Goal: Information Seeking & Learning: Learn about a topic

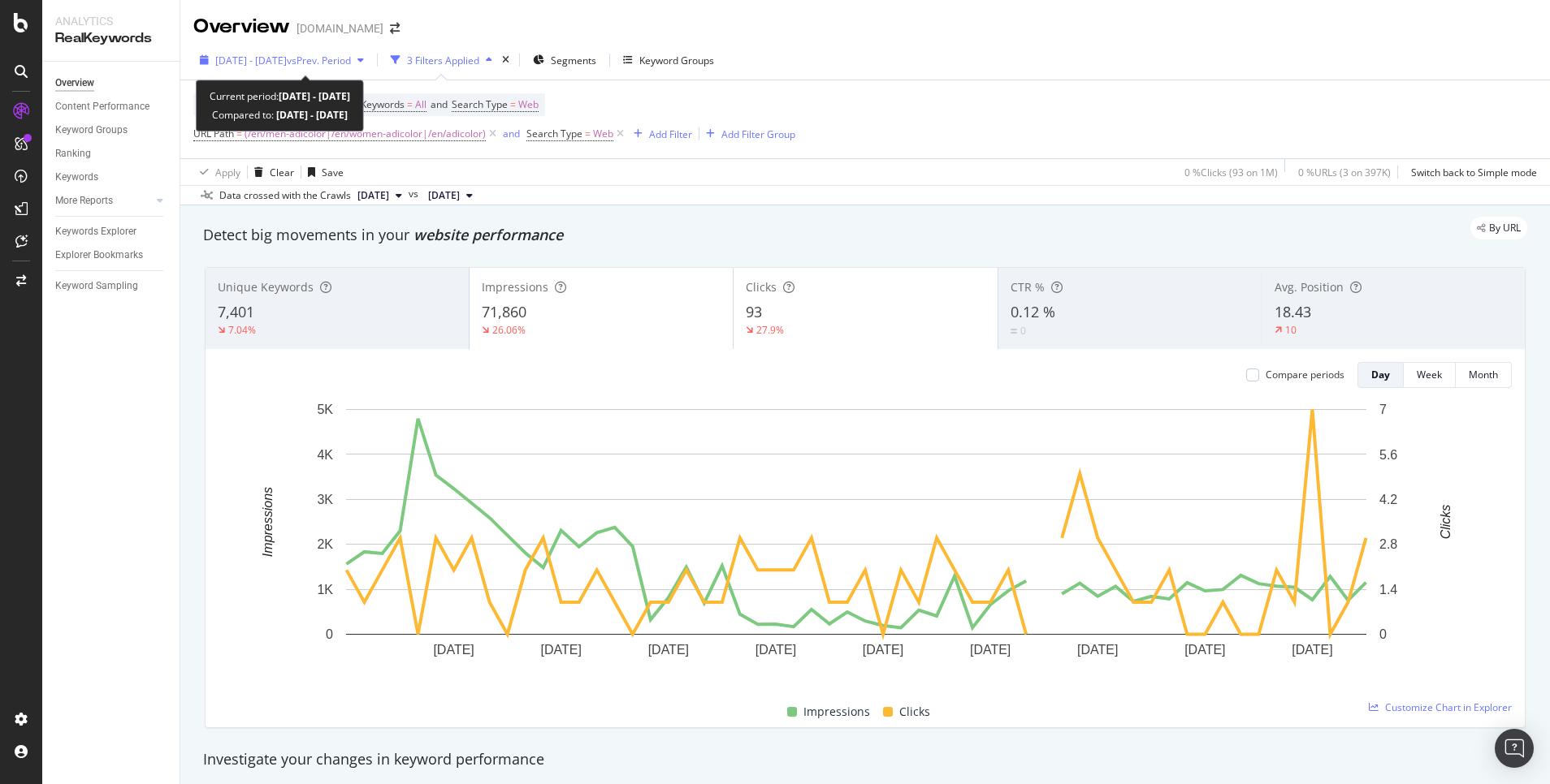
click at [316, 50] on div "[DATE] - [DATE] vs Prev. Period" at bounding box center [282, 60] width 177 height 24
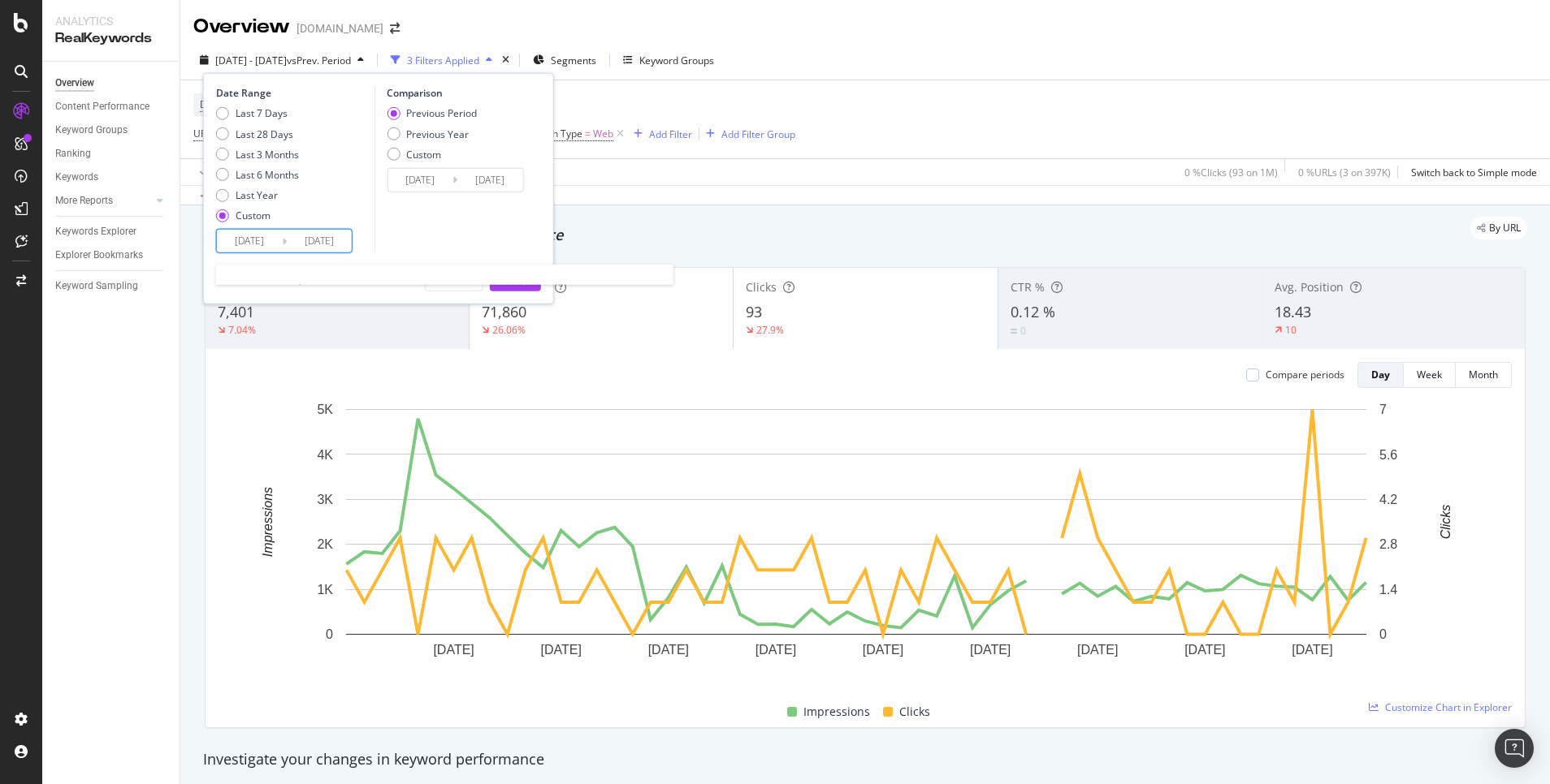
click at [332, 244] on input "[DATE]" at bounding box center [319, 241] width 65 height 23
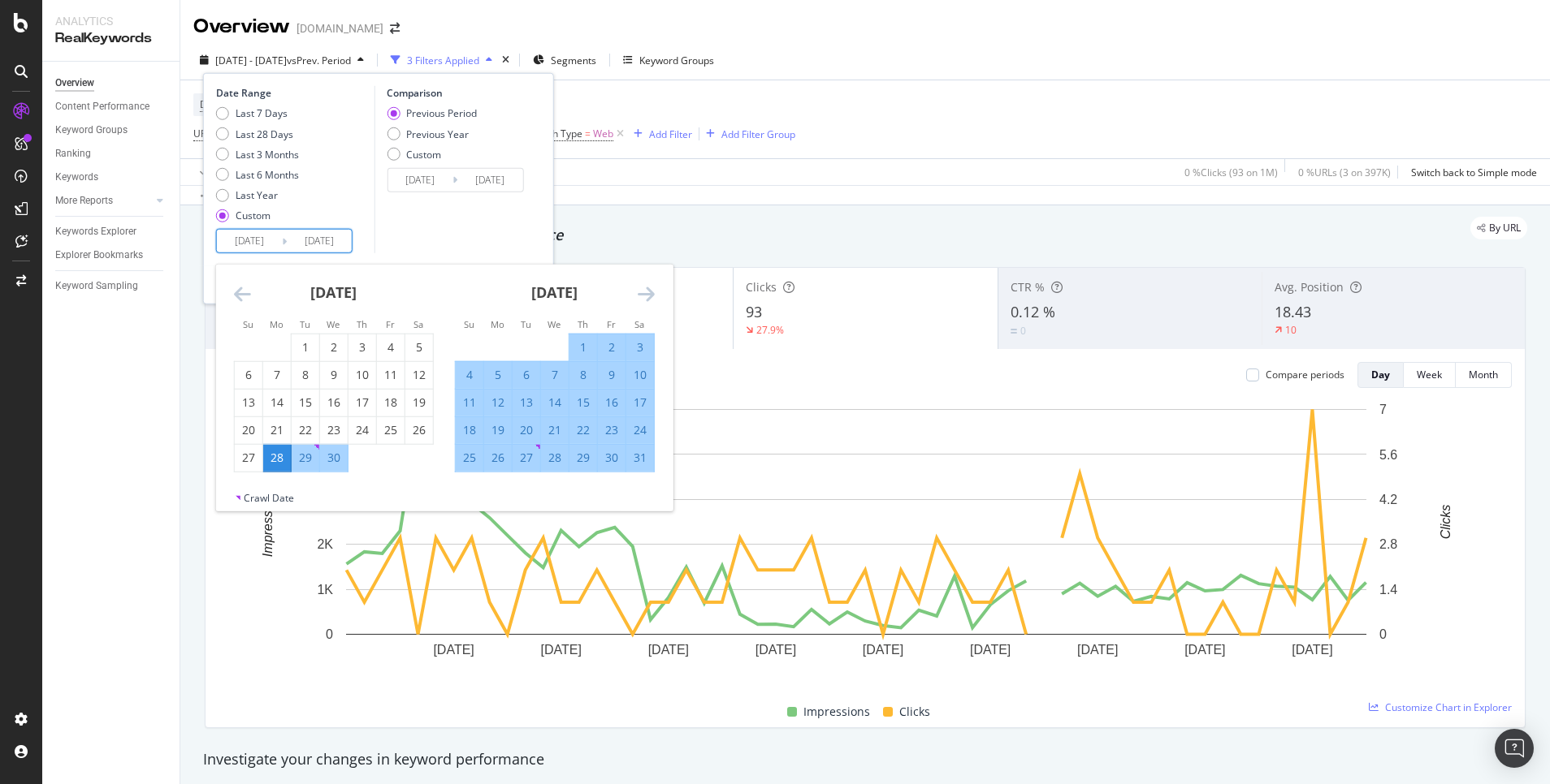
click at [648, 291] on icon "Move forward to switch to the next month." at bounding box center [646, 293] width 17 height 19
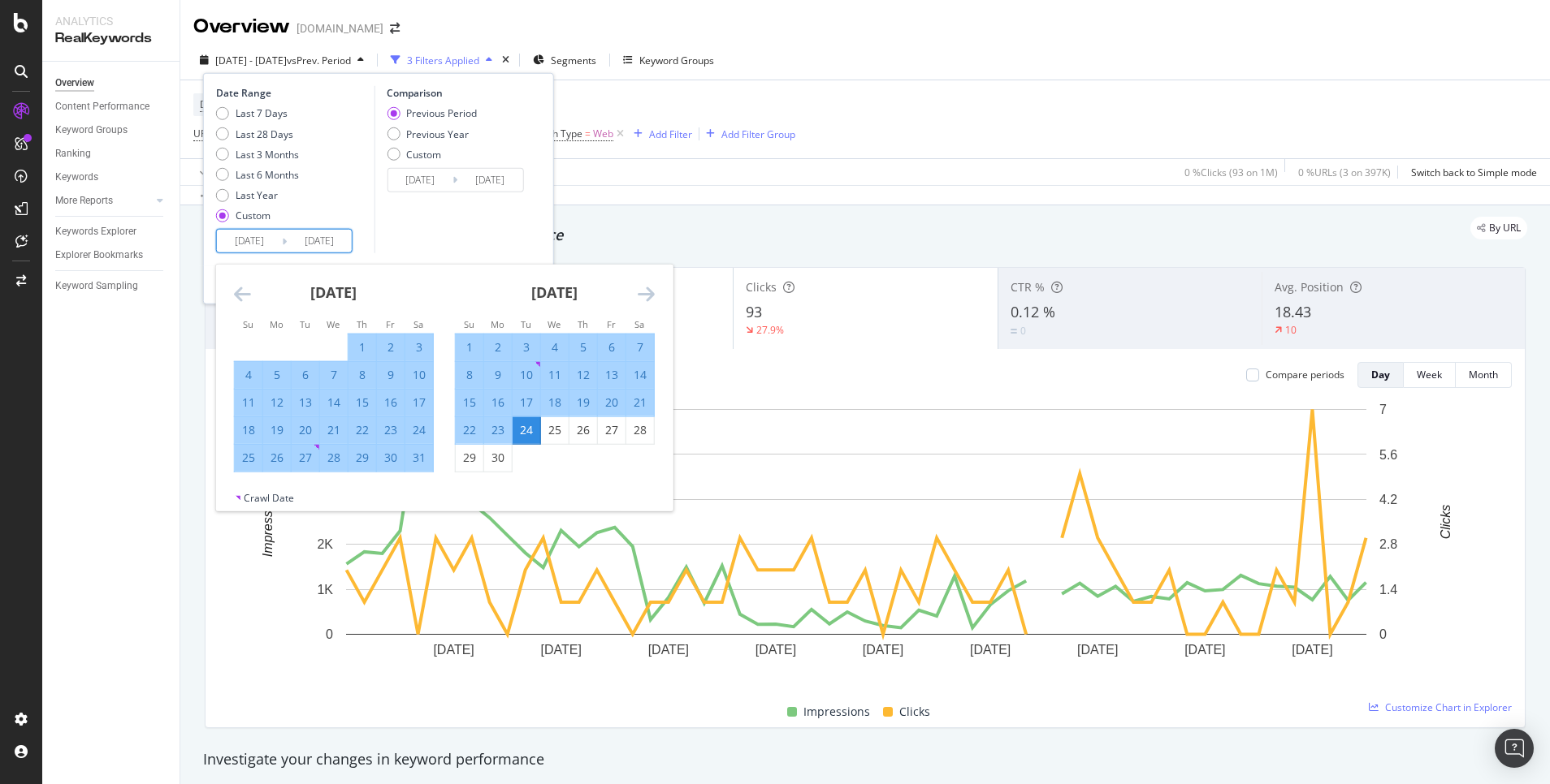
click at [648, 291] on icon "Move forward to switch to the next month." at bounding box center [646, 293] width 17 height 19
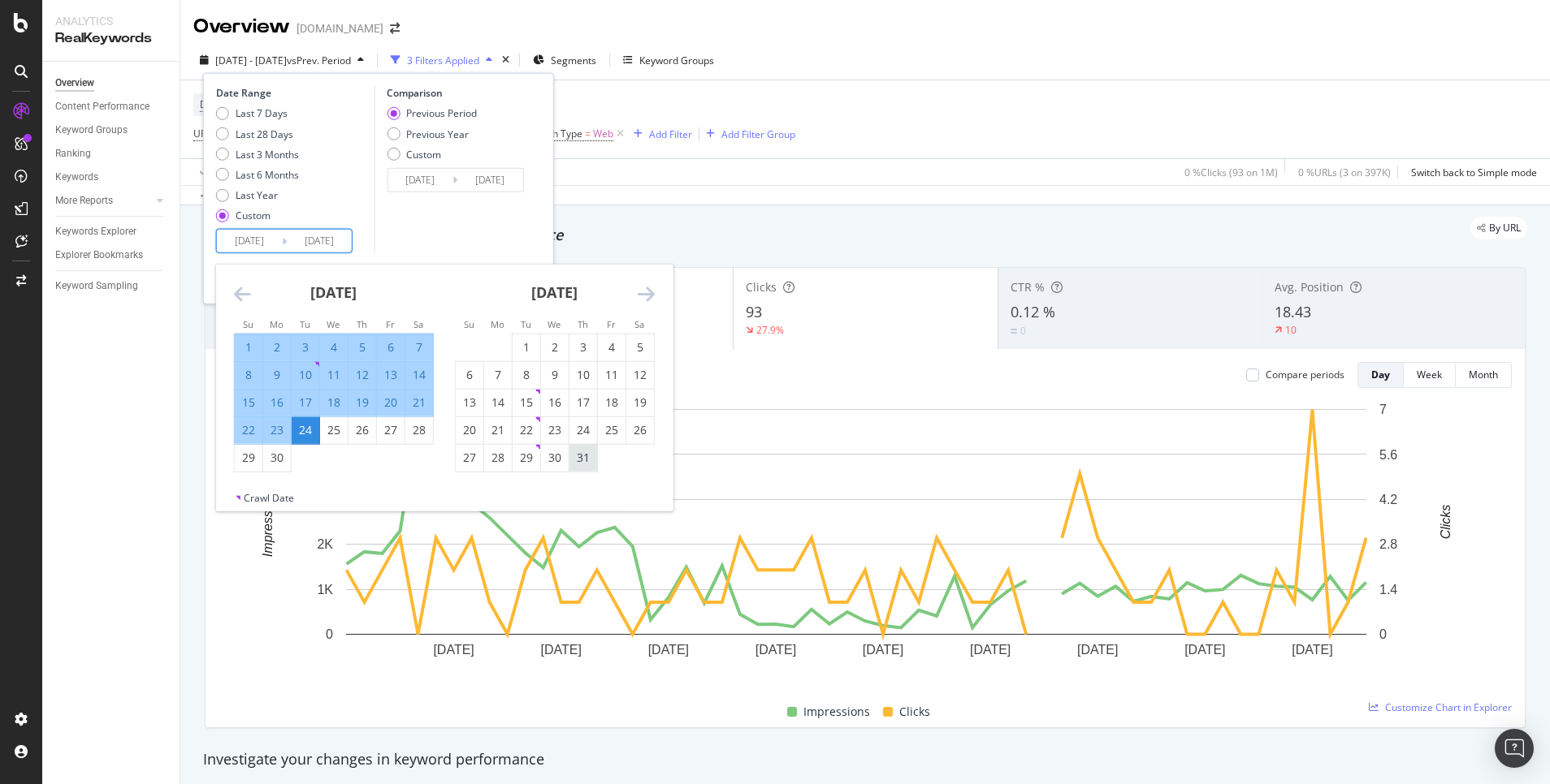
click at [580, 454] on div "31" at bounding box center [583, 457] width 28 height 16
type input "[DATE]"
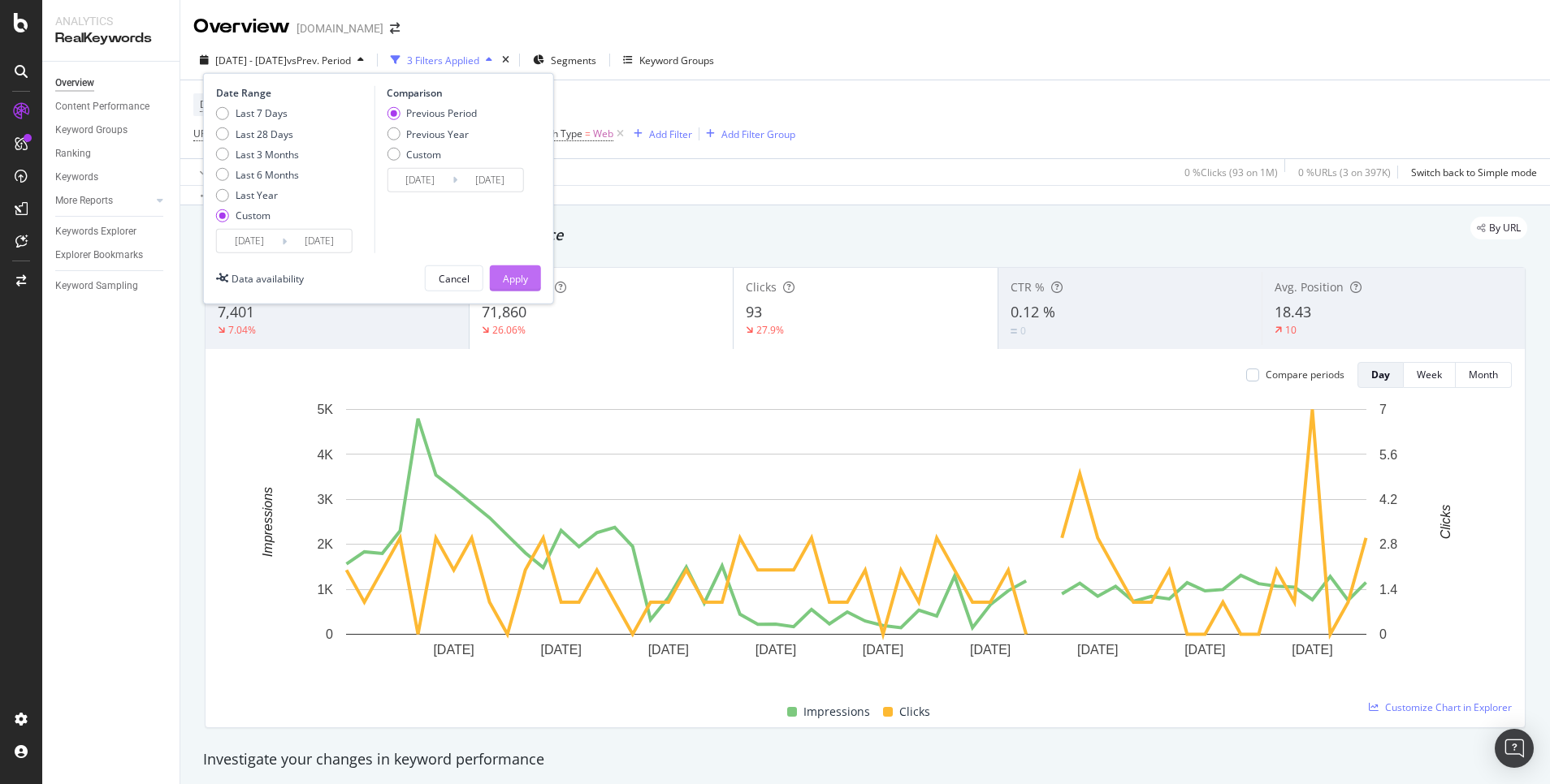
click at [529, 282] on button "Apply" at bounding box center [516, 278] width 52 height 26
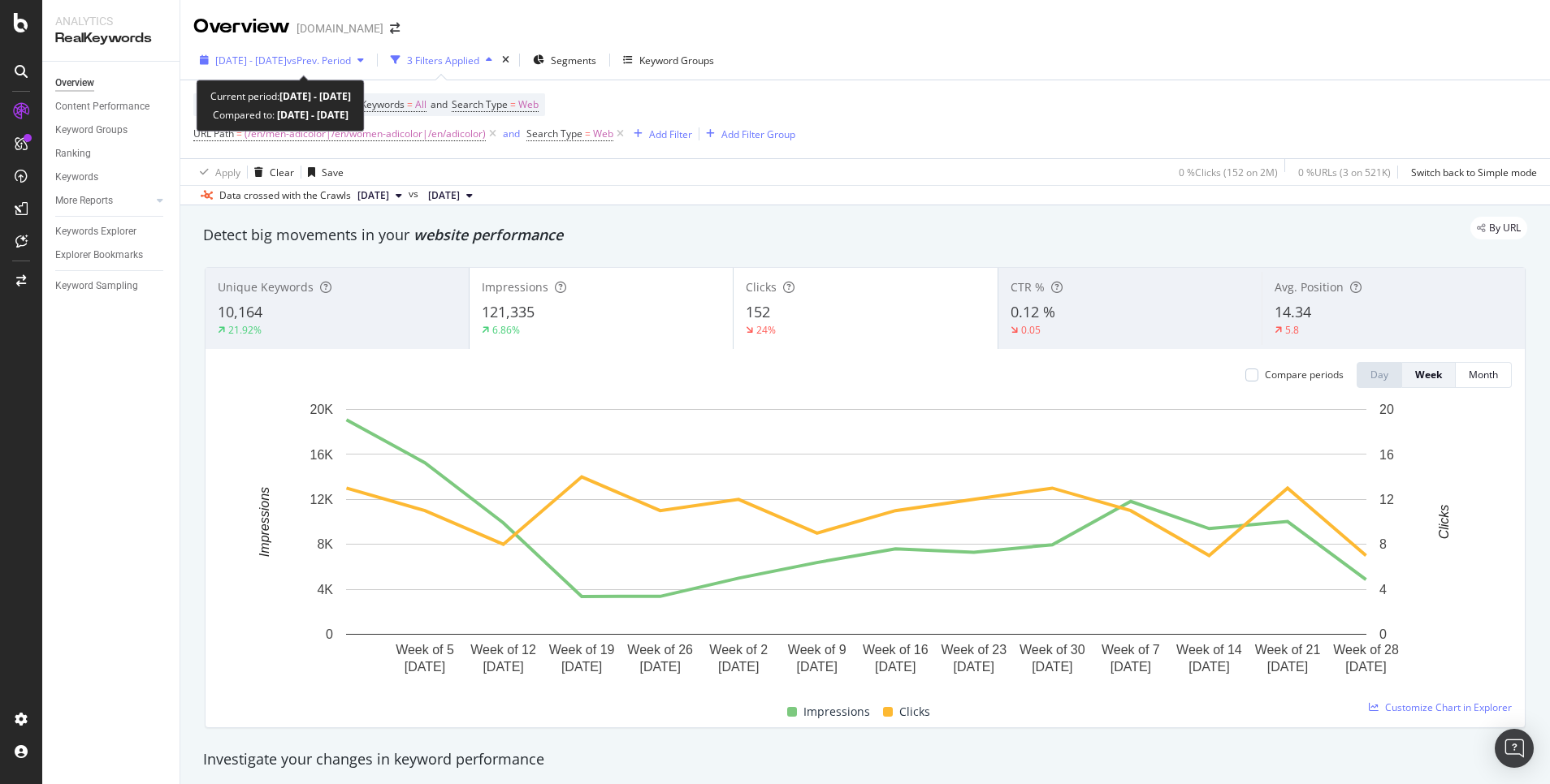
click at [351, 63] on span "vs Prev. Period" at bounding box center [319, 60] width 64 height 14
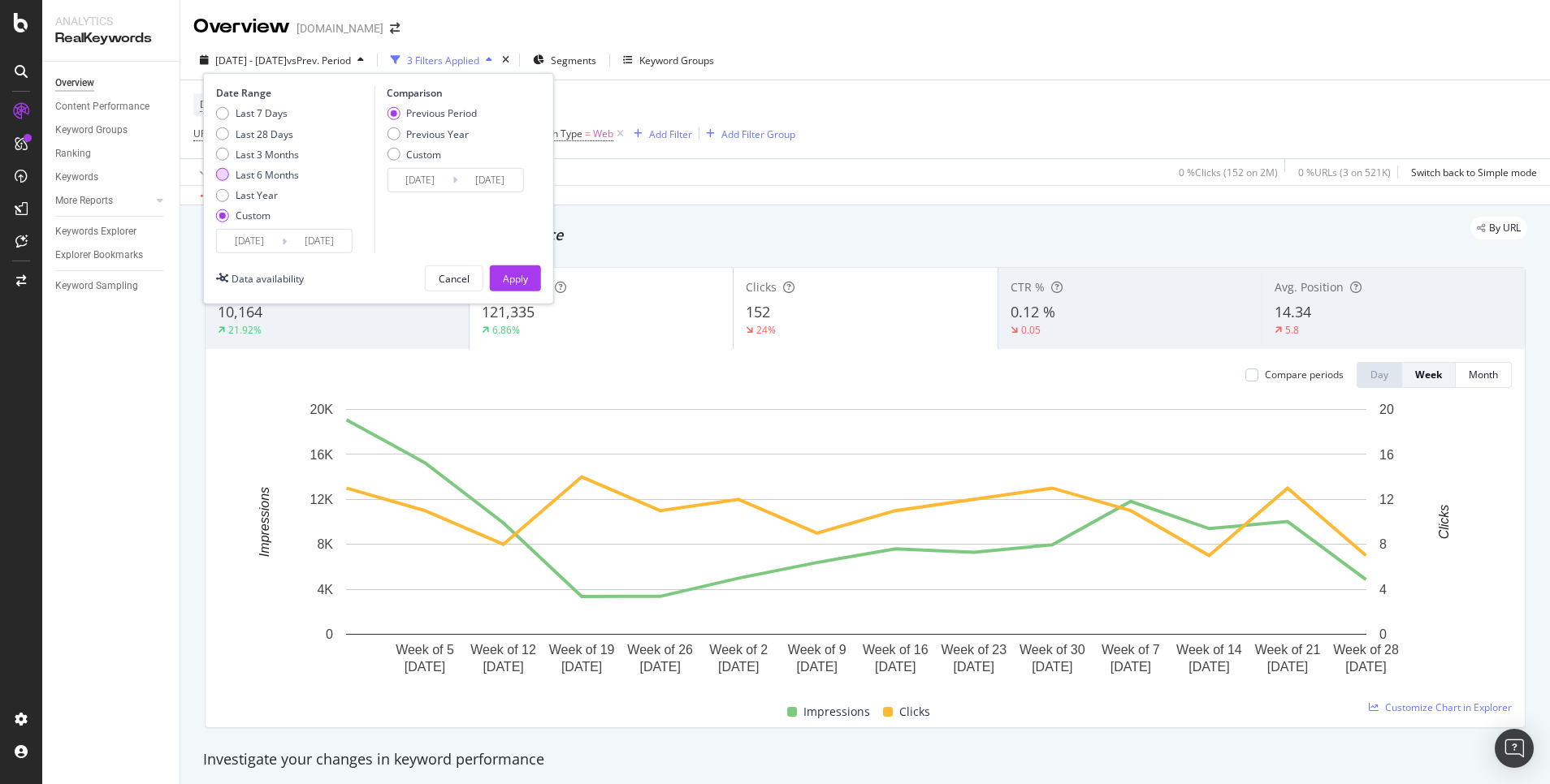
click at [276, 177] on div "Last 6 Months" at bounding box center [267, 175] width 63 height 14
type input "[DATE]"
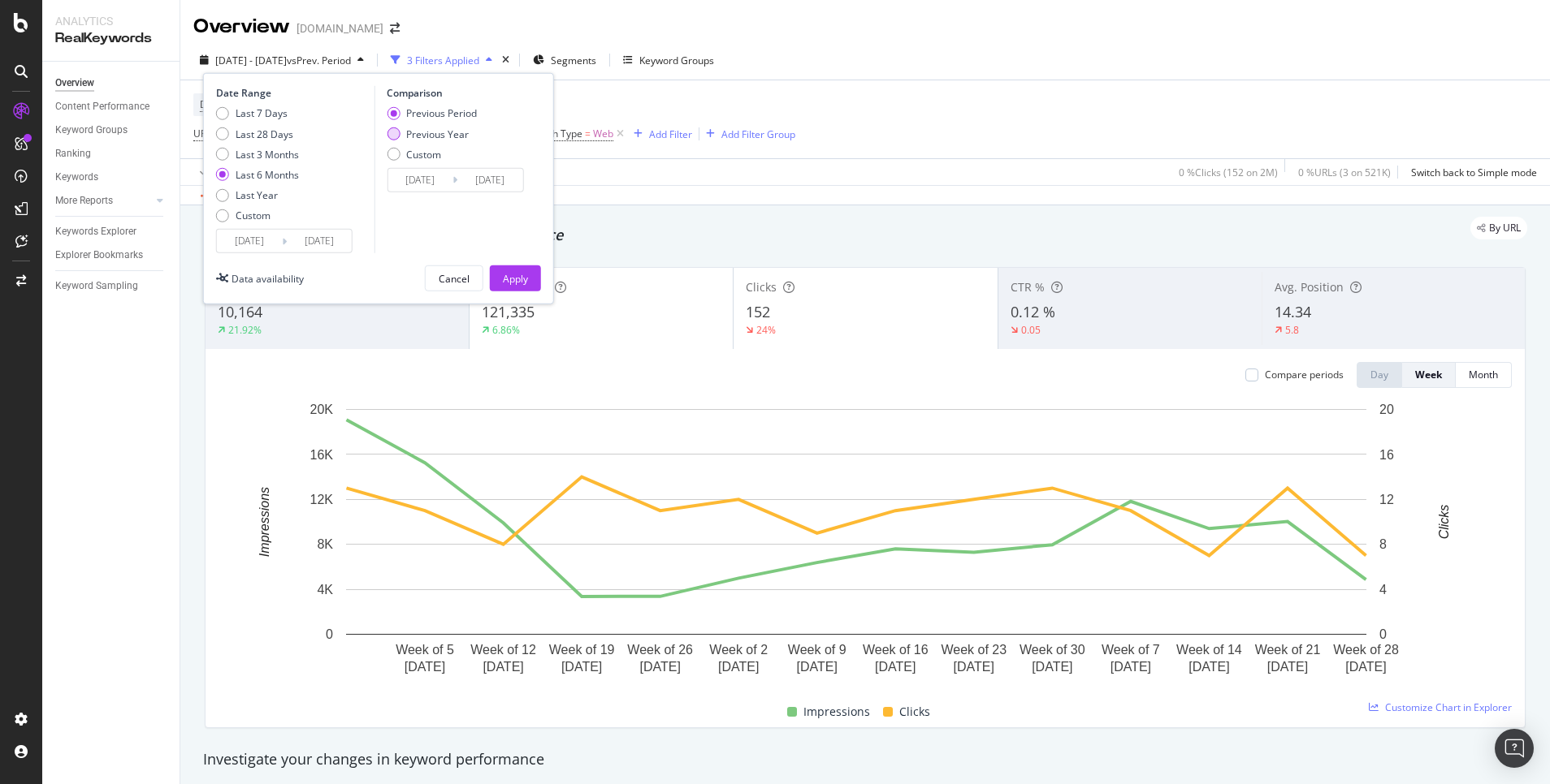
click at [410, 128] on div "Previous Year" at bounding box center [438, 133] width 63 height 14
type input "[DATE]"
click at [507, 280] on div "Apply" at bounding box center [516, 278] width 25 height 14
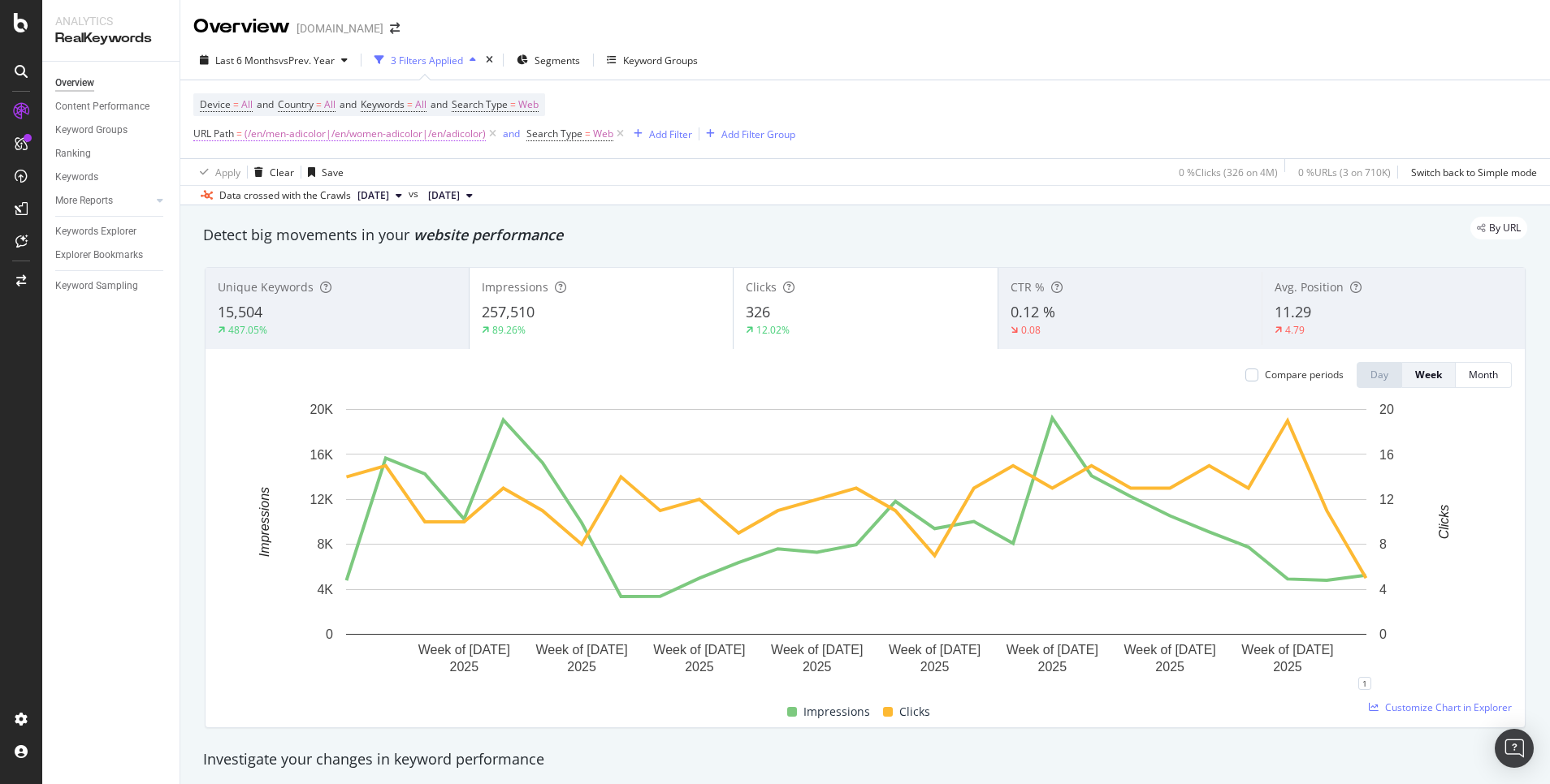
click at [256, 136] on span "(/en/men-adicolor|/en/women-adicolor|/en/adicolor)" at bounding box center [364, 133] width 241 height 23
click at [221, 199] on input "^(/en/men-adicolor|/en/women-adicolor|/en/adicolor)$" at bounding box center [285, 201] width 154 height 26
click at [219, 199] on input "^(/en/men-adicolor|/en/women-adicolor|/en/adicolor)$" at bounding box center [285, 201] width 154 height 26
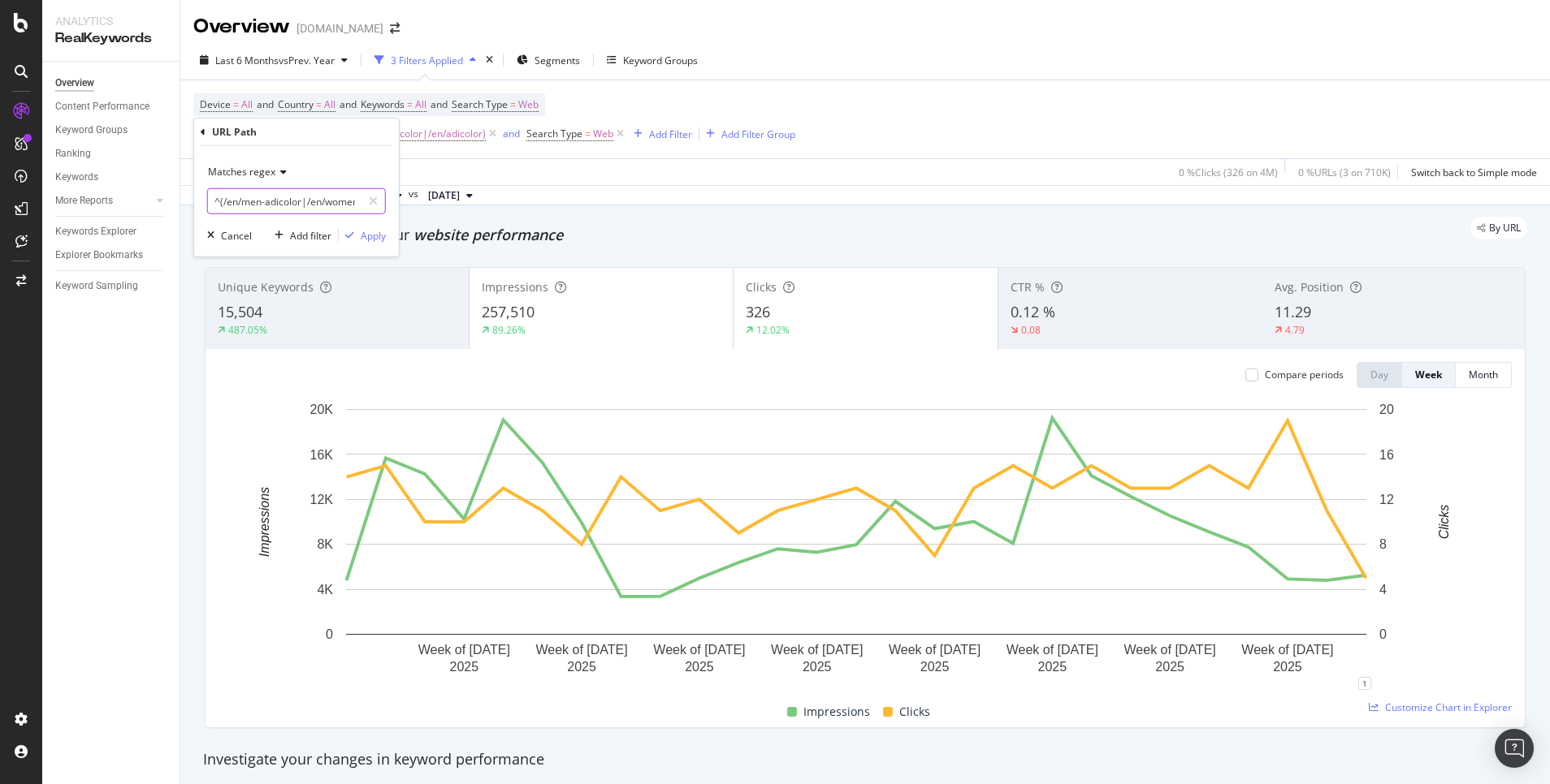
drag, startPoint x: 220, startPoint y: 199, endPoint x: 248, endPoint y: 199, distance: 28.0
click at [248, 199] on input "^(/en/men-adicolor|/en/women-adicolor|/en/adicolor)$" at bounding box center [285, 201] width 154 height 26
click at [240, 200] on input "^(/en/men-adicolor|/en/women-adicolor|/en/adicolor)$" at bounding box center [285, 201] width 154 height 26
drag, startPoint x: 221, startPoint y: 199, endPoint x: 345, endPoint y: 215, distance: 125.0
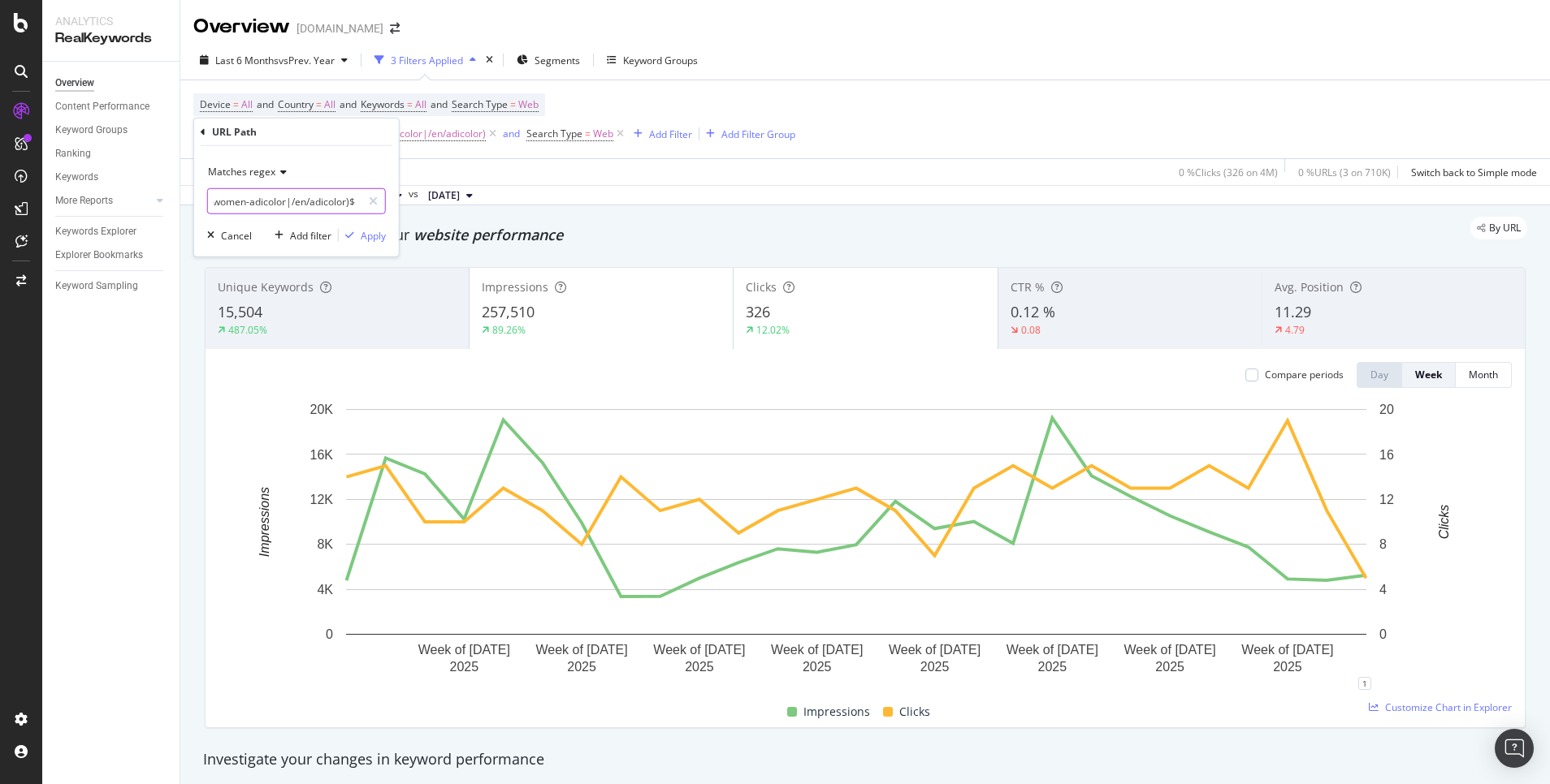
click at [345, 215] on div "Matches regex ^(/en/men-adicolor|/en/women-adicolor|/en/adicolor)$ Cancel Add f…" at bounding box center [297, 201] width 205 height 111
paste input "/en/men-adicolor|/en/men-black-adicolor|/en/men-white-adicolor|/en/men-red-adic…"
type input "^(/en/men-adicolor|/en/men-black-adicolor|/en/men-white-adicolor|/en/men-red-ad…"
drag, startPoint x: 251, startPoint y: 204, endPoint x: 0, endPoint y: 199, distance: 251.0
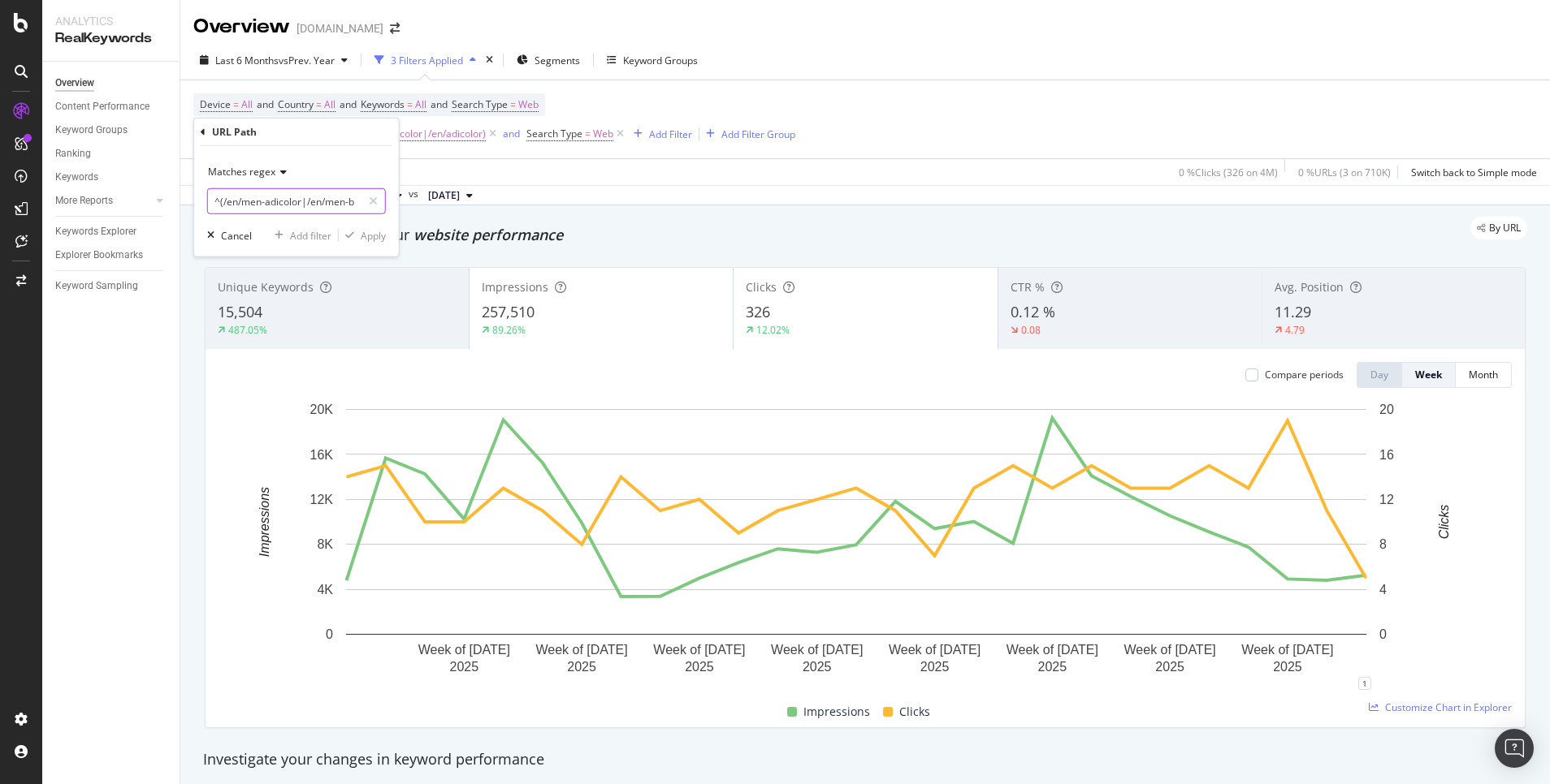
click at [0, 198] on html "Analytics RealKeywords Overview Content Performance Keyword Groups Ranking Keyw…" at bounding box center [775, 392] width 1550 height 784
drag, startPoint x: 276, startPoint y: 196, endPoint x: 193, endPoint y: 193, distance: 83.1
click at [194, 193] on div "URL Path Matches regex ^(/en/men-adicolor|/en/men-black-adicolor|/en/men-white-…" at bounding box center [297, 187] width 206 height 139
click at [325, 205] on input "^(/en/men-adicolor|/en/men-black-adicolor|/en/men-white-adicolor|/en/men-red-ad…" at bounding box center [285, 201] width 154 height 26
click at [636, 177] on div "Apply Clear Save 0 % Clicks ( 326 on 4M ) 0 % URLs ( 3 on 710K ) Switch back to…" at bounding box center [865, 172] width 1369 height 27
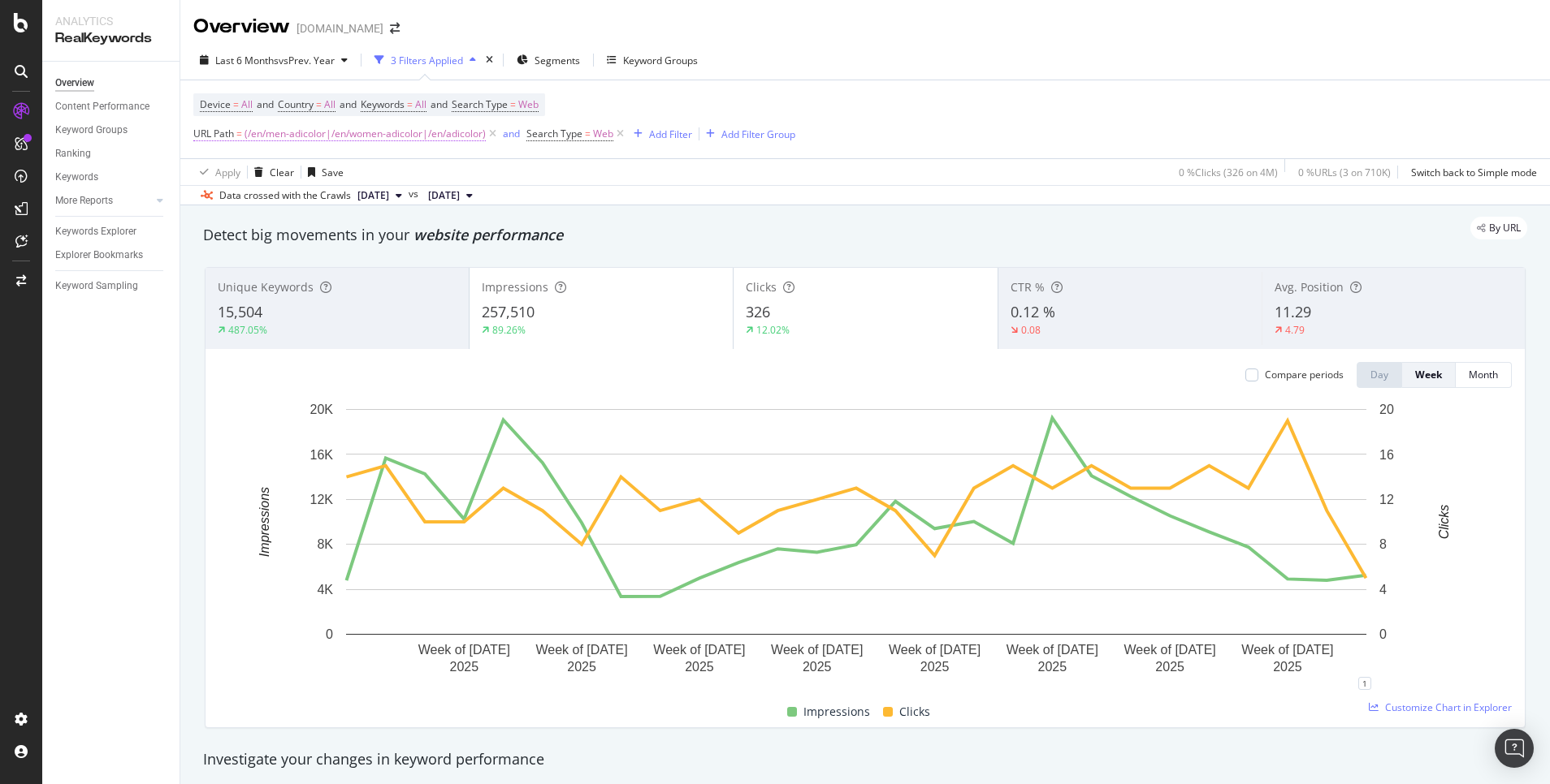
click at [315, 132] on span "(/en/men-adicolor|/en/women-adicolor|/en/adicolor)" at bounding box center [364, 133] width 241 height 23
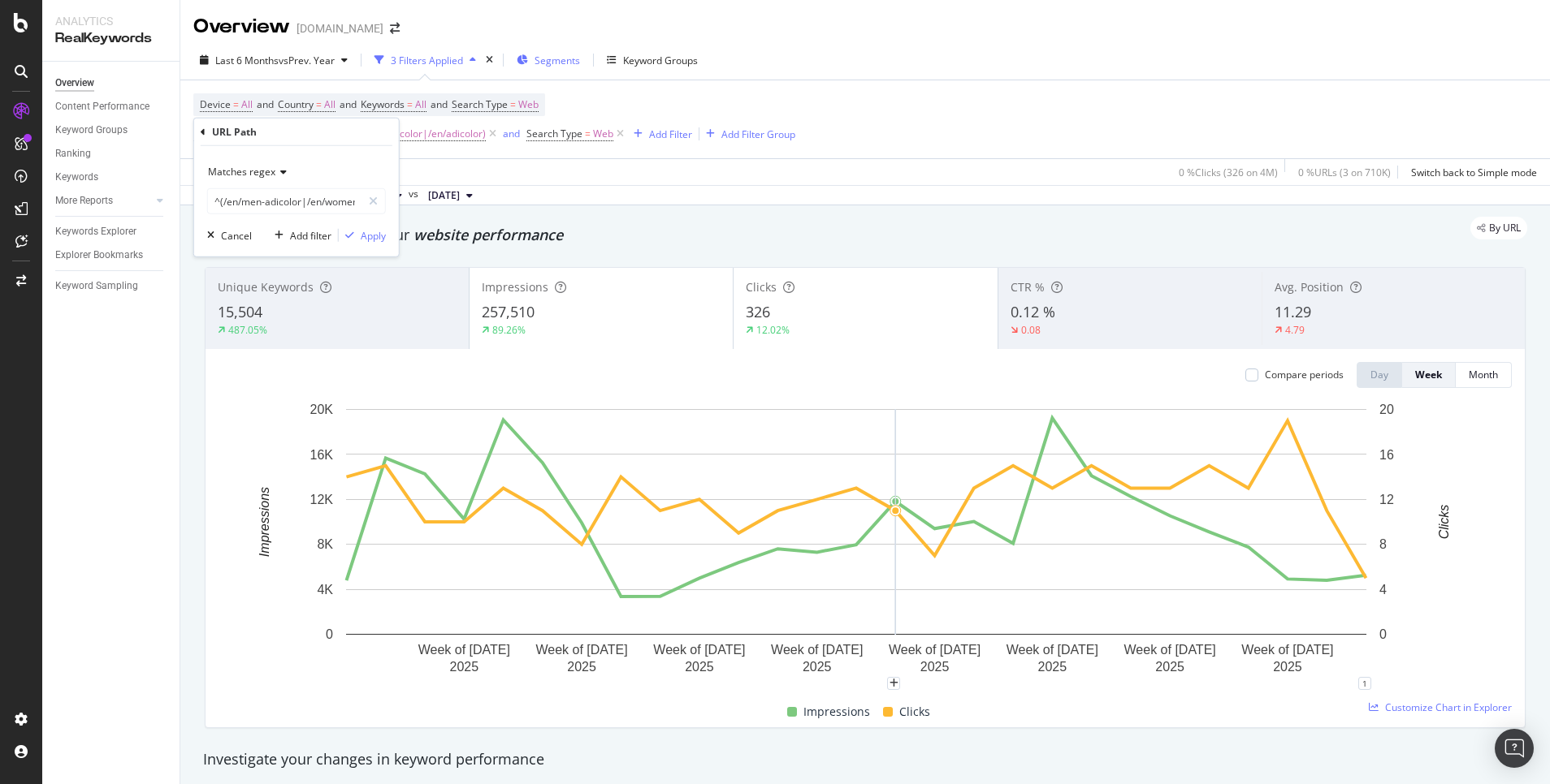
click at [551, 58] on span "Segments" at bounding box center [557, 60] width 46 height 14
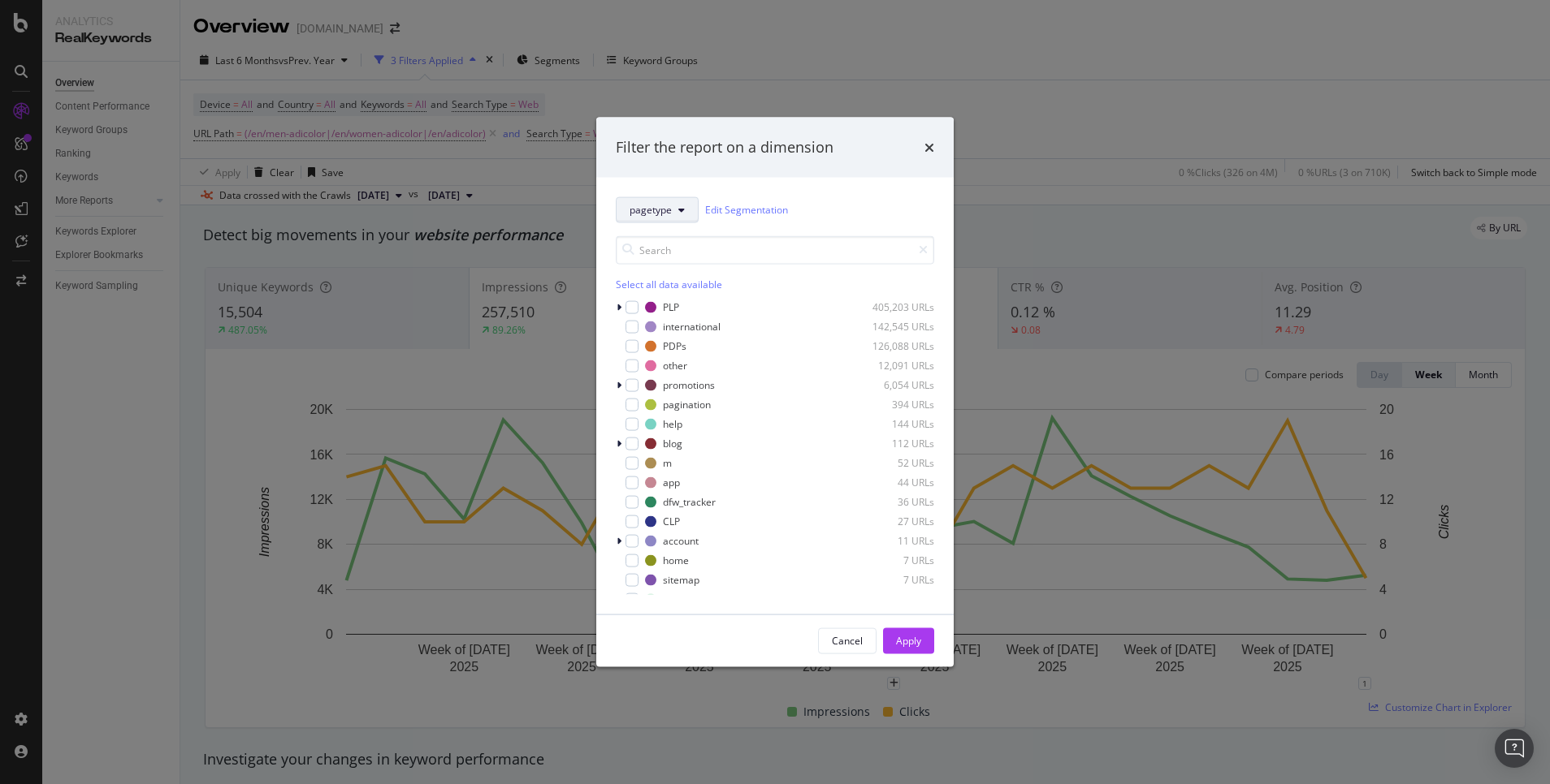
click at [652, 206] on span "pagetype" at bounding box center [651, 210] width 42 height 14
click at [707, 346] on span "homepage-quicklinks" at bounding box center [682, 347] width 105 height 14
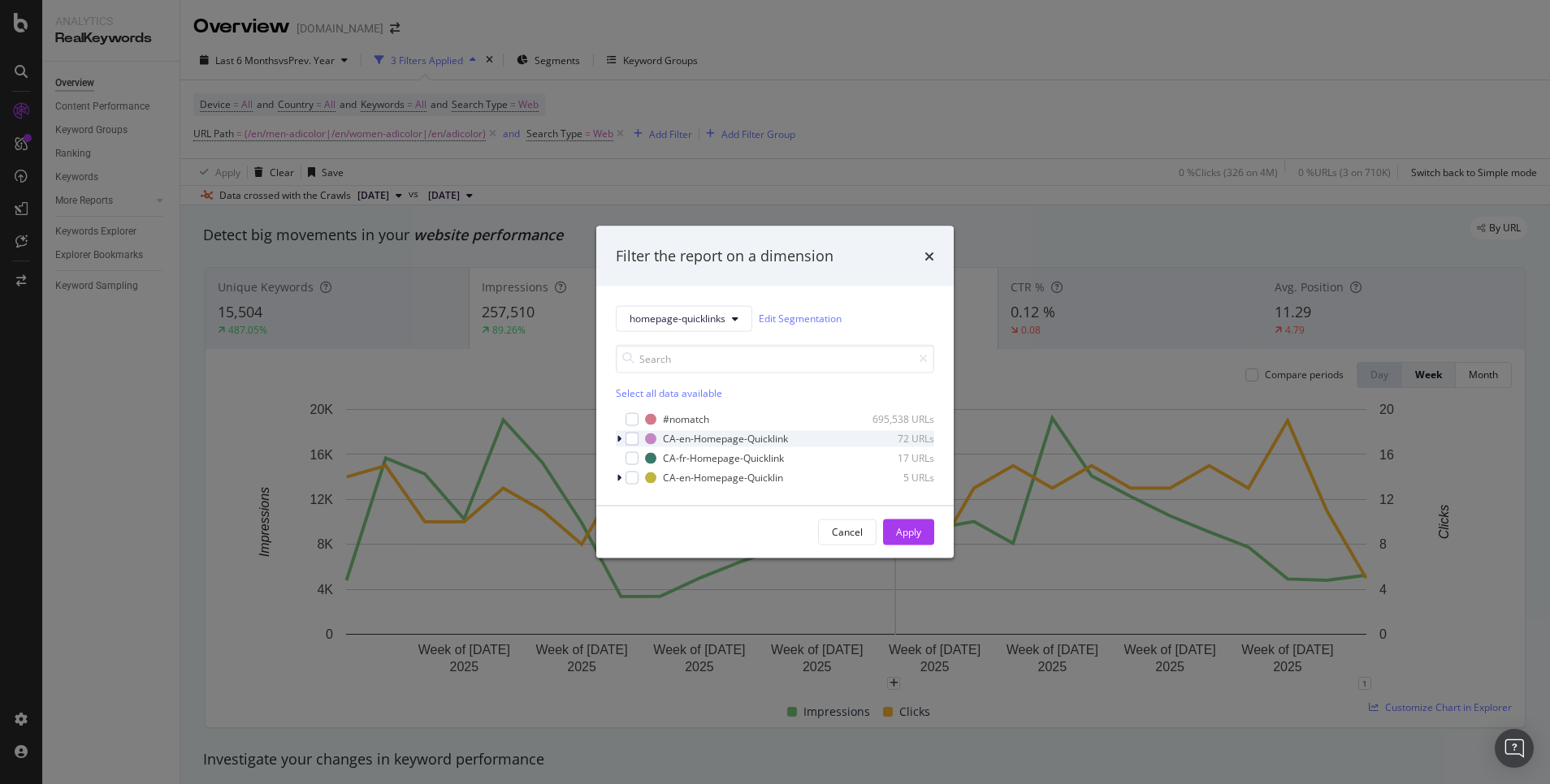
click at [617, 436] on icon "modal" at bounding box center [619, 438] width 5 height 10
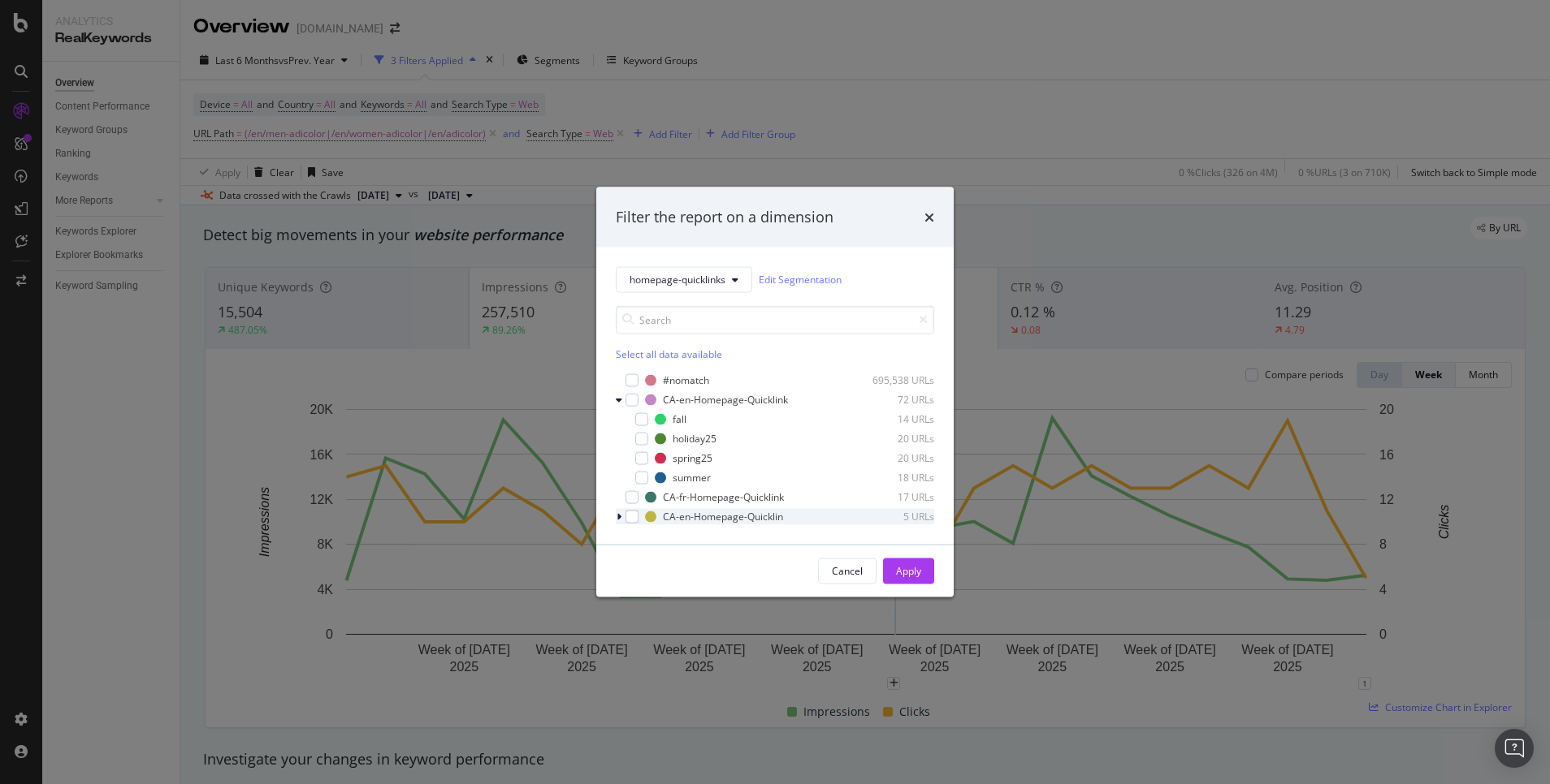
click at [619, 515] on icon "modal" at bounding box center [619, 516] width 5 height 10
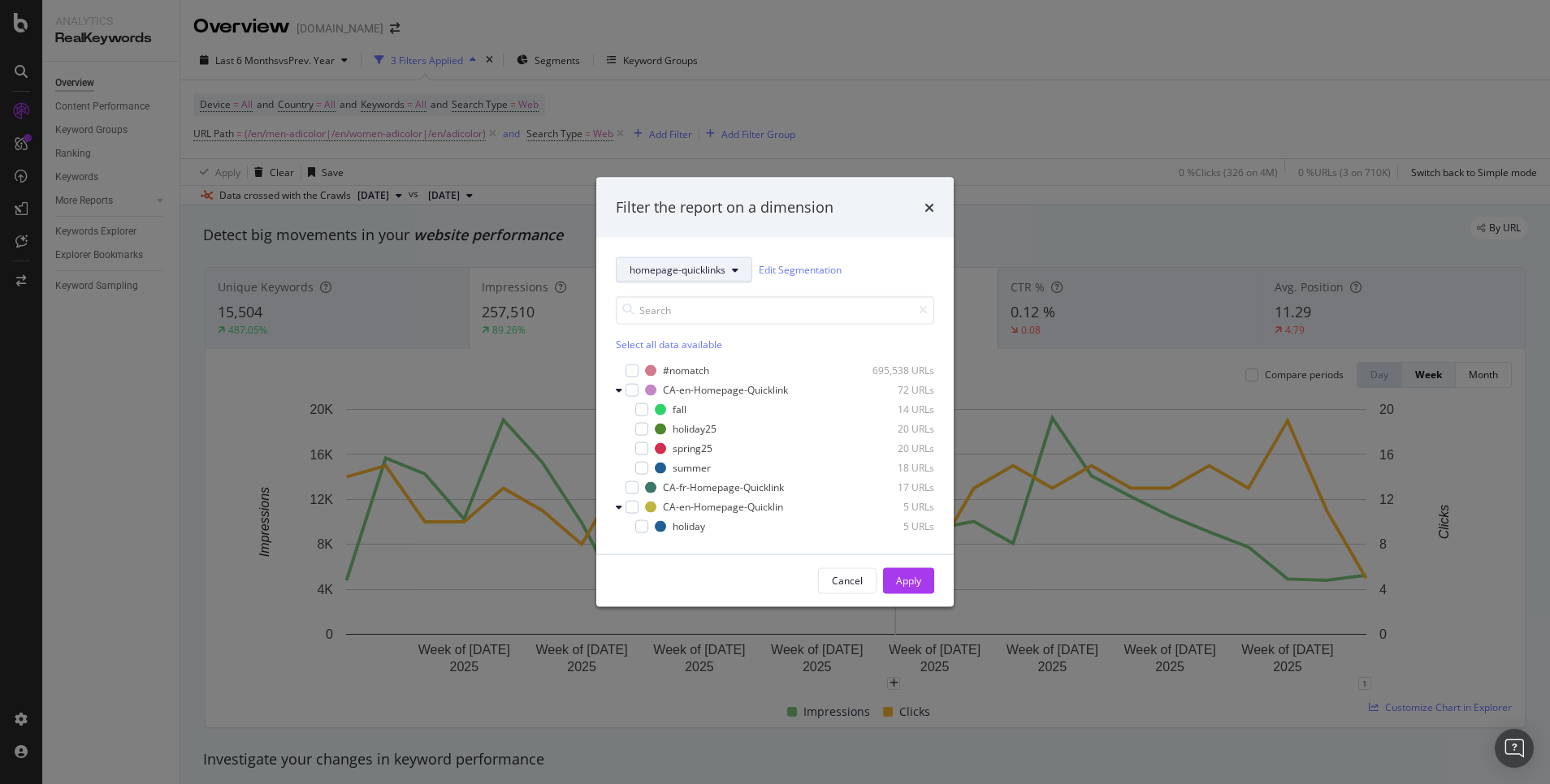
click at [728, 275] on button "homepage-quicklinks" at bounding box center [684, 270] width 136 height 26
click at [701, 492] on span "PDP-AI-Meta-Test" at bounding box center [682, 498] width 105 height 14
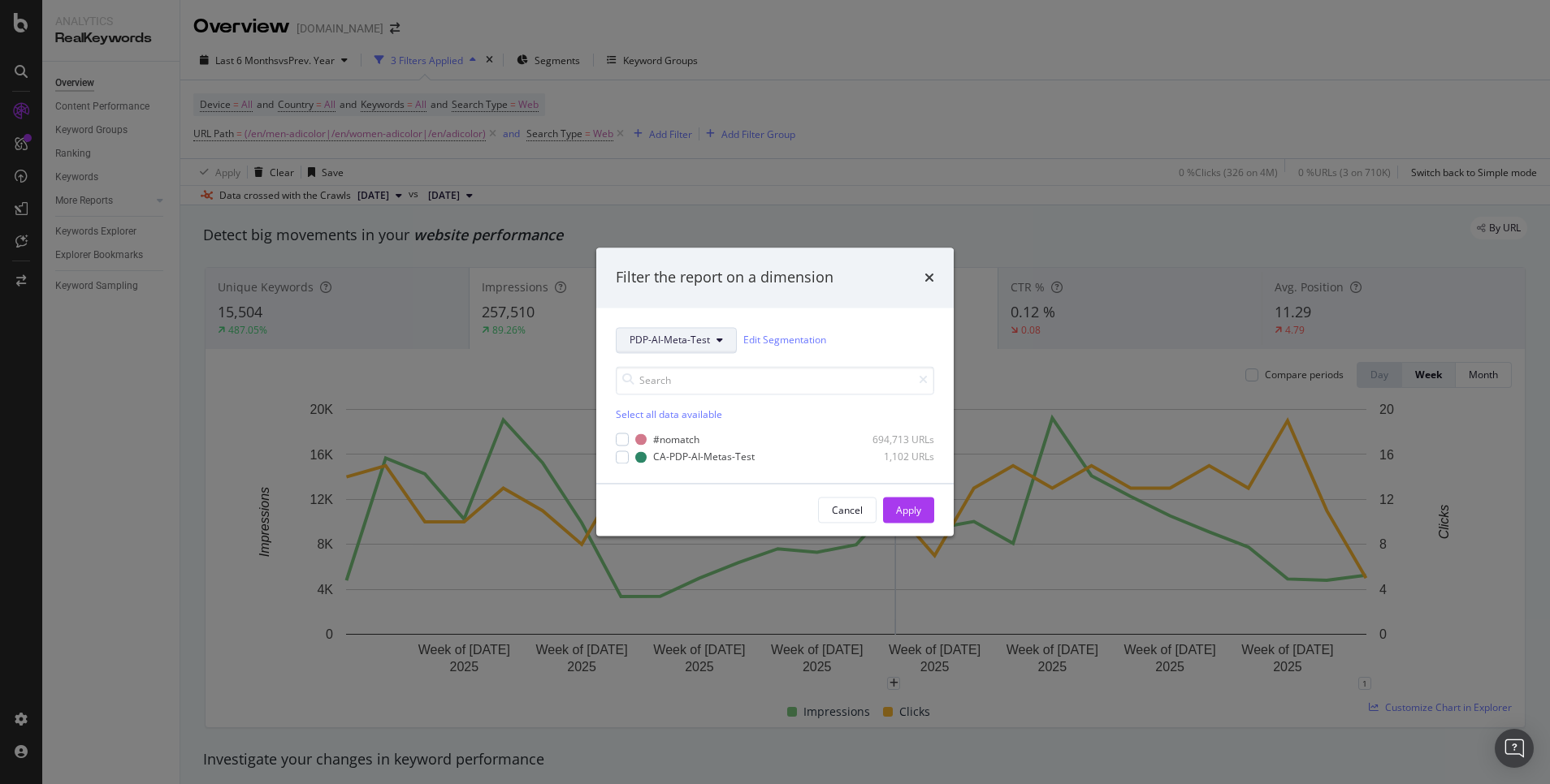
click at [706, 334] on span "PDP-AI-Meta-Test" at bounding box center [669, 340] width 80 height 14
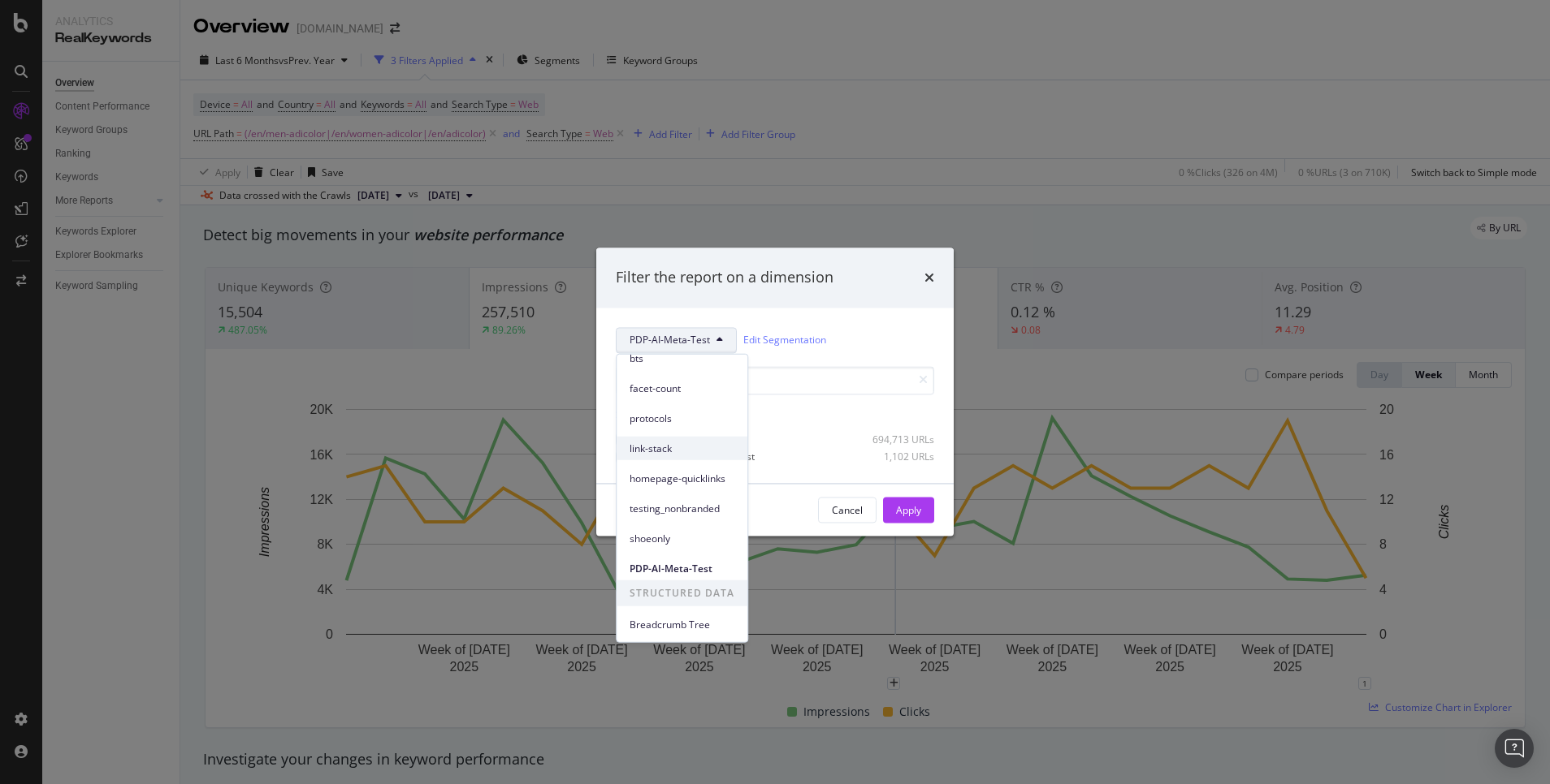
click at [695, 438] on div "link-stack" at bounding box center [681, 449] width 131 height 24
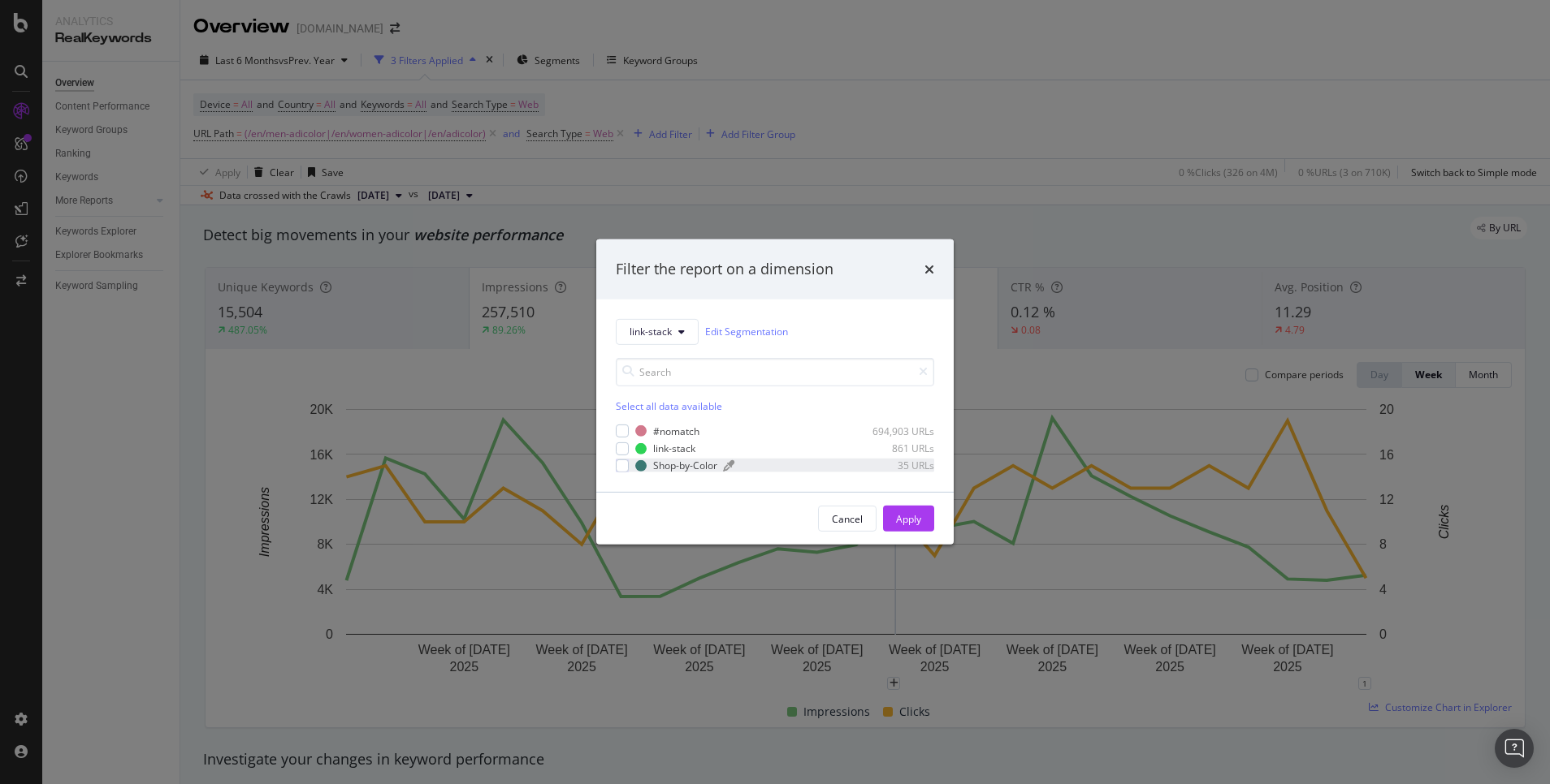
click at [700, 464] on div "Shop-by-Color" at bounding box center [685, 466] width 64 height 14
click at [921, 516] on button "Apply" at bounding box center [909, 519] width 52 height 26
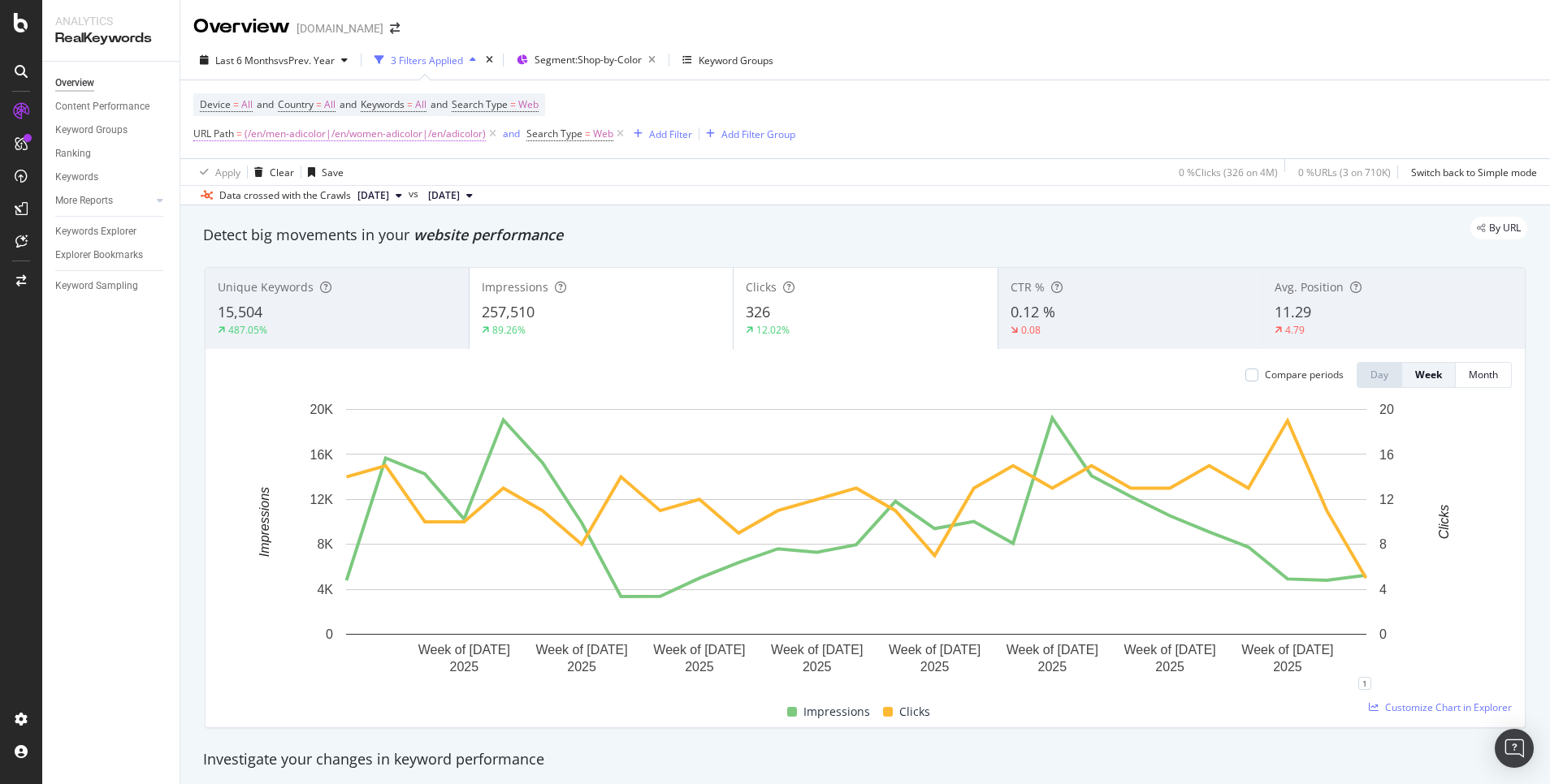
click at [470, 132] on span "(/en/men-adicolor|/en/women-adicolor|/en/adicolor)" at bounding box center [364, 133] width 241 height 23
click at [287, 161] on div "Matches regex" at bounding box center [296, 172] width 178 height 26
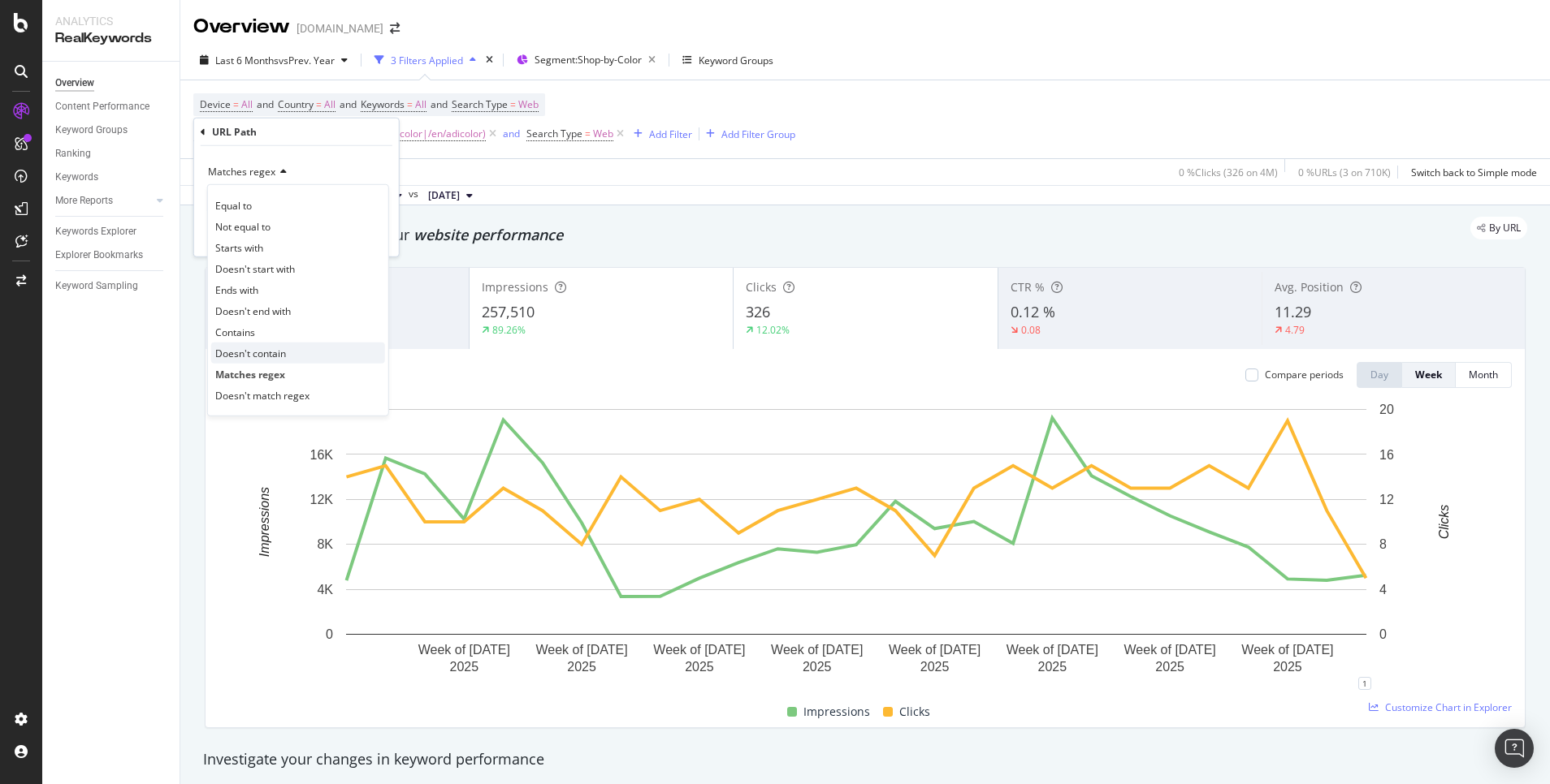
click at [292, 348] on div "Doesn't contain" at bounding box center [298, 353] width 174 height 21
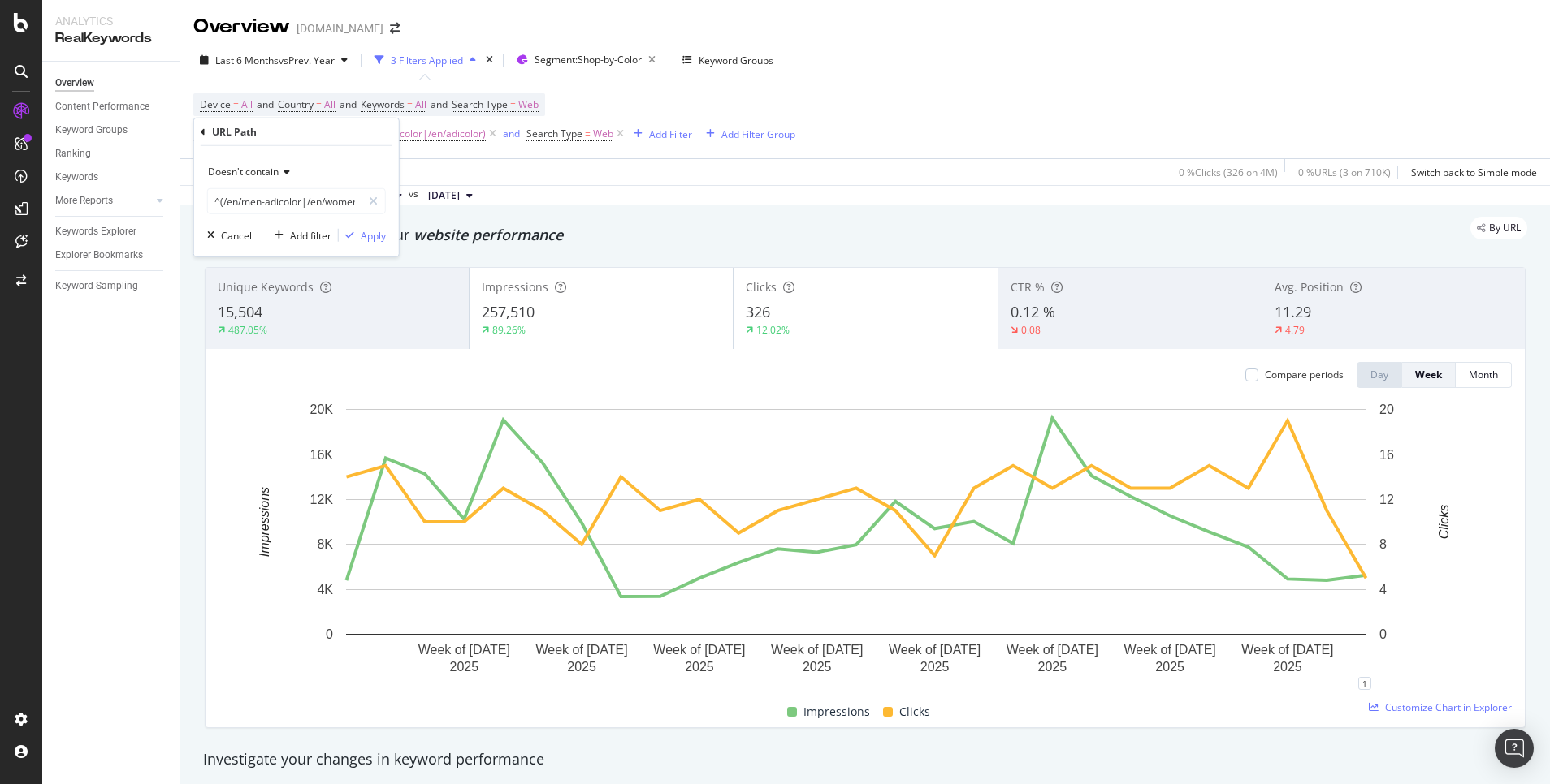
click at [277, 166] on span "Doesn't contain" at bounding box center [243, 172] width 71 height 14
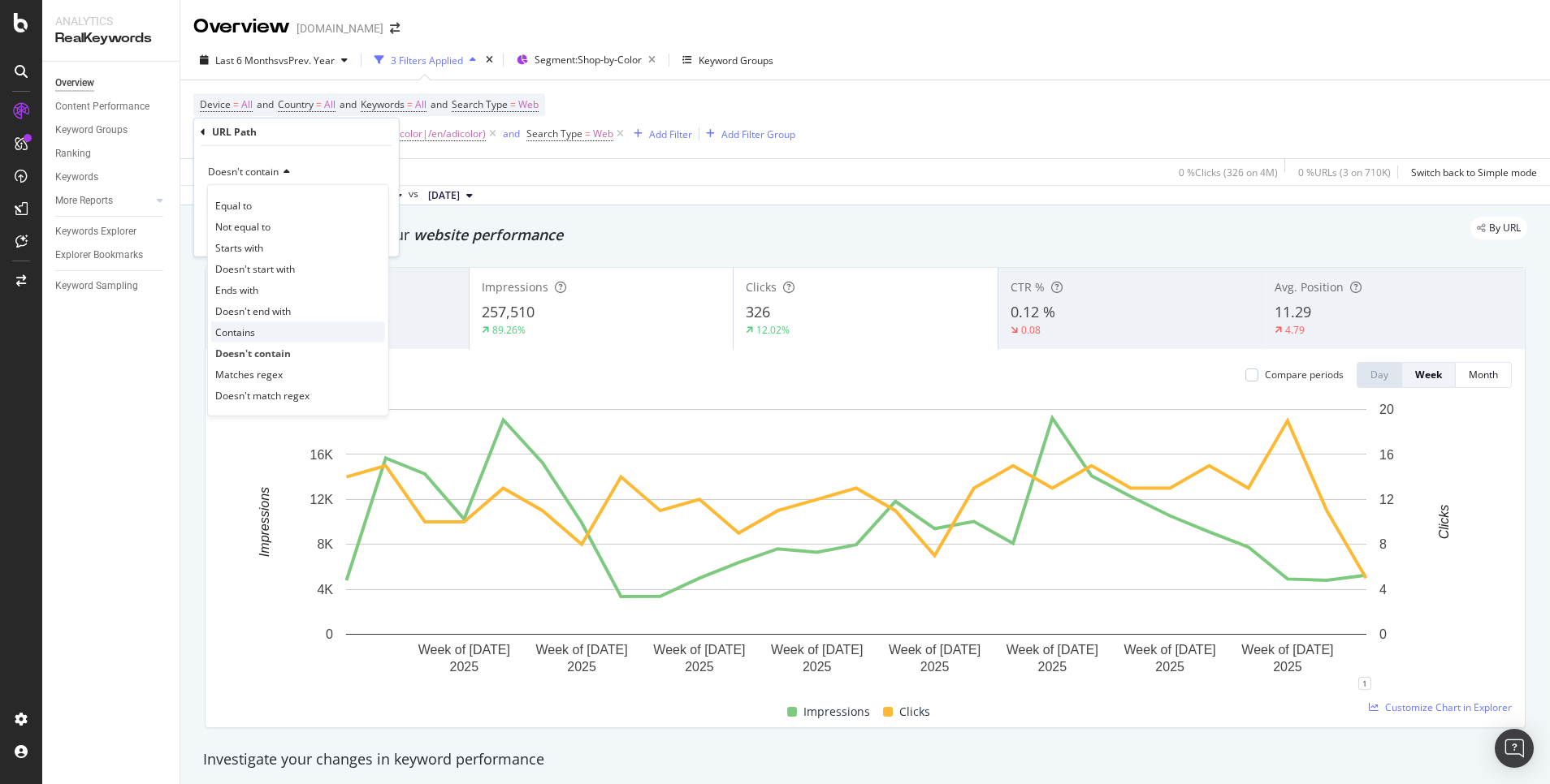
click at [287, 324] on div "Contains" at bounding box center [298, 332] width 174 height 21
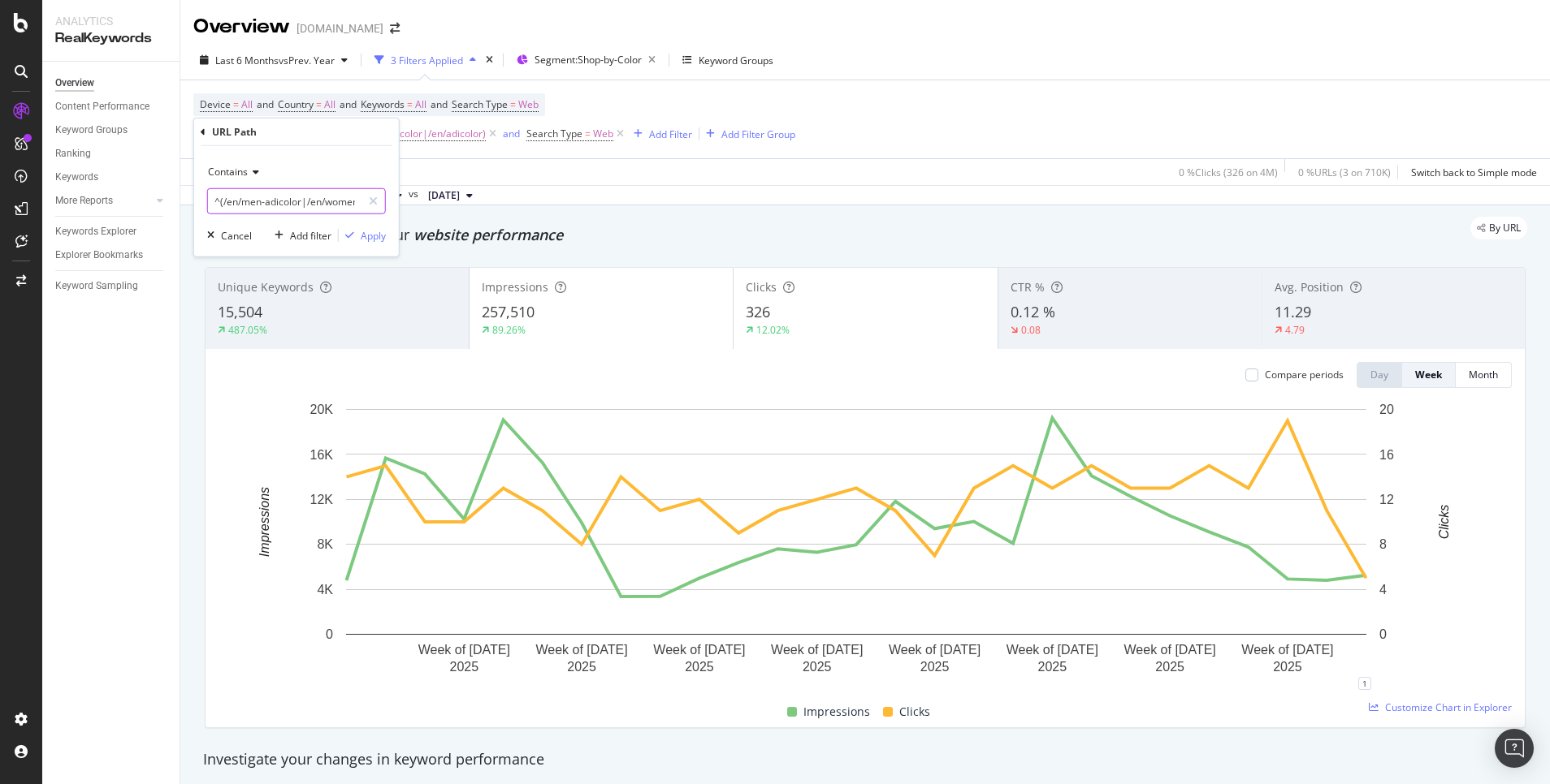
click at [296, 205] on input "^(/en/men-adicolor|/en/women-adicolor|/en/adicolor)$" at bounding box center [285, 201] width 154 height 26
type input "adicolor"
click at [365, 232] on div "Apply" at bounding box center [374, 235] width 25 height 14
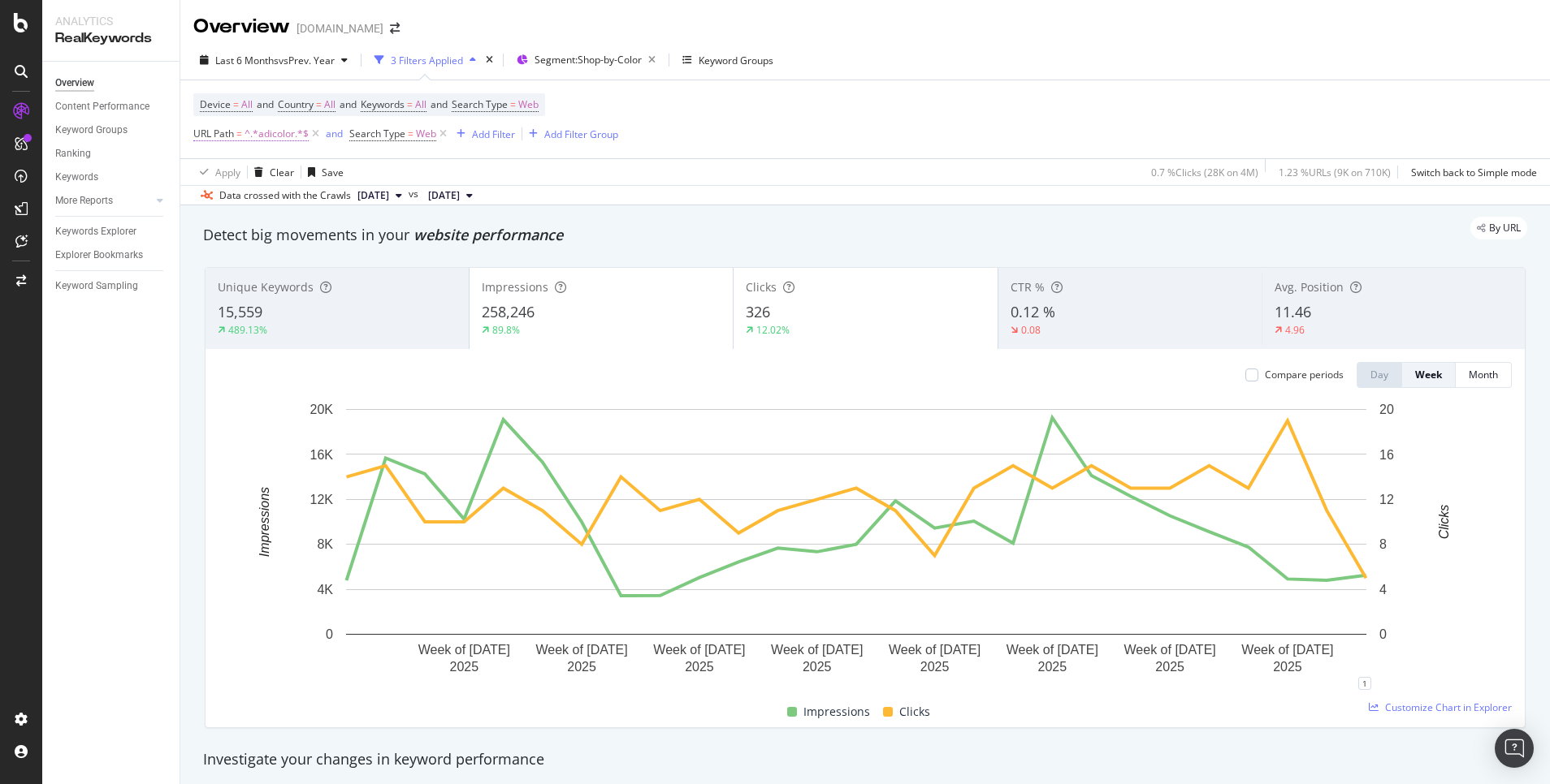
click at [281, 130] on span "^.*adicolor.*$" at bounding box center [276, 133] width 64 height 23
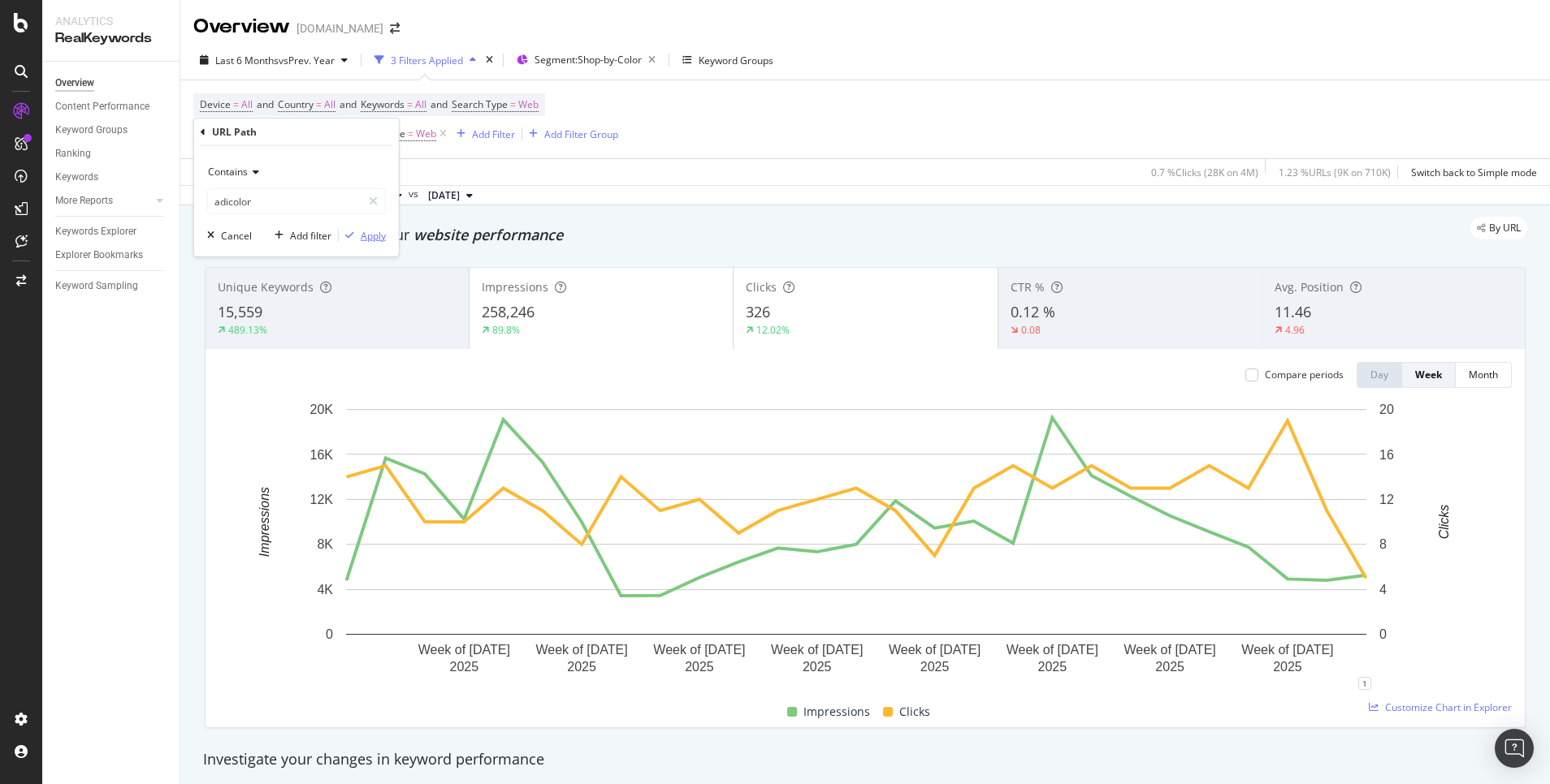
click at [383, 240] on div "Apply" at bounding box center [374, 235] width 25 height 14
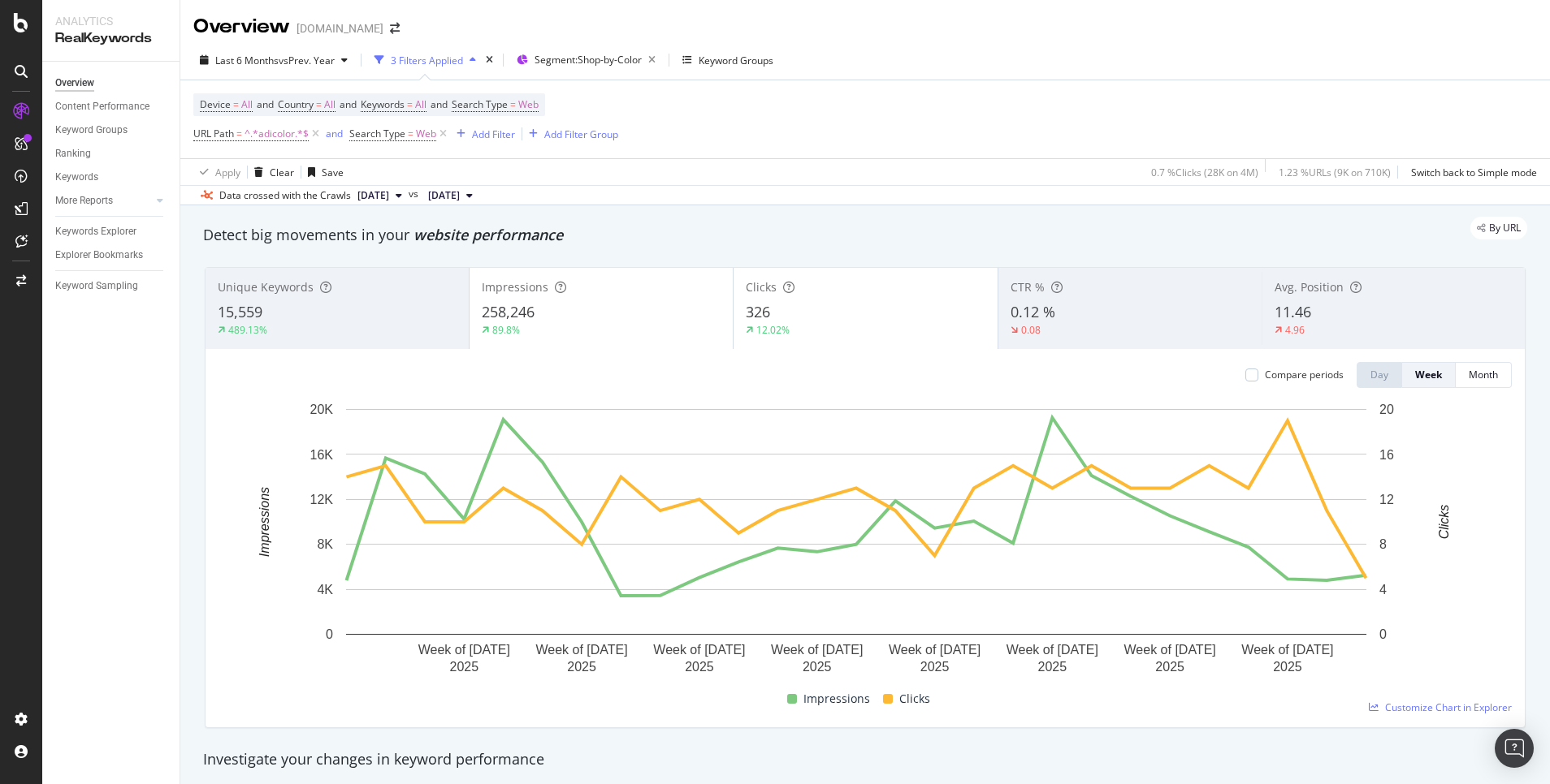
click at [357, 239] on div "By URL" at bounding box center [857, 228] width 1340 height 23
click at [479, 134] on div "Add Filter" at bounding box center [493, 134] width 43 height 14
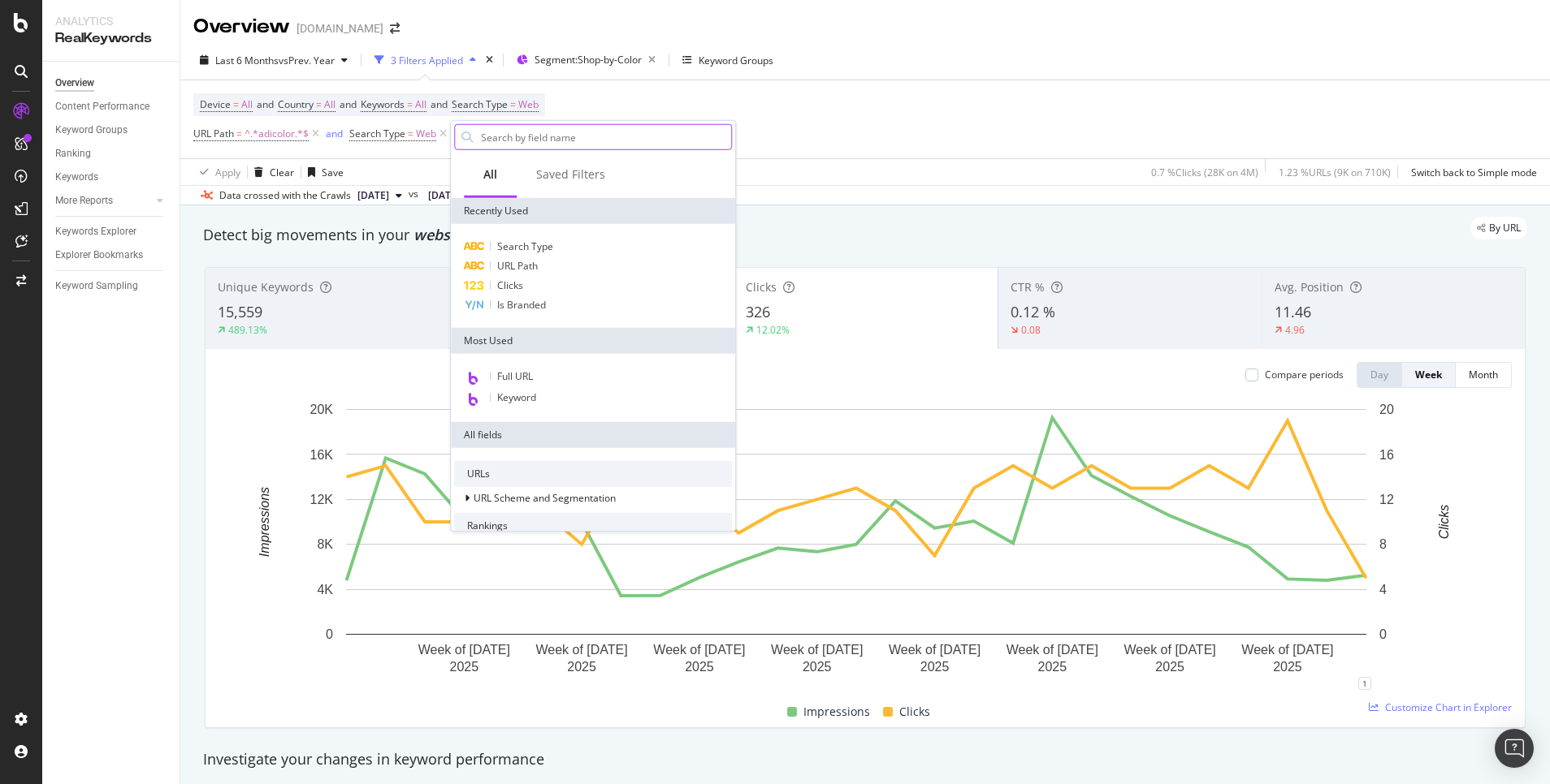
click at [577, 136] on input "text" at bounding box center [605, 137] width 252 height 24
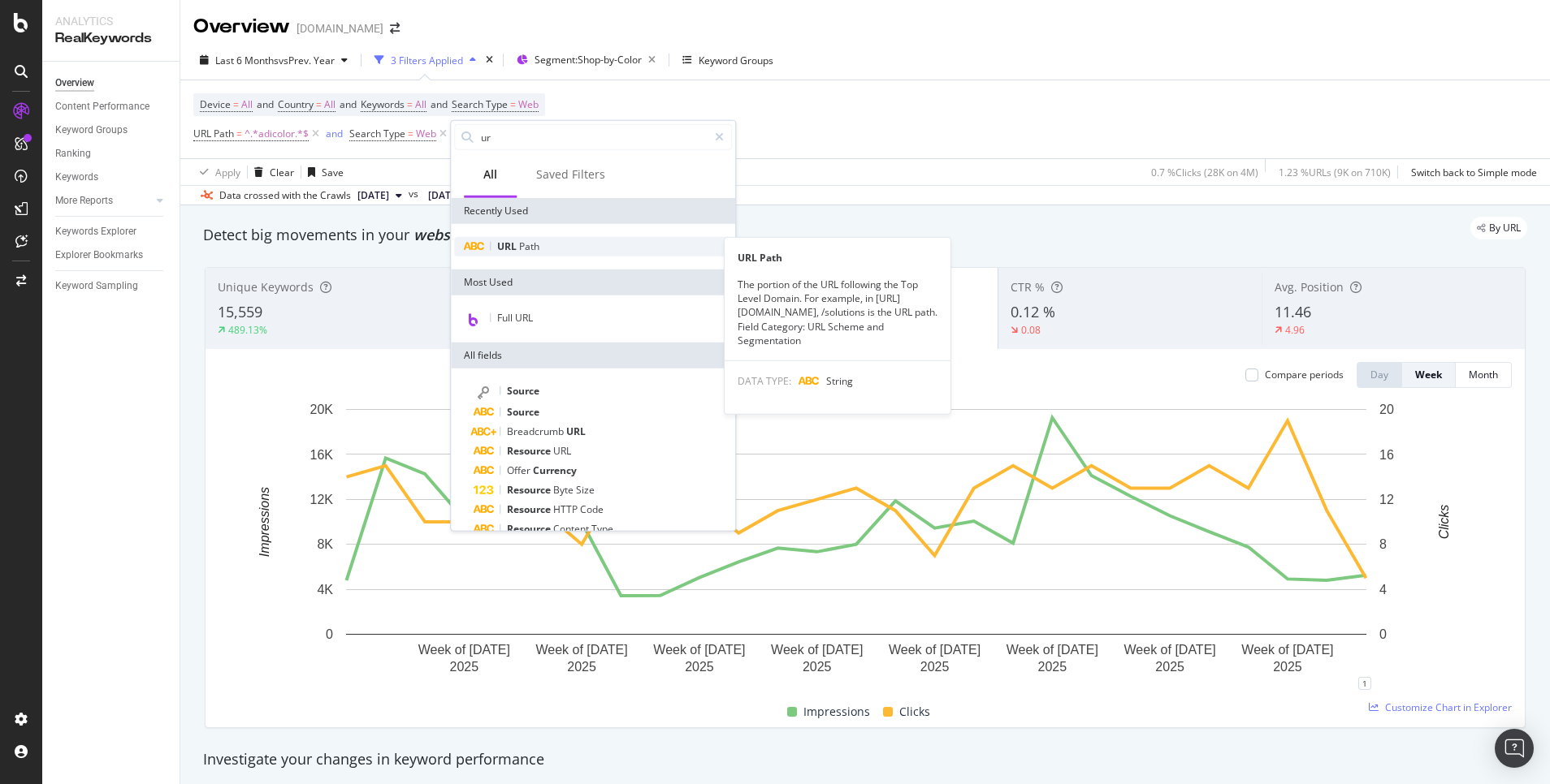
type input "ur"
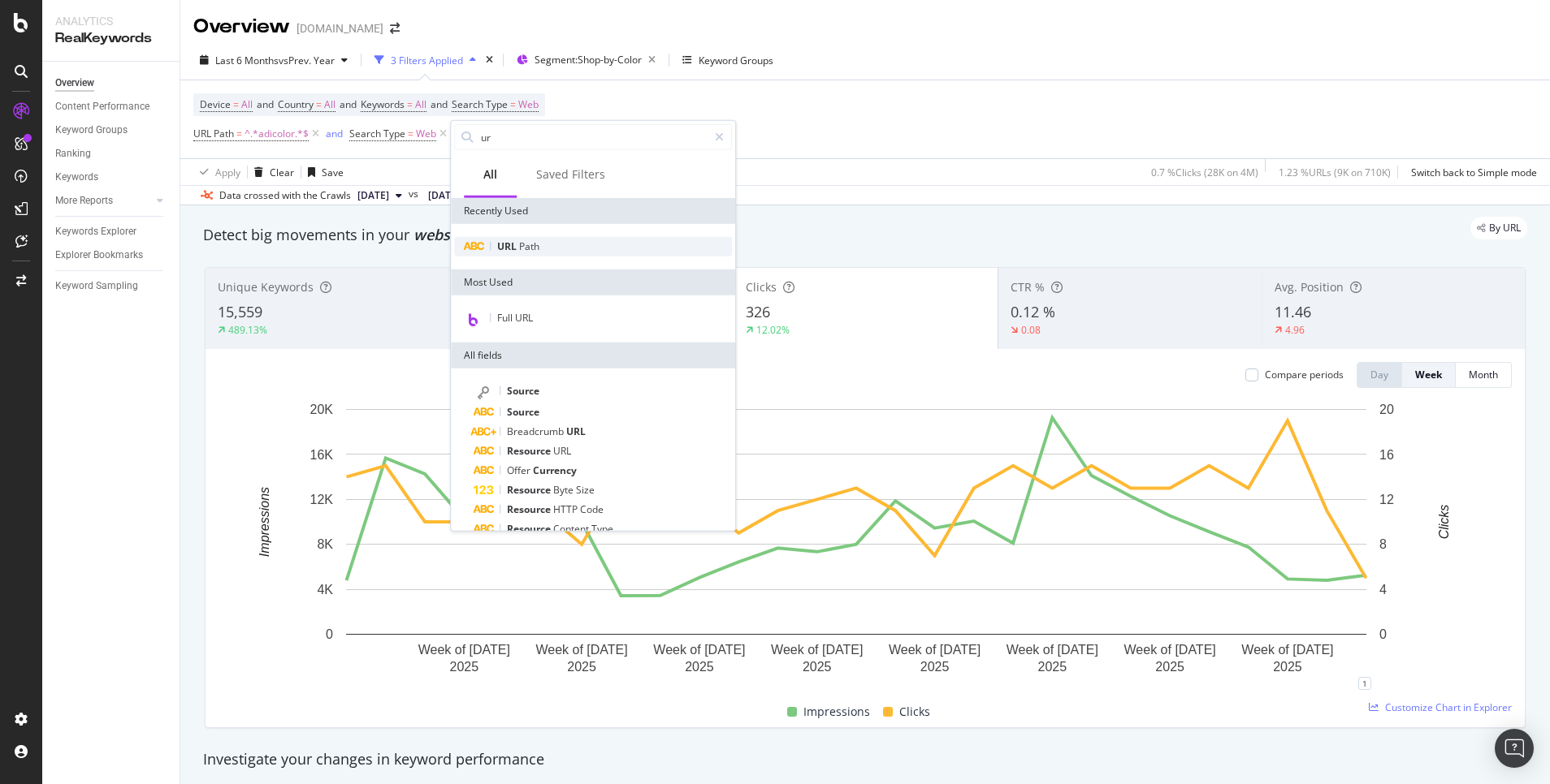
click at [559, 253] on div "URL Path" at bounding box center [592, 247] width 278 height 19
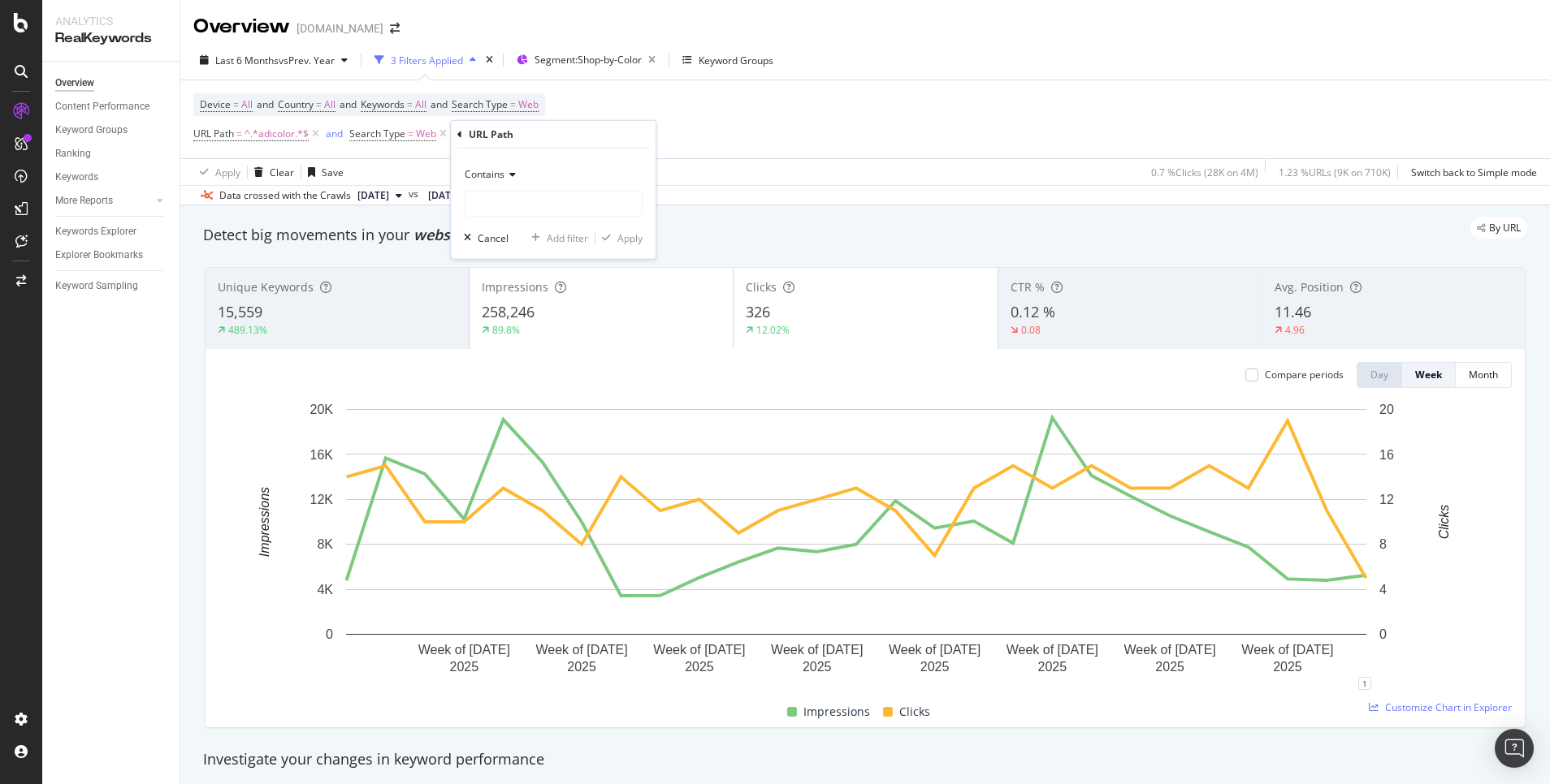
click at [501, 177] on span "Contains" at bounding box center [484, 174] width 40 height 14
click at [529, 351] on span "Doesn't contain" at bounding box center [507, 355] width 71 height 14
click at [528, 204] on input "text" at bounding box center [554, 204] width 177 height 26
type input "%"
click at [626, 238] on div "Apply" at bounding box center [630, 237] width 25 height 14
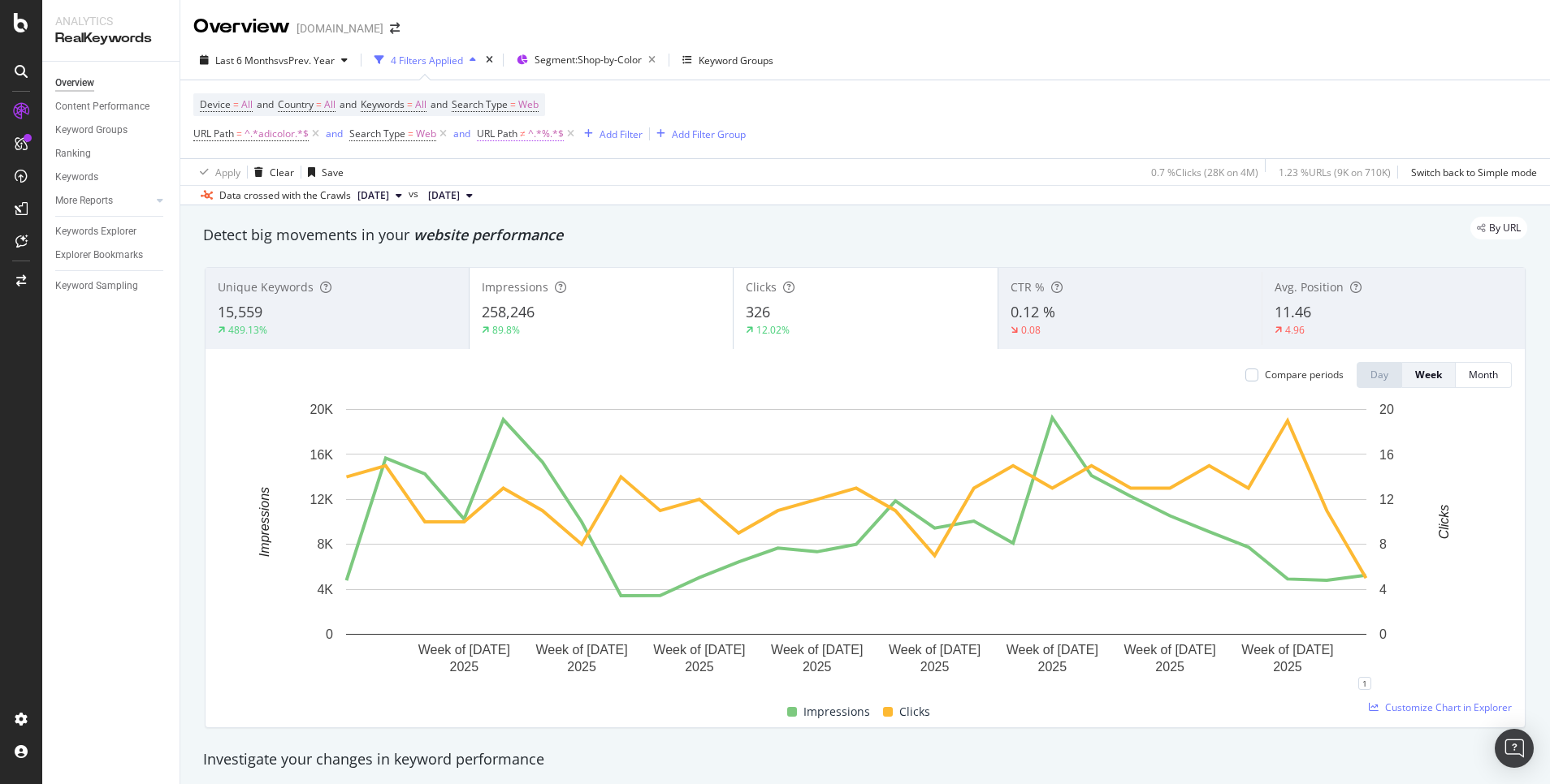
click at [537, 134] on span "^.*%.*$" at bounding box center [546, 133] width 35 height 23
click at [550, 204] on input "%" at bounding box center [568, 201] width 154 height 26
type input "%7"
click at [653, 225] on div "Doesn't contain %7 Cancel Add filter Apply" at bounding box center [580, 201] width 205 height 111
click at [653, 227] on button "Apply" at bounding box center [646, 235] width 47 height 16
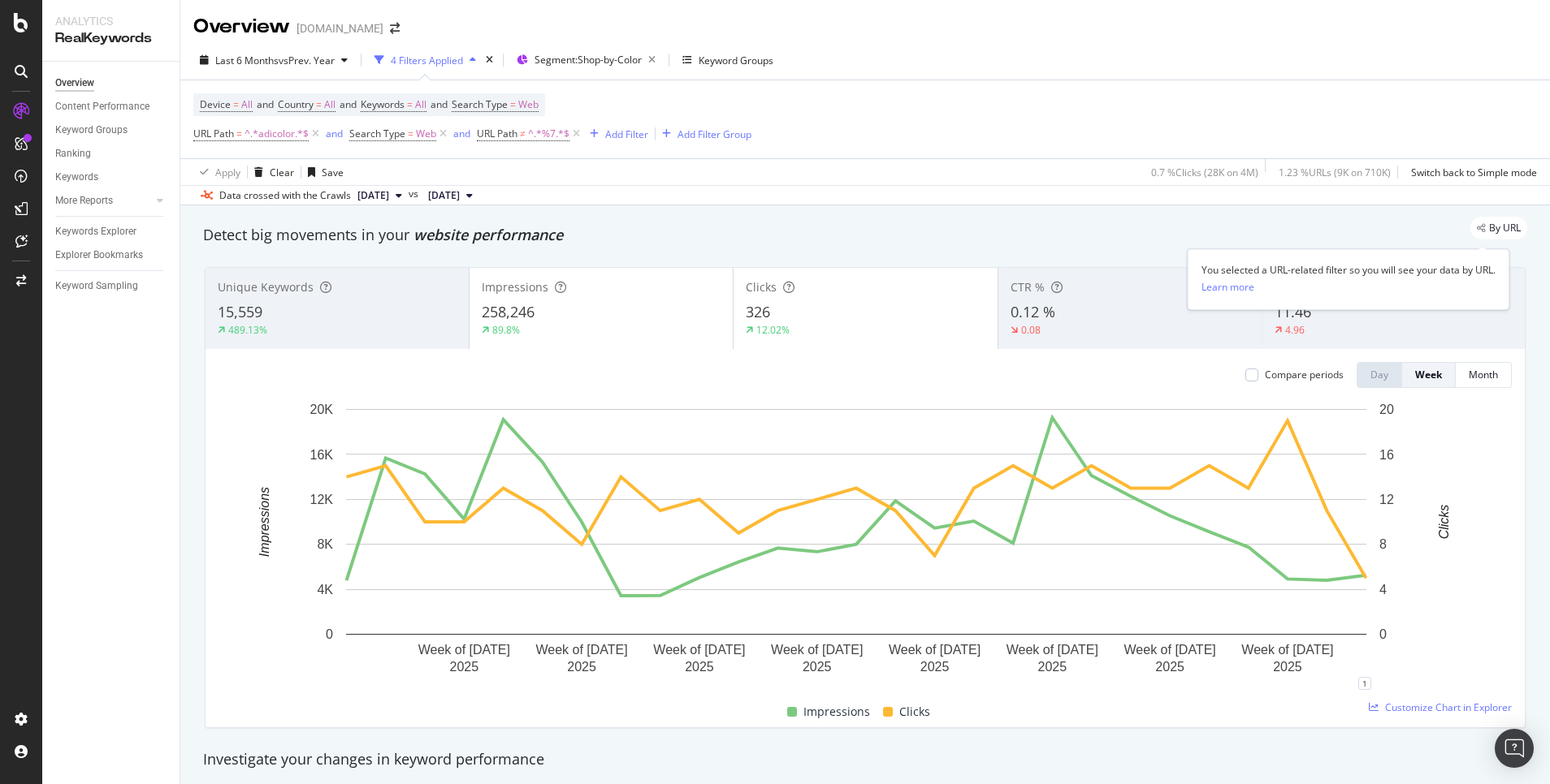
click at [1493, 231] on span "By URL" at bounding box center [1504, 228] width 31 height 10
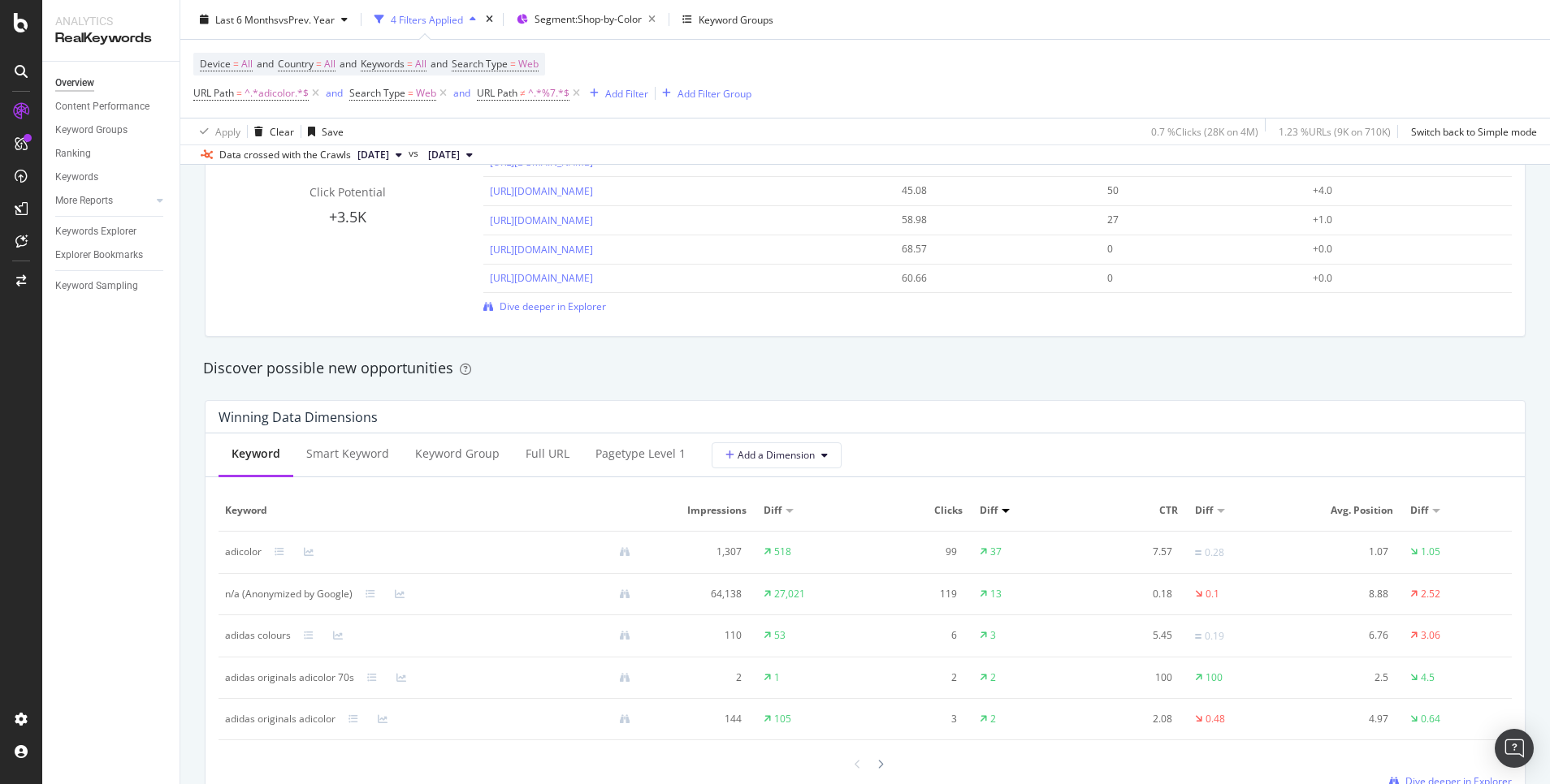
scroll to position [1291, 0]
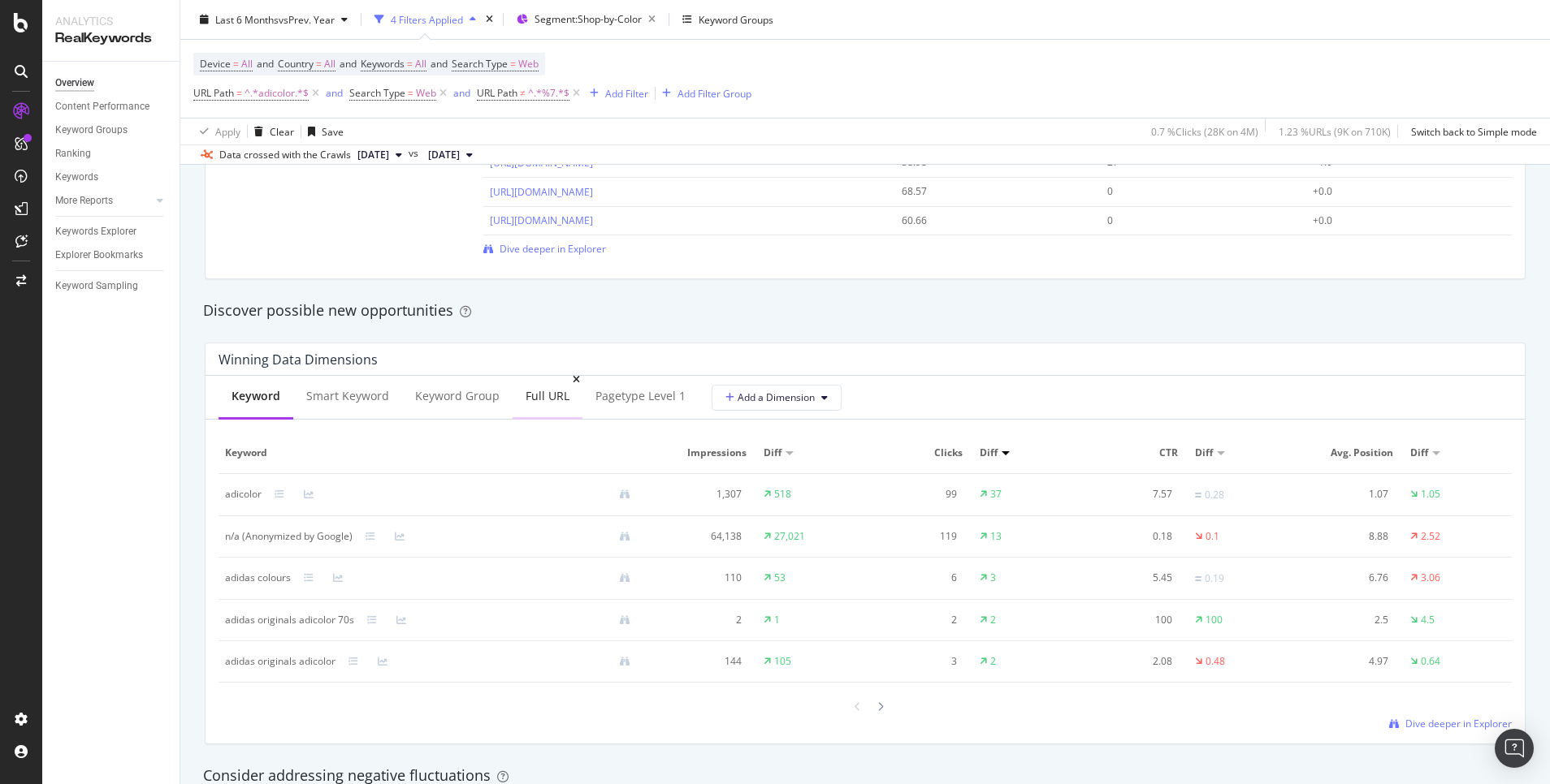
click at [533, 400] on div "Full URL" at bounding box center [548, 395] width 44 height 16
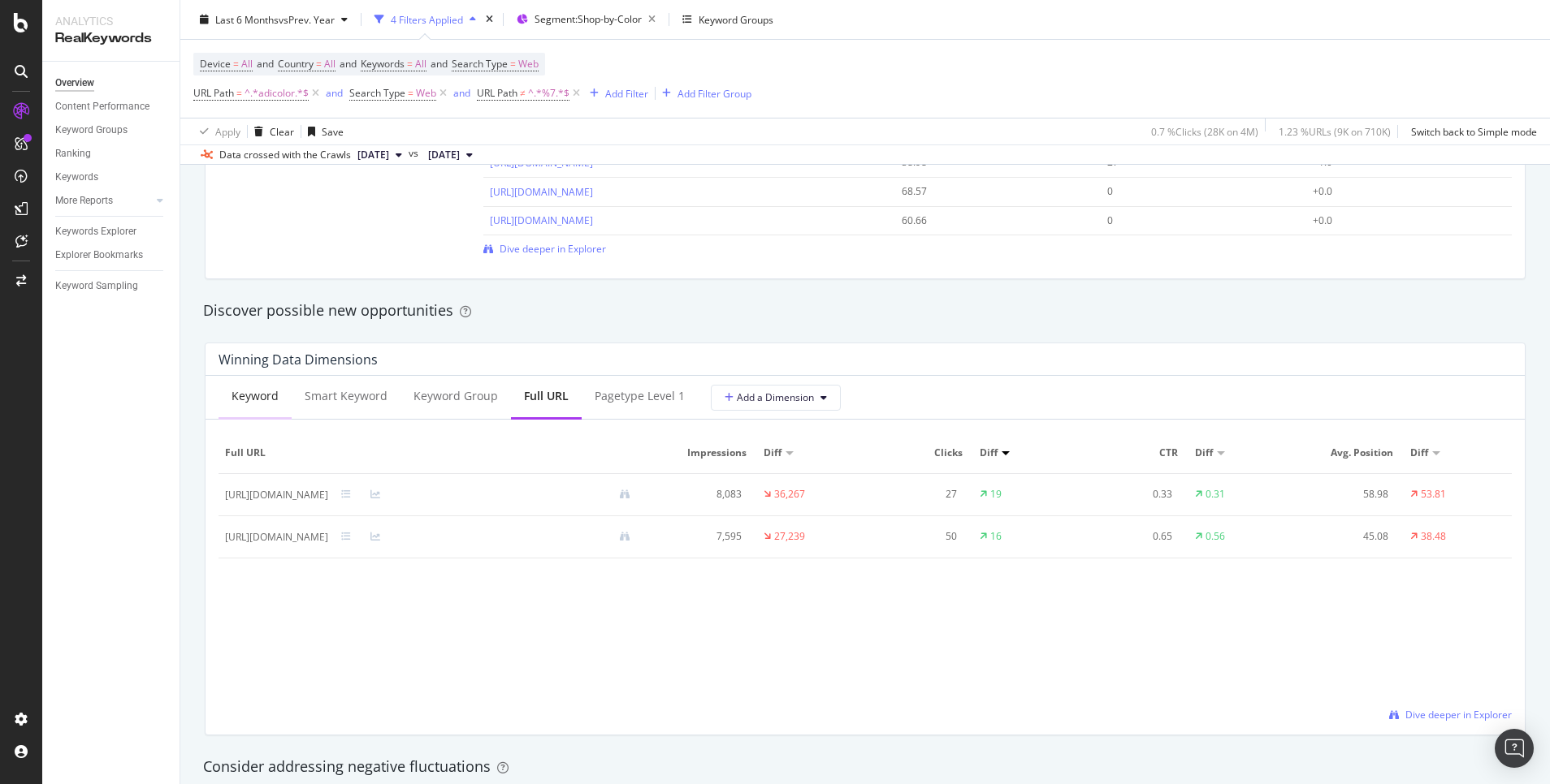
click at [261, 389] on div "Keyword" at bounding box center [255, 395] width 47 height 16
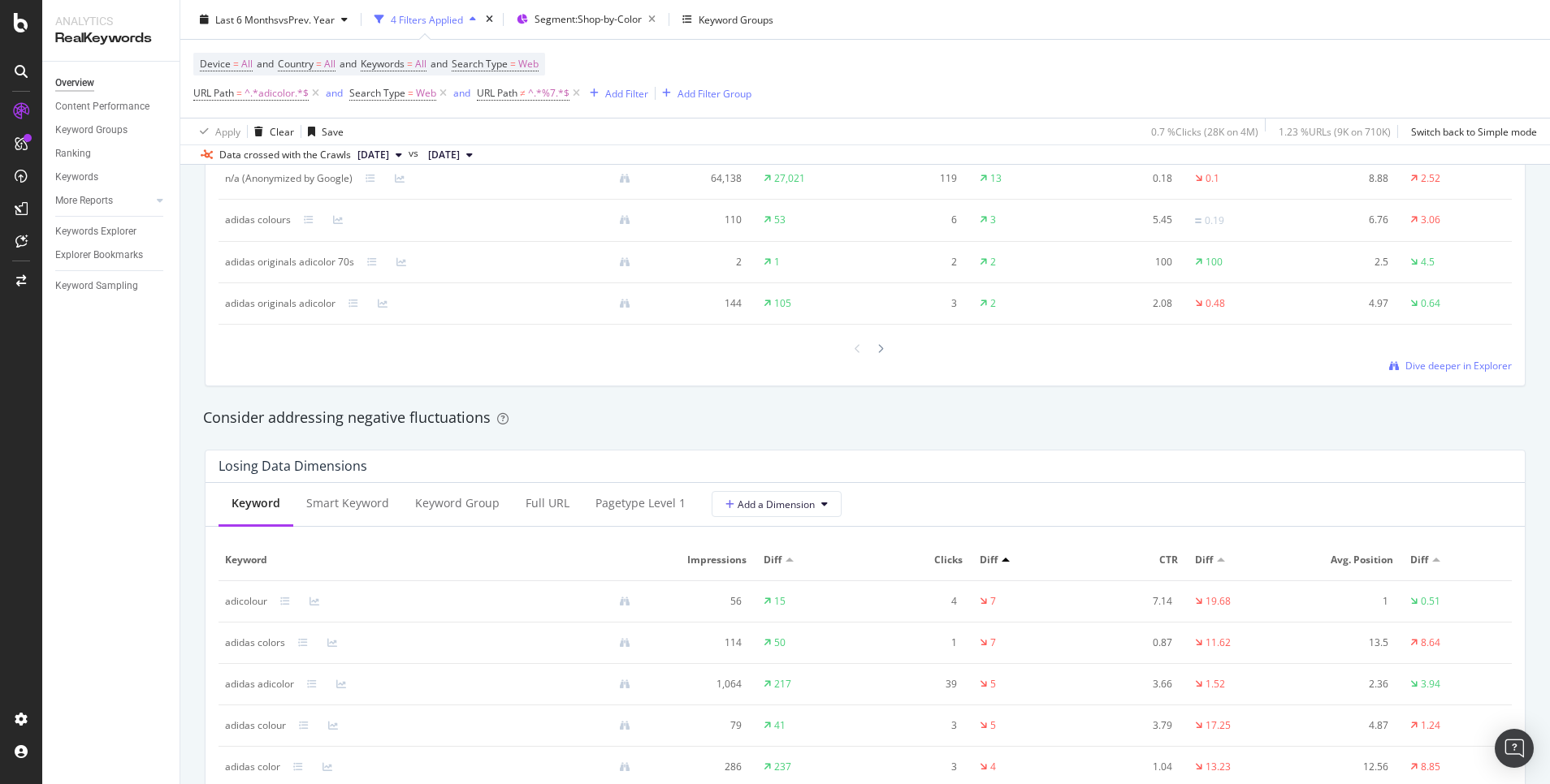
scroll to position [1900, 0]
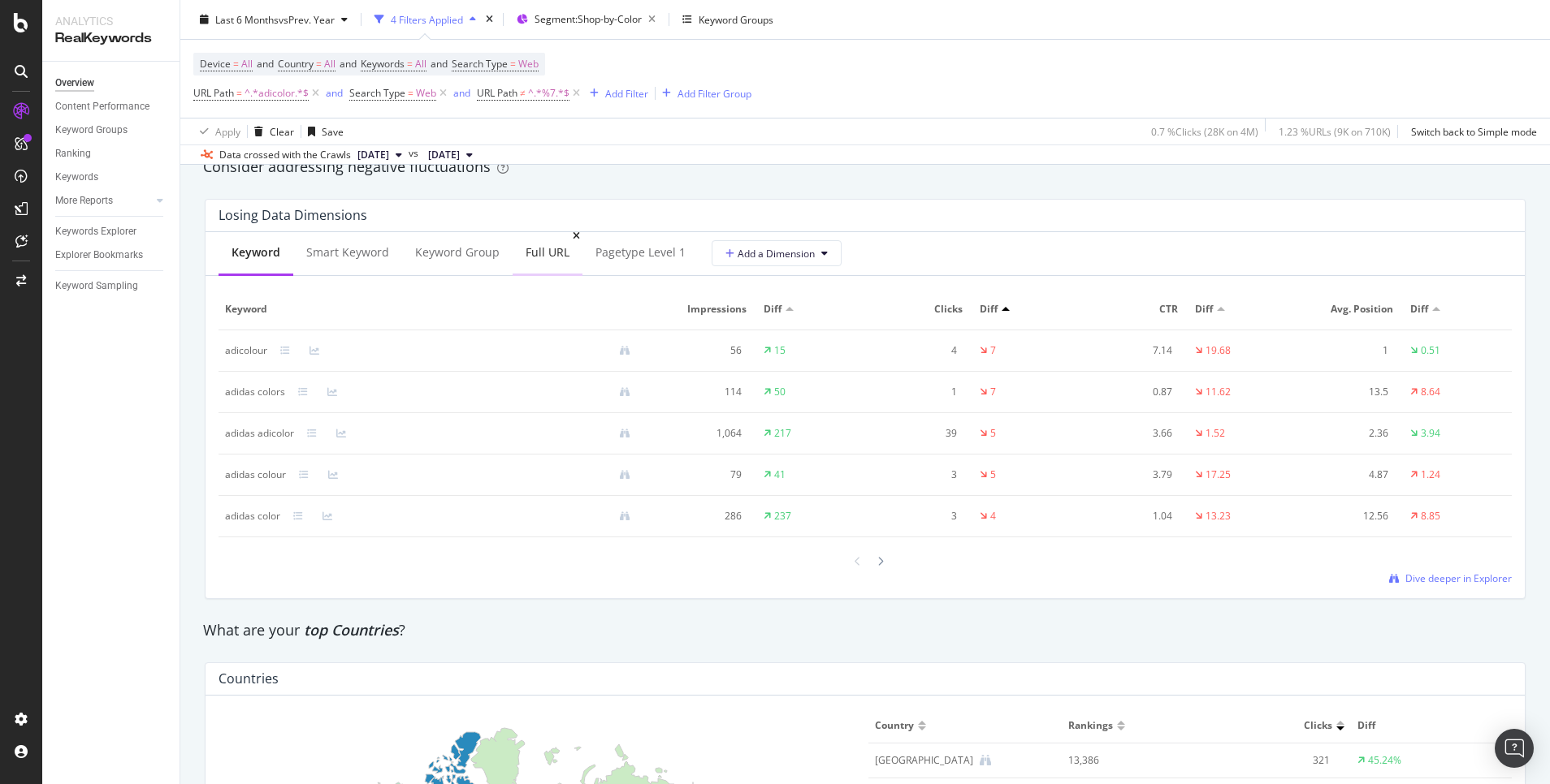
click at [558, 260] on div "Full URL" at bounding box center [547, 253] width 70 height 45
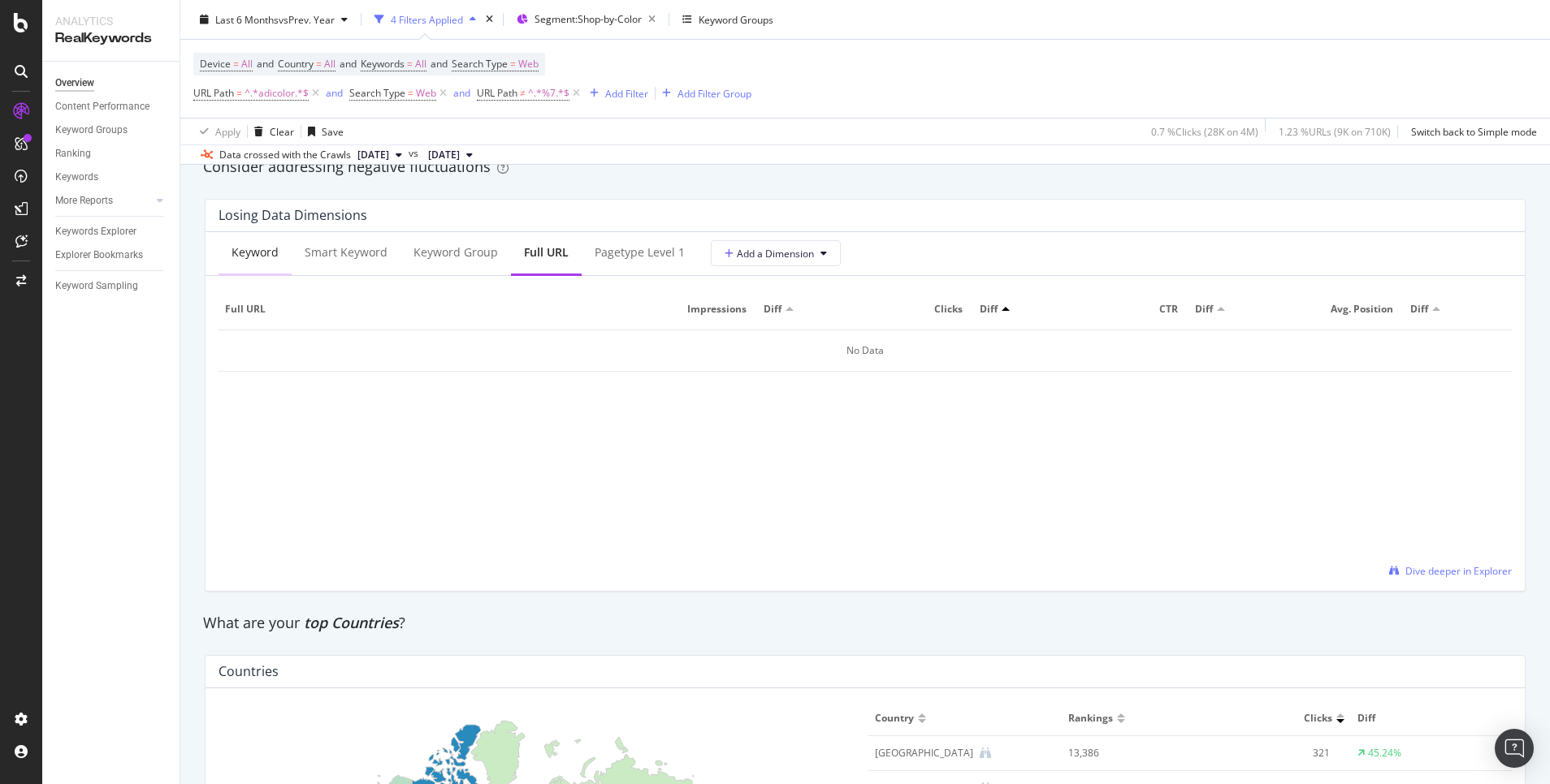
click at [251, 244] on div "Keyword" at bounding box center [255, 252] width 47 height 16
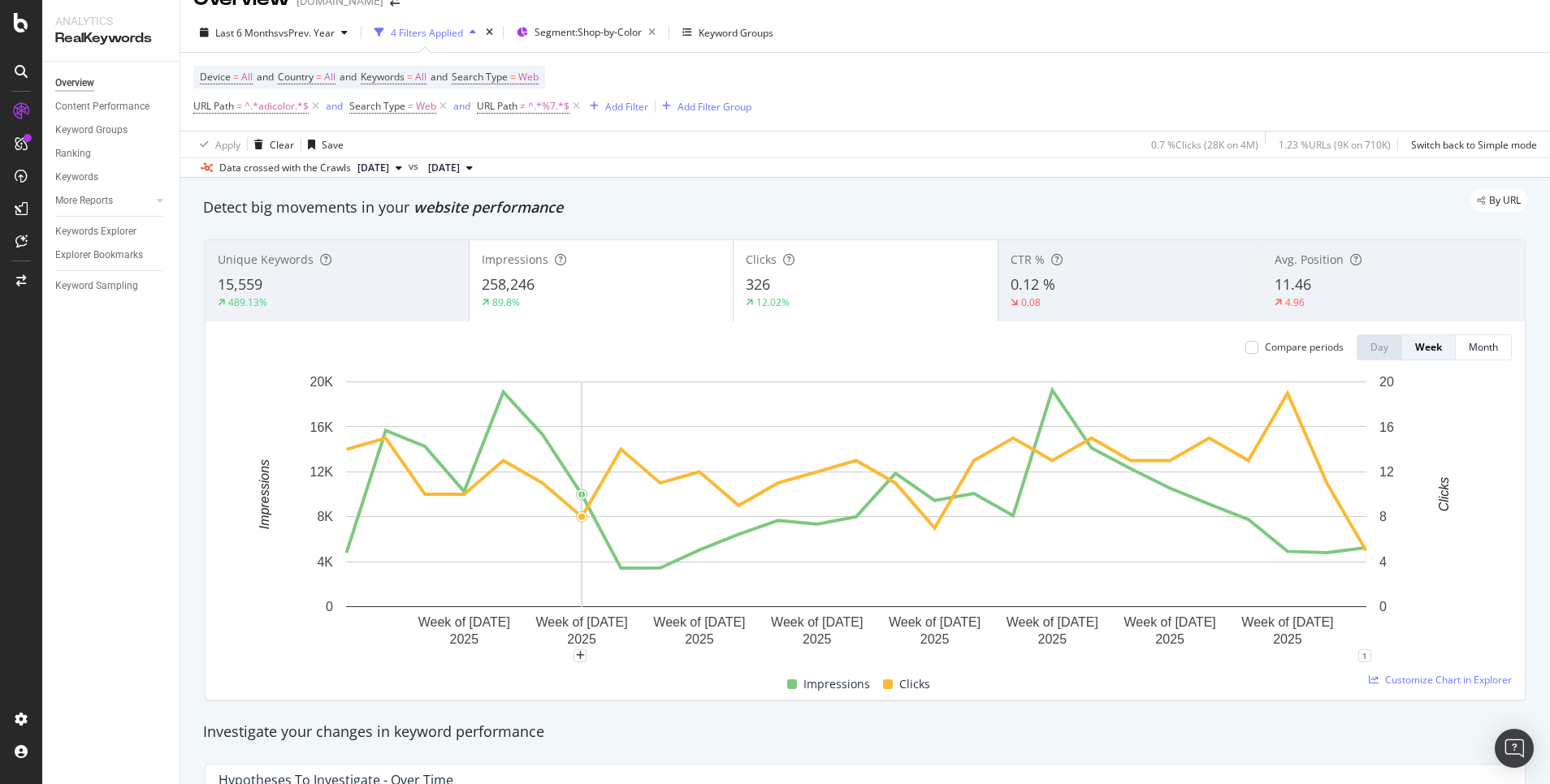
scroll to position [0, 0]
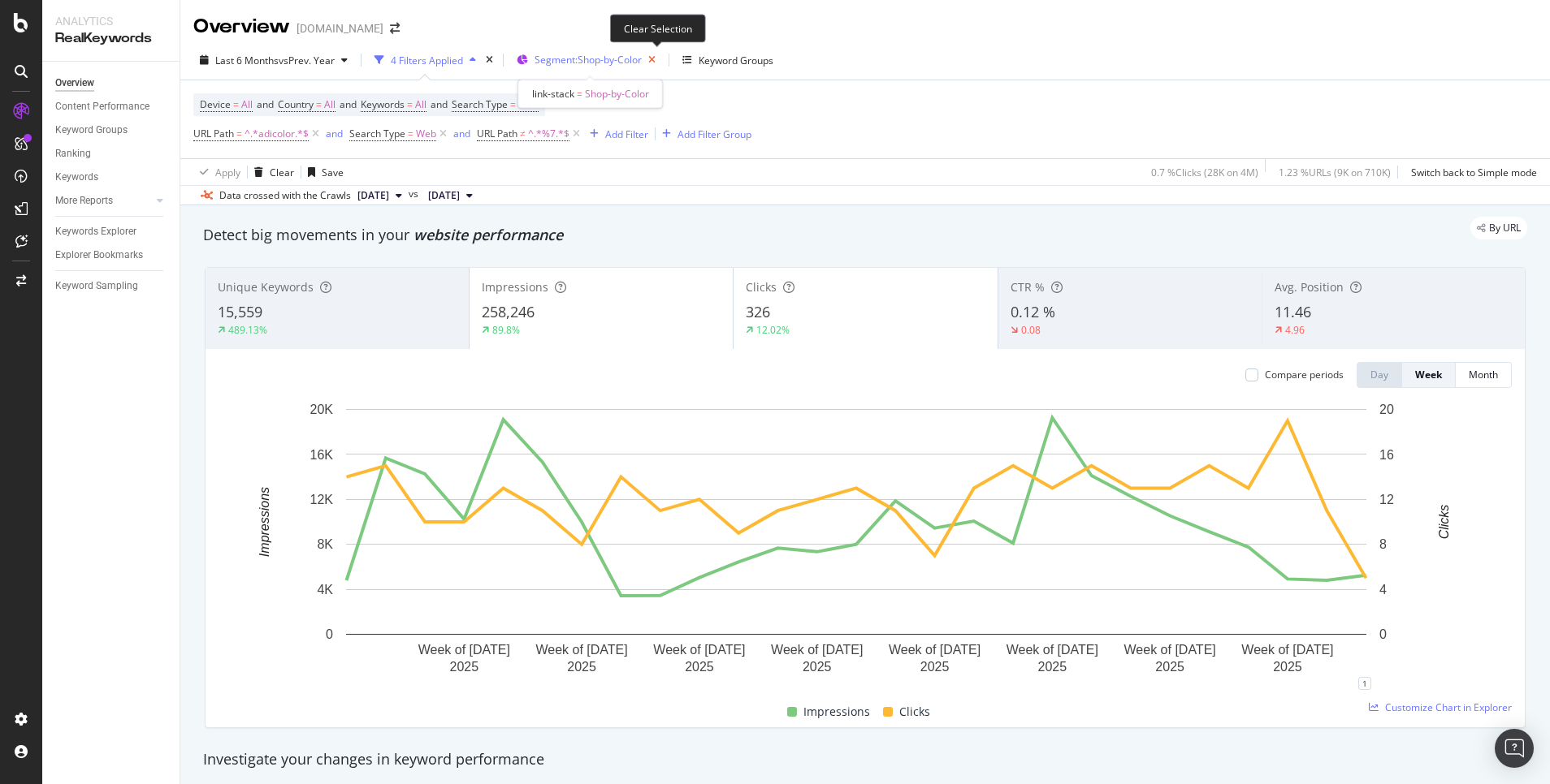
click at [656, 54] on icon "button" at bounding box center [652, 60] width 20 height 23
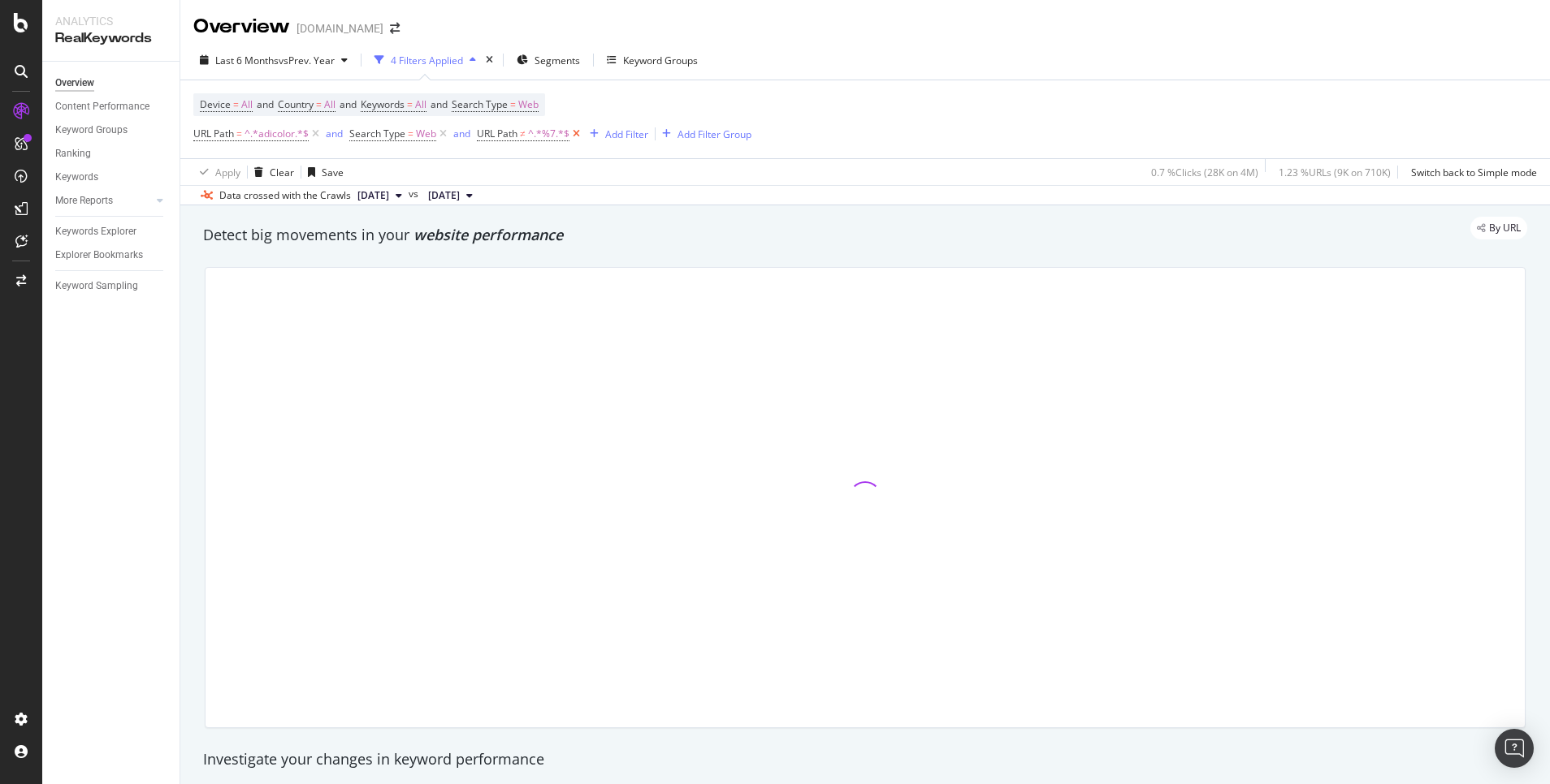
click at [576, 129] on icon at bounding box center [576, 133] width 14 height 16
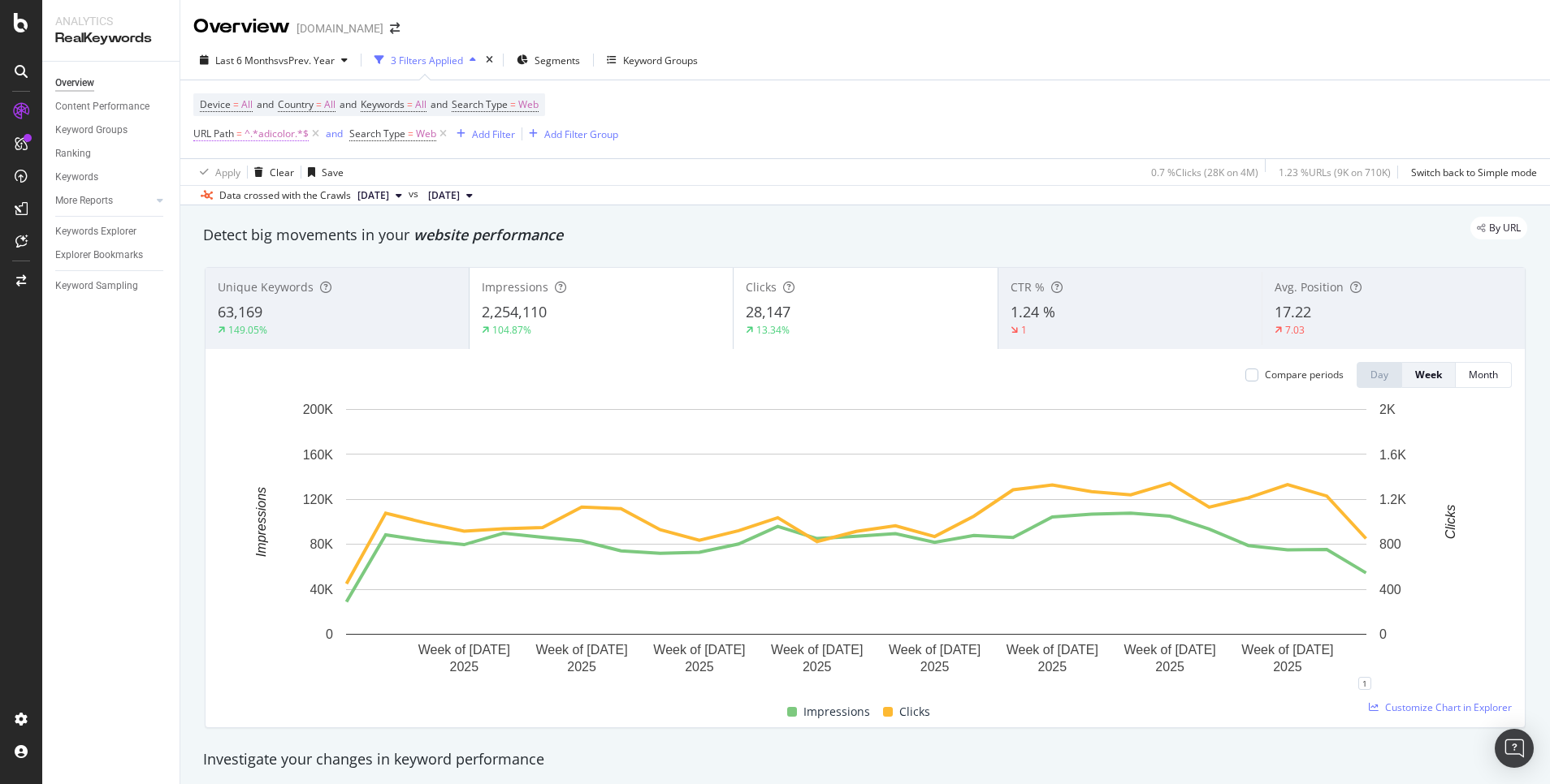
click at [281, 130] on span "^.*adicolor.*$" at bounding box center [276, 133] width 64 height 23
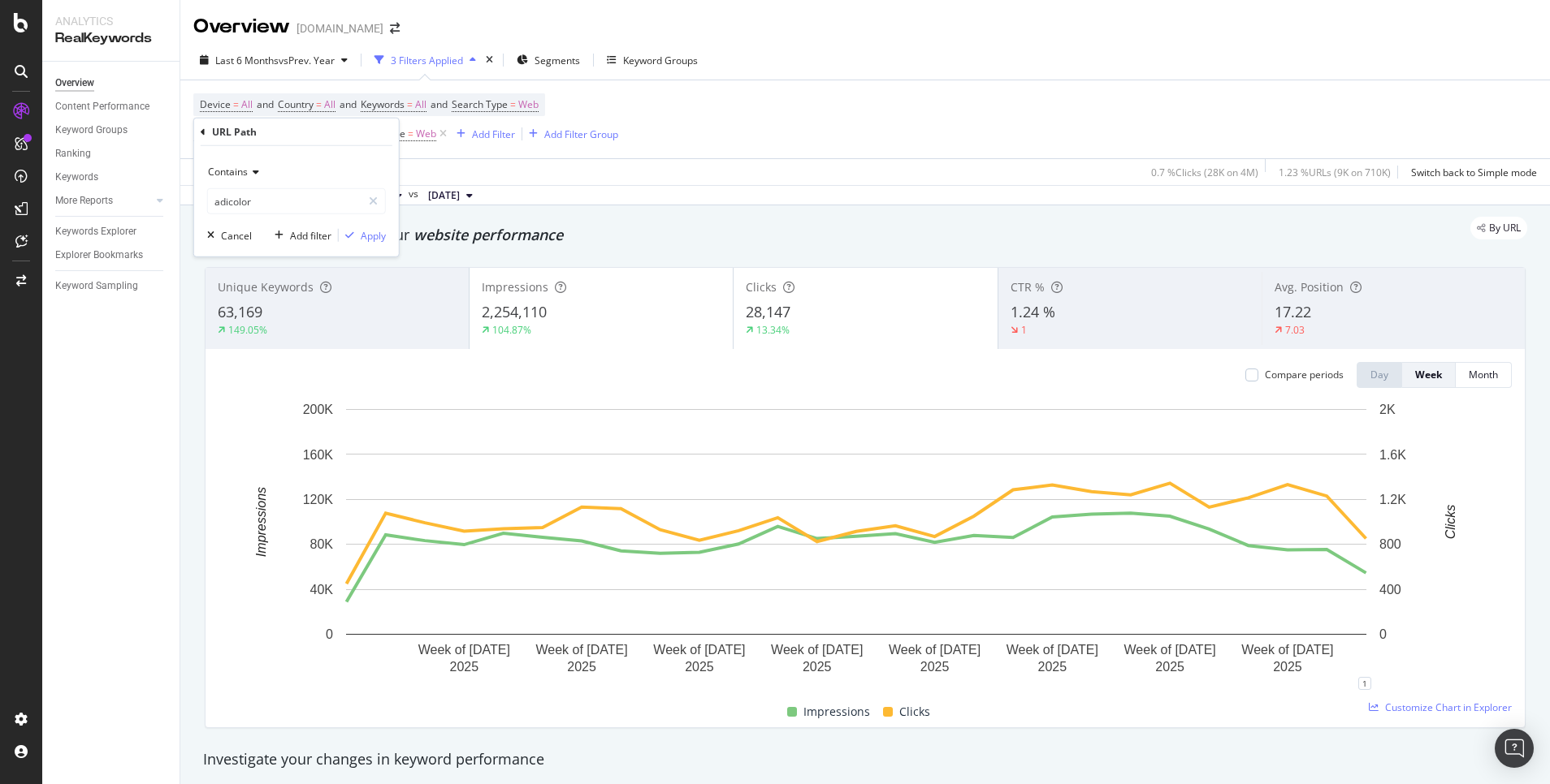
click at [254, 176] on icon at bounding box center [253, 172] width 11 height 10
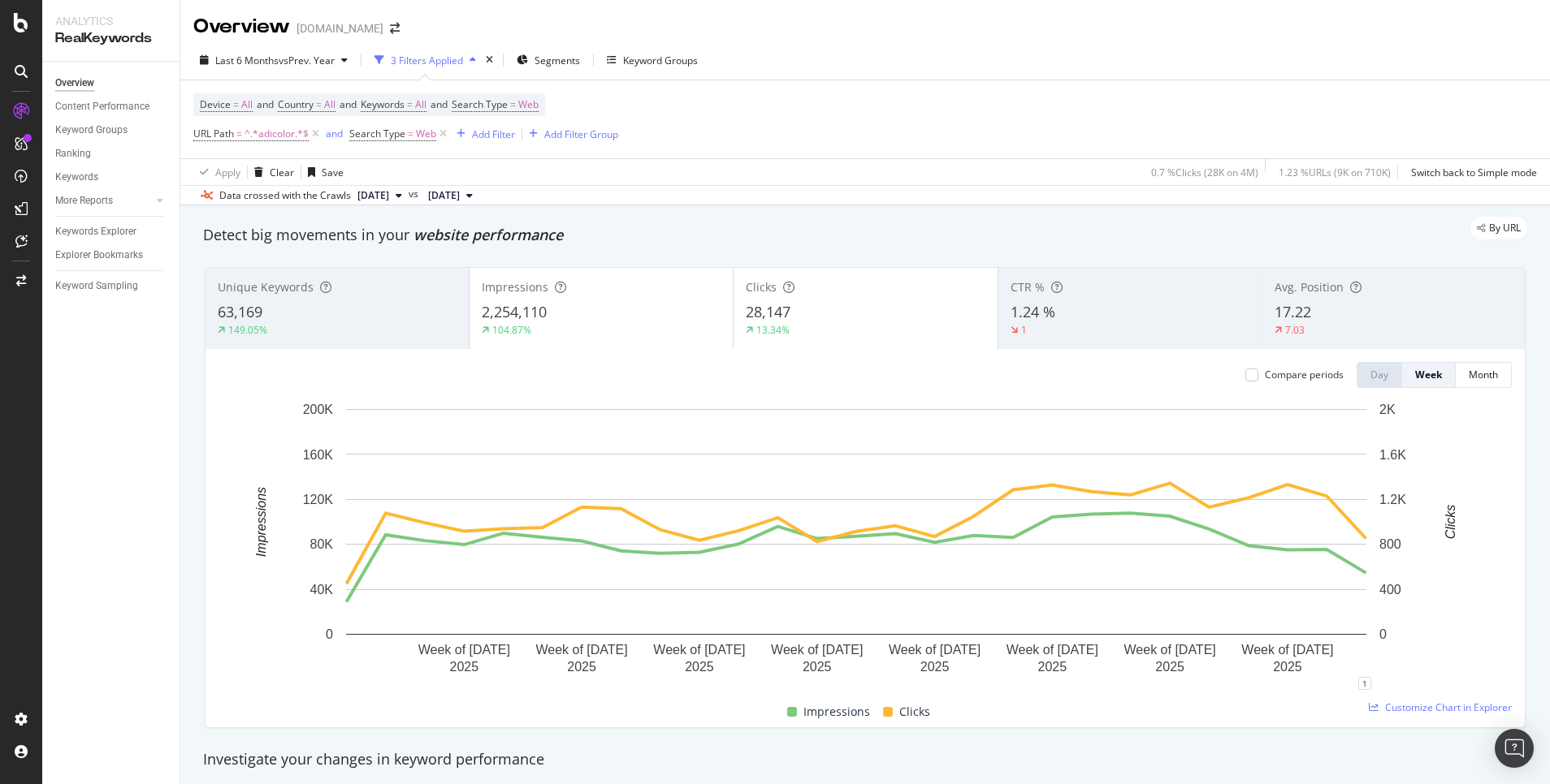
click at [806, 78] on div "Last 6 Months vs Prev. Year 3 Filters Applied Segments Keyword Groups" at bounding box center [865, 63] width 1369 height 32
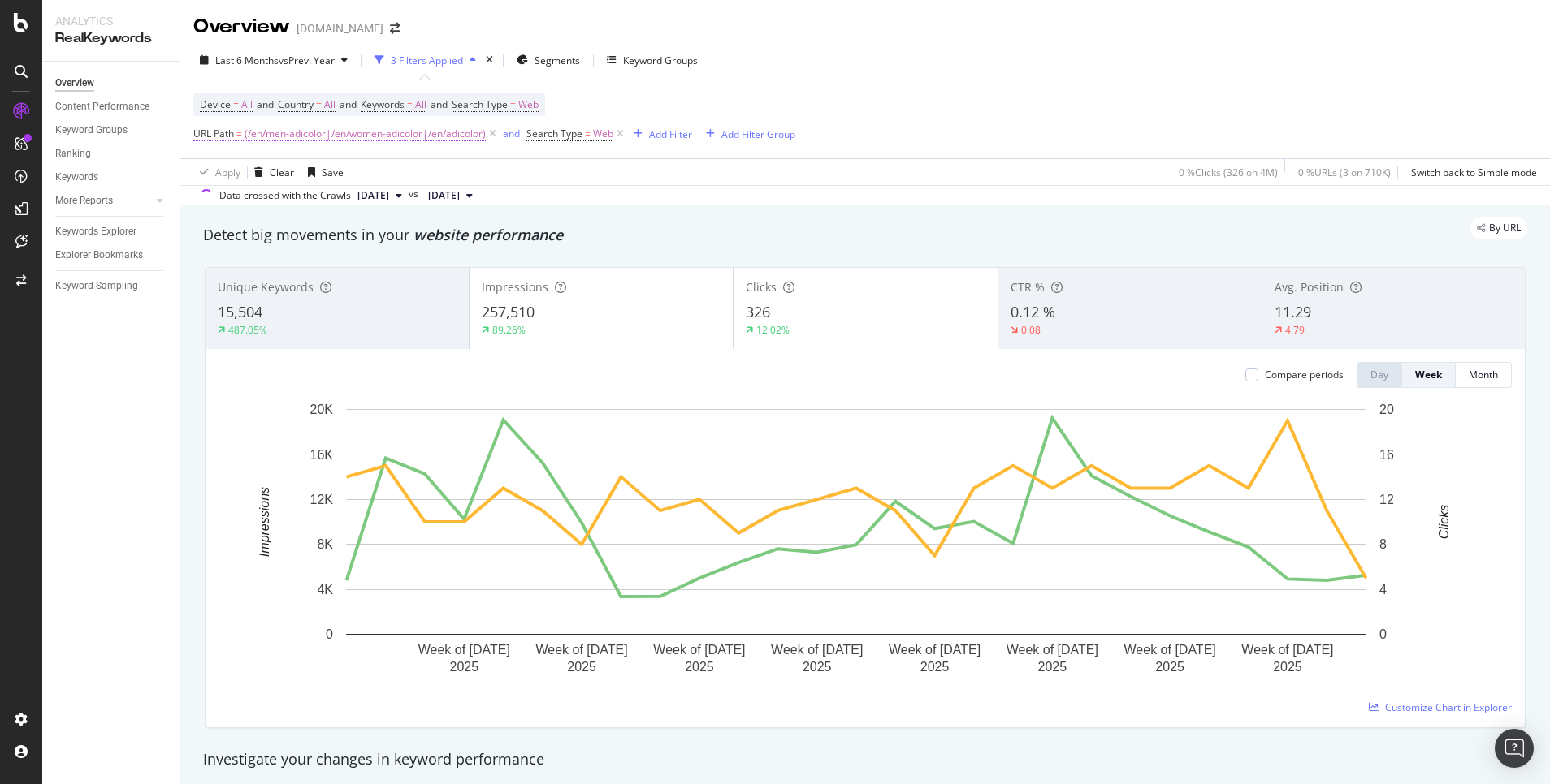
click at [387, 133] on span "(/en/men-adicolor|/en/women-adicolor|/en/adicolor)" at bounding box center [364, 133] width 241 height 23
click at [218, 195] on input "^(/en/men-adicolor|/en/women-adicolor|/en/adicolor)$" at bounding box center [285, 201] width 154 height 26
click at [227, 199] on input "^(/en/men-adicolor|/en/women-adicolor|/en/adicolor)$" at bounding box center [285, 201] width 154 height 26
drag, startPoint x: 224, startPoint y: 199, endPoint x: 348, endPoint y: 197, distance: 124.0
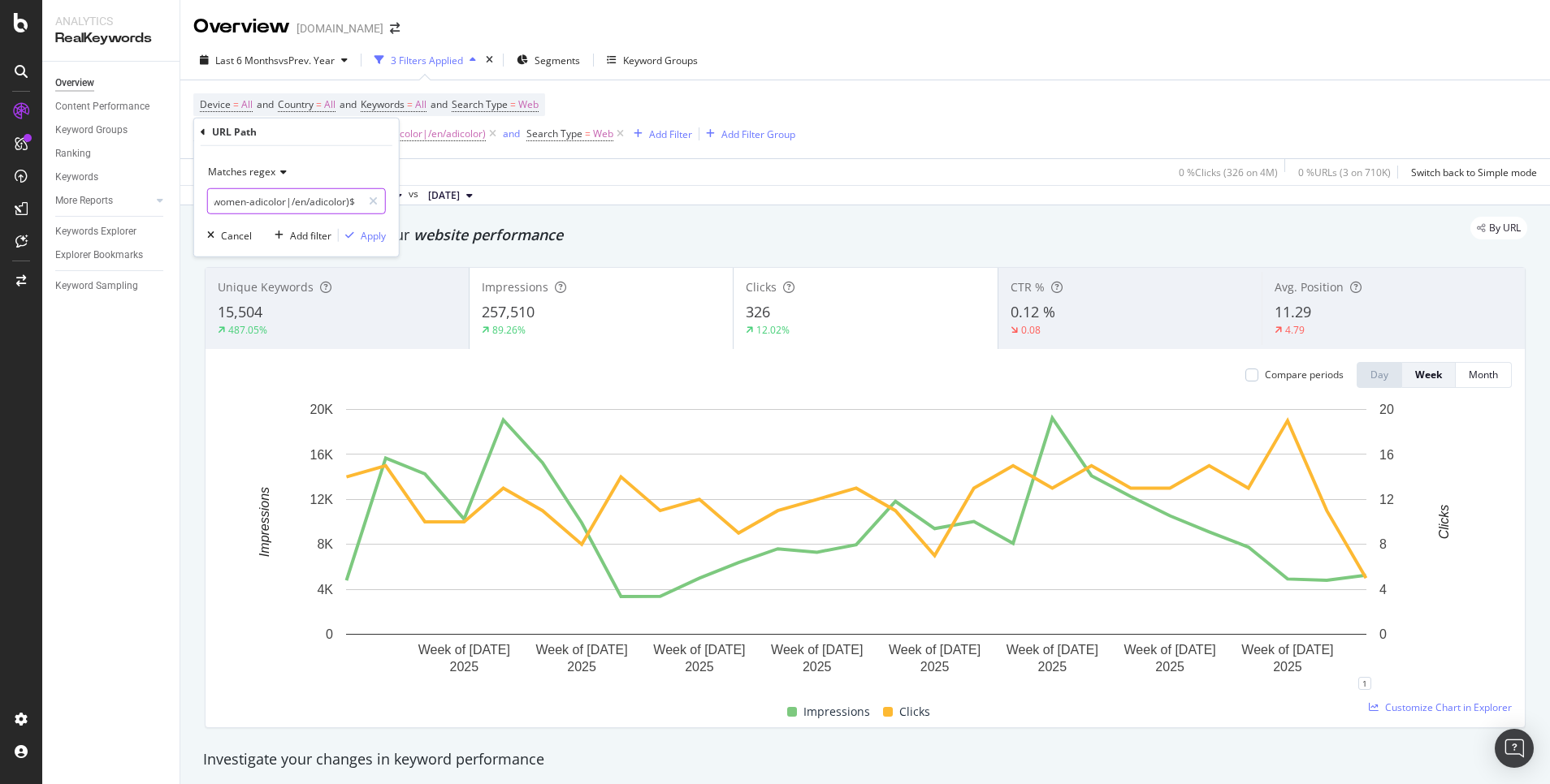
click at [348, 197] on input "^(/en/men-adicolor|/en/women-adicolor|/en/adicolor)$" at bounding box center [285, 201] width 154 height 26
paste input "/en/men-adicolor|/en/men-black-adicolor|/en/men-white-adicolor|/en/men-red-adic…"
drag, startPoint x: 301, startPoint y: 199, endPoint x: 379, endPoint y: 204, distance: 78.2
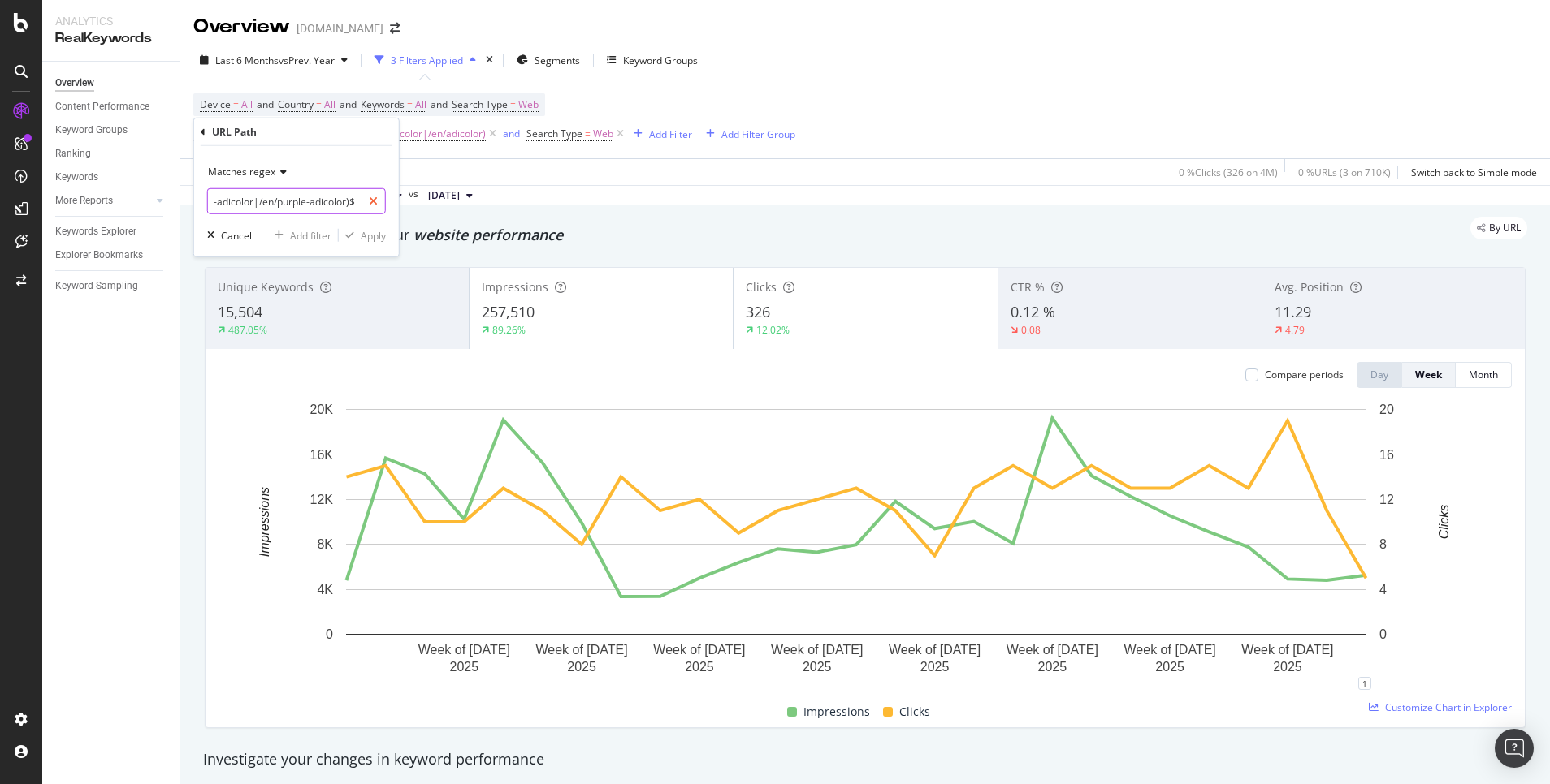
click at [379, 204] on div "^(/en/men-adicolor|/en/men-black-adicolor|/en/men-white-adicolor|/en/men-red-ad…" at bounding box center [296, 201] width 178 height 26
drag, startPoint x: 347, startPoint y: 199, endPoint x: 258, endPoint y: 199, distance: 89.0
click at [258, 199] on input "^(/en/men-adicolor|/en/men-black-adicolor|/en/men-white-adicolor|/en/men-red-ad…" at bounding box center [285, 201] width 154 height 26
drag, startPoint x: 343, startPoint y: 204, endPoint x: 368, endPoint y: 204, distance: 25.0
click at [368, 204] on div "^(/en/men-adicolor|/en/men-black-adicolor|/en/men-white-adicolor|/en/men-red-ad…" at bounding box center [296, 201] width 178 height 26
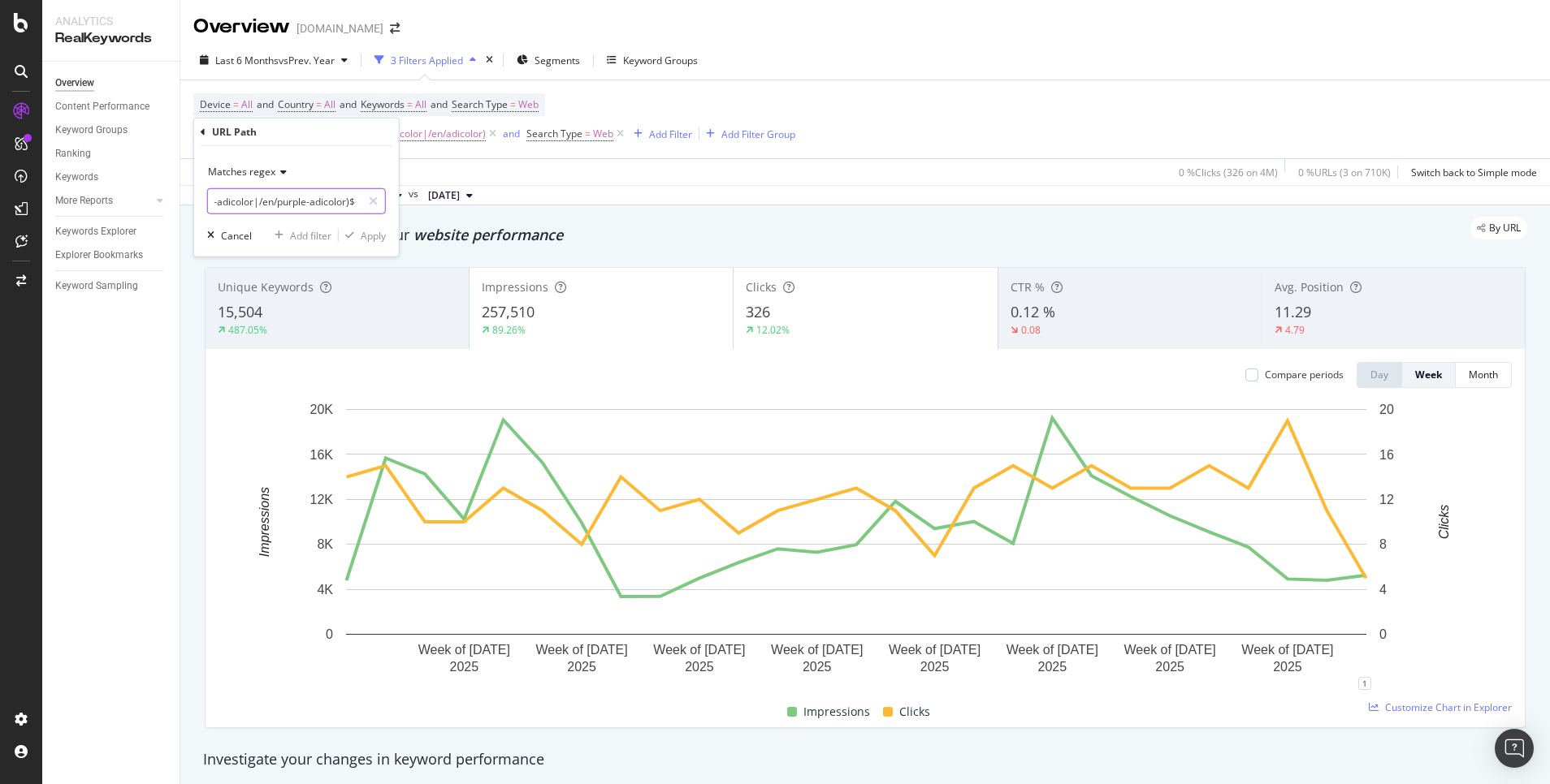
drag, startPoint x: 348, startPoint y: 198, endPoint x: 263, endPoint y: 199, distance: 85.0
click at [263, 199] on input "^(/en/men-adicolor|/en/men-black-adicolor|/en/men-white-adicolor|/en/men-red-ad…" at bounding box center [285, 201] width 154 height 26
drag, startPoint x: 271, startPoint y: 204, endPoint x: 345, endPoint y: 198, distance: 74.2
click at [345, 198] on input "^(/en/men-adicolor|/en/men-black-adicolor|/en/men-white-adicolor|/en/men-red-ad…" at bounding box center [285, 201] width 154 height 26
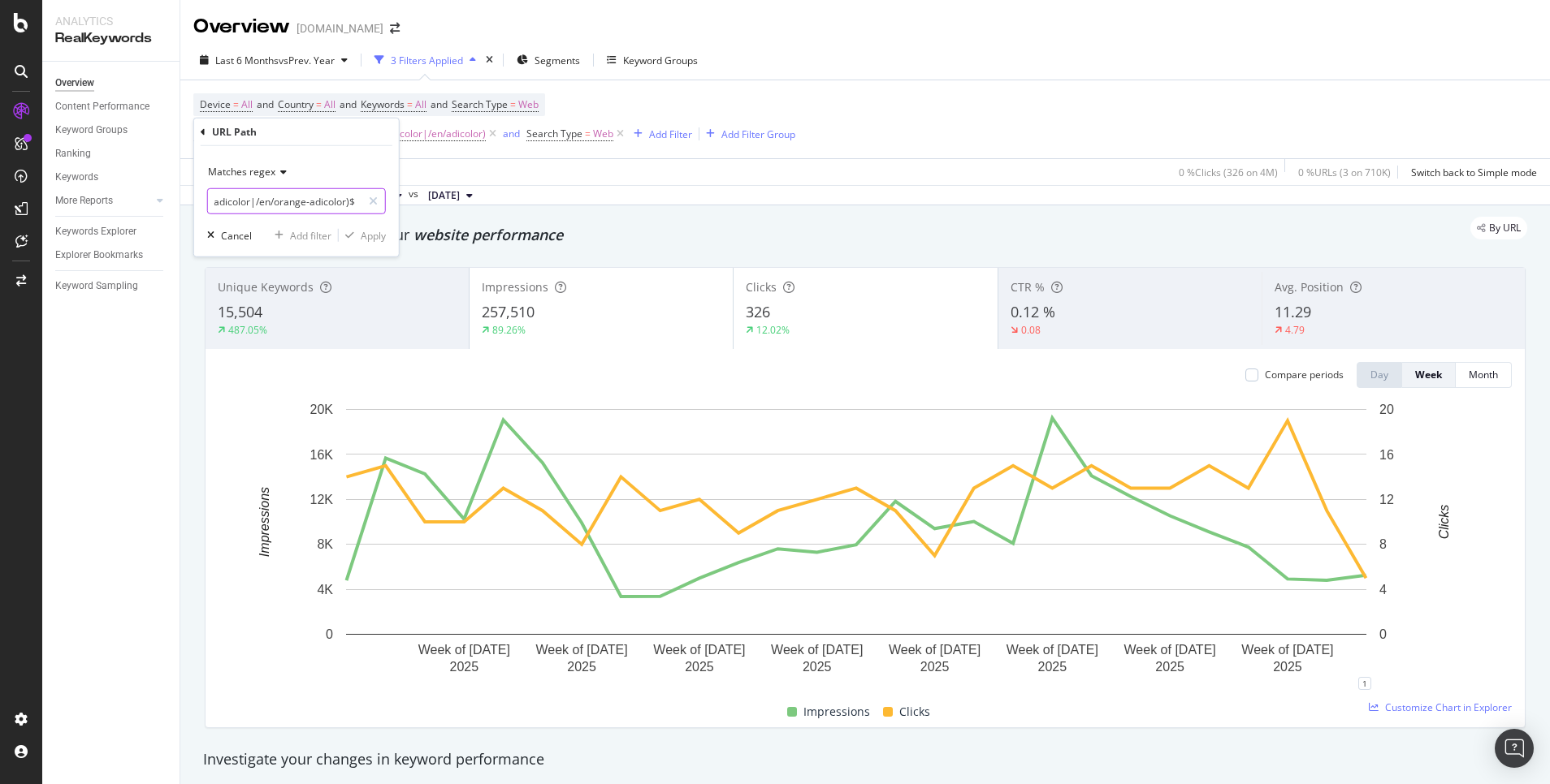
scroll to position [0, 2324]
drag, startPoint x: 256, startPoint y: 198, endPoint x: 346, endPoint y: 199, distance: 90.0
click at [346, 199] on input "^(/en/men-adicolor|/en/men-black-adicolor|/en/men-white-adicolor|/en/men-red-ad…" at bounding box center [285, 201] width 154 height 26
type input "^(/en/men-adicolor|/en/men-black-adicolor|/en/men-white-adicolor|/en/men-red-ad…"
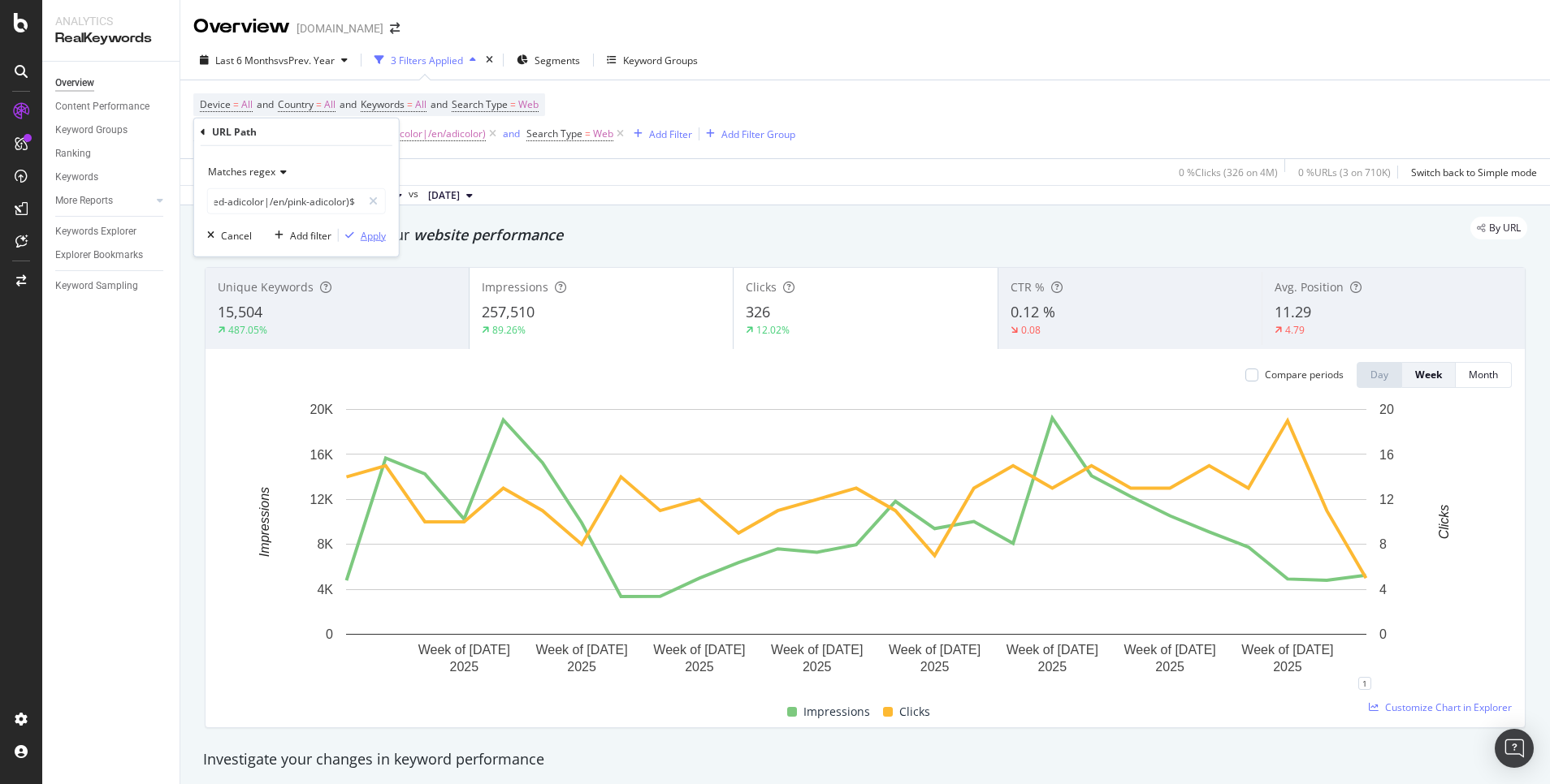
click at [377, 241] on div "Apply" at bounding box center [374, 235] width 25 height 14
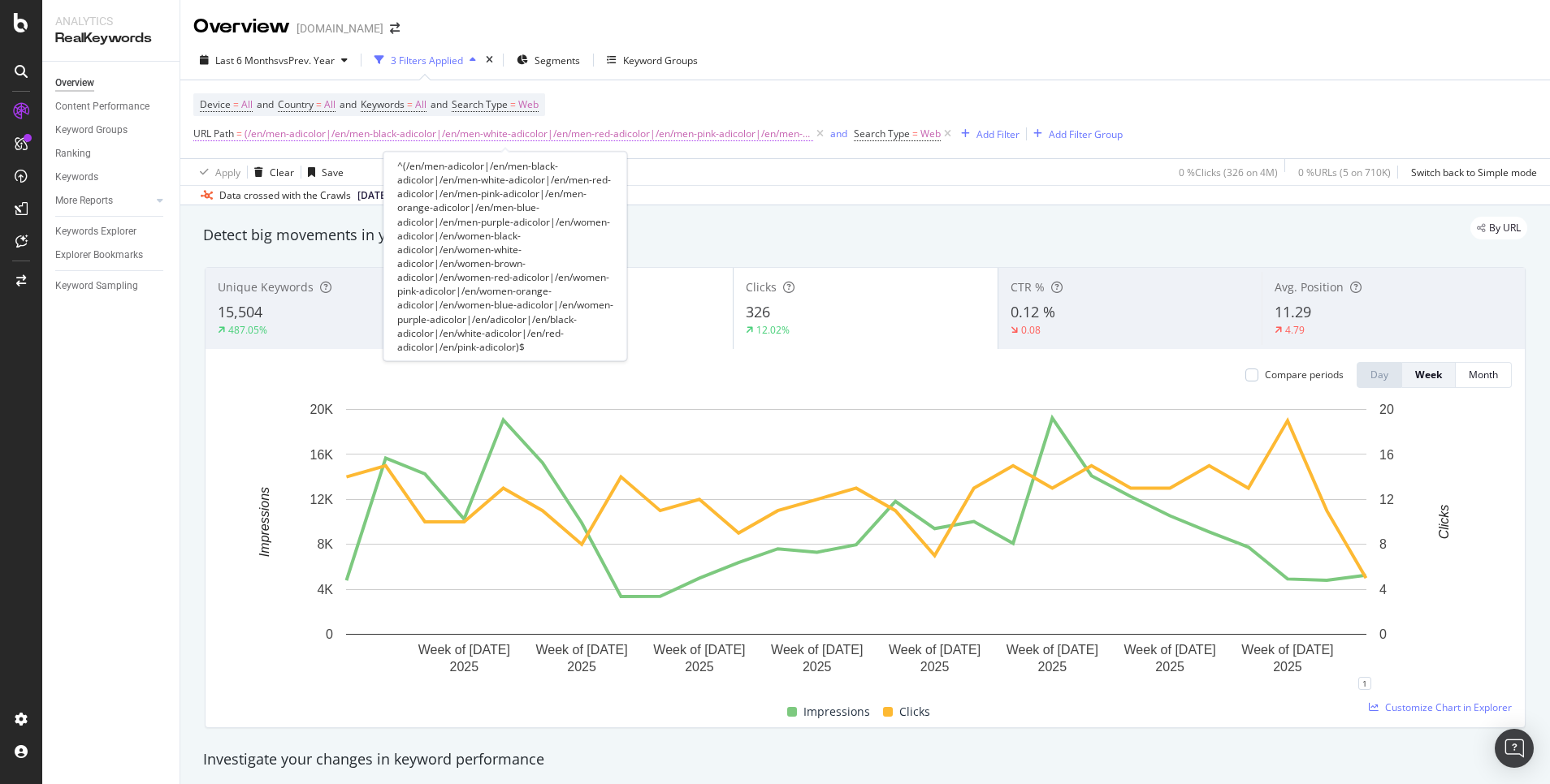
click at [260, 133] on span "(/en/men-adicolor|/en/men-black-adicolor|/en/men-white-adicolor|/en/men-red-adi…" at bounding box center [528, 133] width 569 height 23
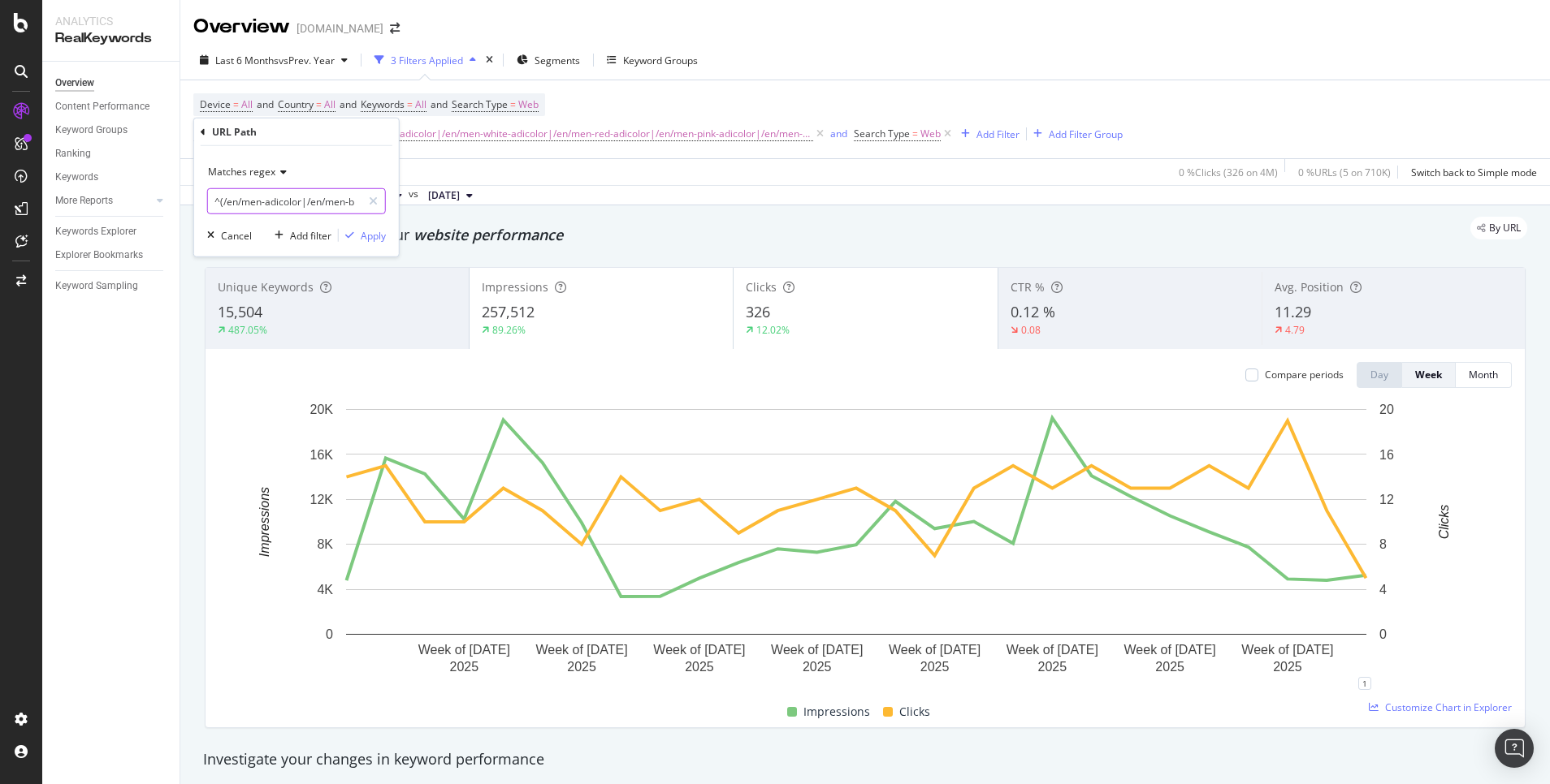
click at [240, 199] on input "^(/en/men-adicolor|/en/men-black-adicolor|/en/men-white-adicolor|/en/men-red-ad…" at bounding box center [285, 201] width 154 height 26
drag, startPoint x: 223, startPoint y: 200, endPoint x: 347, endPoint y: 204, distance: 124.1
click at [347, 204] on input "^(/en/men-adicolor|/en/men-black-adicolor|/en/men-white-adicolor|/en/men-red-ad…" at bounding box center [285, 201] width 154 height 26
paste input "men-adicolor|/men-black-adicolor|/men-white-adicolor|/men-red-adicolor|/men-pin…"
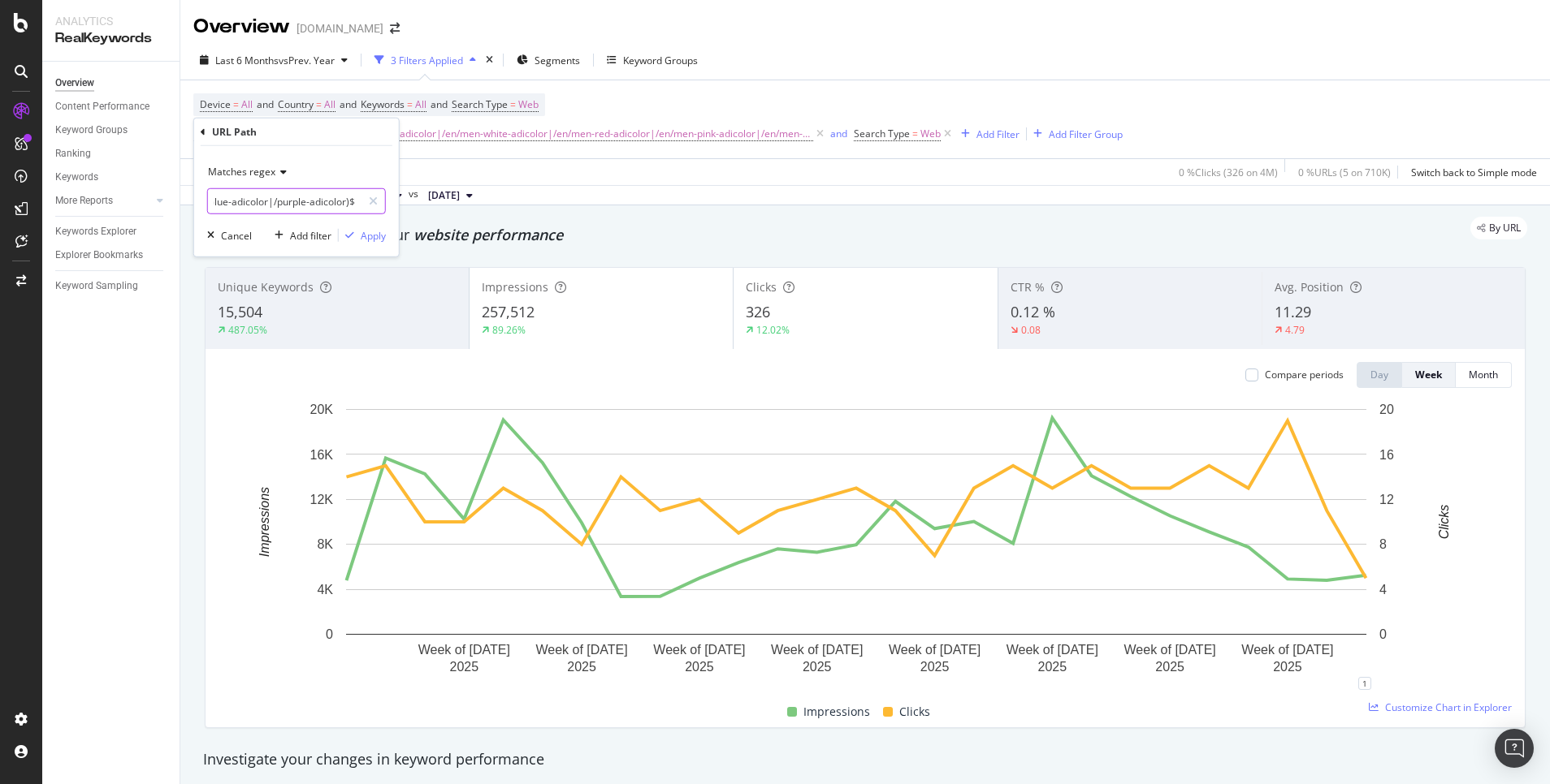
scroll to position [0, 2126]
type input "^(/men-adicolor|/men-black-adicolor|/men-white-adicolor|/men-red-adicolor|/men-…"
click at [370, 228] on div "Apply" at bounding box center [363, 235] width 47 height 14
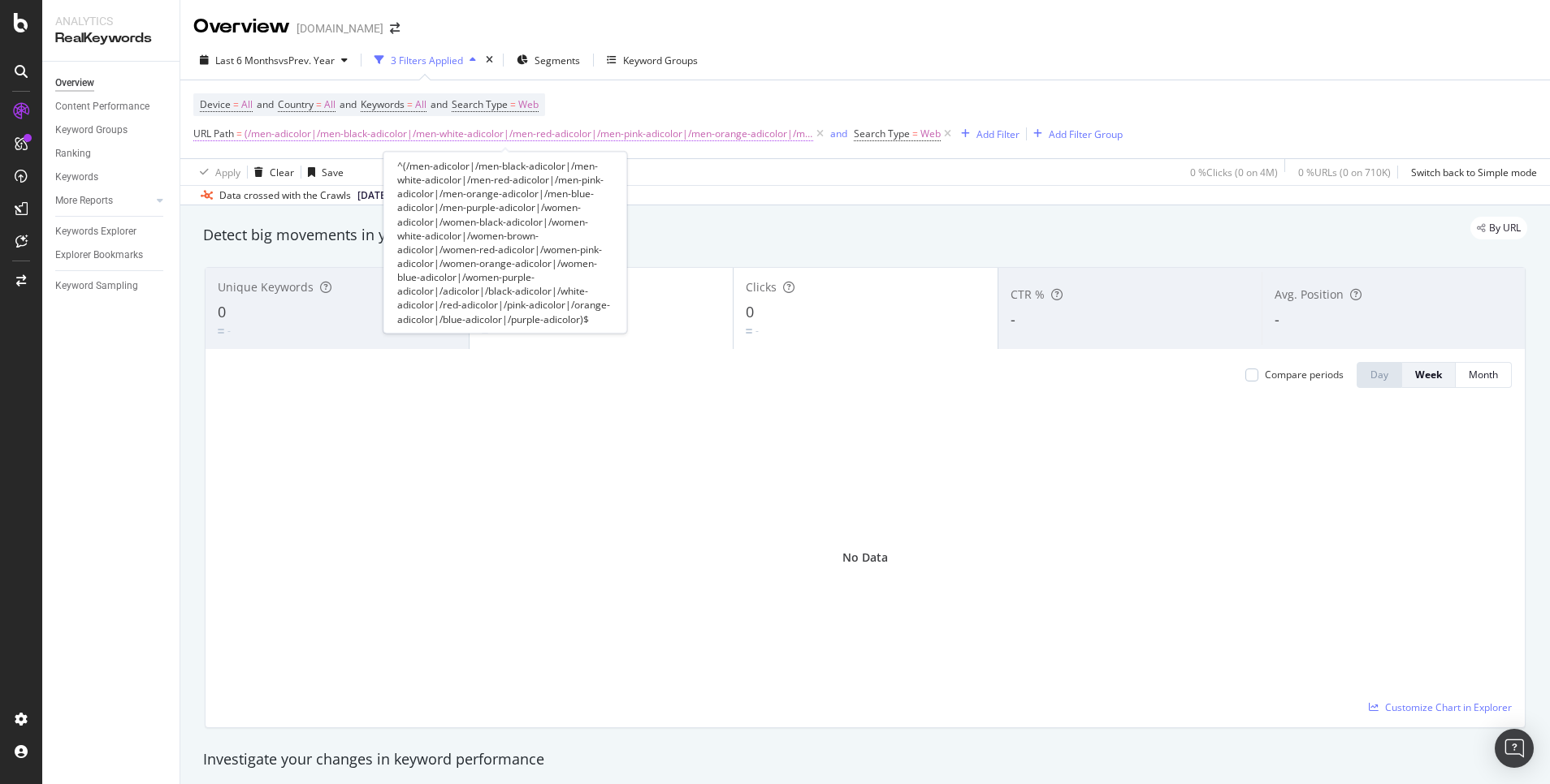
click at [335, 135] on span "(/men-adicolor|/men-black-adicolor|/men-white-adicolor|/men-red-adicolor|/men-p…" at bounding box center [528, 133] width 569 height 23
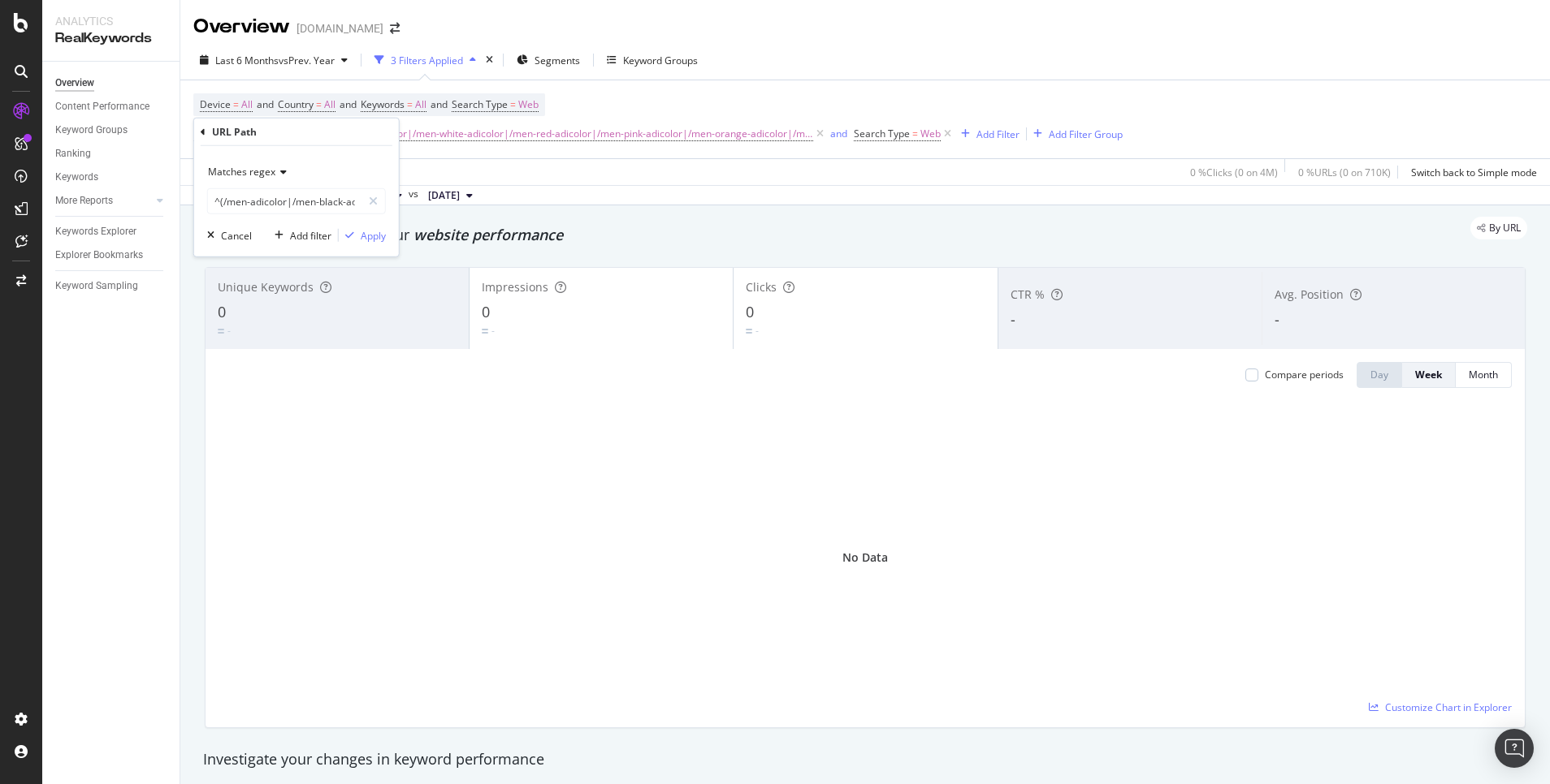
click at [792, 17] on div "Overview [DOMAIN_NAME]" at bounding box center [865, 20] width 1369 height 41
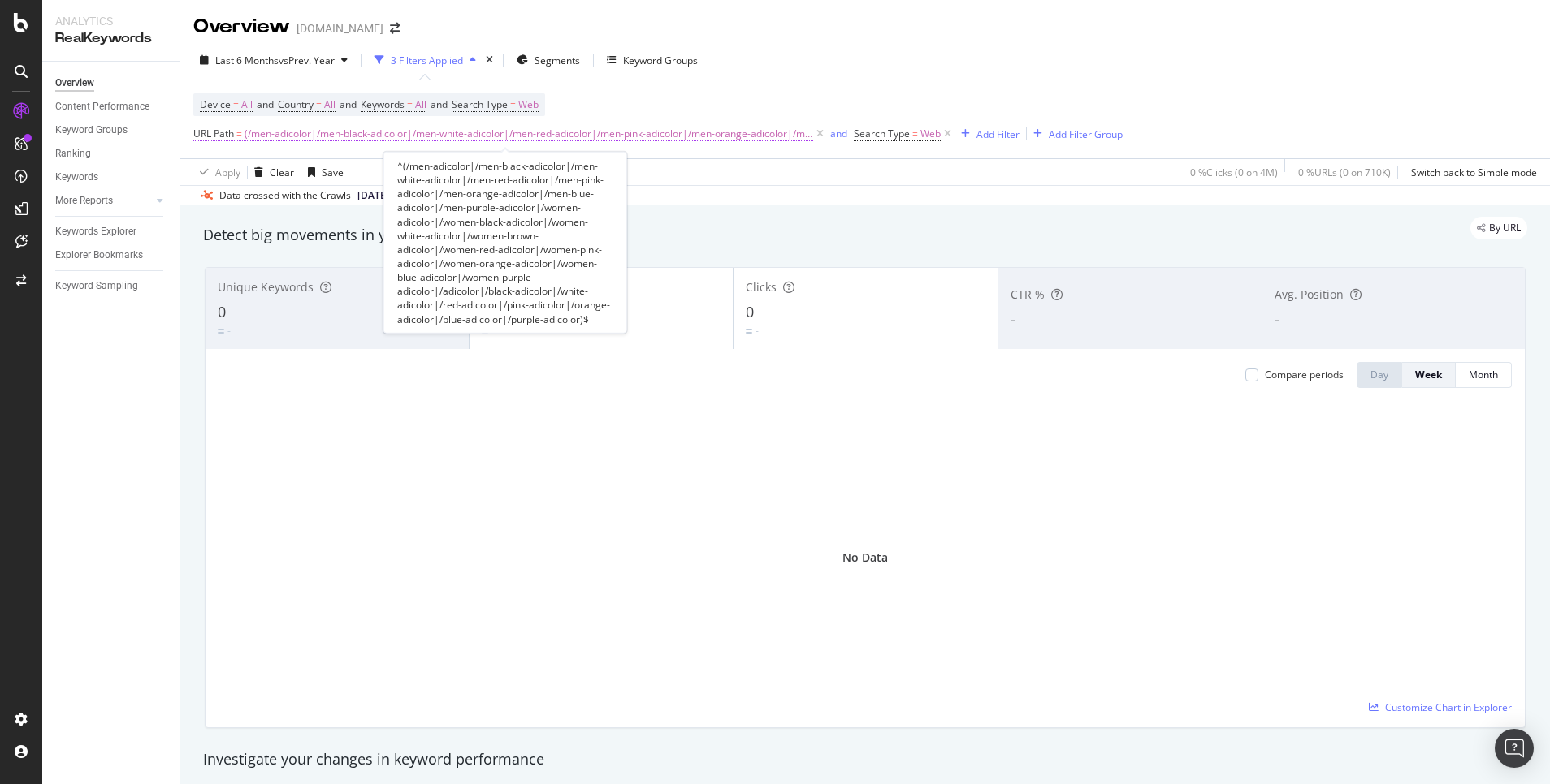
click at [226, 131] on span "URL Path" at bounding box center [214, 133] width 41 height 14
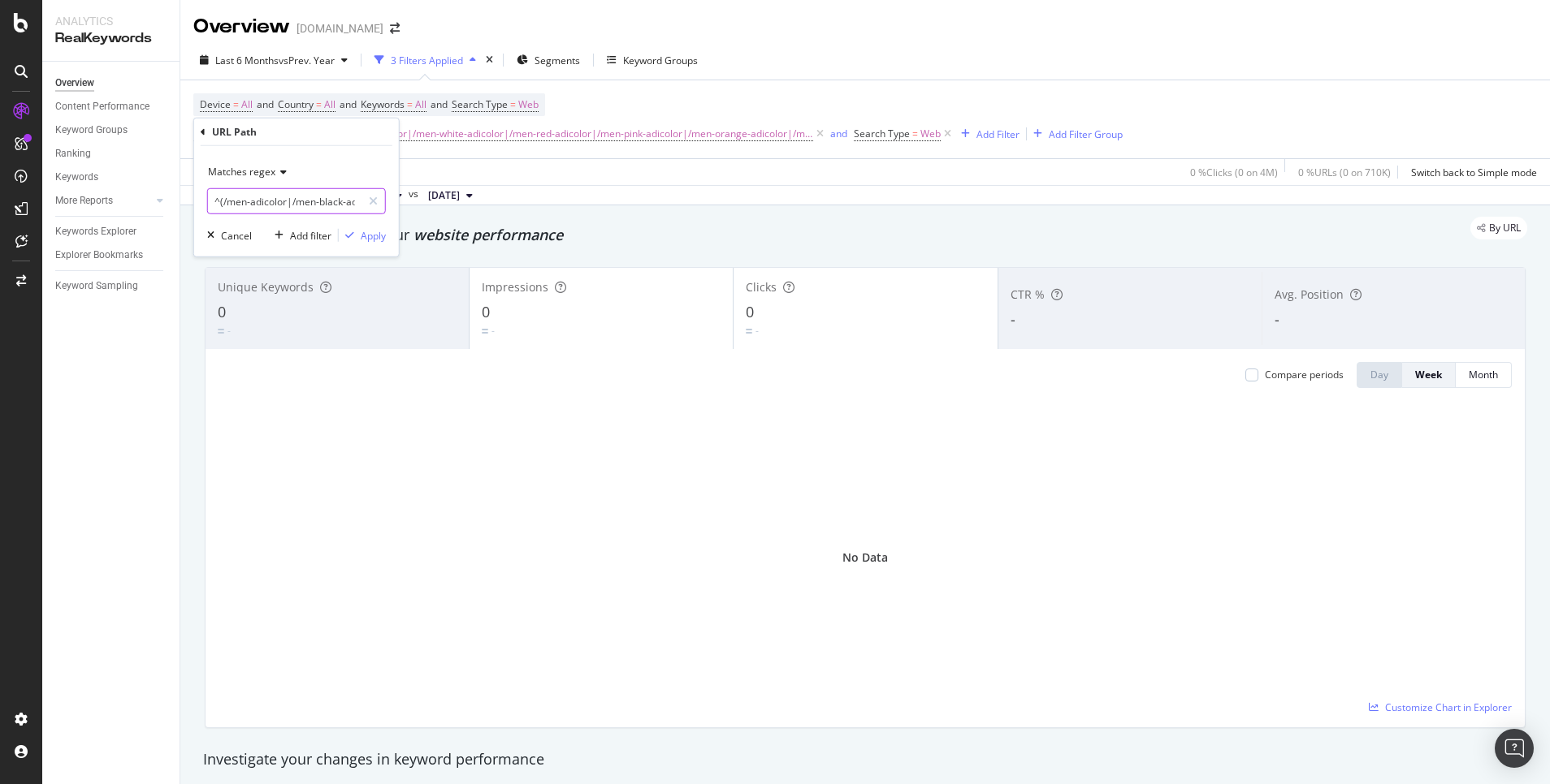
click at [222, 199] on input "^(/men-adicolor|/men-black-adicolor|/men-white-adicolor|/men-red-adicolor|/men-…" at bounding box center [285, 201] width 154 height 26
click at [297, 204] on input "^(/men-adicolor|/men-black-adicolor|/men-white-adicolor|/men-red-adicolor|/men-…" at bounding box center [285, 201] width 154 height 26
drag, startPoint x: 221, startPoint y: 199, endPoint x: 347, endPoint y: 201, distance: 126.0
click at [347, 201] on input "^(/men-adicolor|/men-black-adicolor|/men-white-adicolor|/men-red-adicolor|/men-…" at bounding box center [285, 201] width 154 height 26
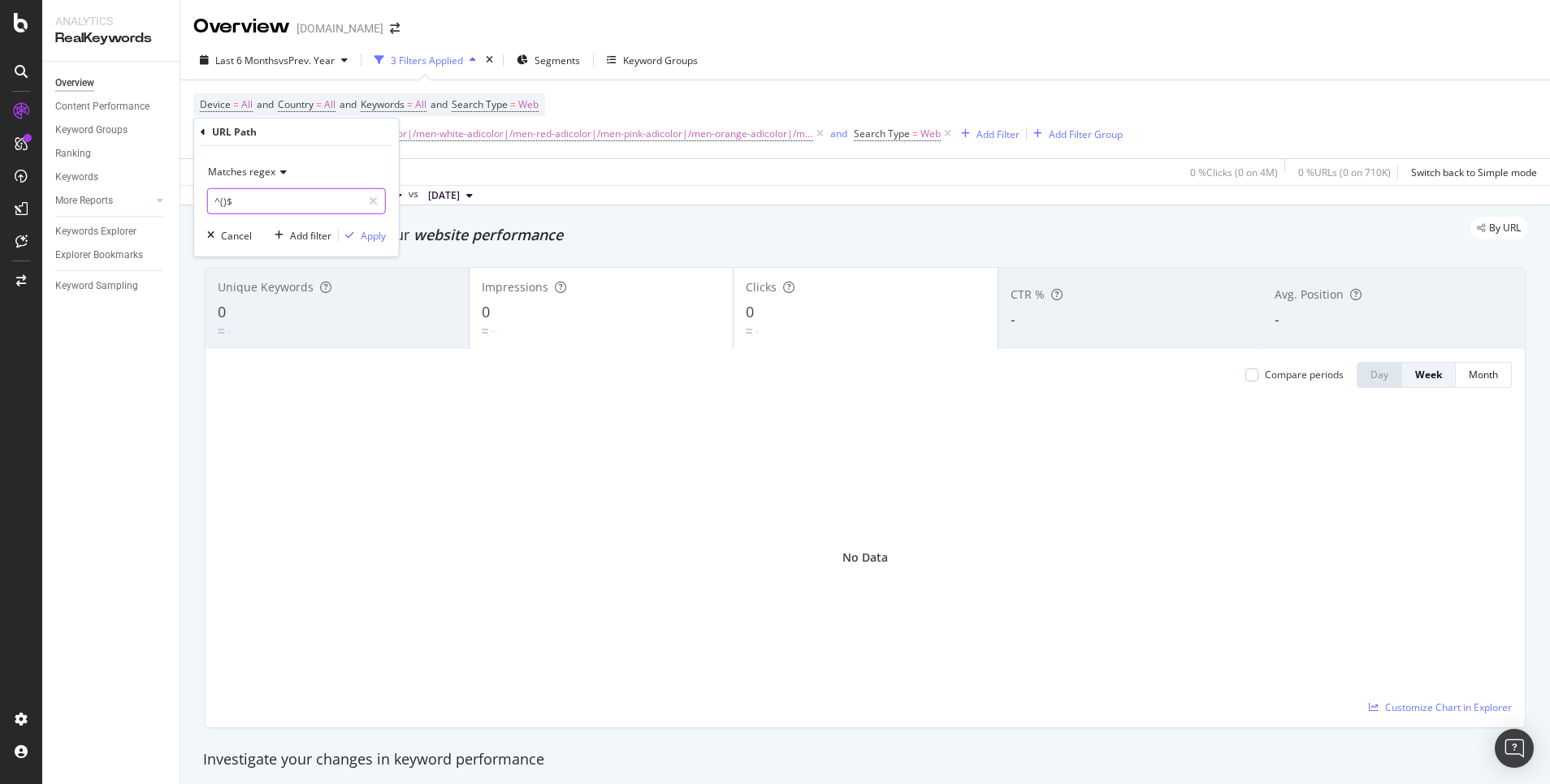
scroll to position [0, 0]
paste input "en/men-adicolor|en/men-black-adicolor|en/men-white-adicolor|en/men-red-adicolor…"
drag, startPoint x: 270, startPoint y: 199, endPoint x: 351, endPoint y: 200, distance: 81.0
click at [351, 200] on input "^(en/men-adicolor|en/men-black-adicolor|en/men-white-adicolor|en/men-red-adicol…" at bounding box center [285, 201] width 154 height 26
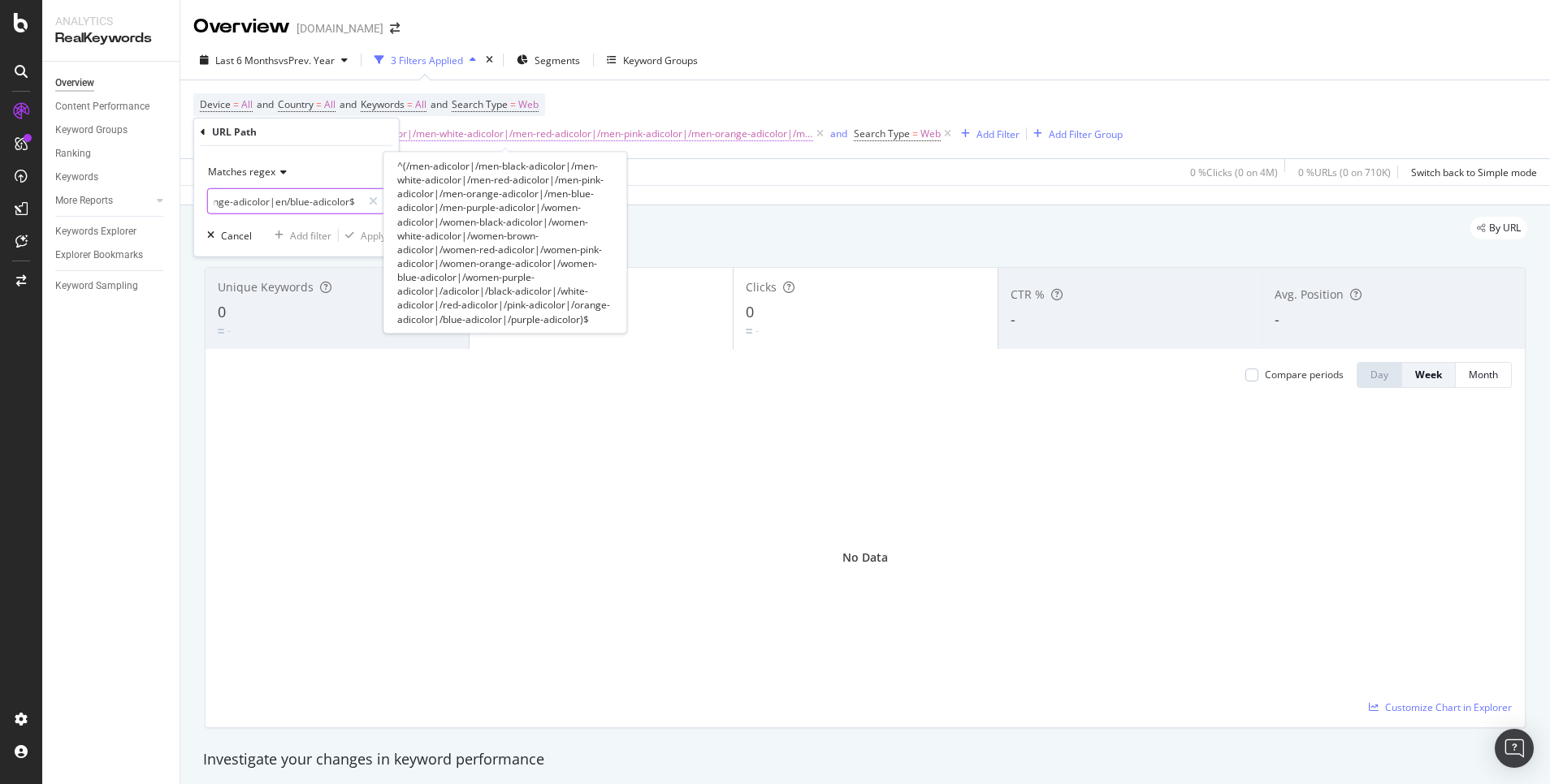
scroll to position [0, 2319]
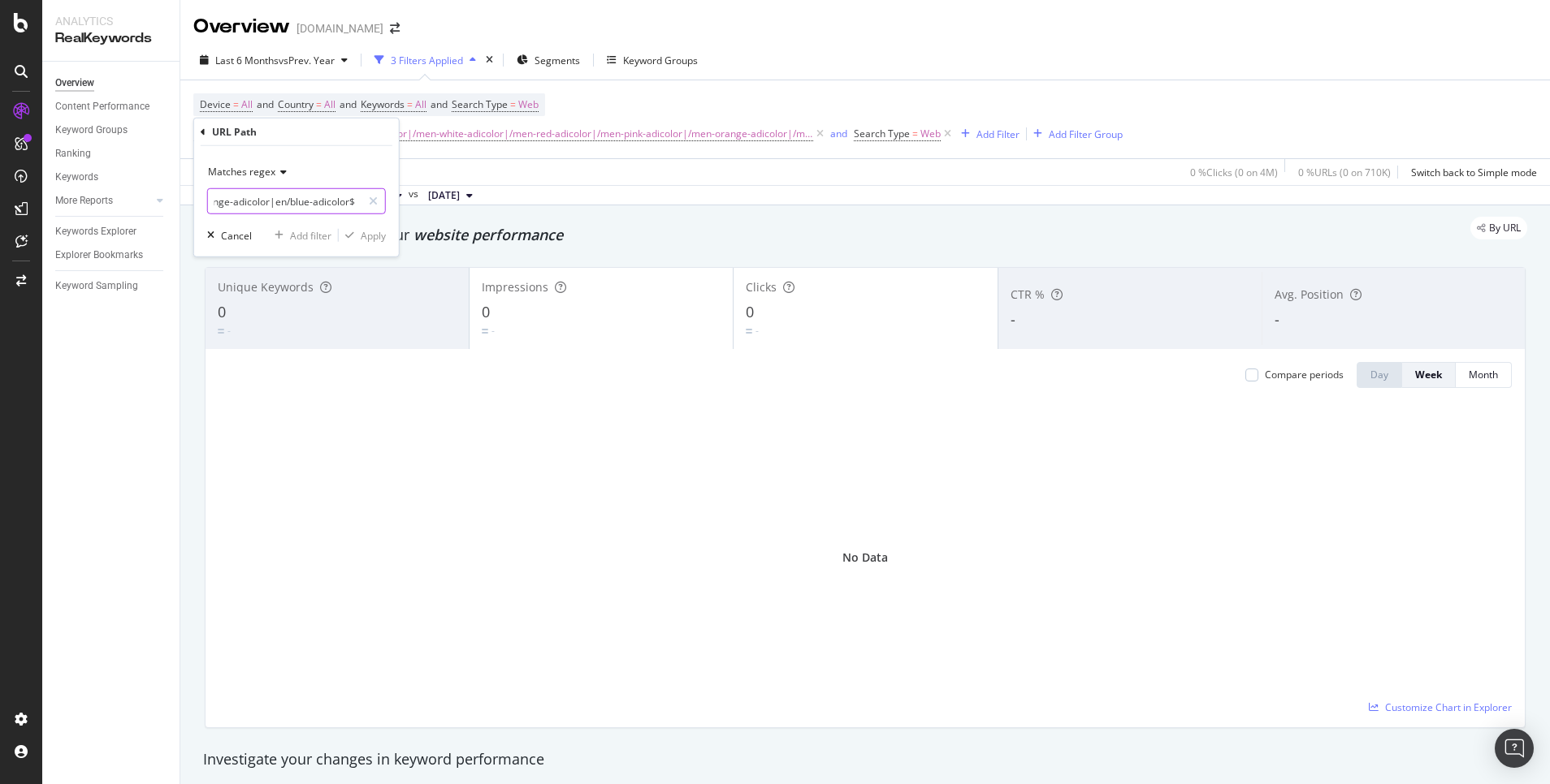
drag, startPoint x: 276, startPoint y: 199, endPoint x: 346, endPoint y: 190, distance: 70.6
click at [346, 190] on input "^(en/men-adicolor|en/men-black-adicolor|en/men-white-adicolor|en/men-red-adicol…" at bounding box center [285, 201] width 154 height 26
type input "^(en/men-adicolor|en/men-black-adicolor|en/men-white-adicolor|en/men-red-adicol…"
click at [361, 232] on div "Apply" at bounding box center [374, 235] width 25 height 14
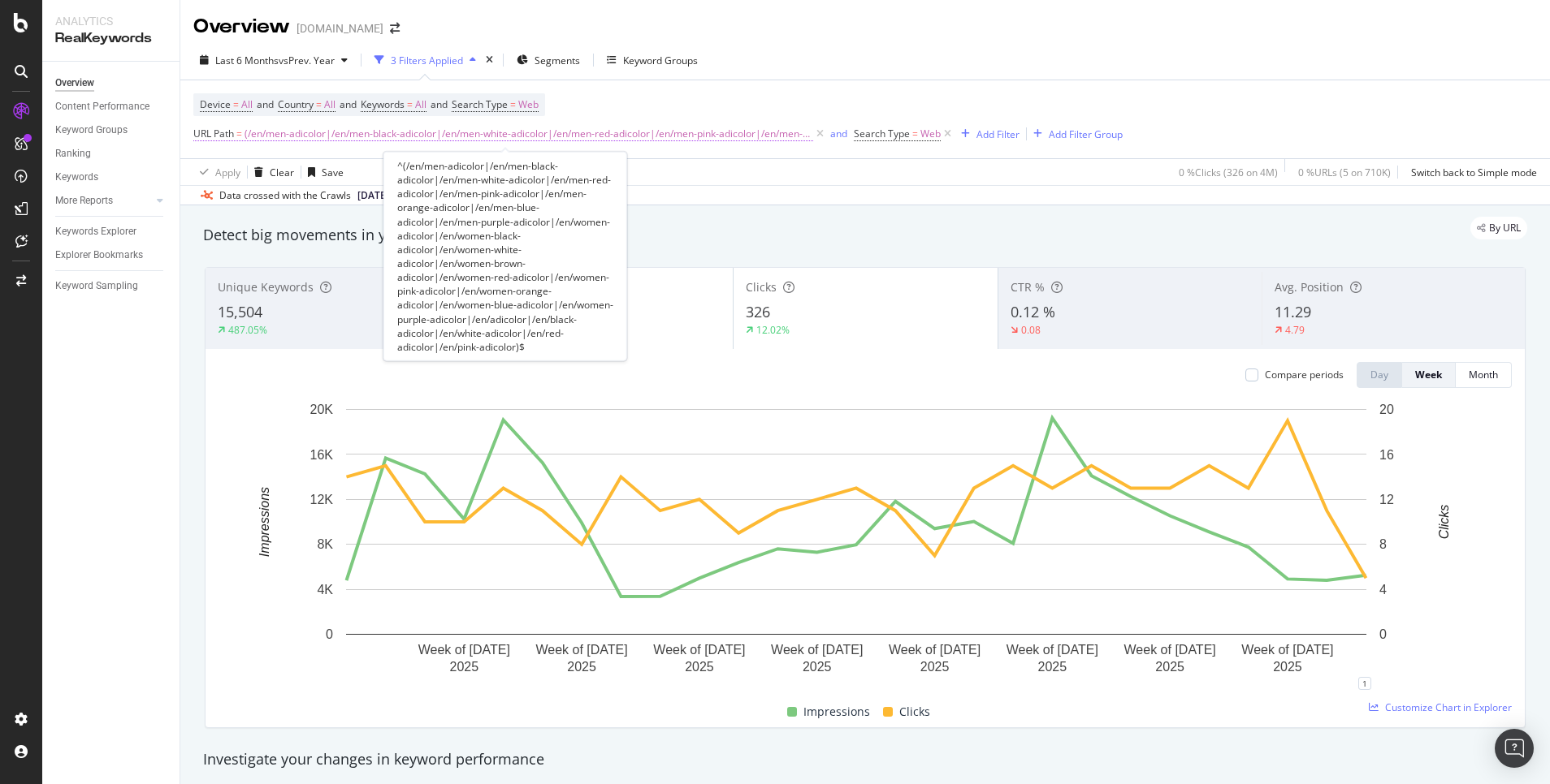
click at [712, 137] on span "(/en/men-adicolor|/en/men-black-adicolor|/en/men-white-adicolor|/en/men-red-adi…" at bounding box center [528, 133] width 569 height 23
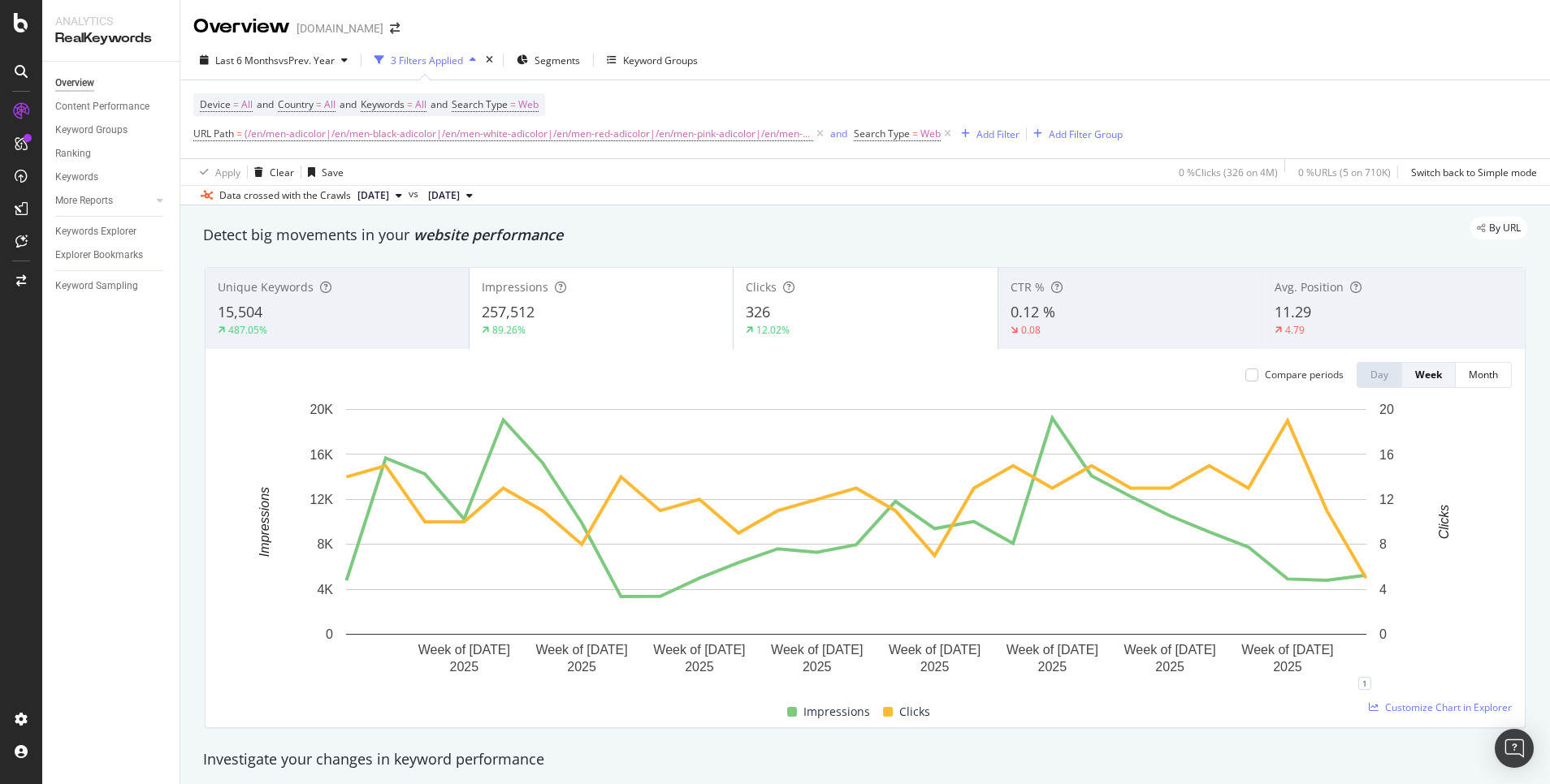
click at [822, 53] on div "Last 6 Months vs Prev. Year 3 Filters Applied Segments Keyword Groups" at bounding box center [865, 63] width 1369 height 32
click at [963, 129] on div "button" at bounding box center [965, 134] width 22 height 10
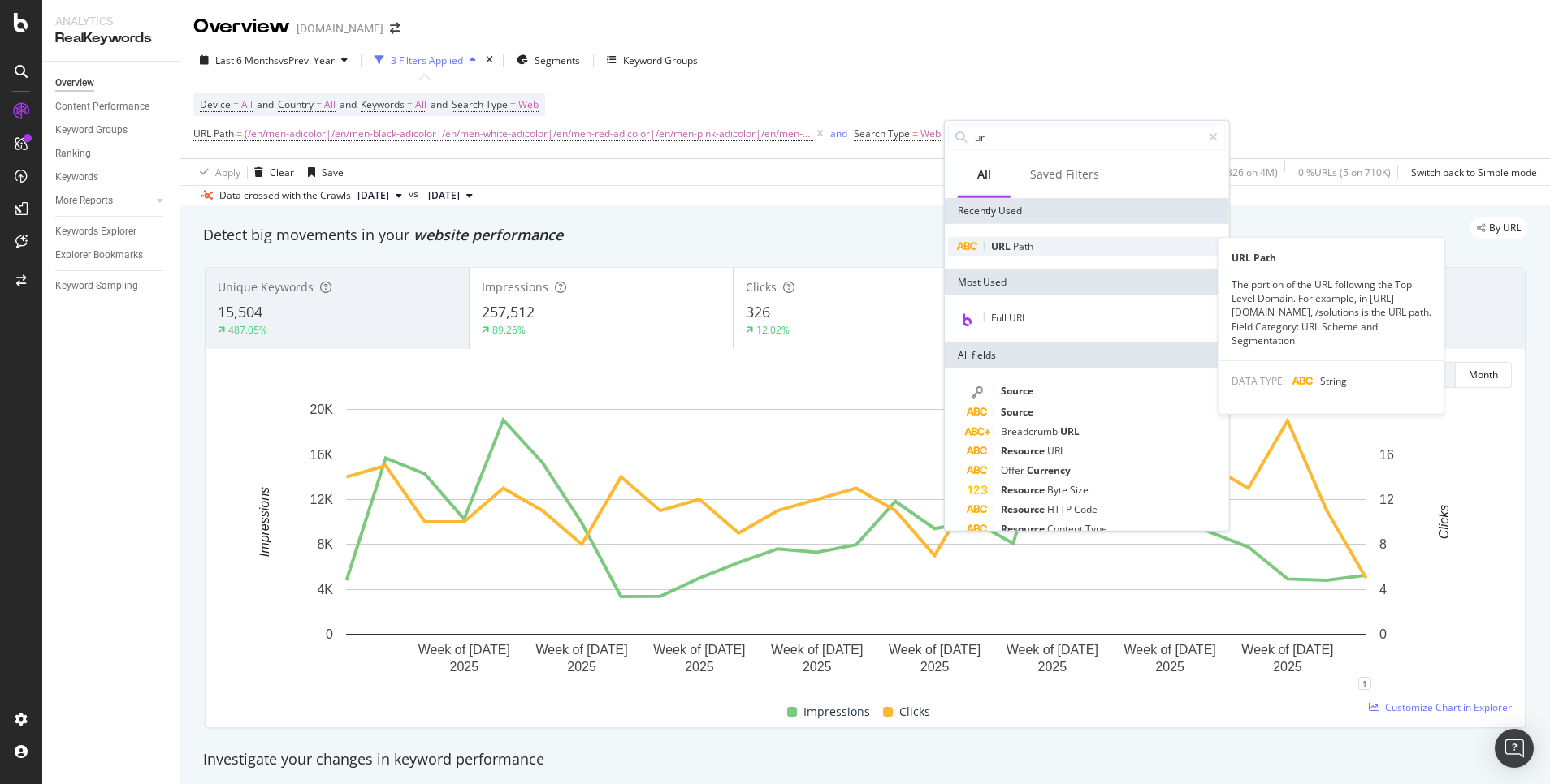
click at [1038, 248] on div "URL Path" at bounding box center [1087, 247] width 278 height 19
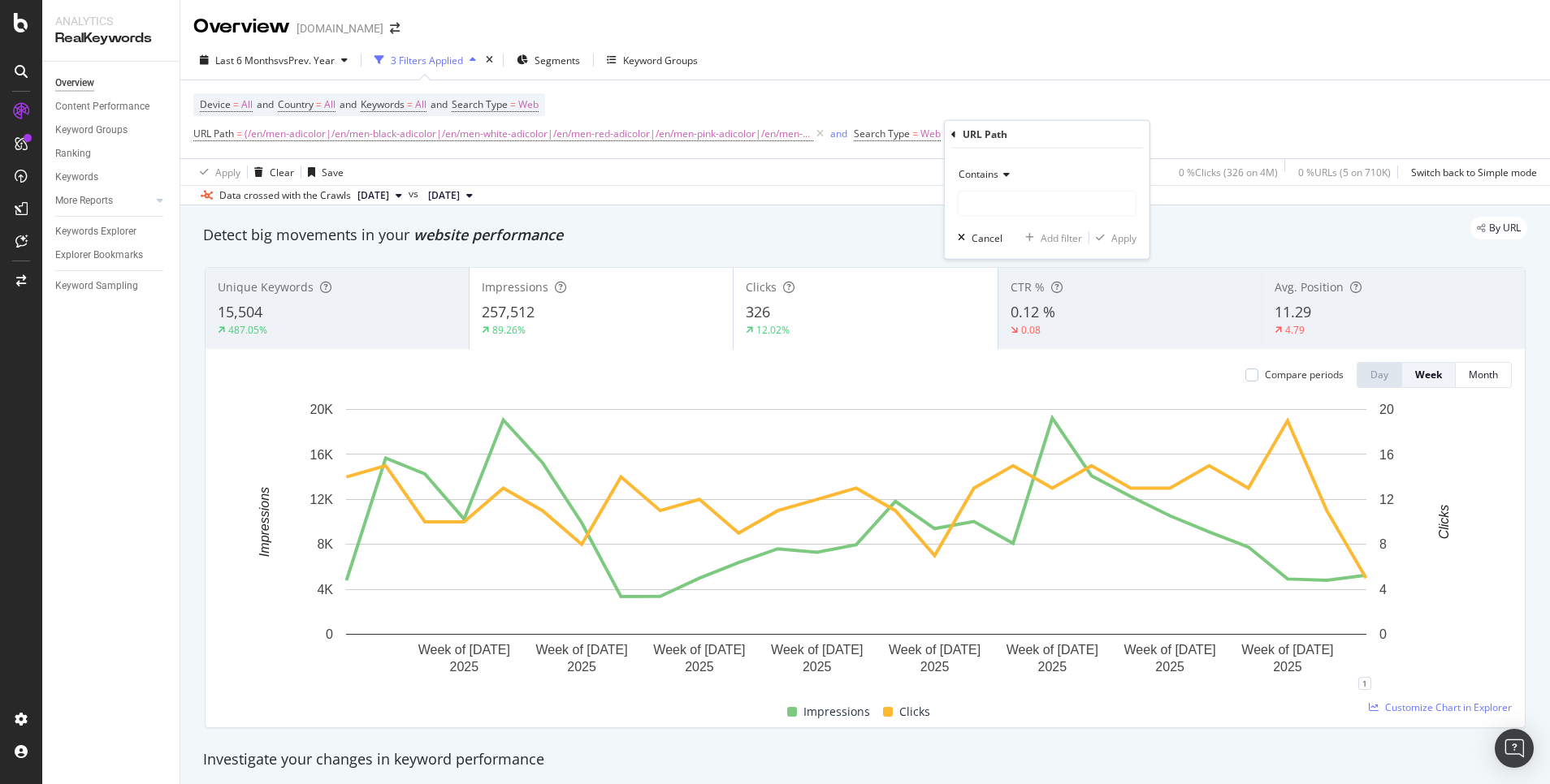
click at [1007, 183] on div "Contains" at bounding box center [1046, 174] width 178 height 26
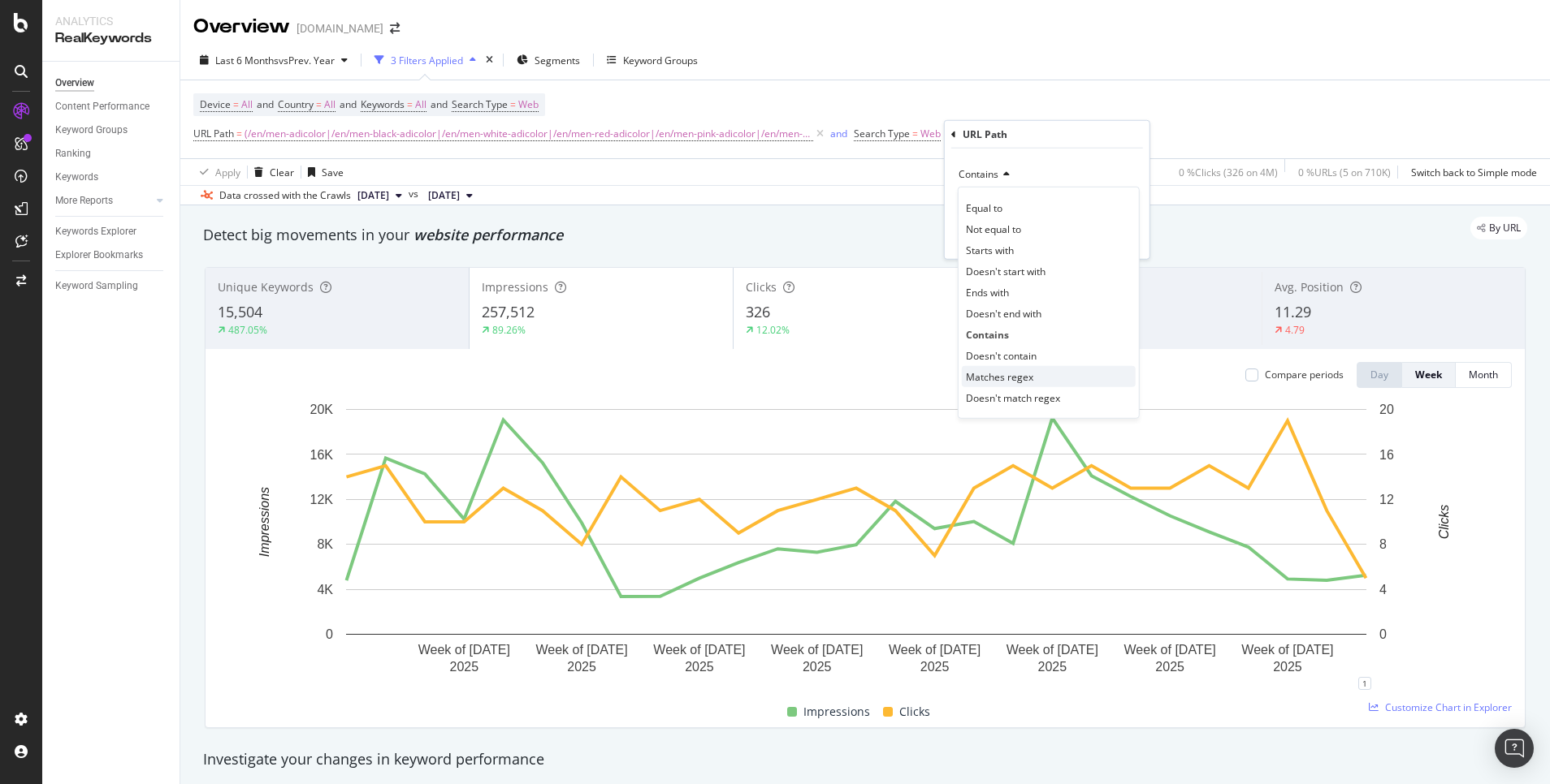
click at [1057, 375] on div "Matches regex" at bounding box center [1049, 376] width 174 height 21
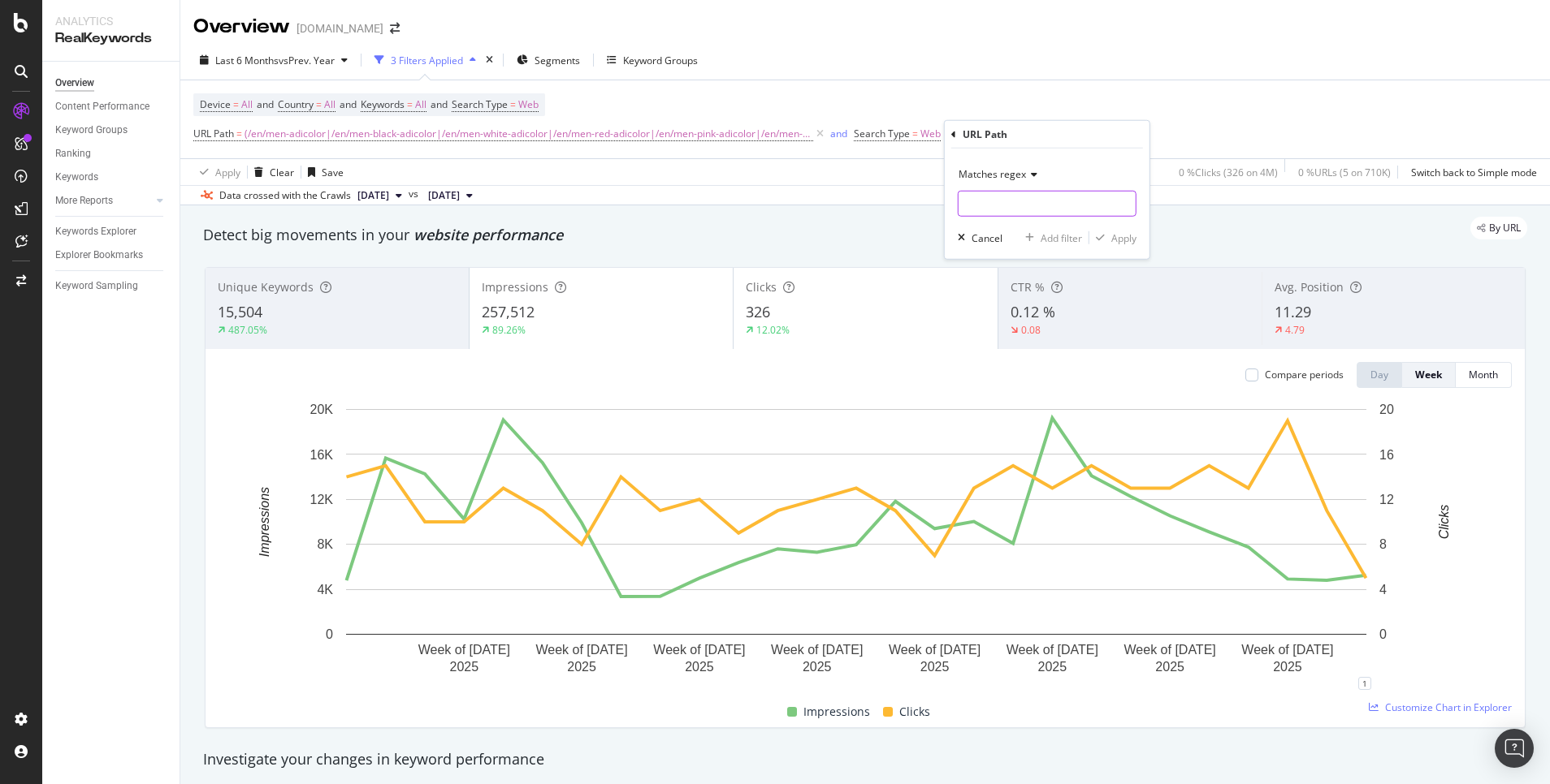
click at [1023, 207] on input "text" at bounding box center [1047, 204] width 177 height 26
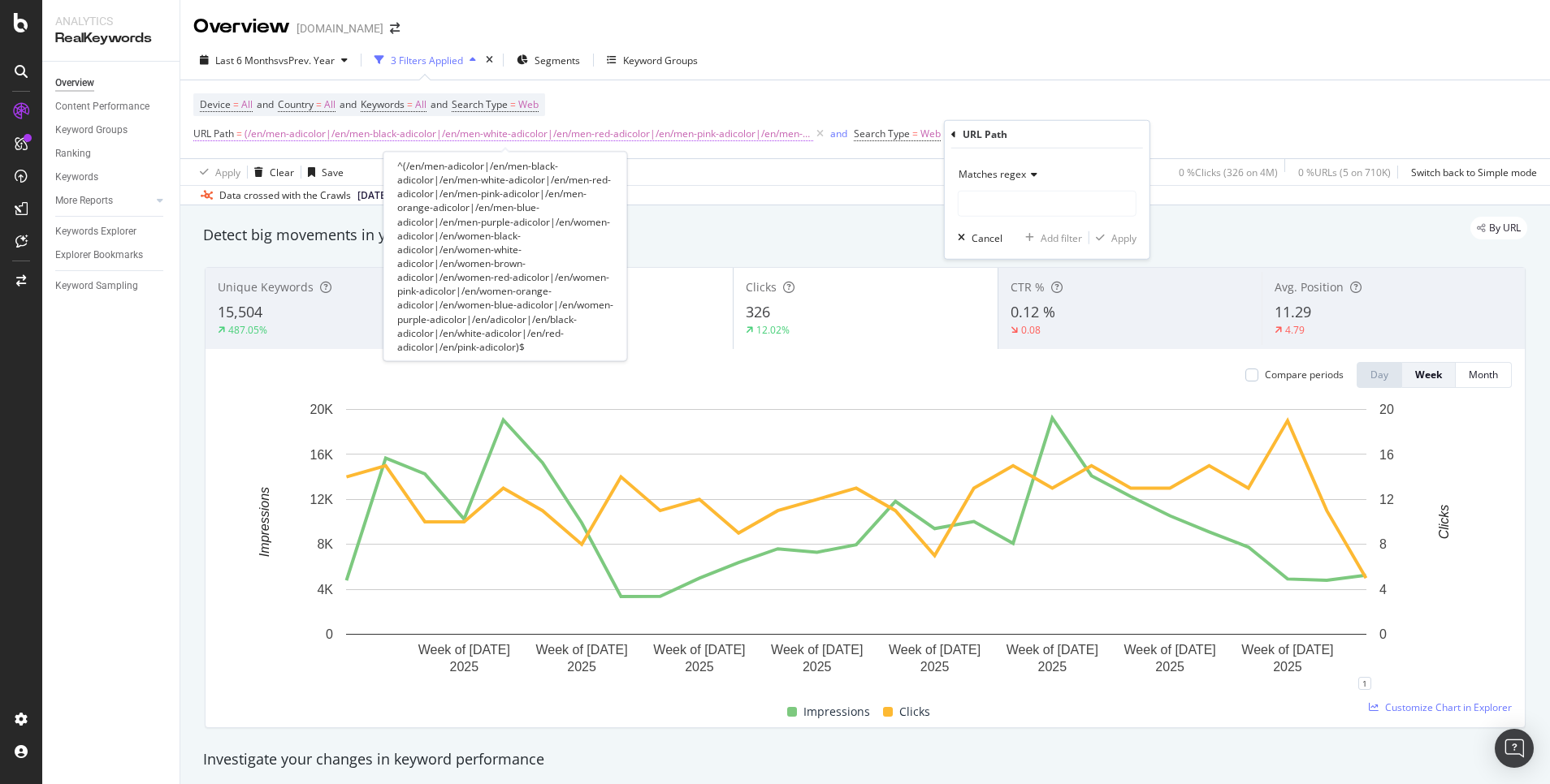
click at [733, 133] on span "(/en/men-adicolor|/en/men-black-adicolor|/en/men-white-adicolor|/en/men-red-adi…" at bounding box center [528, 133] width 569 height 23
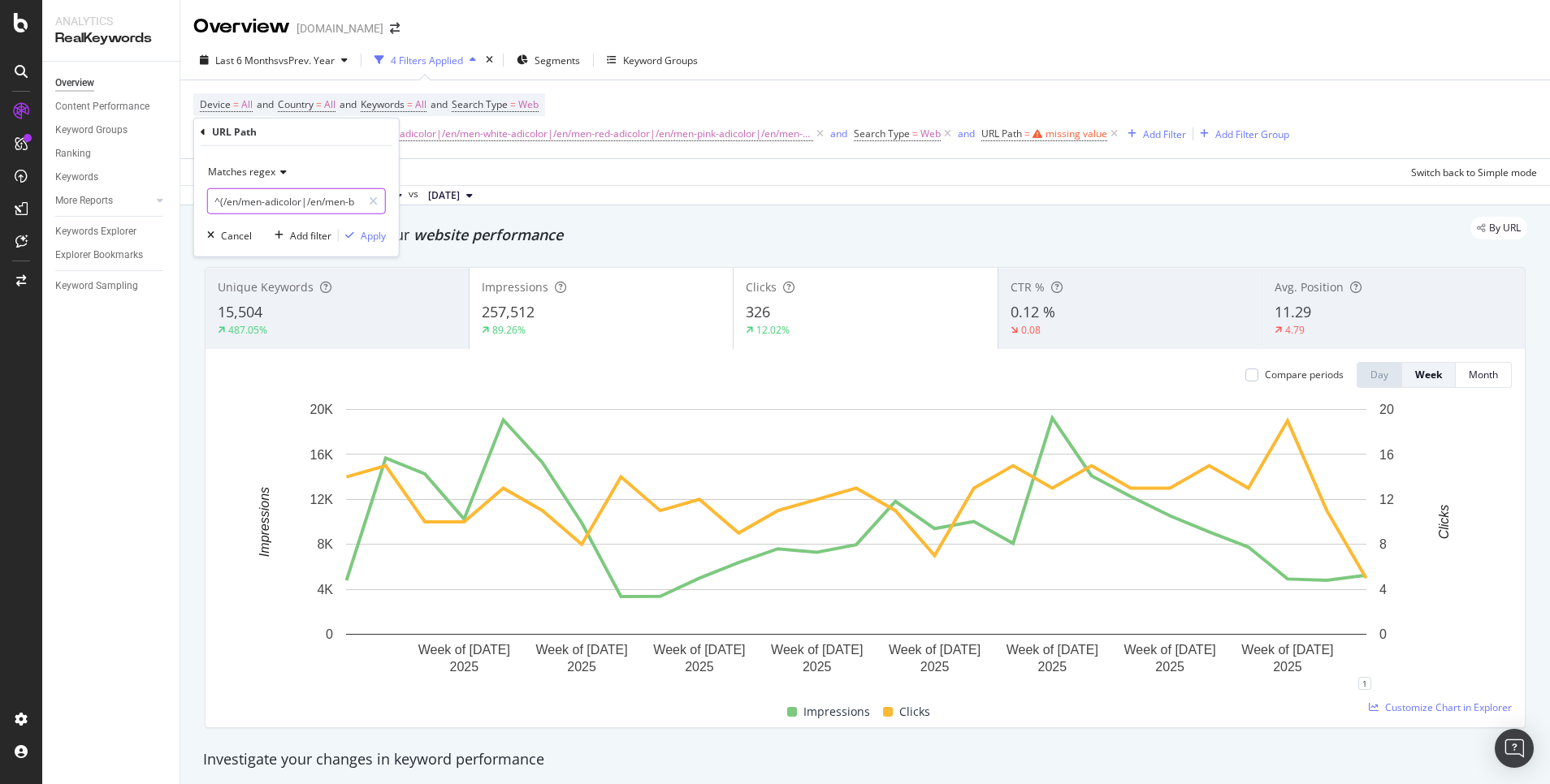
click at [270, 202] on input "^(/en/men-adicolor|/en/men-black-adicolor|/en/men-white-adicolor|/en/men-red-ad…" at bounding box center [285, 201] width 154 height 26
click at [1062, 134] on div "missing value" at bounding box center [1076, 133] width 62 height 14
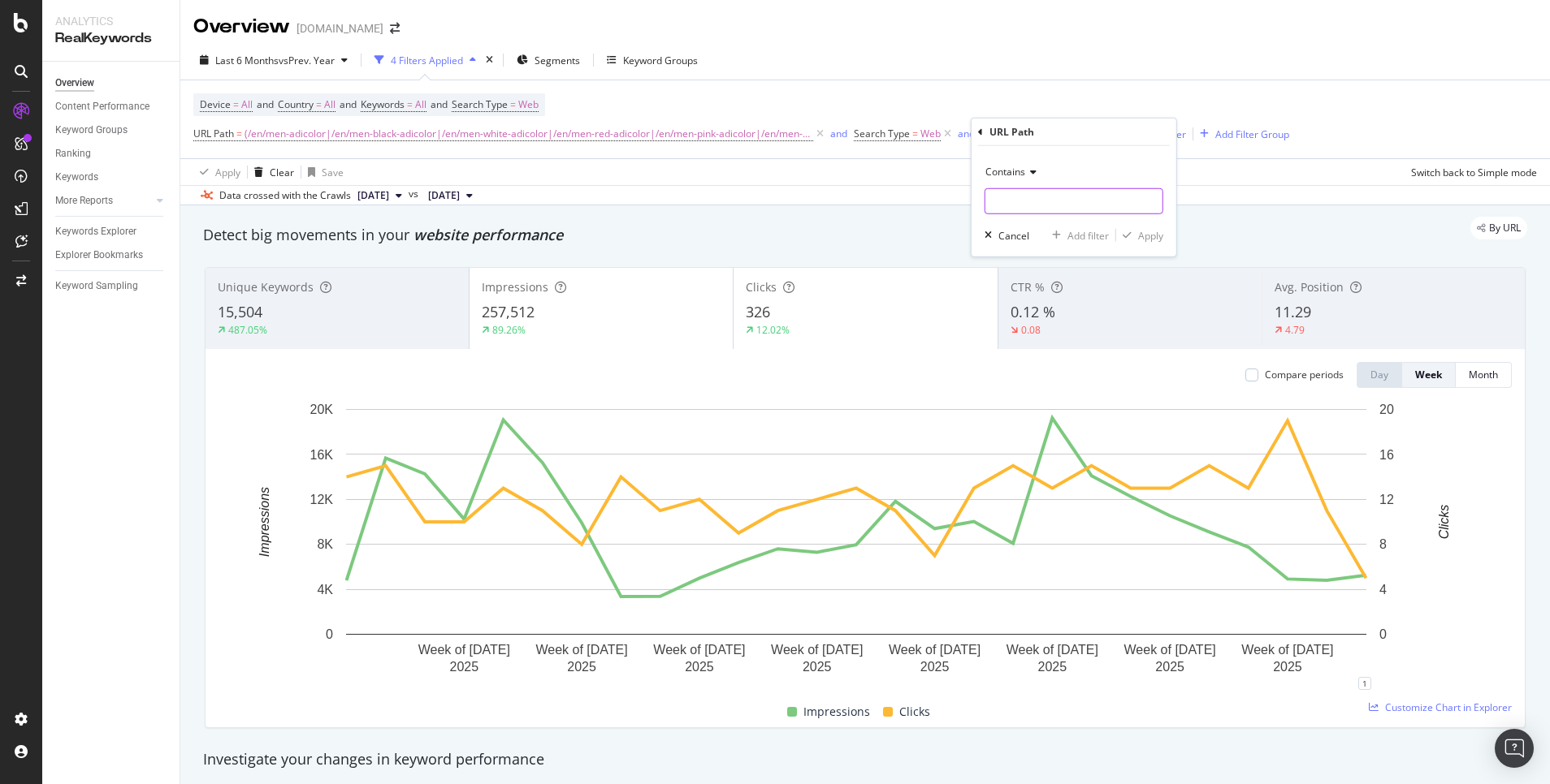
click at [1026, 200] on input "text" at bounding box center [1074, 201] width 177 height 26
paste input "^(/en/men-adicolor|/en/men-black-adicolor|/en/men-white-adicolor|/en/men-red-ad…"
type input "^(/en/men-adicolor|/en/men-black-adicolor|/en/men-white-adicolor|/en/men-red-ad…"
click at [1018, 169] on span "Contains" at bounding box center [1005, 172] width 40 height 14
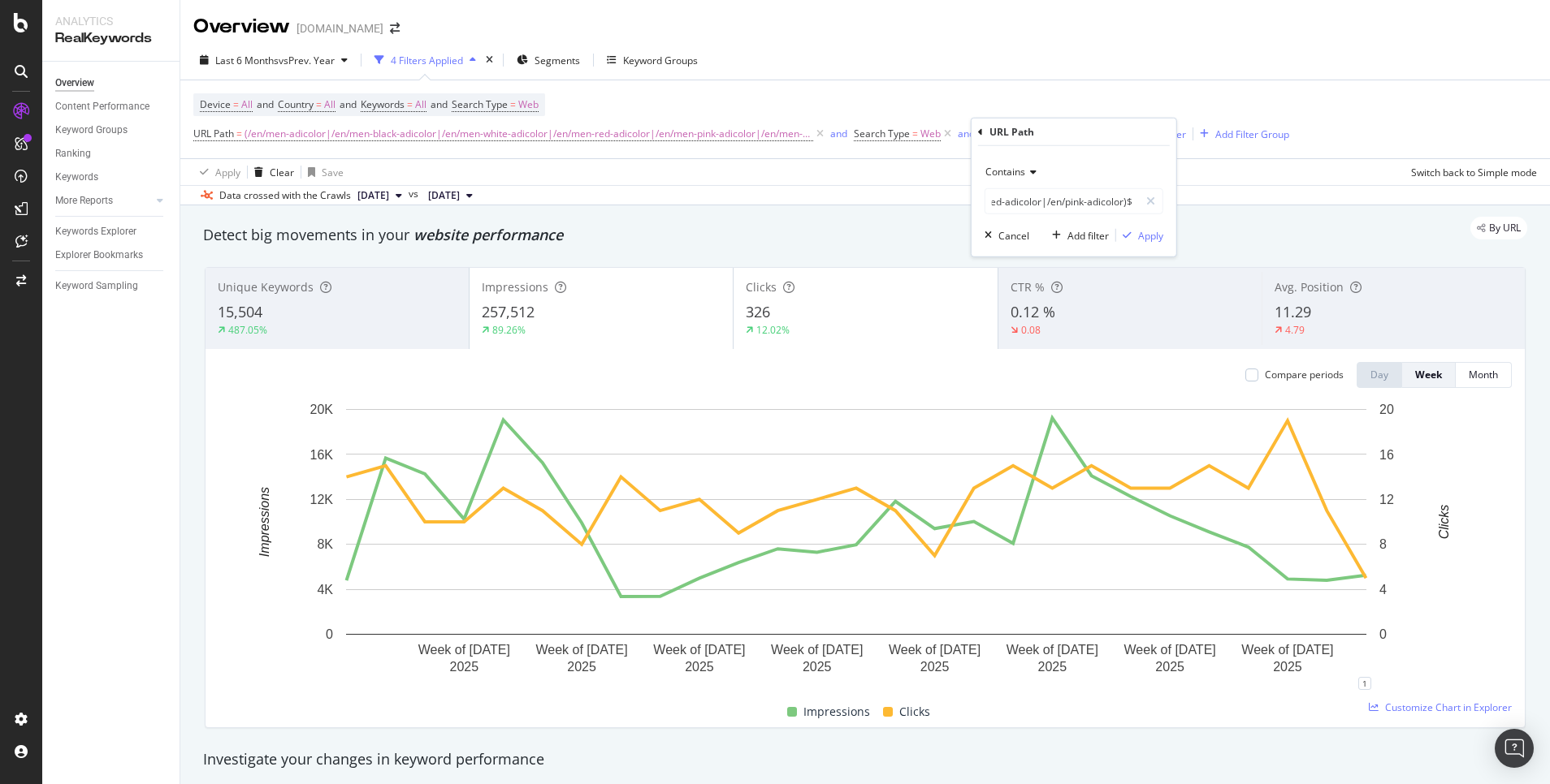
scroll to position [0, 0]
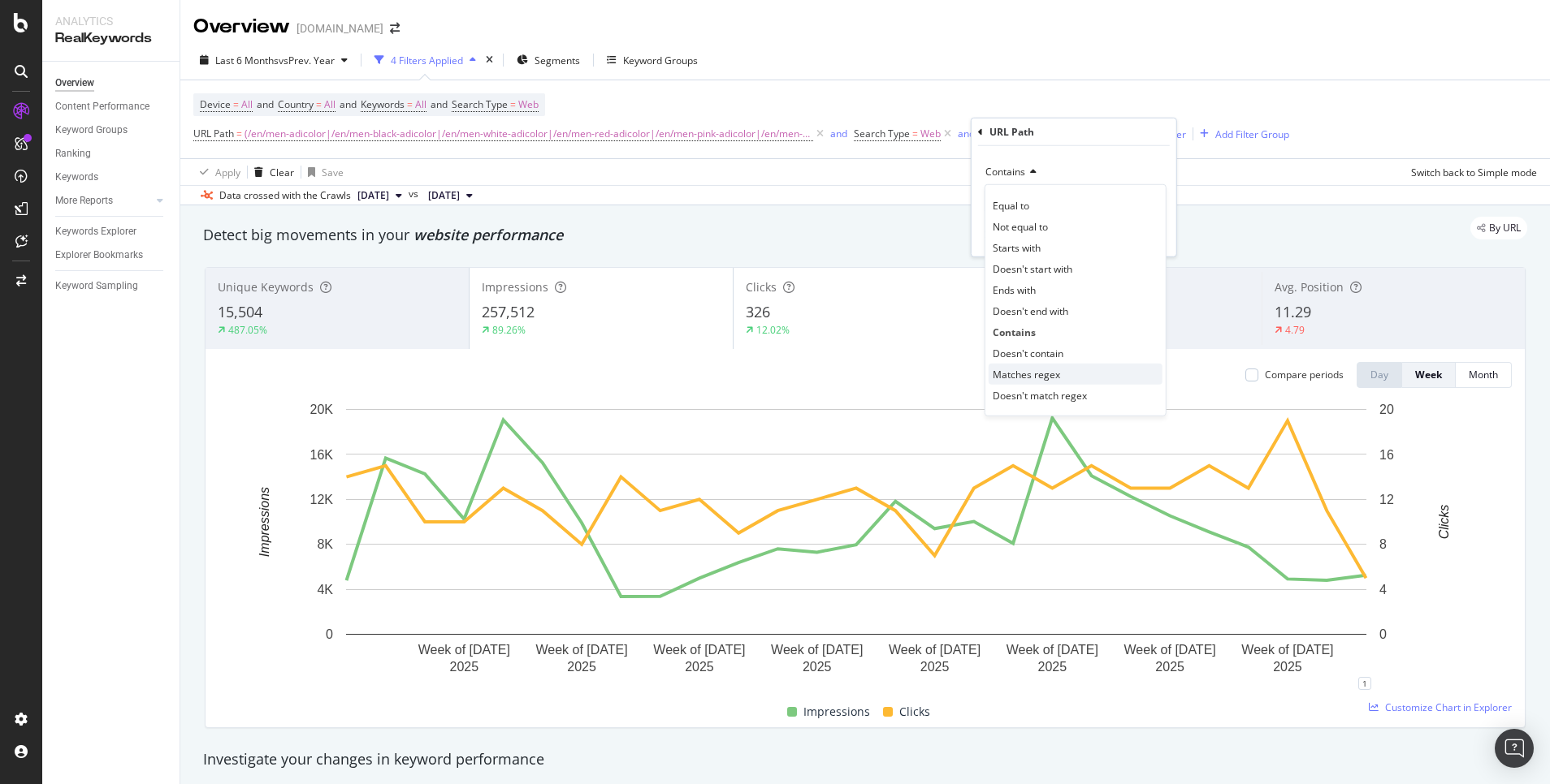
click at [1038, 376] on span "Matches regex" at bounding box center [1026, 373] width 68 height 14
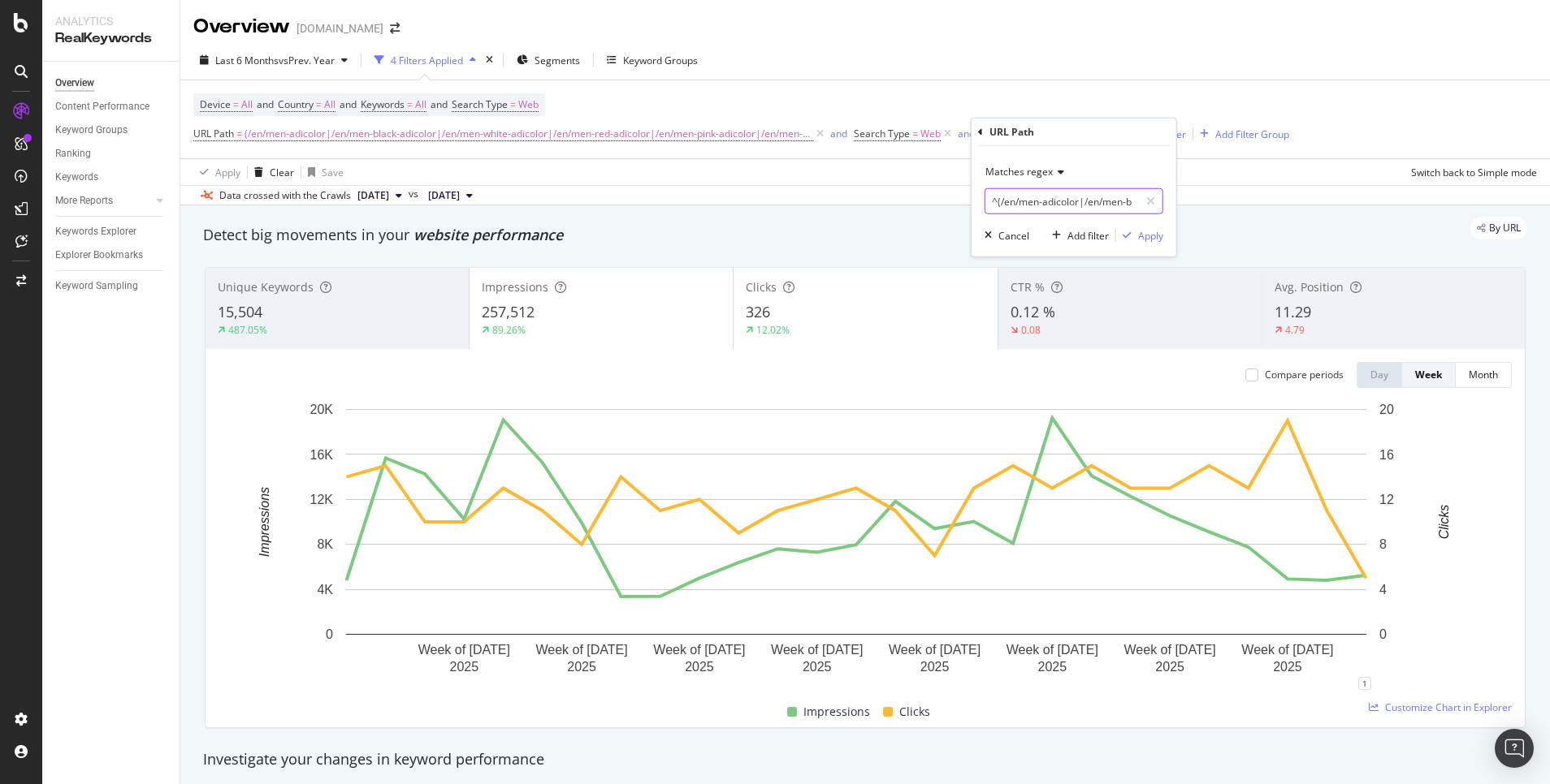
click at [1023, 210] on input "^(/en/men-adicolor|/en/men-black-adicolor|/en/men-white-adicolor|/en/men-red-ad…" at bounding box center [1062, 201] width 154 height 26
click at [994, 199] on input "^(/en/men-adicolor|/en/men-black-adicolor|/en/men-white-adicolor|/en/men-red-ad…" at bounding box center [1062, 201] width 154 height 26
drag, startPoint x: 1000, startPoint y: 201, endPoint x: 1044, endPoint y: 201, distance: 44.0
click at [1044, 201] on input "^(/en/men-adicolor|/en/men-black-adicolor|/en/men-white-adicolor|/en/men-red-ad…" at bounding box center [1062, 201] width 154 height 26
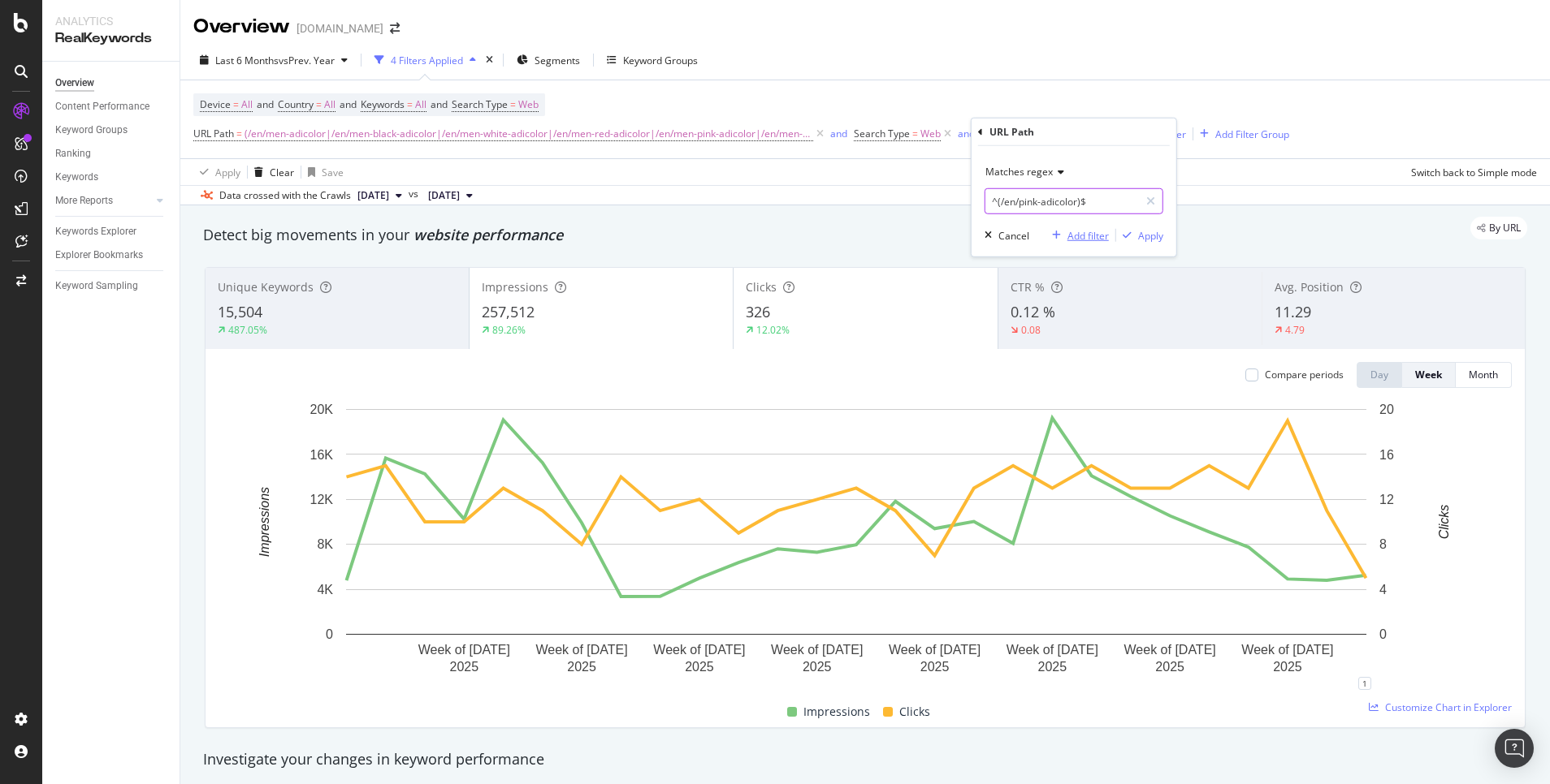
scroll to position [0, 0]
type input "^(/en/pink-adicolor)$"
click at [1139, 229] on div "Apply" at bounding box center [1151, 235] width 25 height 14
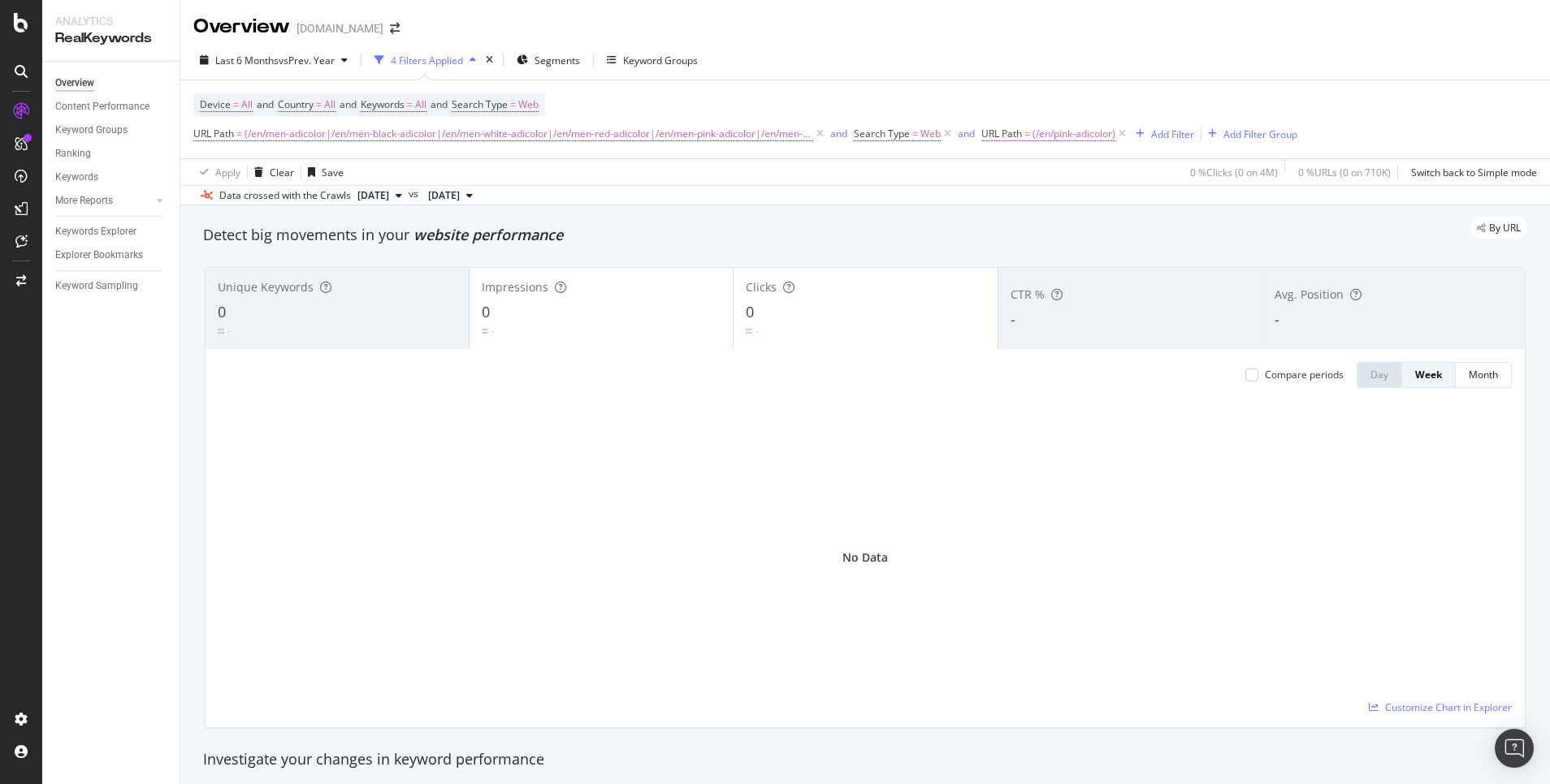
click at [1021, 127] on span "URL Path = (/en/pink-adicolor)" at bounding box center [1048, 133] width 134 height 14
click at [1029, 202] on input "^(/en/pink-adicolor)$" at bounding box center [1062, 201] width 154 height 26
drag, startPoint x: 1067, startPoint y: 201, endPoint x: 999, endPoint y: 199, distance: 68.0
click at [999, 199] on input "^(/en/pink-adicolor)$" at bounding box center [1062, 201] width 154 height 26
paste input "orange-adicolor|/en/blue-adicolor|/en/purple"
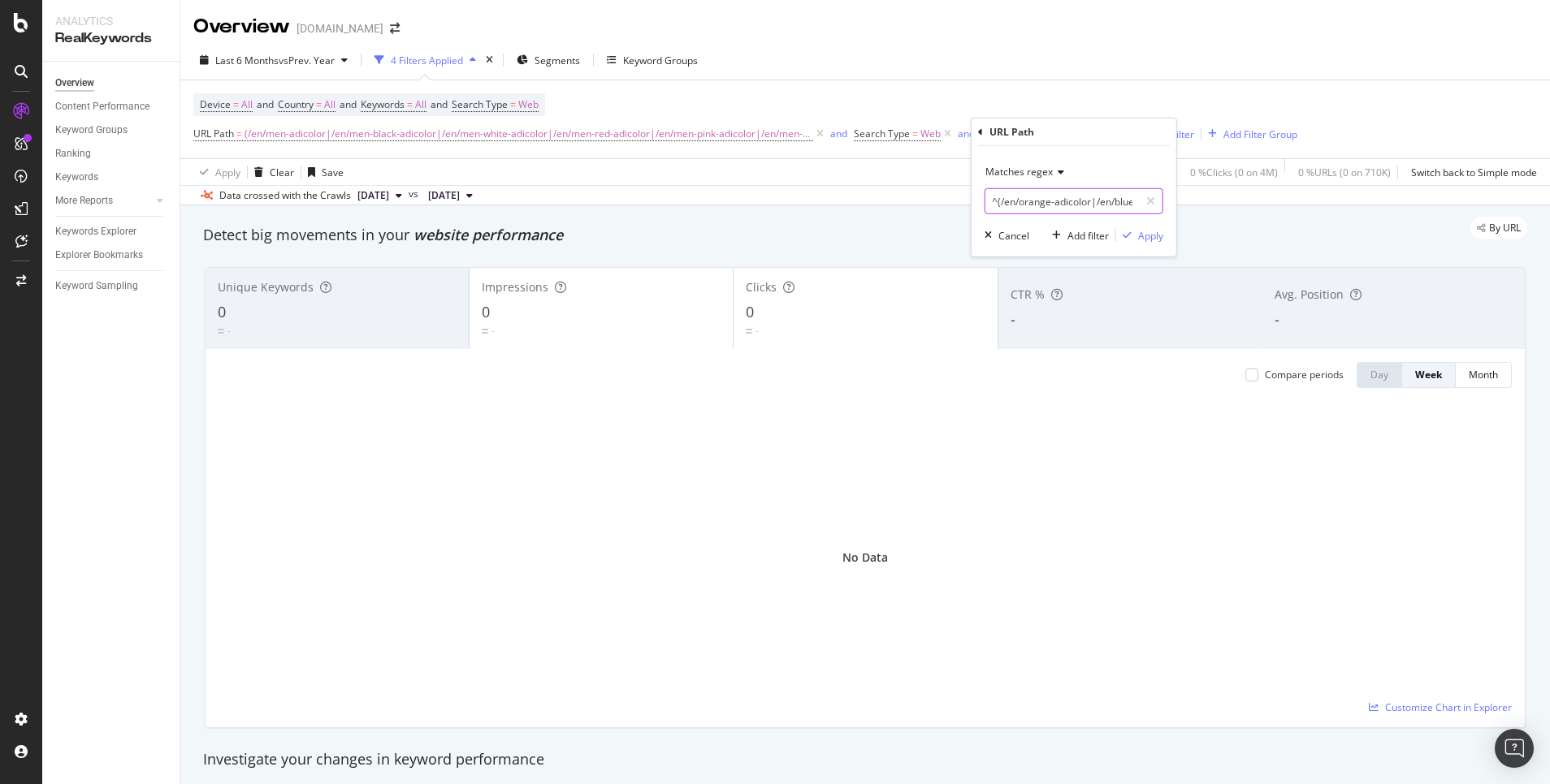
scroll to position [0, 134]
type input "^(/en/orange-adicolor|/en/blue-adicolor|/en/purple-adicolor)$"
click at [1154, 231] on div "Apply" at bounding box center [1151, 235] width 25 height 14
click at [994, 135] on span "URL Path" at bounding box center [1001, 133] width 41 height 14
click at [1007, 66] on div "Last 6 Months vs Prev. Year 4 Filters Applied Segments Keyword Groups" at bounding box center [865, 63] width 1369 height 32
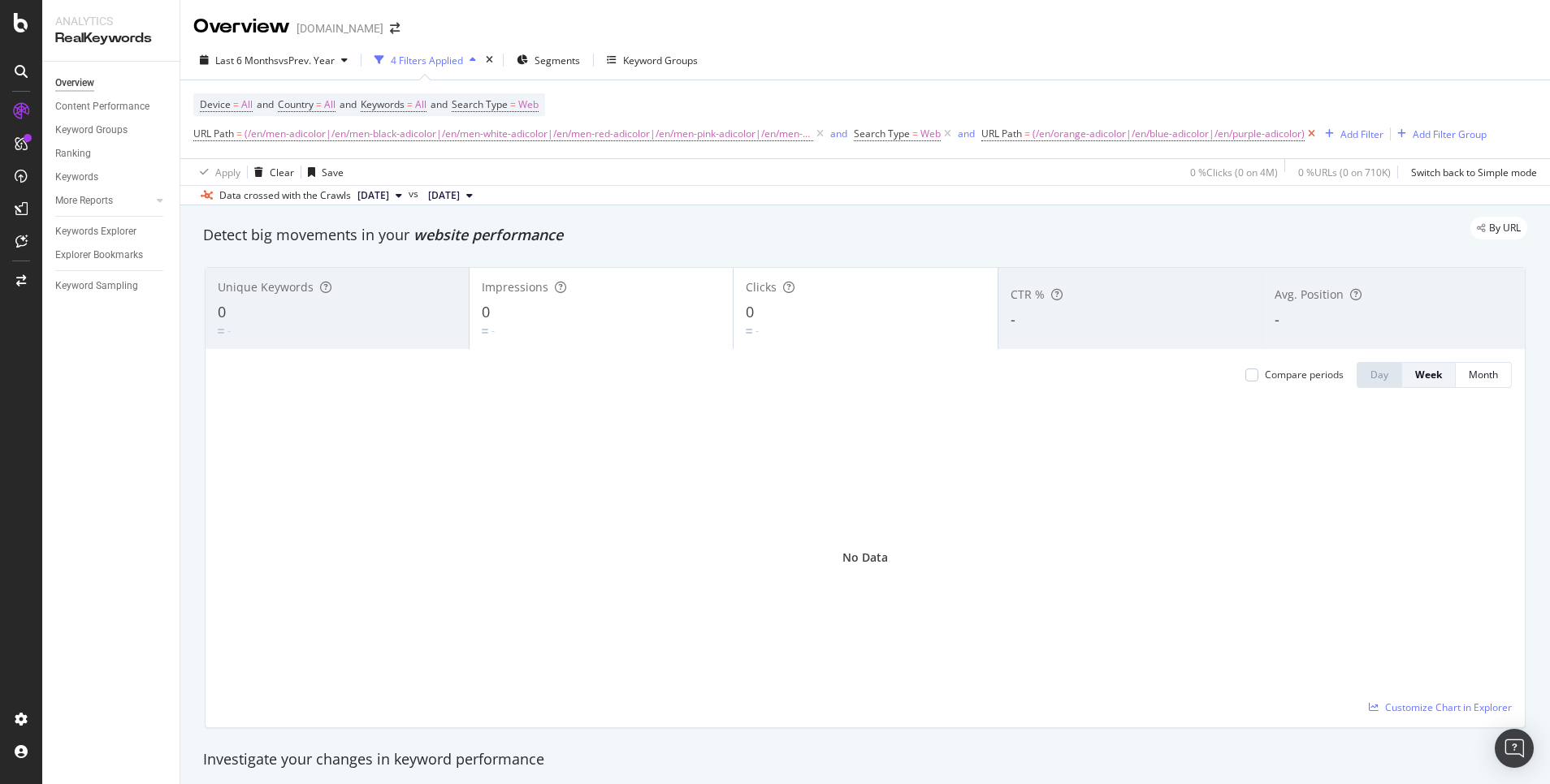
click at [1305, 132] on icon at bounding box center [1312, 133] width 14 height 16
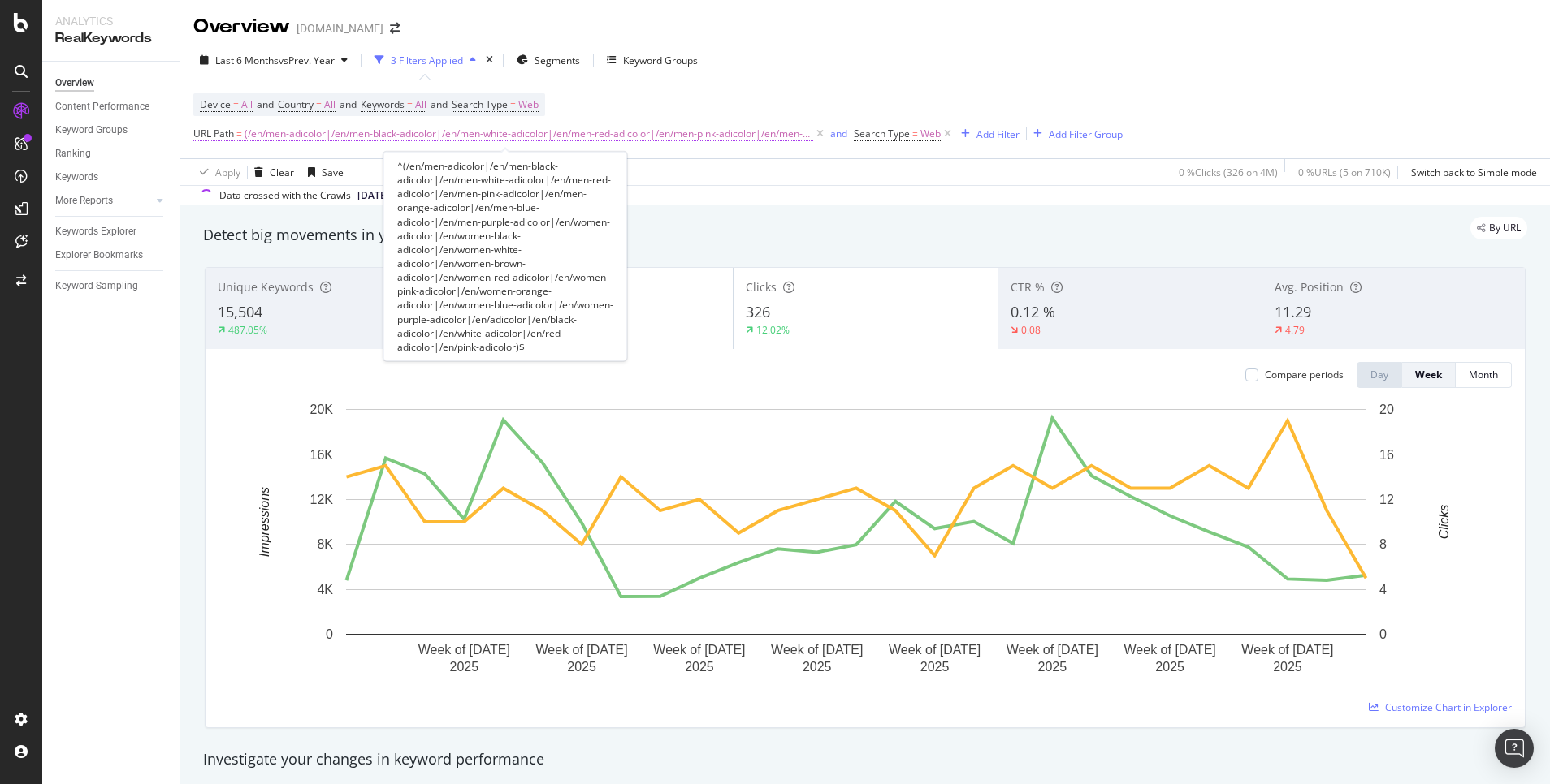
click at [731, 133] on span "(/en/men-adicolor|/en/men-black-adicolor|/en/men-white-adicolor|/en/men-red-adi…" at bounding box center [528, 133] width 569 height 23
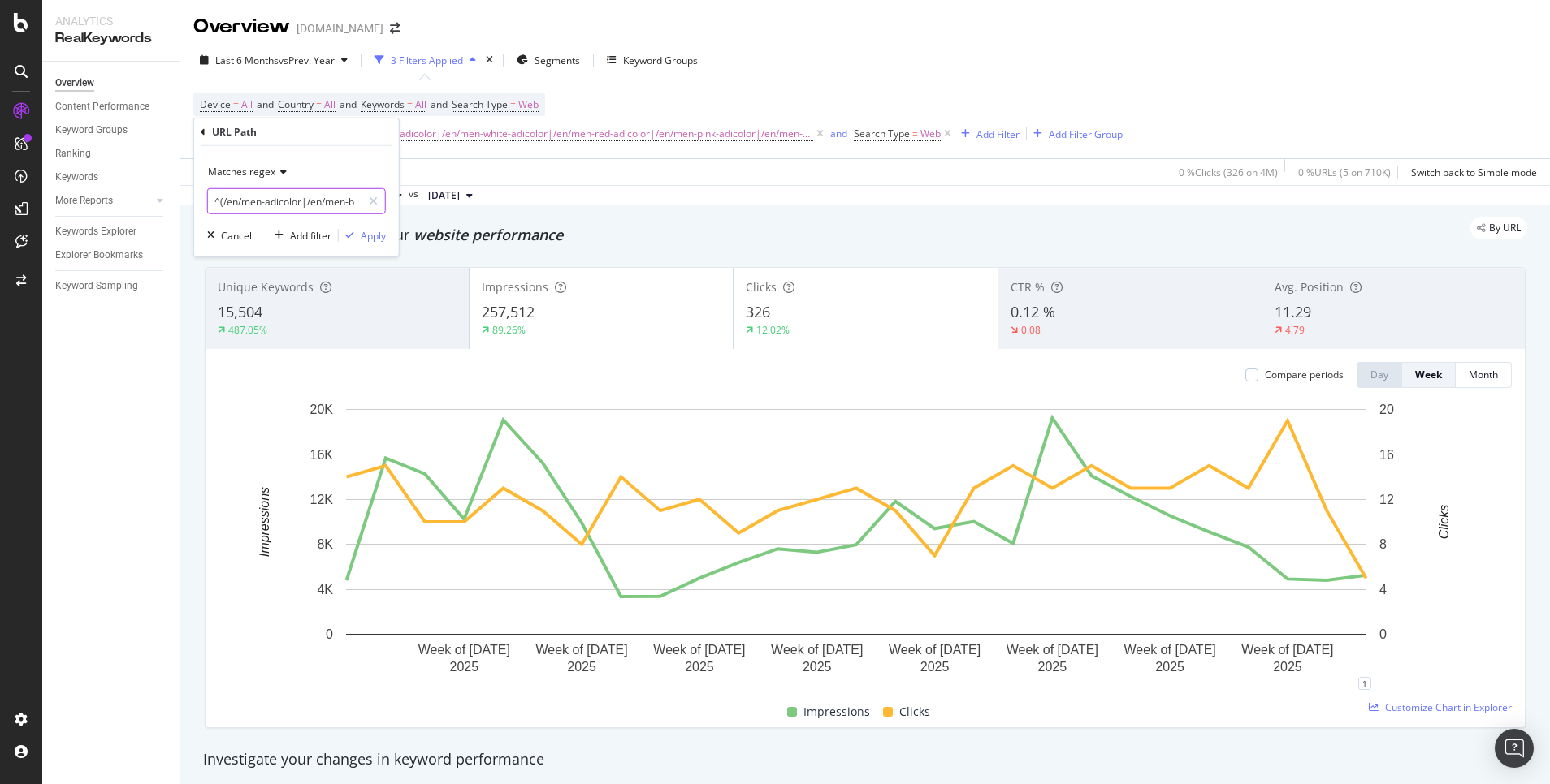
click at [312, 208] on input "^(/en/men-adicolor|/en/men-black-adicolor|/en/men-white-adicolor|/en/men-red-ad…" at bounding box center [285, 201] width 154 height 26
click at [240, 199] on input "^(/en/men-adicolor|/en/men-black-adicolor|/en/men-white-adicolor|/en/men-red-ad…" at bounding box center [285, 201] width 154 height 26
click at [221, 199] on input "^(/en/men-adicolor|/en/men-black-adicolor|/en/men-white-adicolor|/en/men-red-ad…" at bounding box center [285, 201] width 154 height 26
click at [268, 194] on input "^(/en/orange|/en/men-adicolor|/en/men-black-adicolor|/en/men-white-adicolor|/en…" at bounding box center [285, 201] width 154 height 26
type input "^(/en/men-adicolor|/en/men-black-adicolor|/en/men-white-adicolor|/en/men-red-ad…"
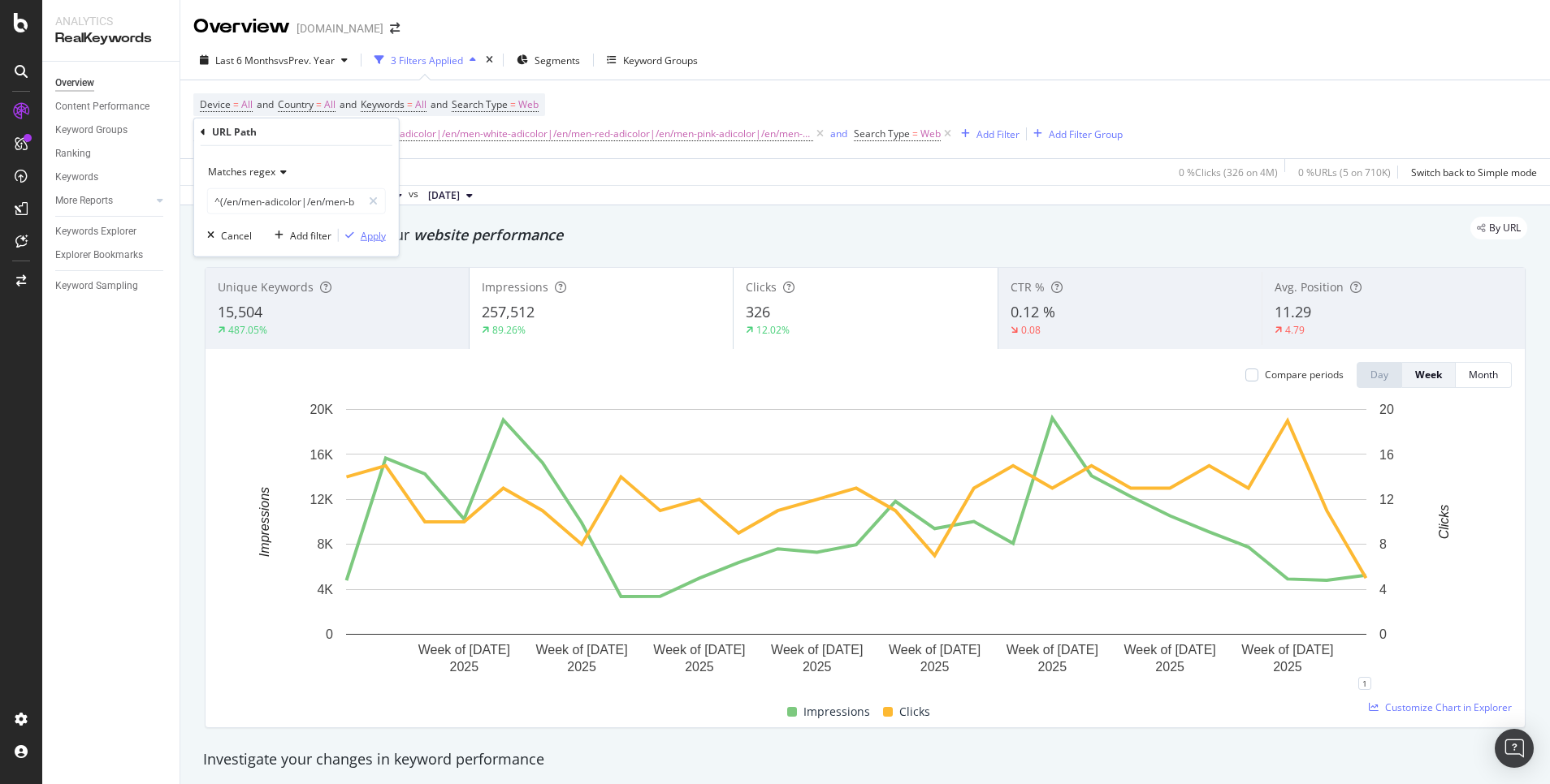
click at [370, 229] on div "Apply" at bounding box center [374, 235] width 25 height 14
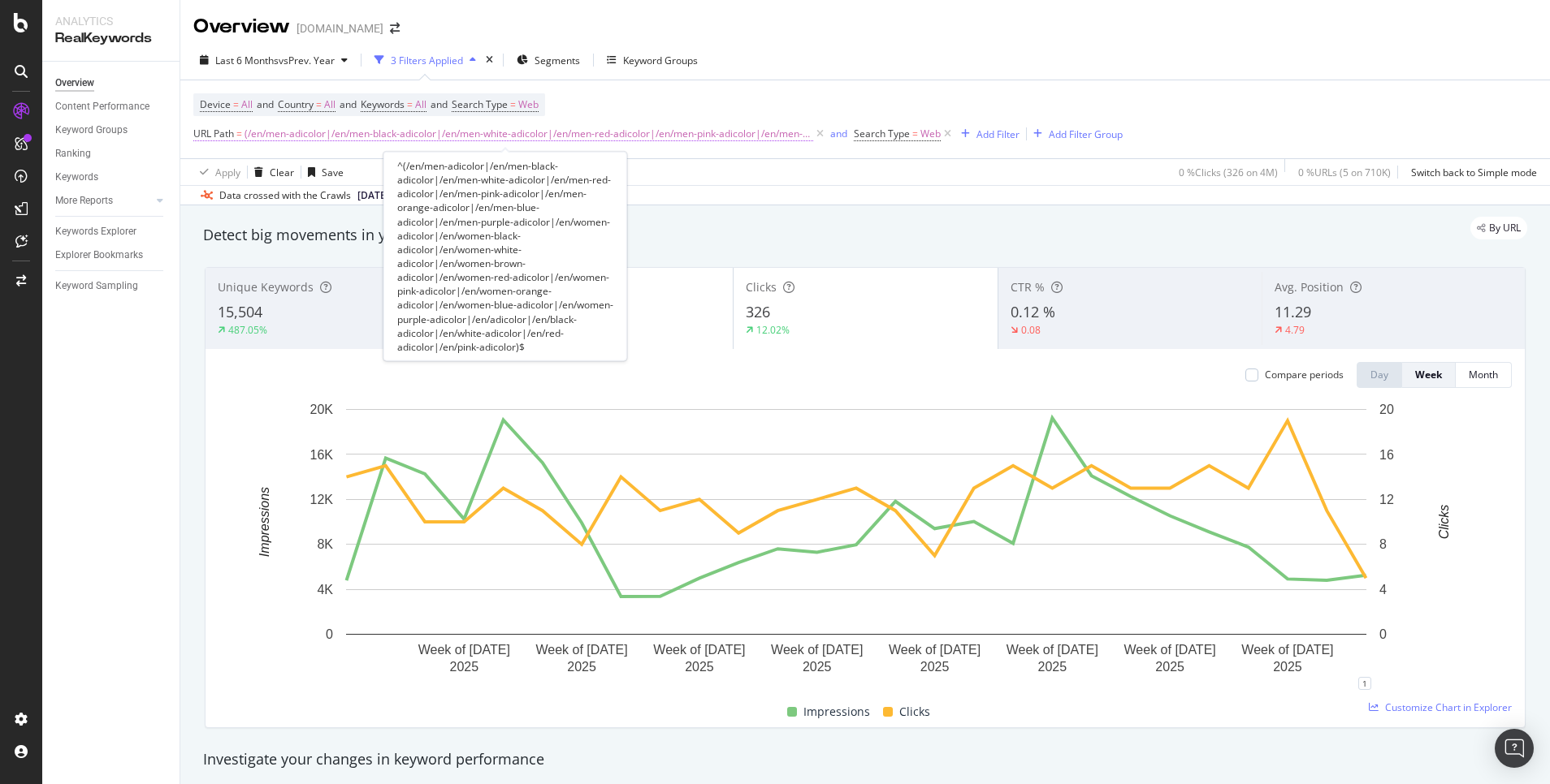
click at [609, 129] on span "(/en/men-adicolor|/en/men-black-adicolor|/en/men-white-adicolor|/en/men-red-adi…" at bounding box center [528, 133] width 569 height 23
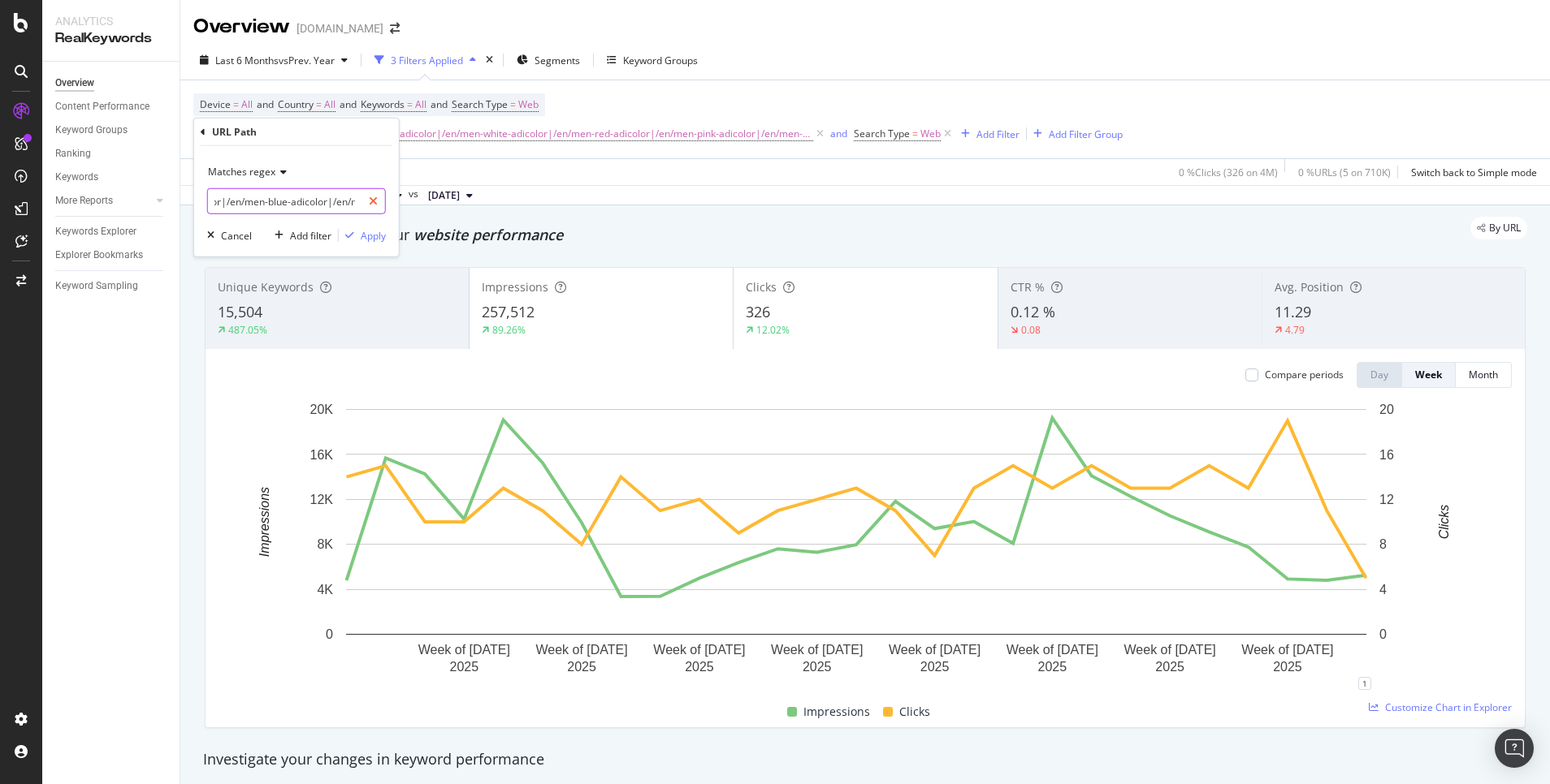
scroll to position [0, 868]
drag, startPoint x: 287, startPoint y: 199, endPoint x: 377, endPoint y: 199, distance: 90.0
click at [377, 199] on div "^(/en/men-adicolor|/en/men-black-adicolor|/en/men-white-adicolor|/en/men-red-ad…" at bounding box center [296, 201] width 178 height 26
drag, startPoint x: 332, startPoint y: 199, endPoint x: 347, endPoint y: 198, distance: 15.0
click at [347, 198] on input "^(/en/men-adicolor|/en/men-black-adicolor|/en/men-white-adicolor|/en/men-red-ad…" at bounding box center [285, 201] width 154 height 26
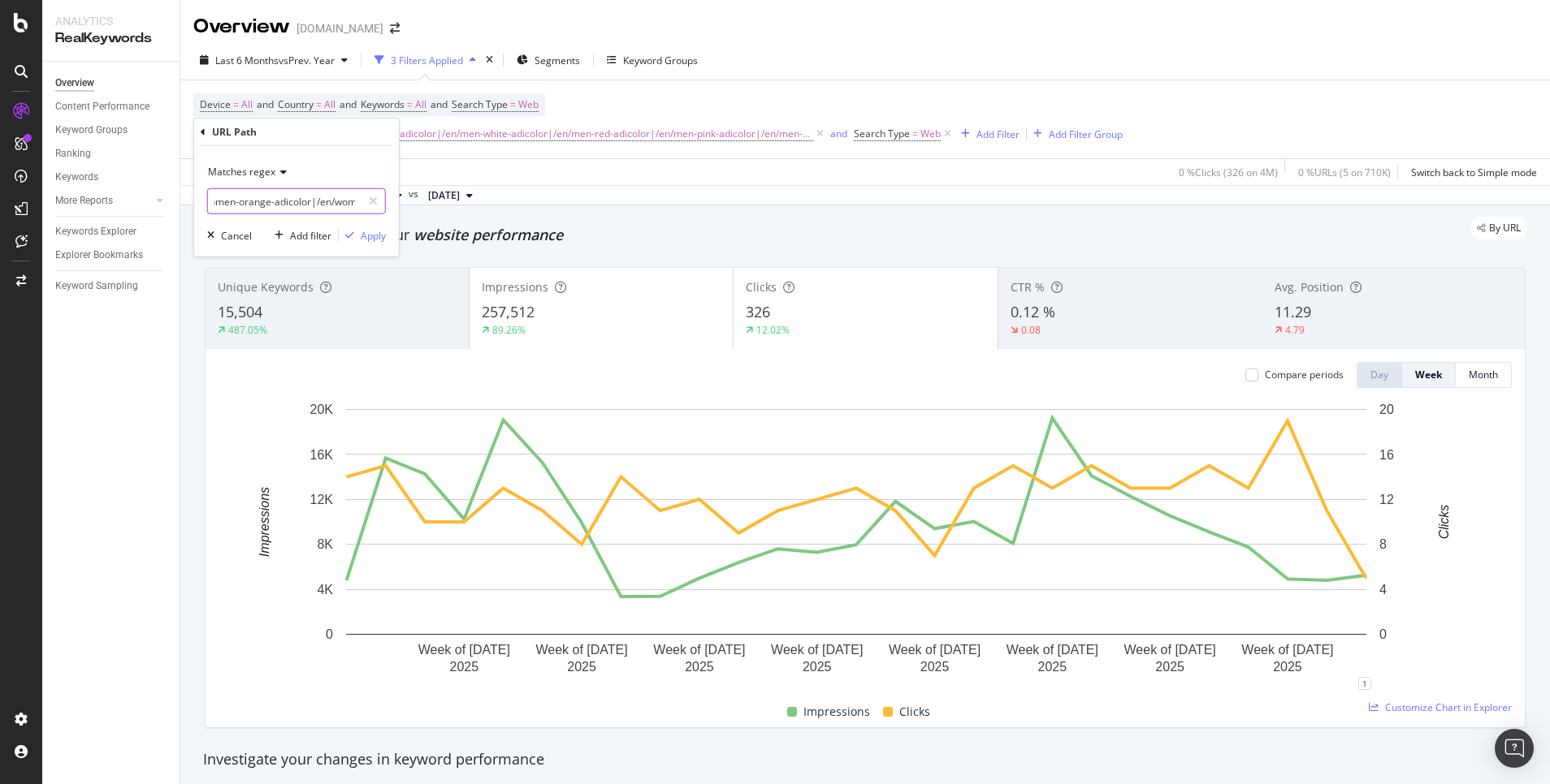
scroll to position [0, 1613]
click at [345, 199] on input "^(/en/men-adicolor|/en/men-black-adicolor|/en/men-white-adicolor|/en/men-red-ad…" at bounding box center [285, 201] width 154 height 26
drag, startPoint x: 314, startPoint y: 199, endPoint x: 231, endPoint y: 198, distance: 83.0
click at [231, 198] on input "^(/en/men-adicolor|/en/men-black-adicolor|/en/men-white-adicolor|/en/men-red-ad…" at bounding box center [285, 201] width 154 height 26
drag, startPoint x: 239, startPoint y: 202, endPoint x: 224, endPoint y: 204, distance: 15.1
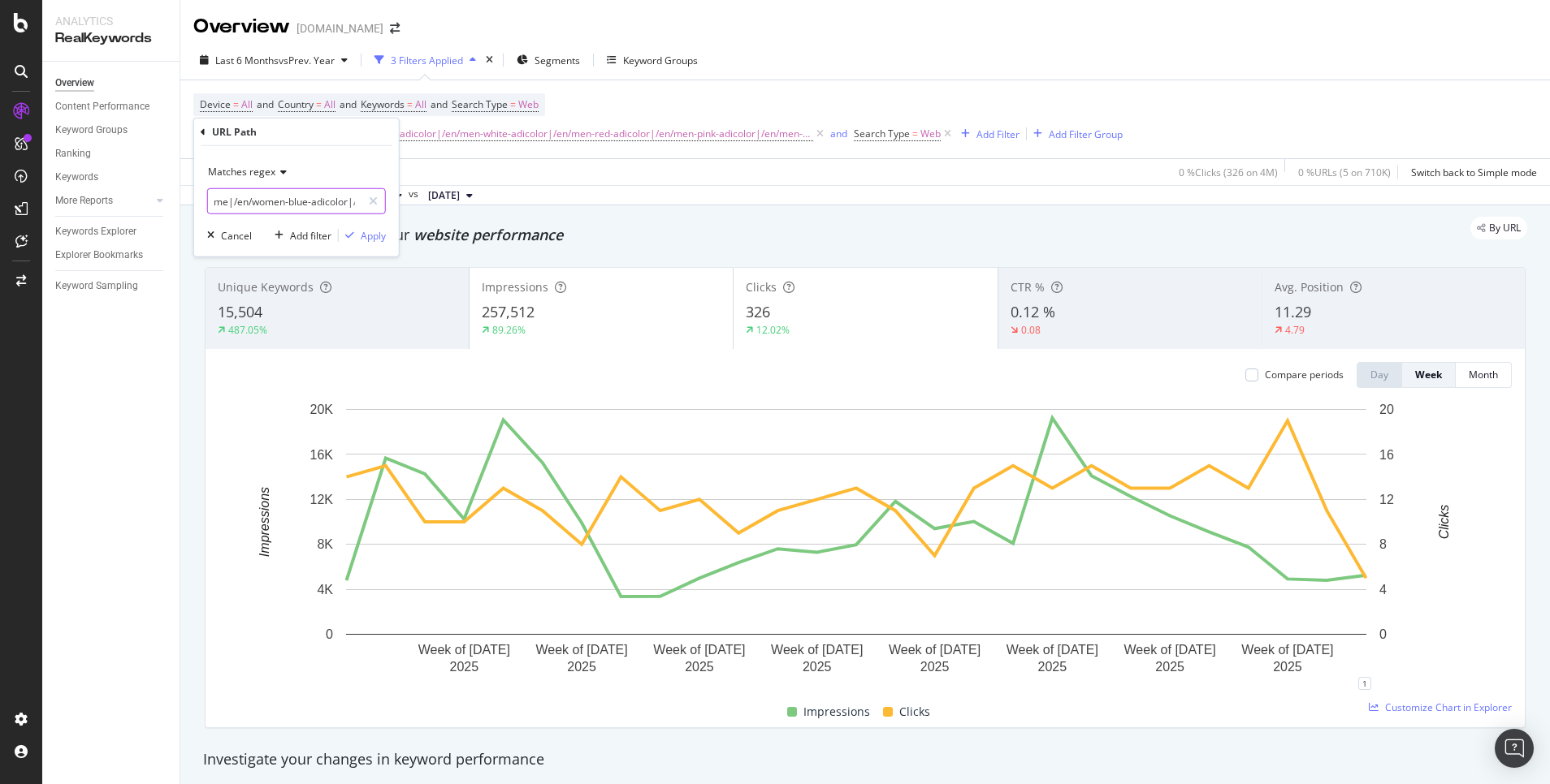
click at [224, 204] on input "^(/en/men-adicolor|/en/men-black-adicolor|/en/men-white-adicolor|/en/men-red-ad…" at bounding box center [285, 201] width 154 height 26
click at [256, 201] on input "^(/en/men-adicolor|/en/men-black-adicolor|/en/men-white-adicolor|/en/men-red-ad…" at bounding box center [285, 201] width 154 height 26
click at [298, 199] on input "^(/en/men-adicolor|/en/men-black-adicolor|/en/men-white-adicolor|/en/men-red-ad…" at bounding box center [285, 201] width 154 height 26
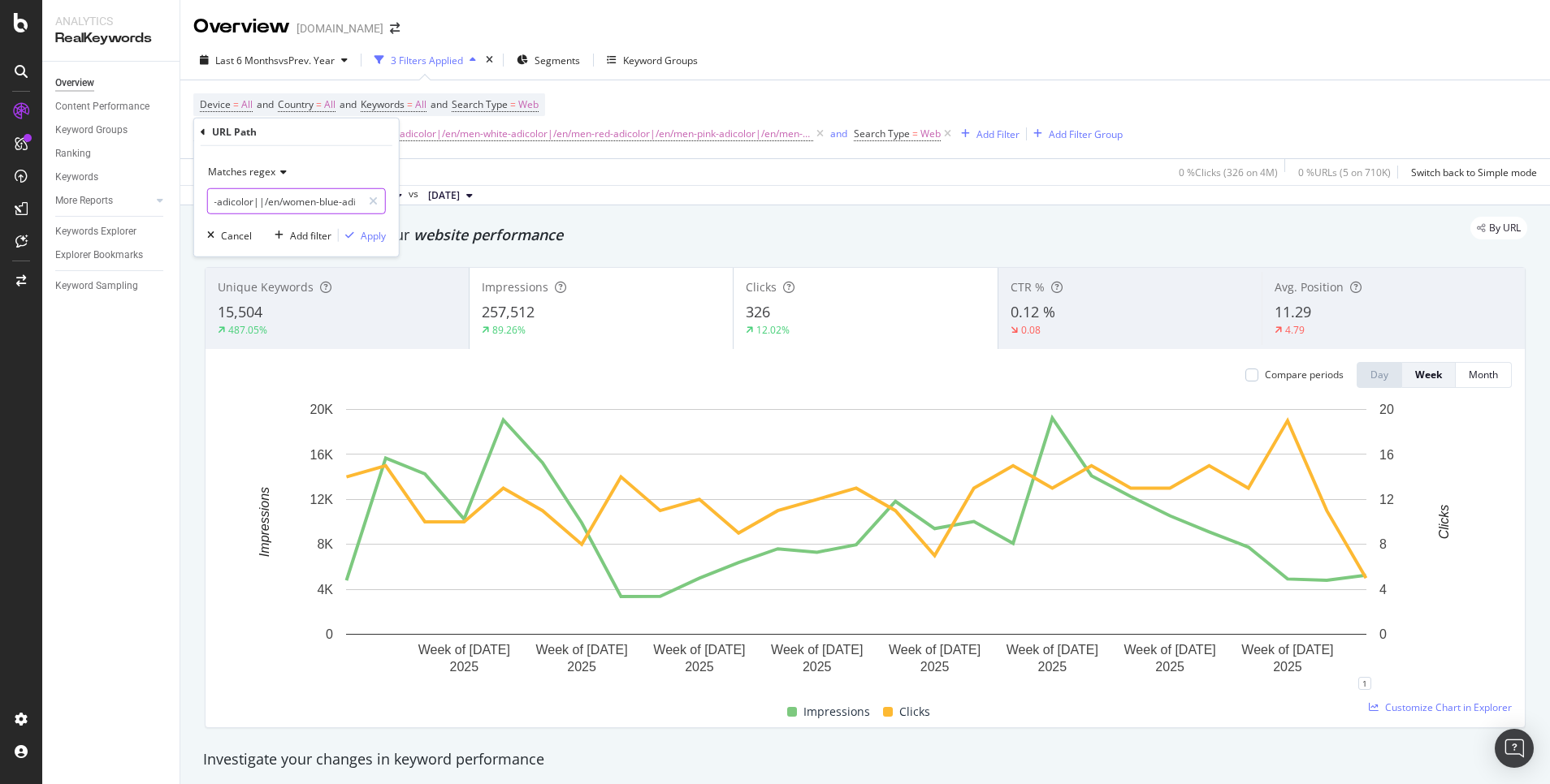
click at [272, 197] on input "^(/en/men-adicolor|/en/men-black-adicolor|/en/men-white-adicolor|/en/men-red-ad…" at bounding box center [285, 201] width 154 height 26
drag, startPoint x: 300, startPoint y: 202, endPoint x: 428, endPoint y: 210, distance: 128.2
click at [428, 210] on body "Analytics RealKeywords Overview Content Performance Keyword Groups Ranking Keyw…" at bounding box center [775, 392] width 1550 height 784
drag, startPoint x: 347, startPoint y: 201, endPoint x: 266, endPoint y: 197, distance: 81.1
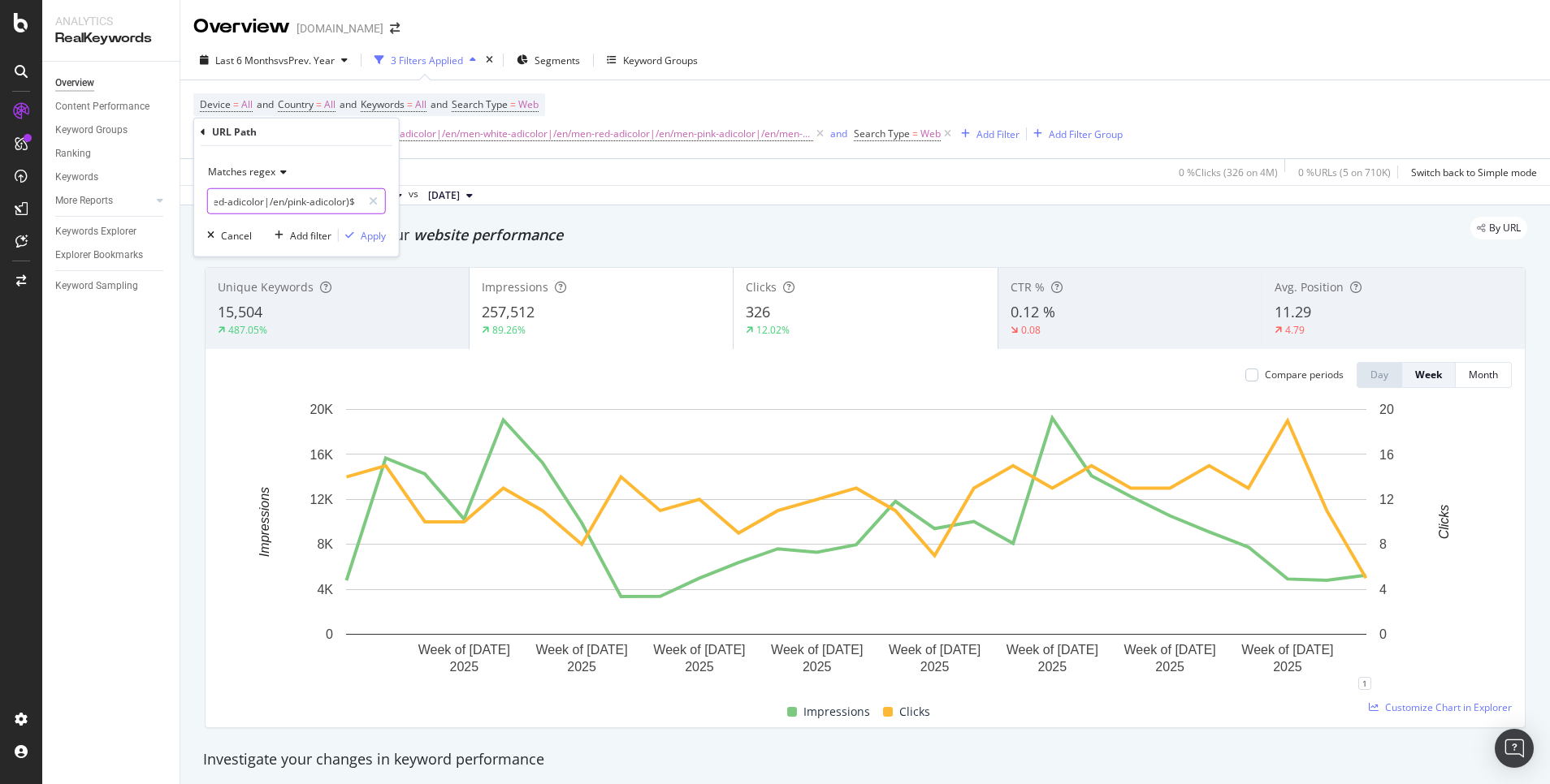
click at [266, 197] on input "^(/en/men-adicolor|/en/men-black-adicolor|/en/men-white-adicolor|/en/men-red-ad…" at bounding box center [285, 201] width 154 height 26
paste input "/en/pink-adicolor"
click at [308, 201] on input "^(/en/men-adicolor|/en/men-black-adicolor|/en/men-white-adicolor|/en/men-red-ad…" at bounding box center [285, 201] width 154 height 26
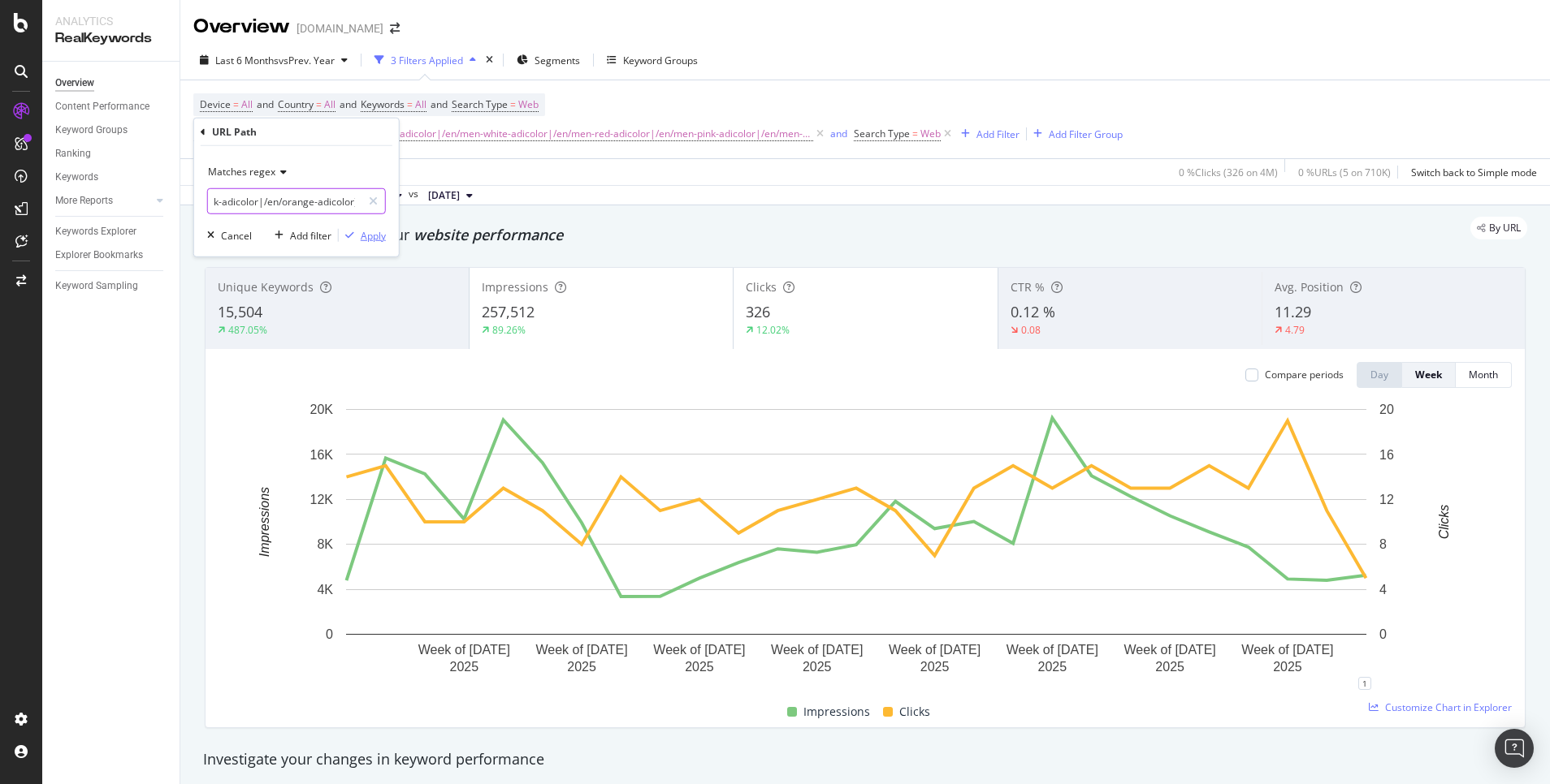
type input "^(/en/men-adicolor|/en/men-black-adicolor|/en/men-white-adicolor|/en/men-red-ad…"
click at [363, 230] on div "Apply" at bounding box center [374, 235] width 25 height 14
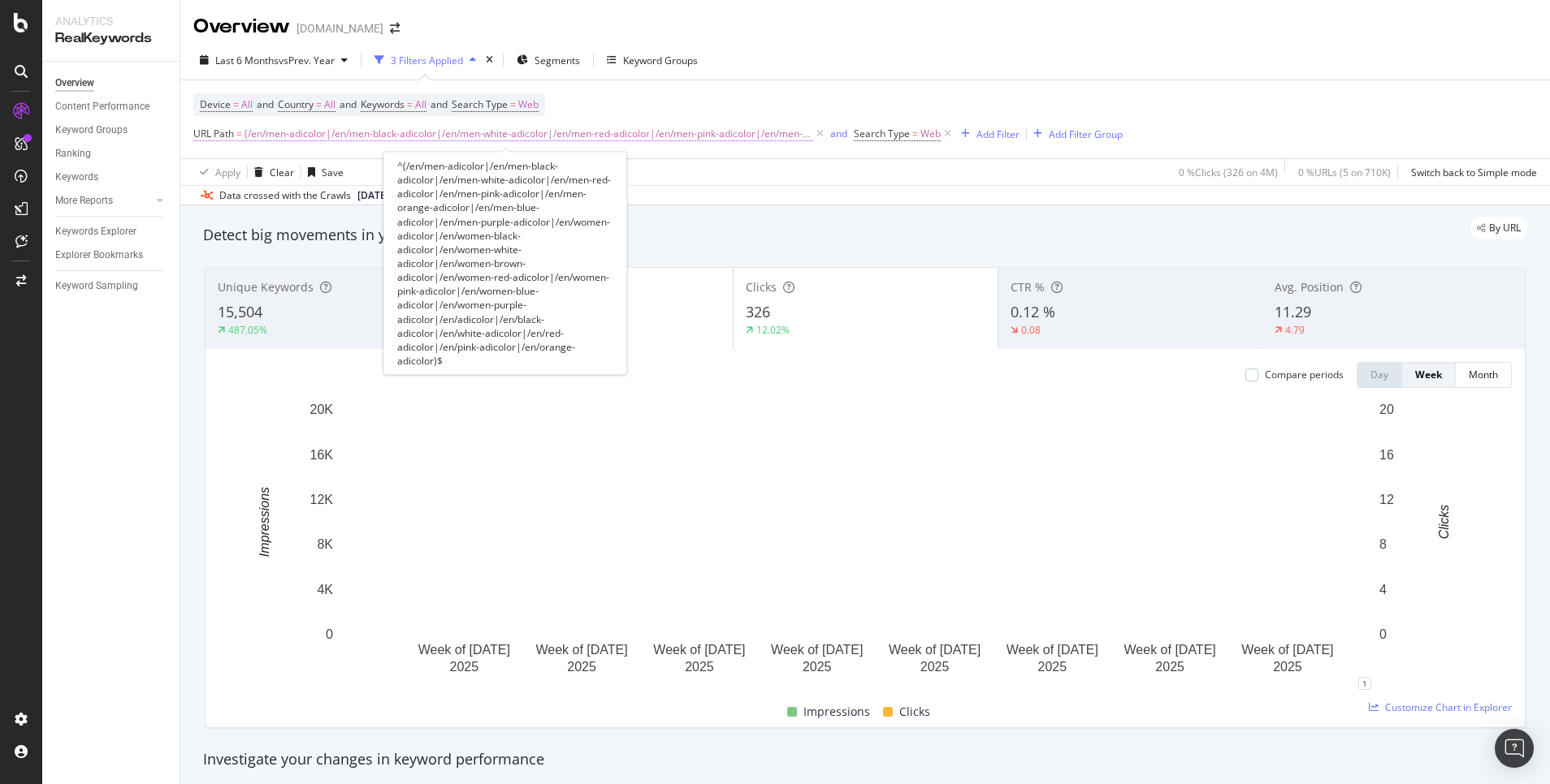
click at [707, 134] on span "(/en/men-adicolor|/en/men-black-adicolor|/en/men-white-adicolor|/en/men-red-adi…" at bounding box center [528, 133] width 569 height 23
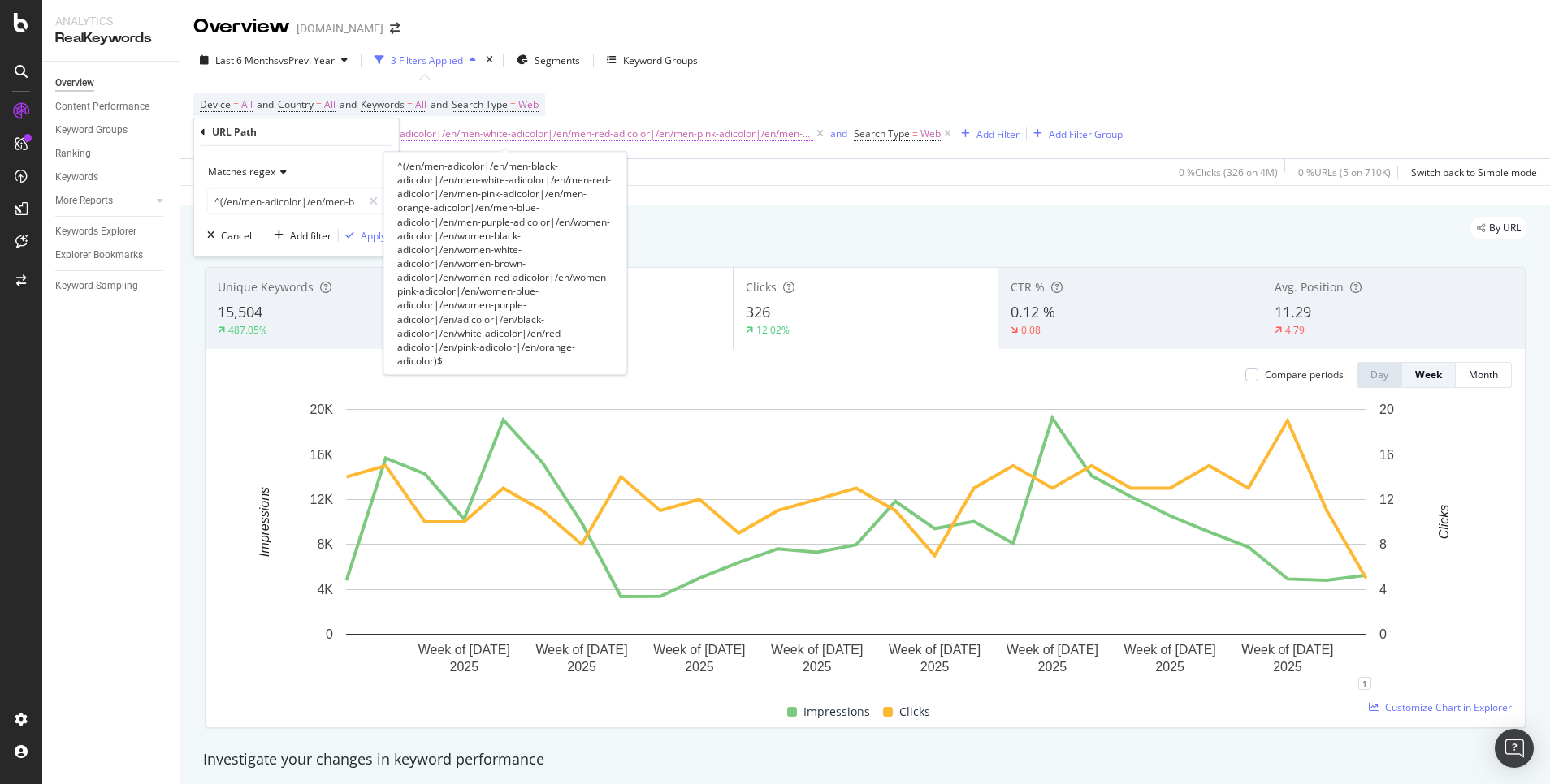
click at [656, 134] on span "(/en/men-adicolor|/en/men-black-adicolor|/en/men-white-adicolor|/en/men-red-adi…" at bounding box center [528, 133] width 569 height 23
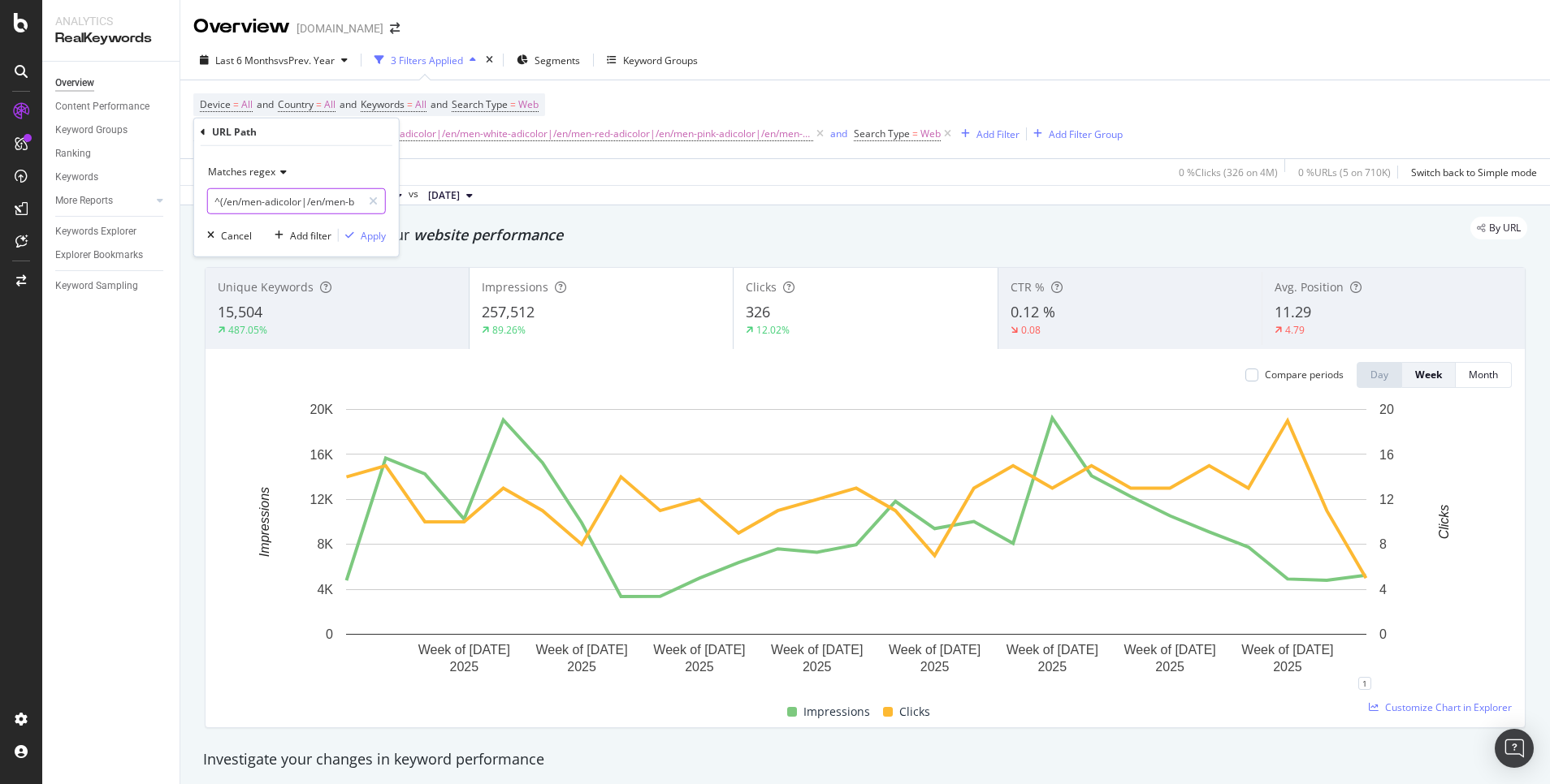
click at [332, 200] on input "^(/en/men-adicolor|/en/men-black-adicolor|/en/men-white-adicolor|/en/men-red-ad…" at bounding box center [285, 201] width 154 height 26
drag, startPoint x: 332, startPoint y: 199, endPoint x: 442, endPoint y: 201, distance: 110.0
click at [442, 201] on body "Analytics RealKeywords Overview Content Performance Keyword Groups Ranking Keyw…" at bounding box center [775, 392] width 1550 height 784
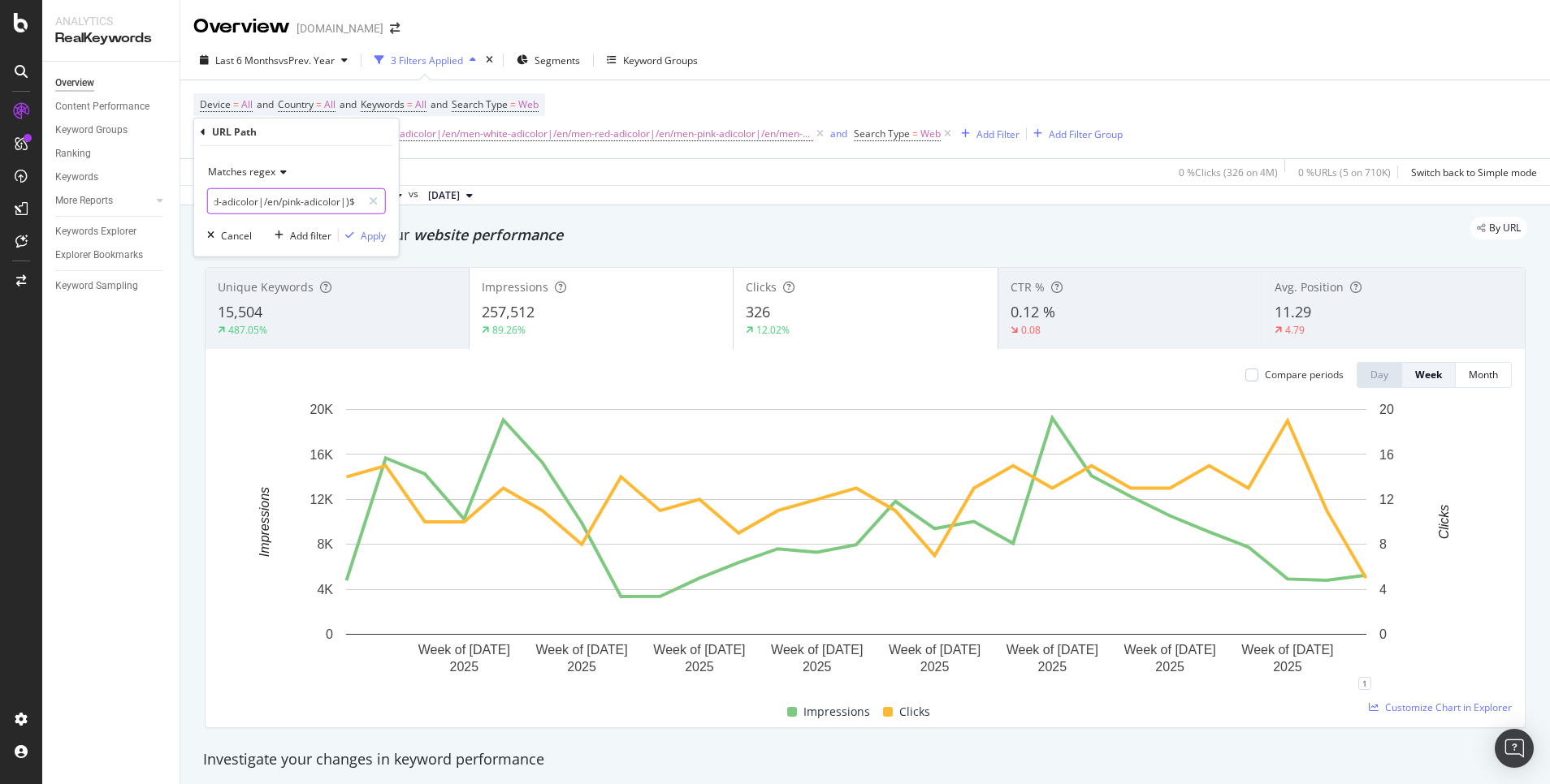
paste input "/en/blue-adicolor|/en/purple-adicolor"
type input "^(/en/men-adicolor|/en/men-black-adicolor|/en/men-white-adicolor|/en/men-red-ad…"
click at [363, 234] on div "Apply" at bounding box center [374, 235] width 25 height 14
click at [1263, 88] on div "Device = All and Country = All and Keywords = All and Search Type = Web URL Pat…" at bounding box center [865, 119] width 1344 height 78
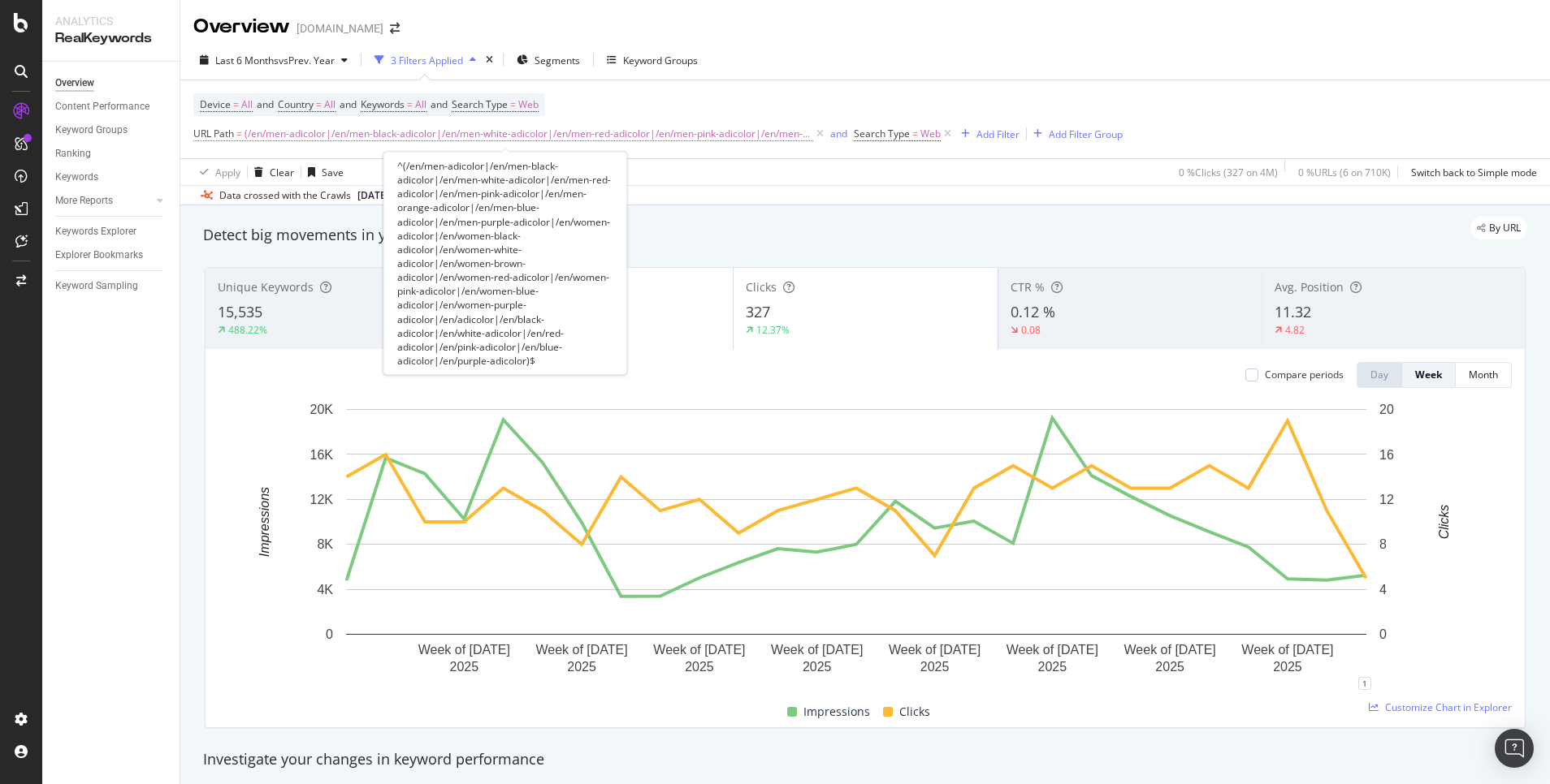
click at [709, 133] on span "(/en/men-adicolor|/en/men-black-adicolor|/en/men-white-adicolor|/en/men-red-adi…" at bounding box center [528, 133] width 569 height 23
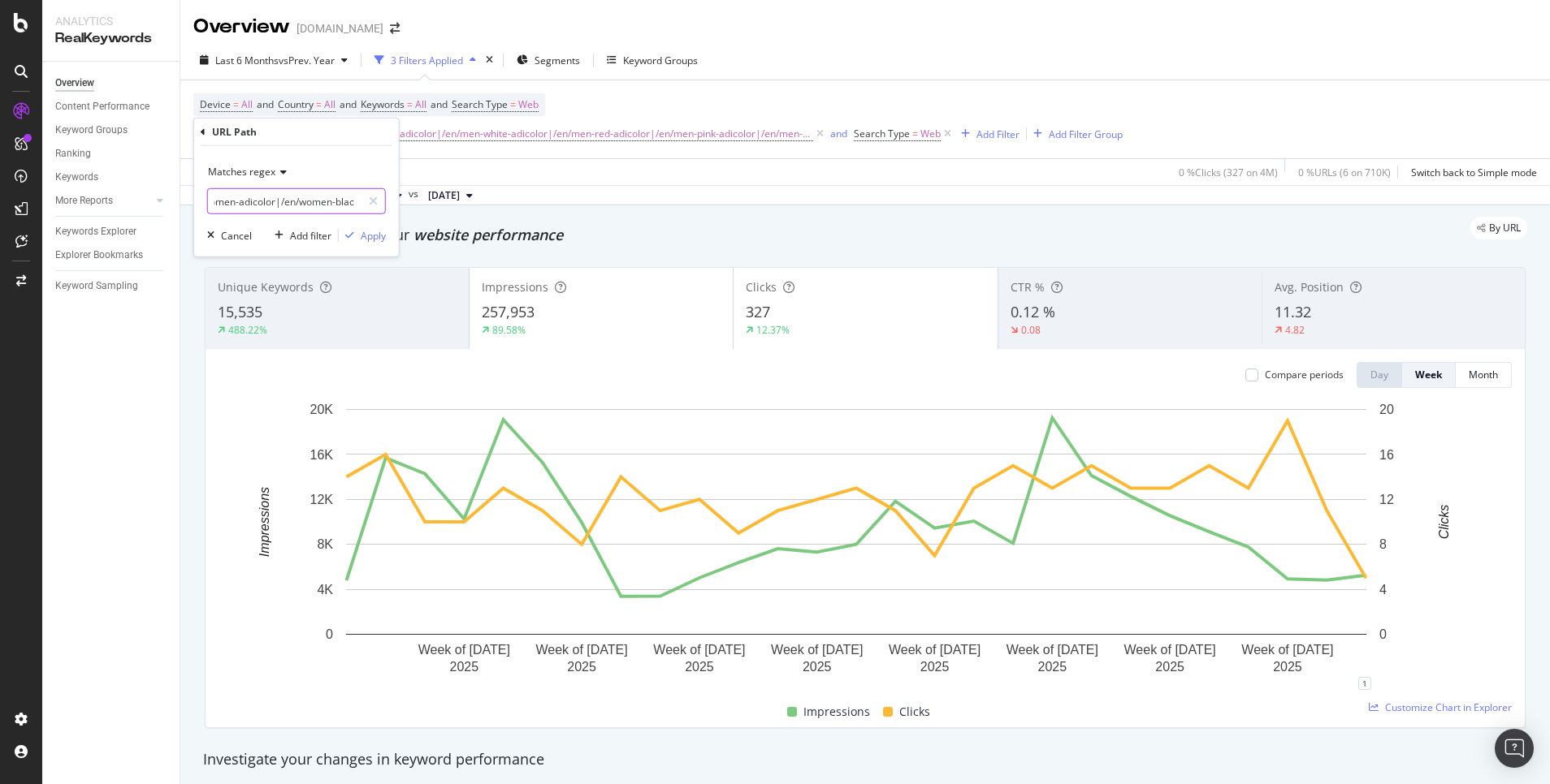
scroll to position [0, 1568]
drag, startPoint x: 280, startPoint y: 199, endPoint x: 390, endPoint y: 204, distance: 110.1
click at [390, 204] on div "Matches regex ^(/en/men-adicolor|/en/men-black-adicolor|/en/men-white-adicolor|…" at bounding box center [297, 201] width 205 height 111
click at [301, 201] on input "^(/en/men-adicolor|/en/men-black-adicolor|/en/men-white-adicolor|/en/men-red-ad…" at bounding box center [285, 201] width 154 height 26
drag, startPoint x: 325, startPoint y: 199, endPoint x: 363, endPoint y: 195, distance: 38.2
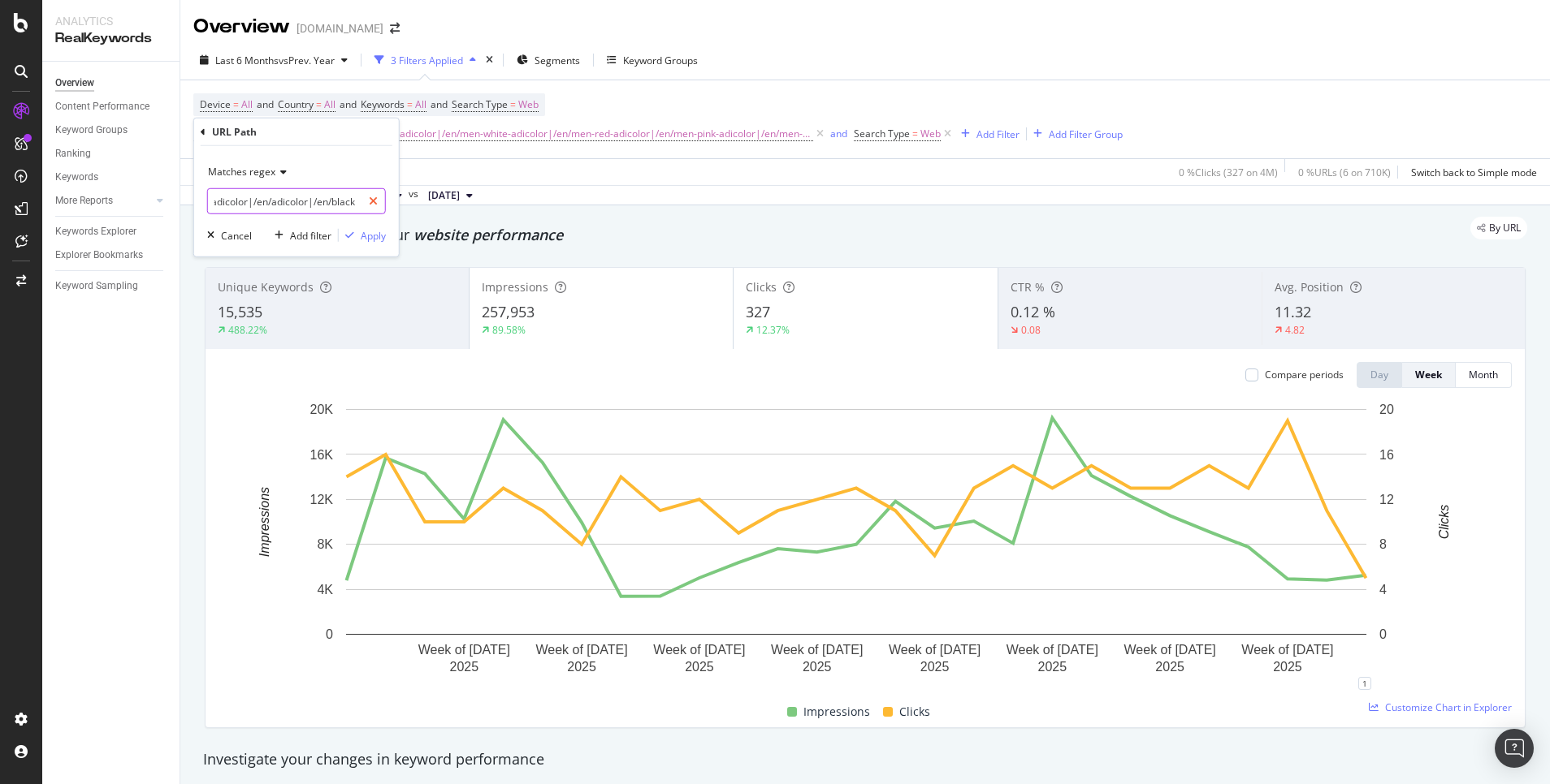
click at [363, 195] on div "^(/en/men-adicolor|/en/men-black-adicolor|/en/men-white-adicolor|/en/men-red-ad…" at bounding box center [296, 201] width 178 height 26
click at [328, 199] on input "^(/en/men-adicolor|/en/men-black-adicolor|/en/men-white-adicolor|/en/men-red-ad…" at bounding box center [285, 201] width 154 height 26
drag, startPoint x: 285, startPoint y: 199, endPoint x: 240, endPoint y: 203, distance: 45.2
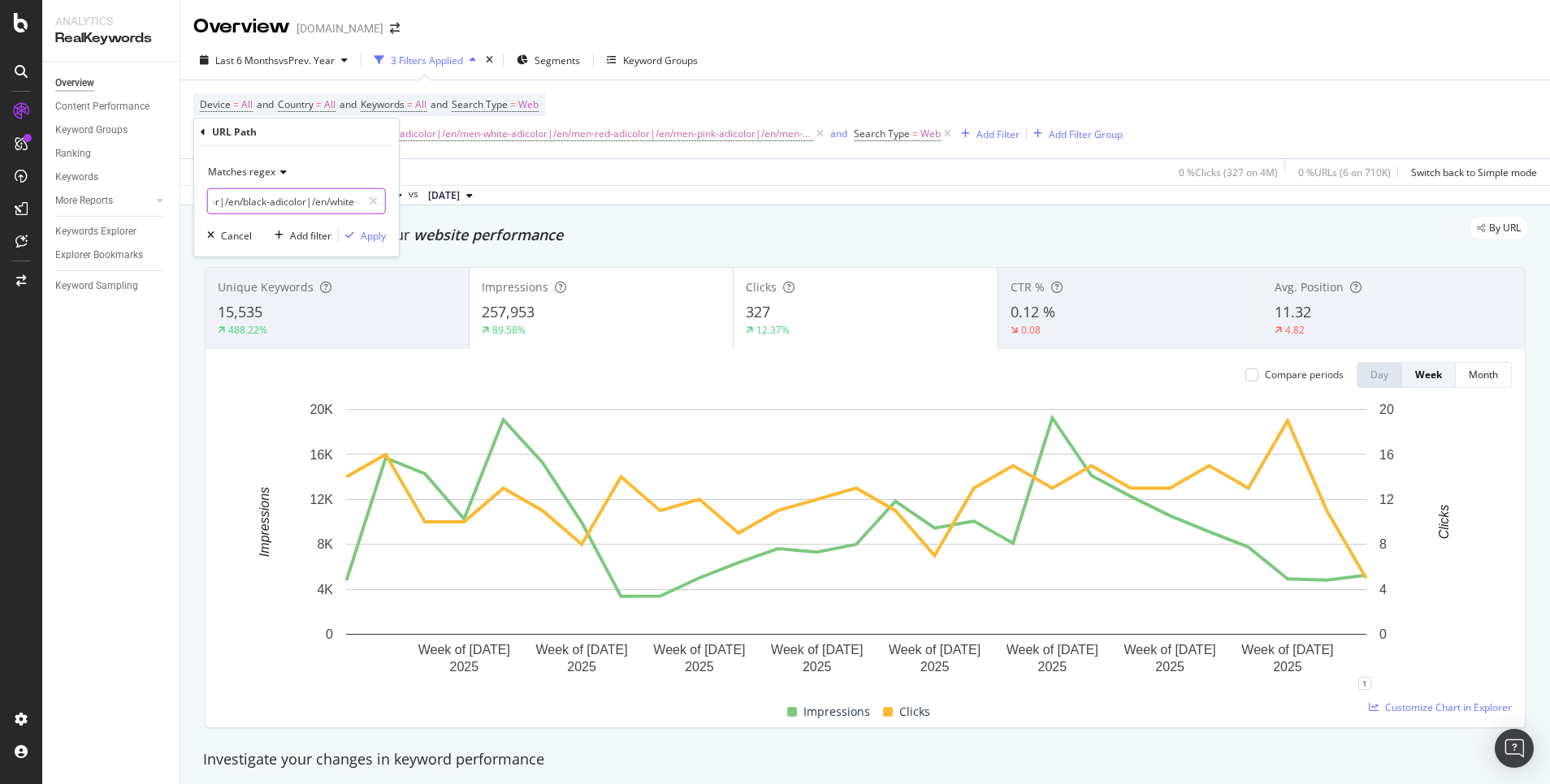
click at [240, 203] on input "^(/en/men-adicolor|/en/men-black-adicolor|/en/men-white-adicolor|/en/men-red-ad…" at bounding box center [285, 201] width 154 height 26
type input "^(/en/men-adicolor|/en/men-black-adicolor|/en/men-white-adicolor|/en/men-red-ad…"
click at [375, 231] on div "Apply" at bounding box center [374, 235] width 25 height 14
click at [873, 29] on div "Overview [DOMAIN_NAME]" at bounding box center [865, 20] width 1369 height 41
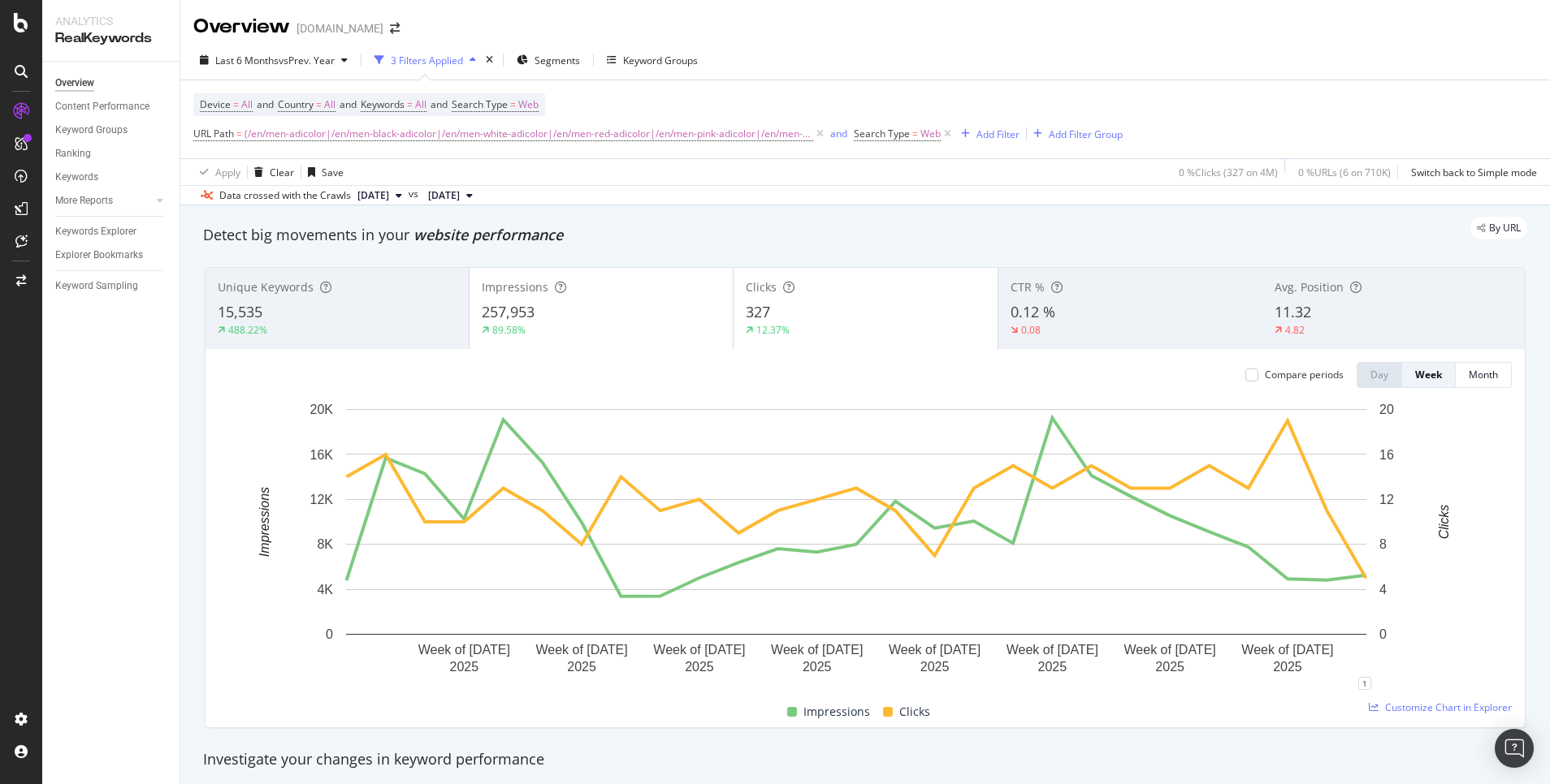
click at [830, 46] on div "Last 6 Months vs Prev. Year 3 Filters Applied Segments Keyword Groups Device = …" at bounding box center [865, 122] width 1369 height 165
click at [387, 297] on div "Unique Keywords 15,535 488.22%" at bounding box center [336, 308] width 263 height 73
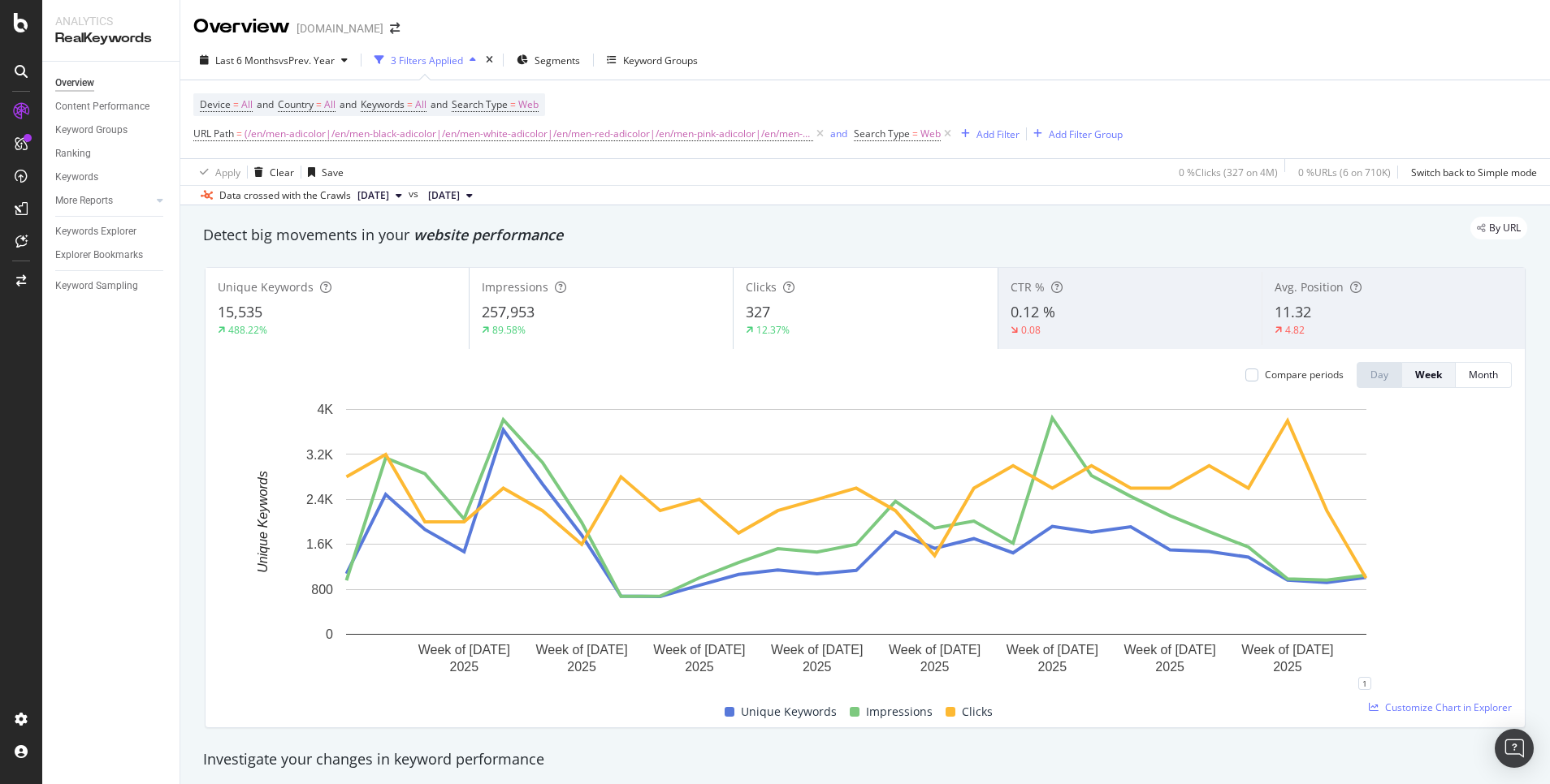
click at [887, 322] on div "327" at bounding box center [865, 313] width 239 height 21
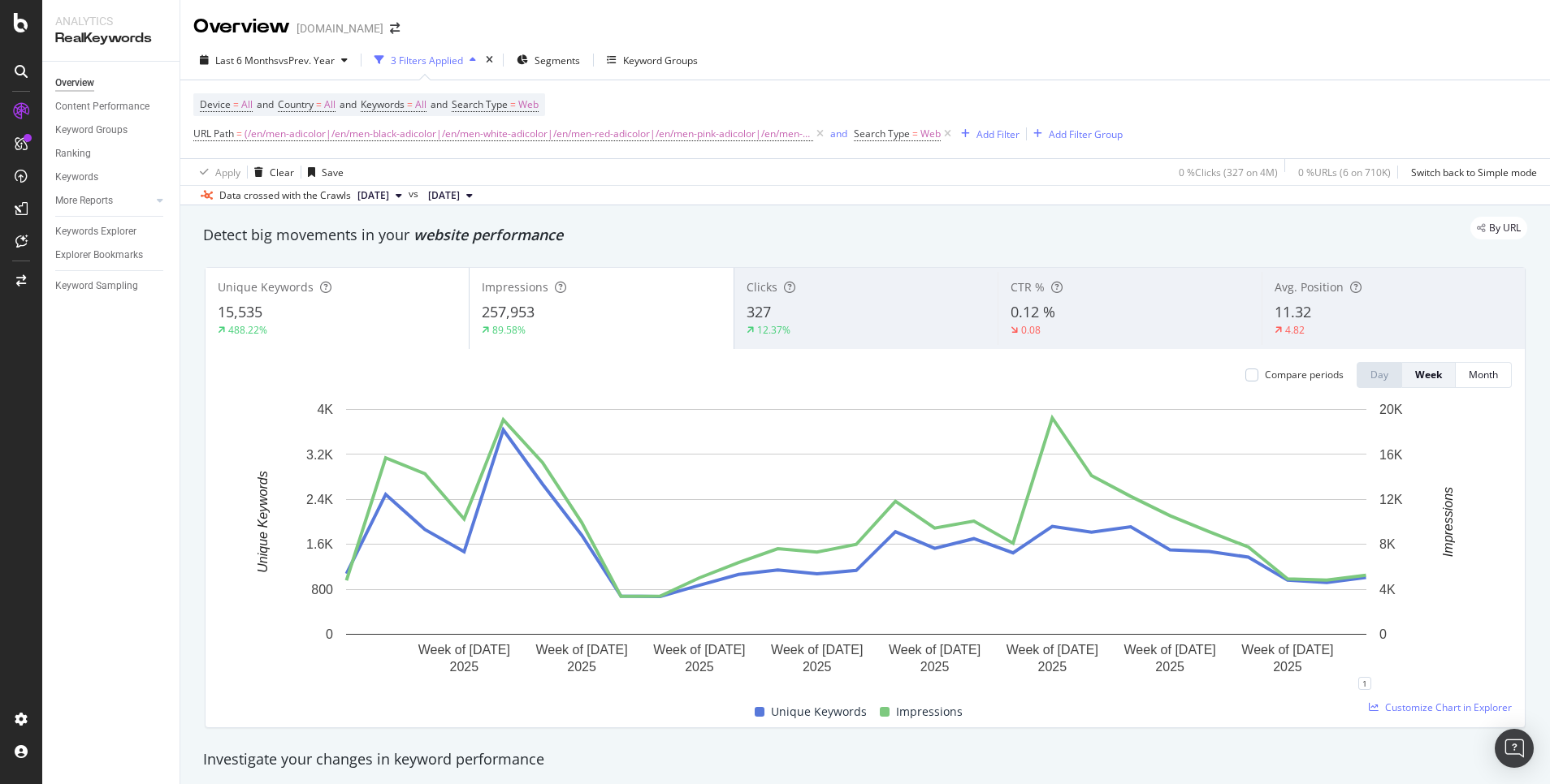
click at [631, 317] on div "257,953" at bounding box center [601, 313] width 239 height 21
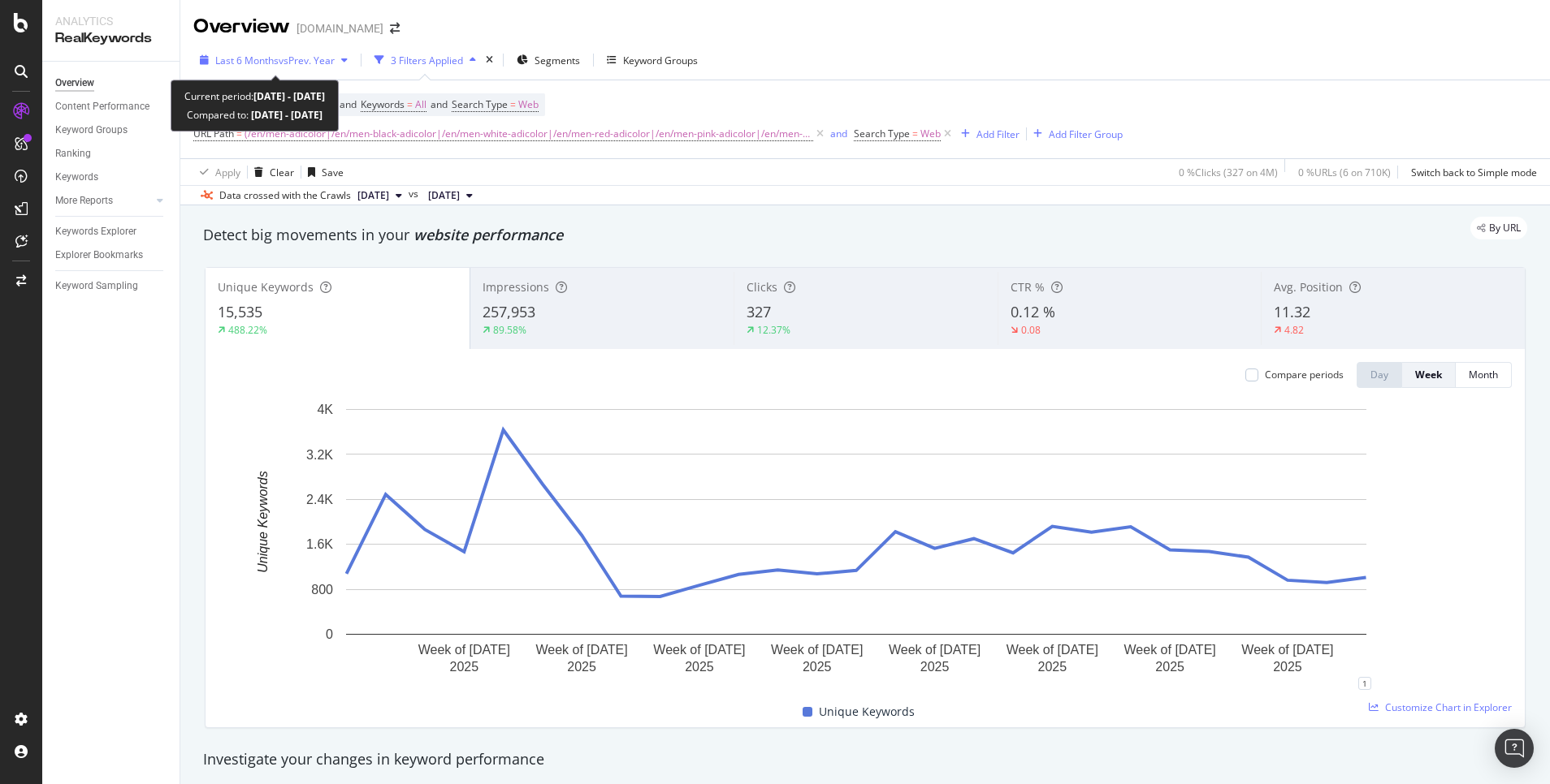
click at [323, 59] on span "vs Prev. Year" at bounding box center [307, 60] width 56 height 14
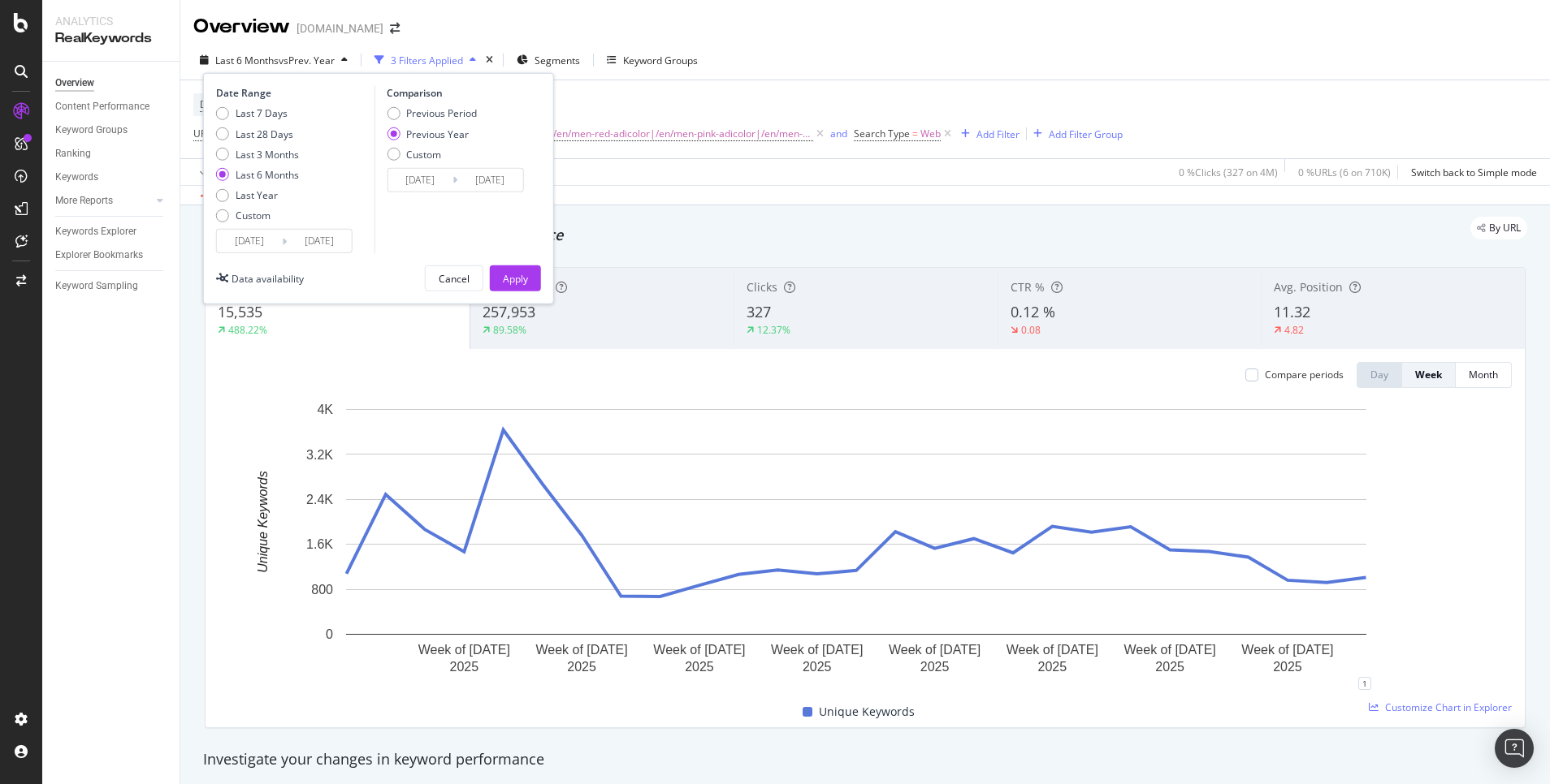
click at [461, 102] on div "Comparison Previous Period Previous Year Custom [DATE] Navigate forward to inte…" at bounding box center [450, 170] width 155 height 167
click at [458, 105] on div "Comparison Previous Period Previous Year Custom [DATE] Navigate forward to inte…" at bounding box center [450, 170] width 155 height 167
click at [458, 109] on div "Previous Period" at bounding box center [442, 113] width 71 height 14
type input "[DATE]"
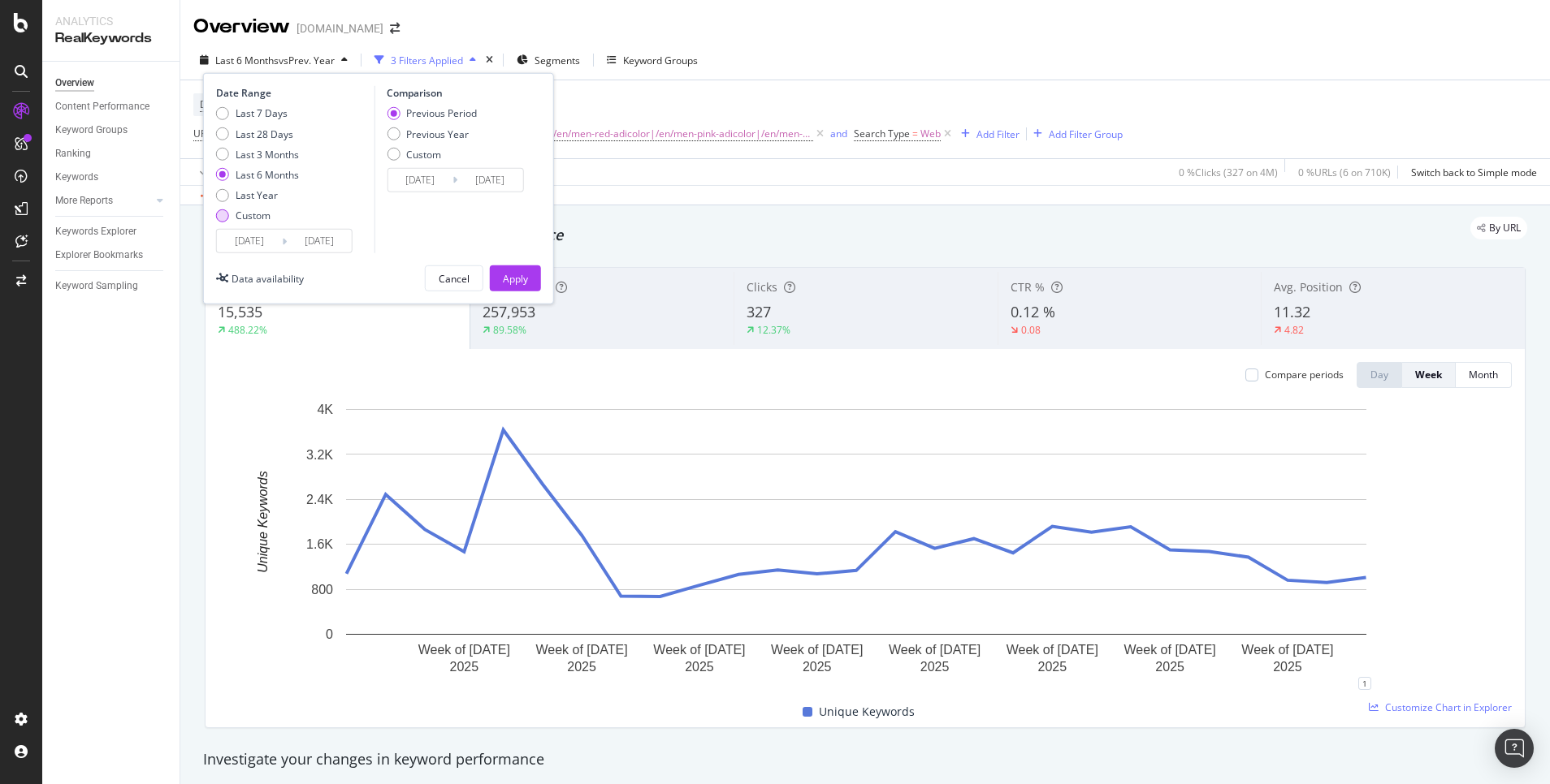
click at [254, 213] on div "Custom" at bounding box center [253, 215] width 35 height 14
type input "[DATE]"
click at [248, 233] on input "[DATE]" at bounding box center [249, 241] width 65 height 23
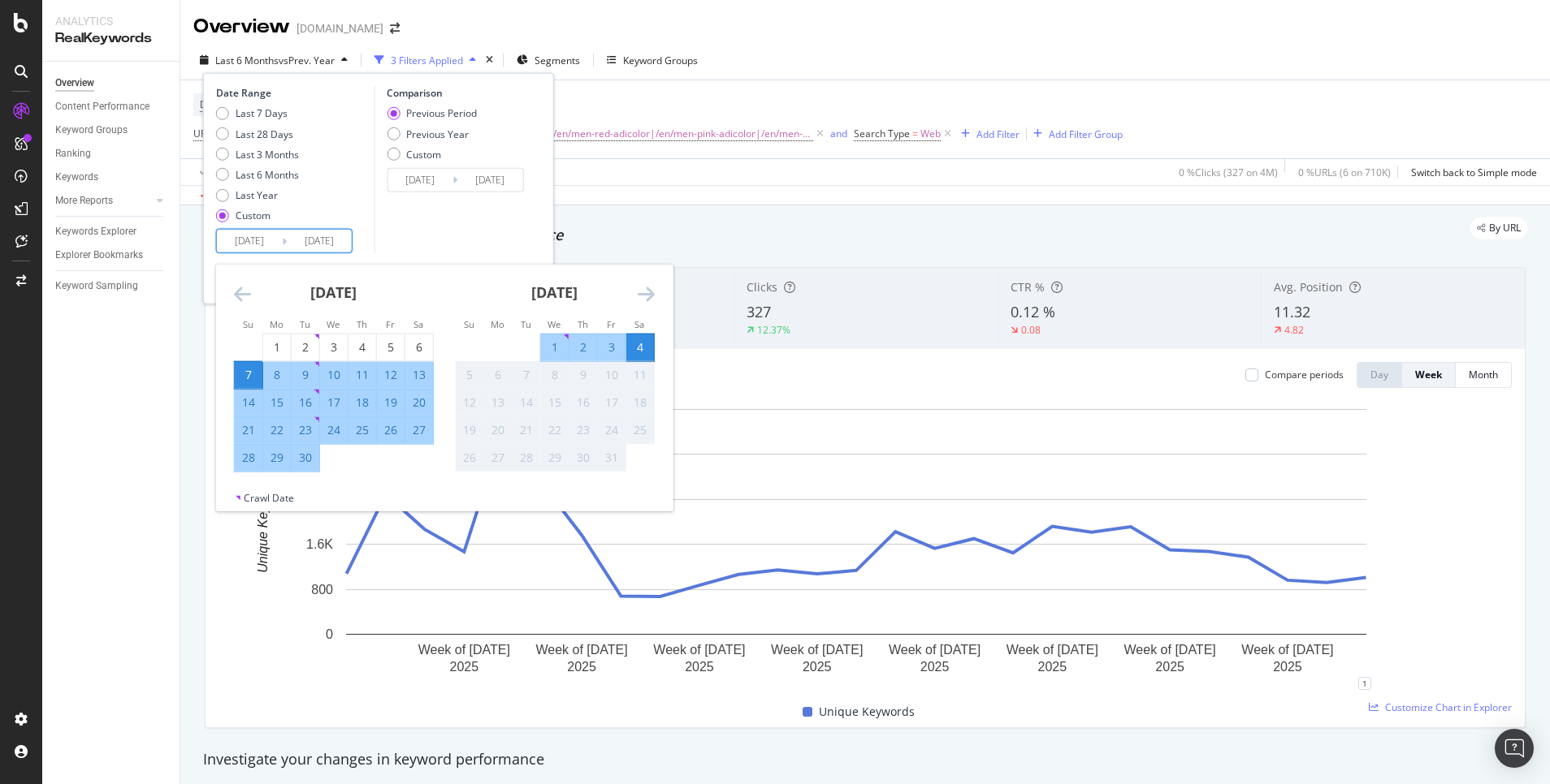
click at [229, 280] on div "[DATE] 1 2 3 4 5 6 7 8 9 10 11 12 13 14 15 16 17 18 19 20 21 22 23 24 25 26 27 …" at bounding box center [333, 368] width 221 height 208
click at [243, 287] on icon "Move backward to switch to the previous month." at bounding box center [243, 293] width 17 height 19
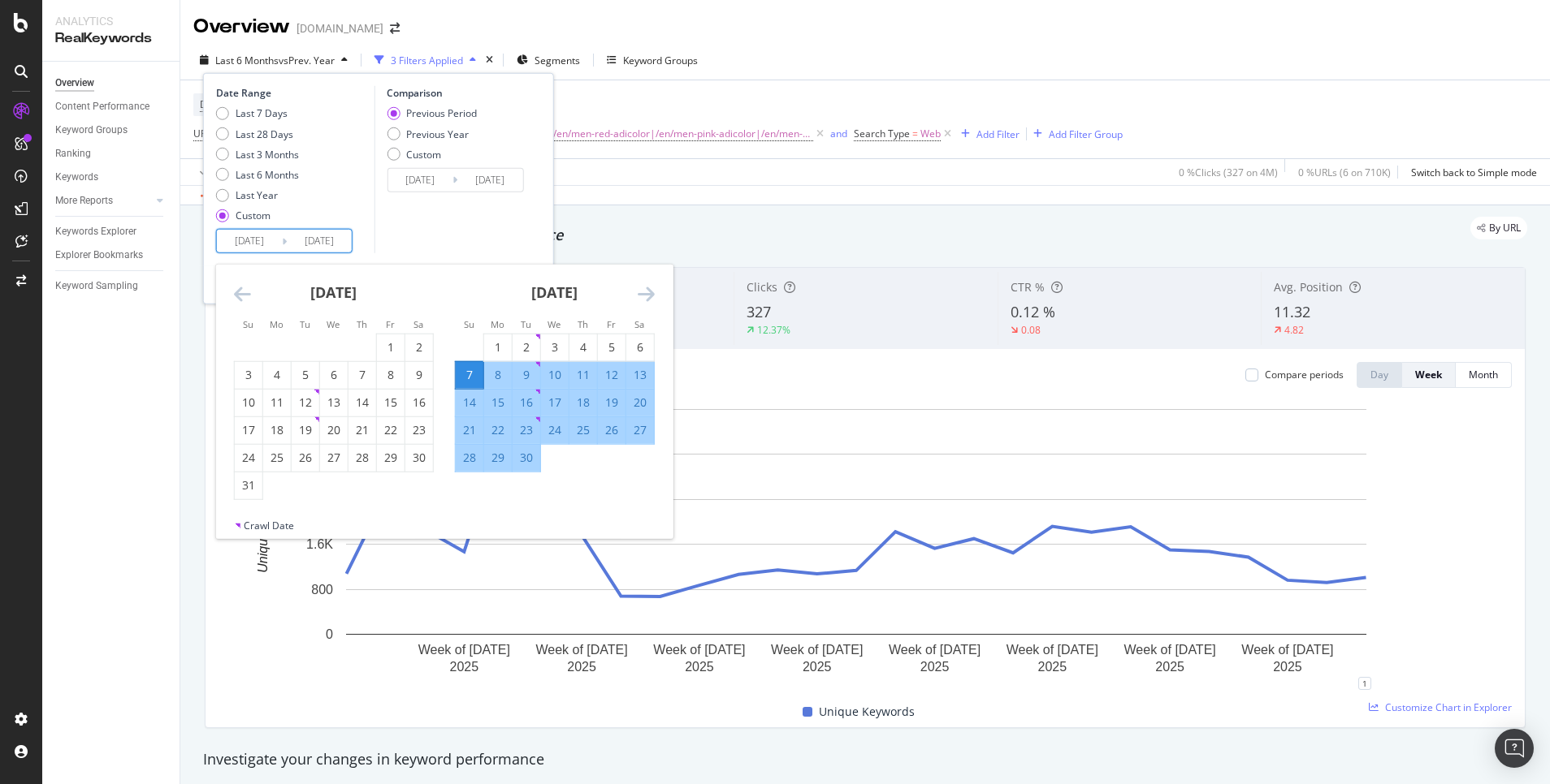
click at [243, 287] on icon "Move backward to switch to the previous month." at bounding box center [243, 293] width 17 height 19
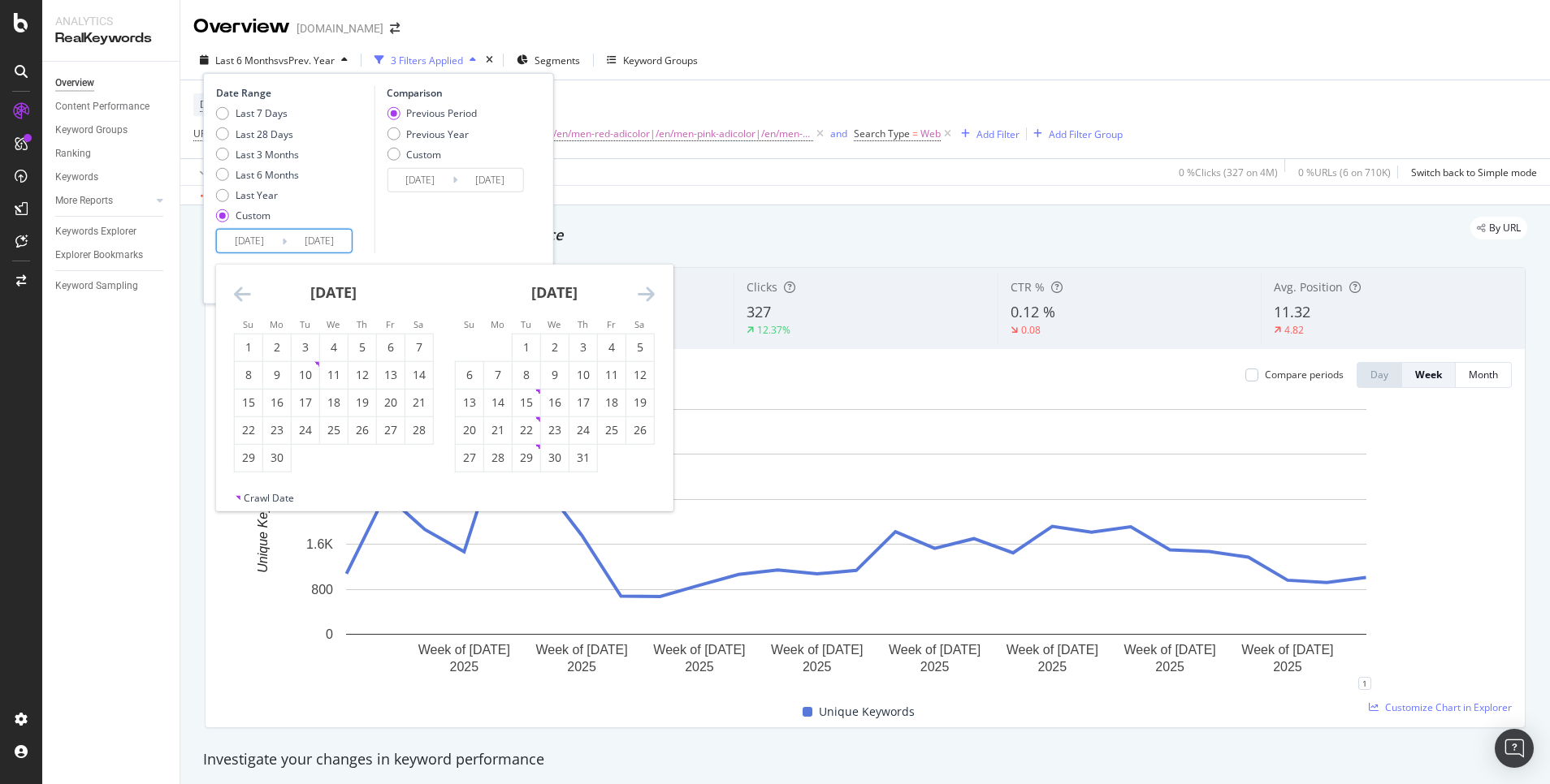
click at [243, 287] on icon "Move backward to switch to the previous month." at bounding box center [243, 293] width 17 height 19
click at [241, 290] on icon "Move backward to switch to the previous month." at bounding box center [243, 293] width 17 height 19
click at [283, 455] on div "28" at bounding box center [276, 457] width 28 height 16
type input "[DATE]"
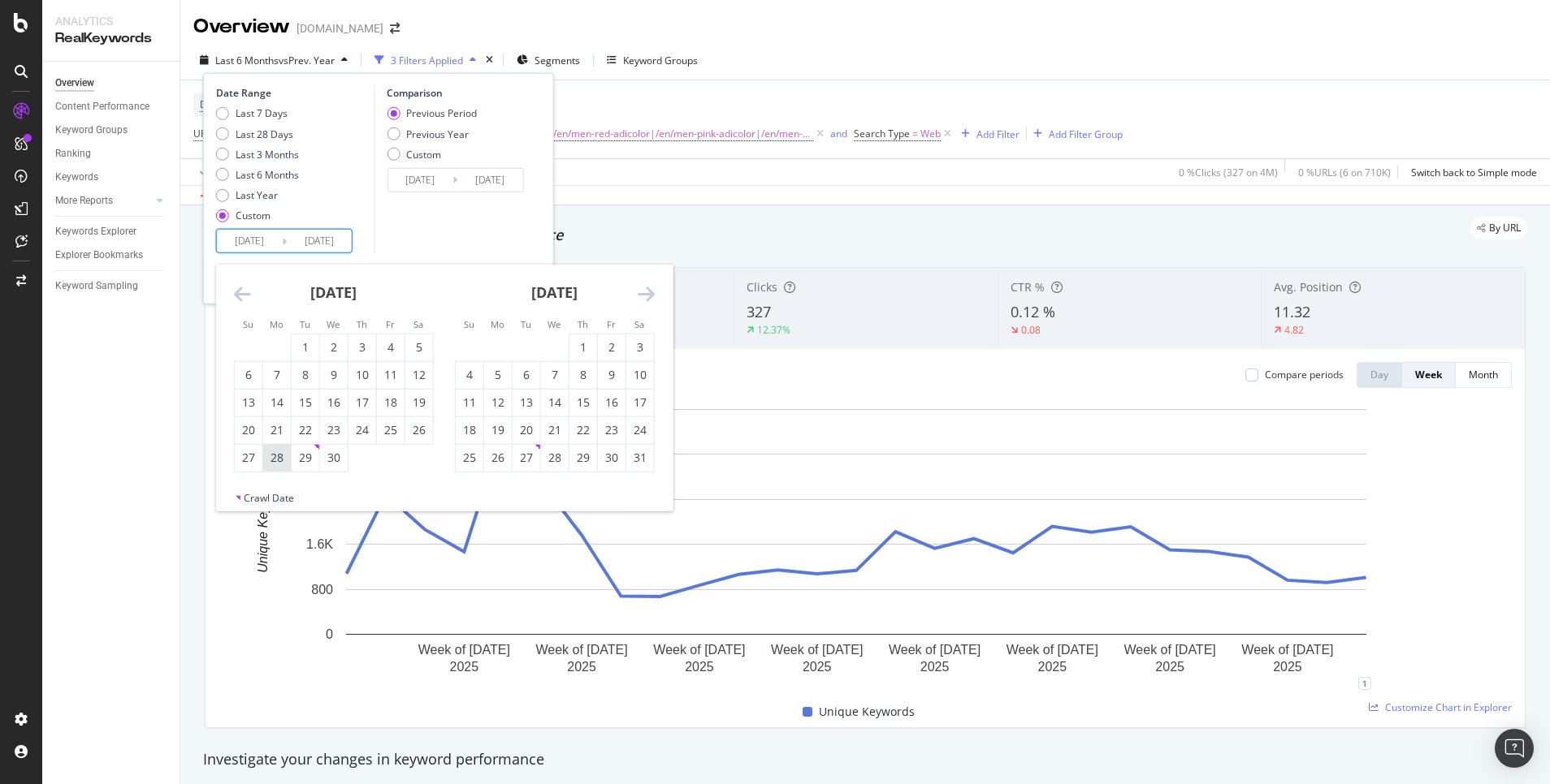
type input "[DATE]"
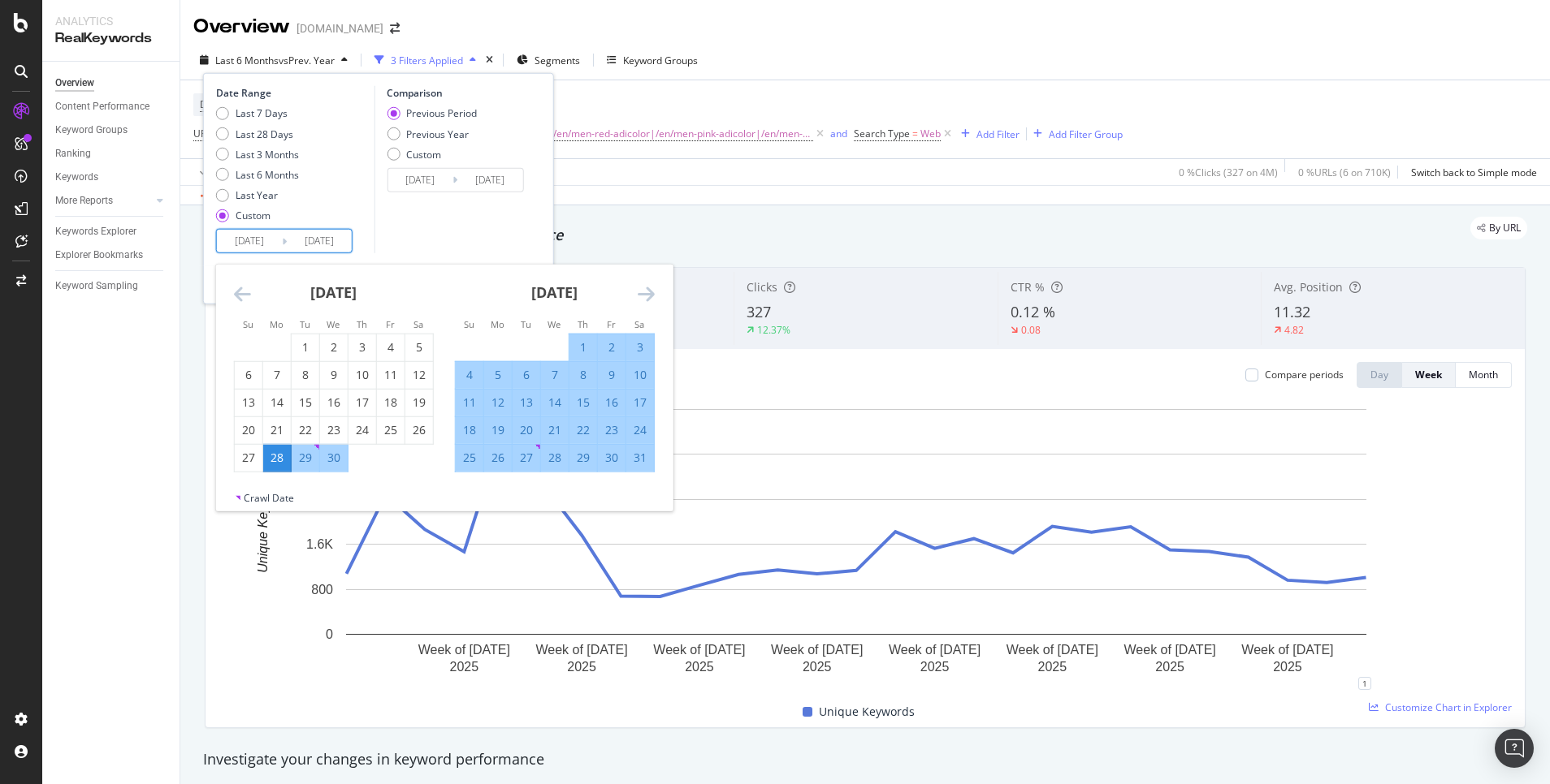
click at [651, 295] on icon "Move forward to switch to the next month." at bounding box center [646, 293] width 17 height 19
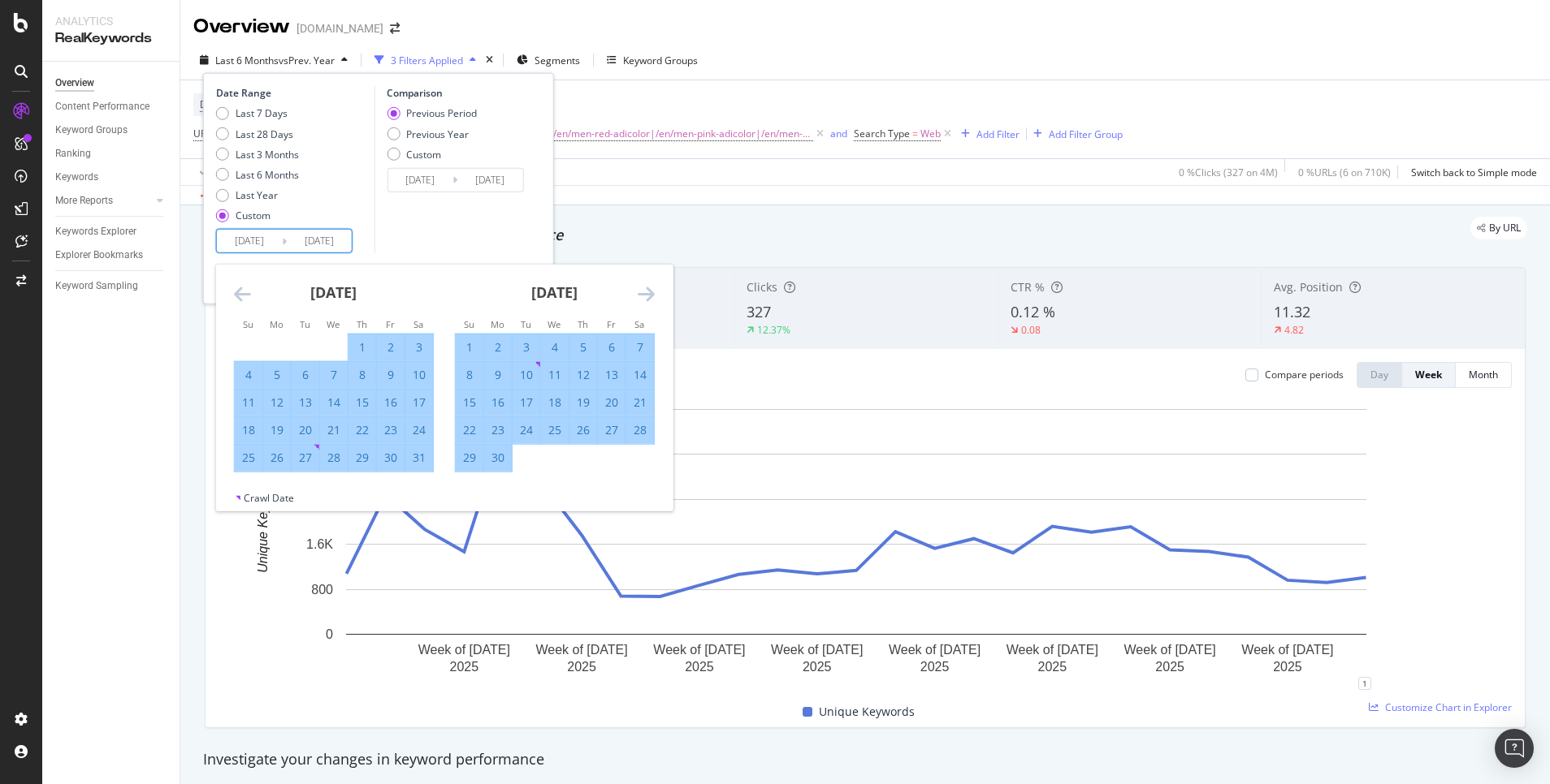
click at [651, 295] on icon "Move forward to switch to the next month." at bounding box center [646, 293] width 17 height 19
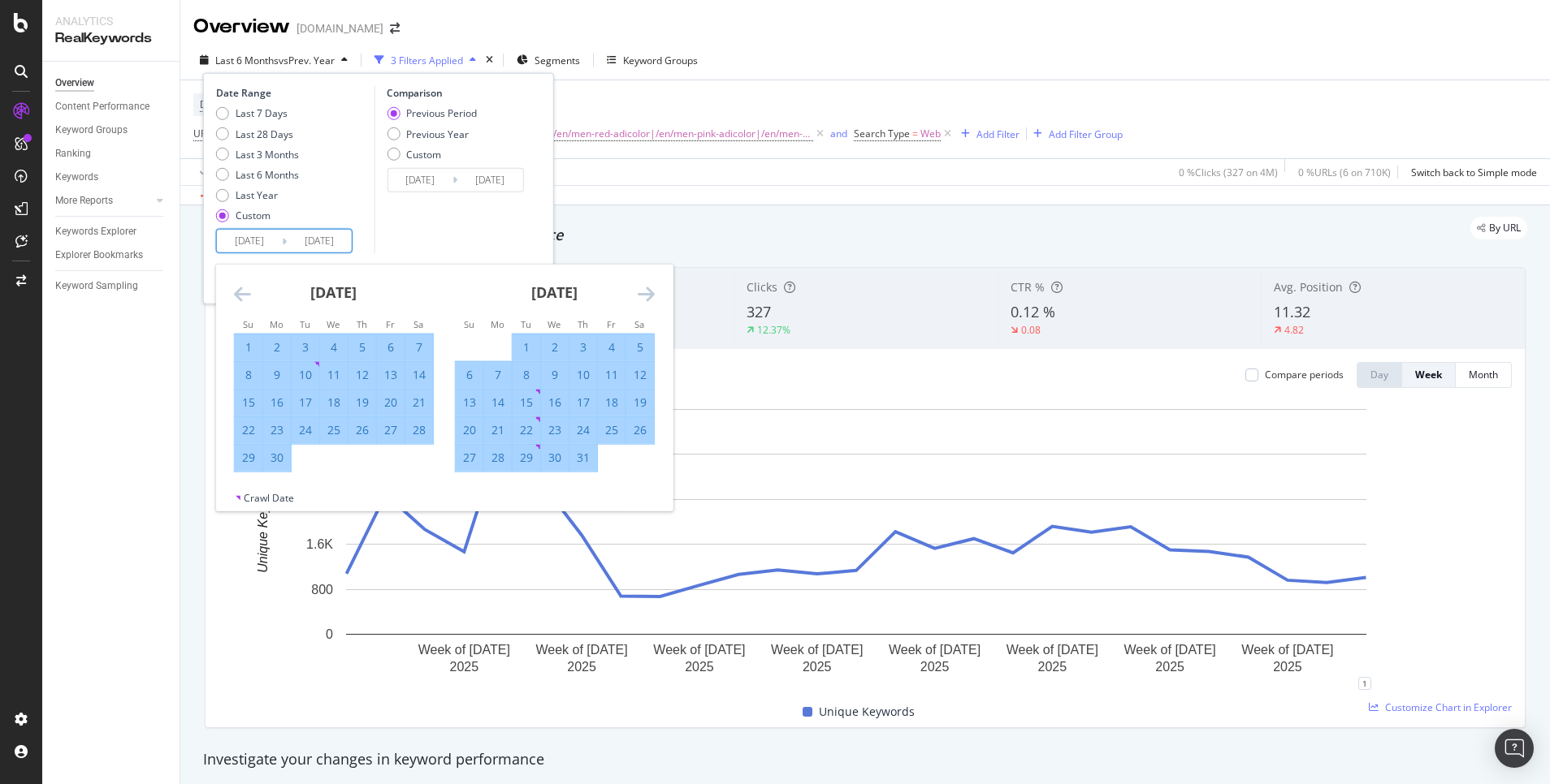
click at [580, 458] on div "31" at bounding box center [583, 457] width 28 height 16
type input "[DATE]"
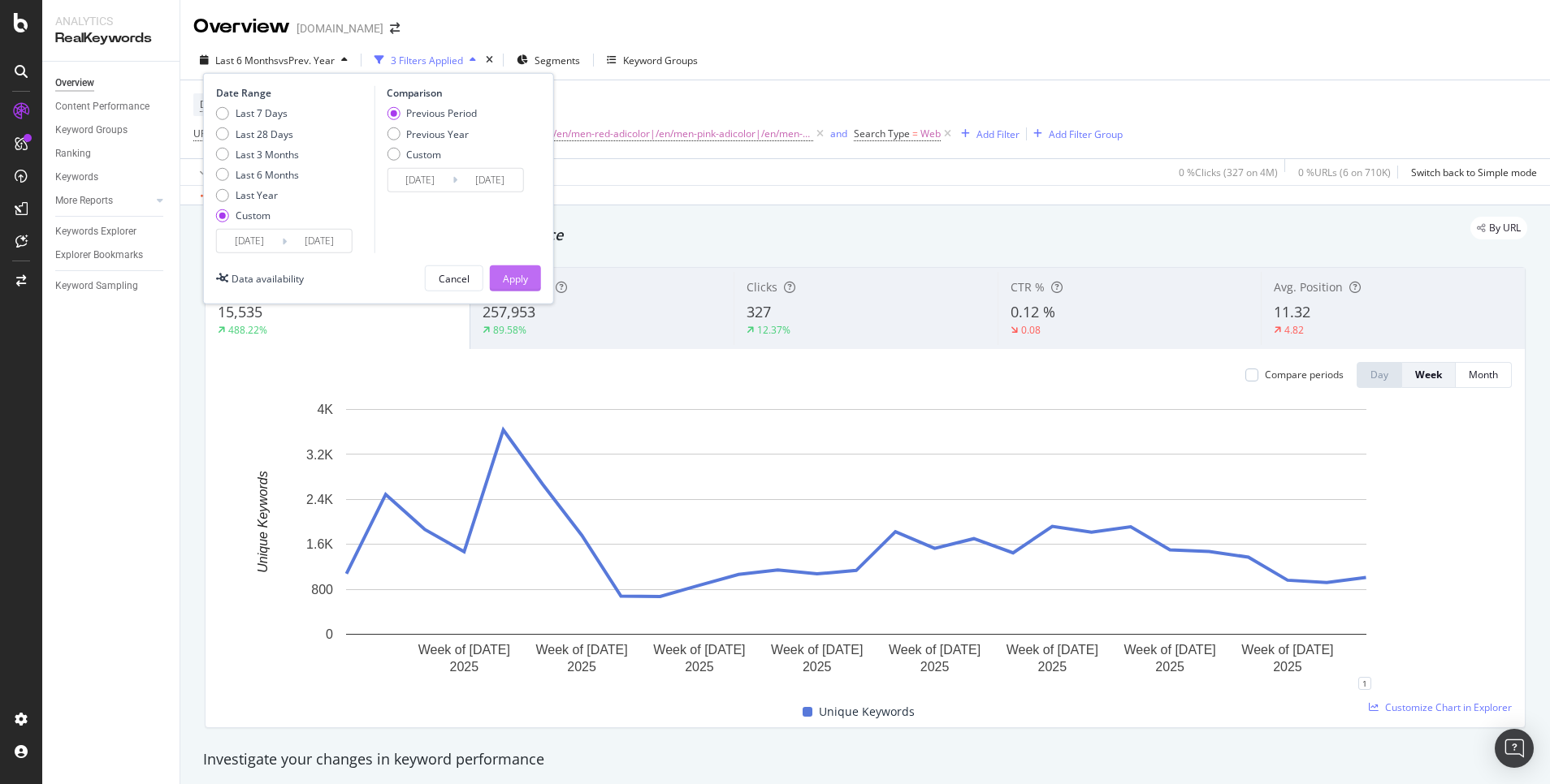
click at [510, 270] on div "Apply" at bounding box center [516, 278] width 25 height 24
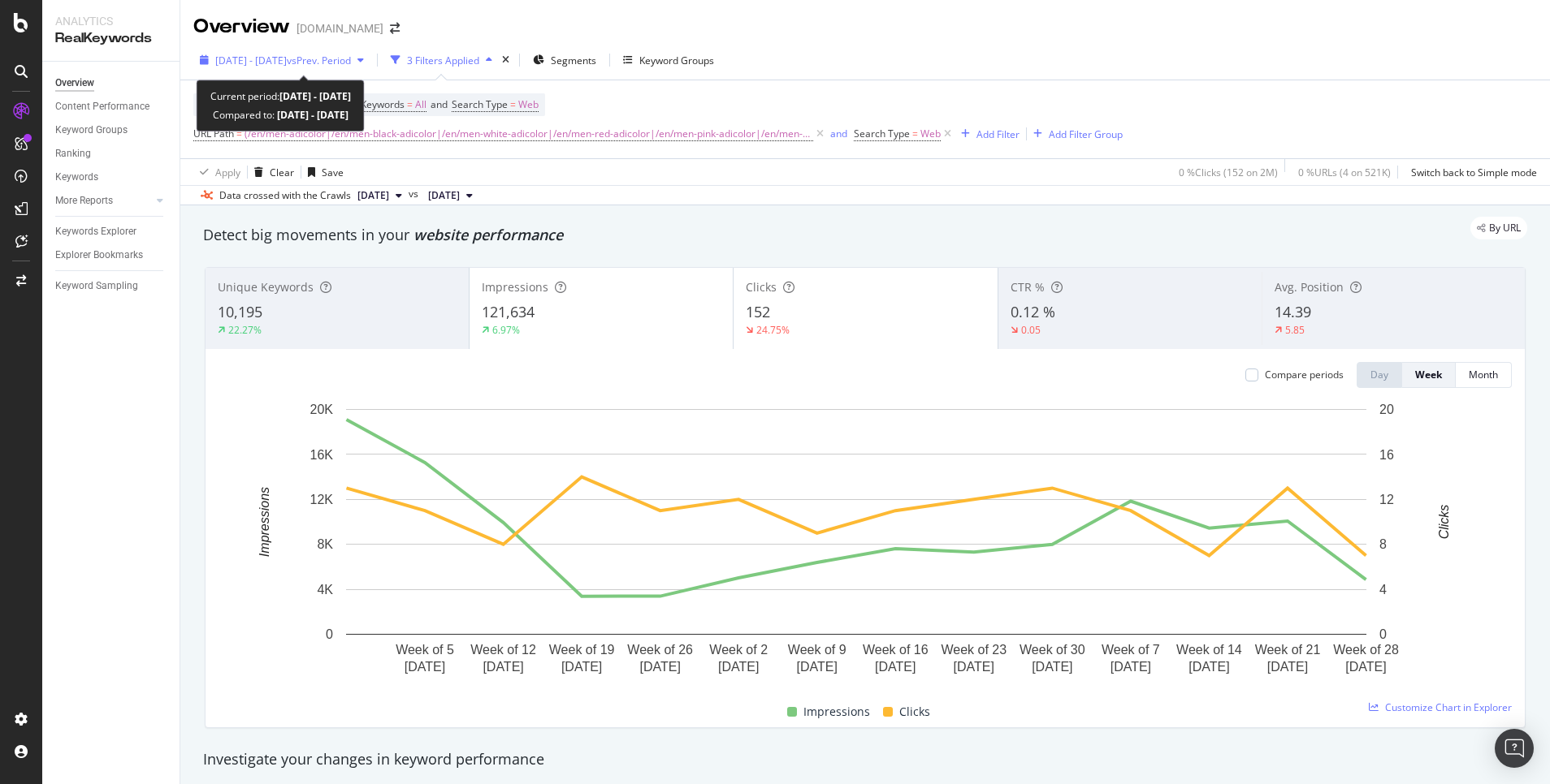
click at [340, 56] on span "vs Prev. Period" at bounding box center [319, 60] width 64 height 14
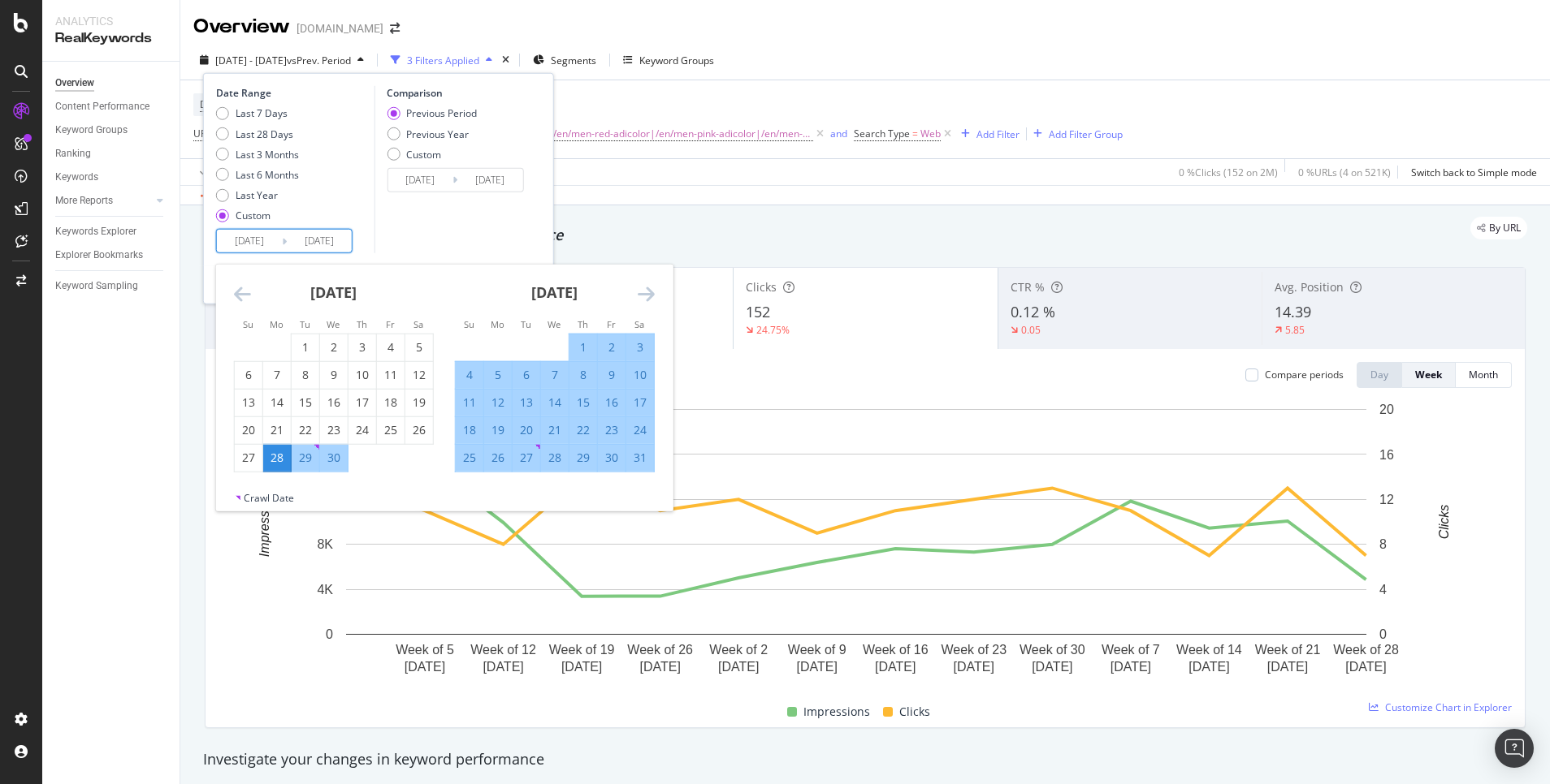
click at [328, 237] on input "[DATE]" at bounding box center [319, 241] width 65 height 23
click at [637, 295] on icon "Move forward to switch to the next month." at bounding box center [646, 293] width 17 height 19
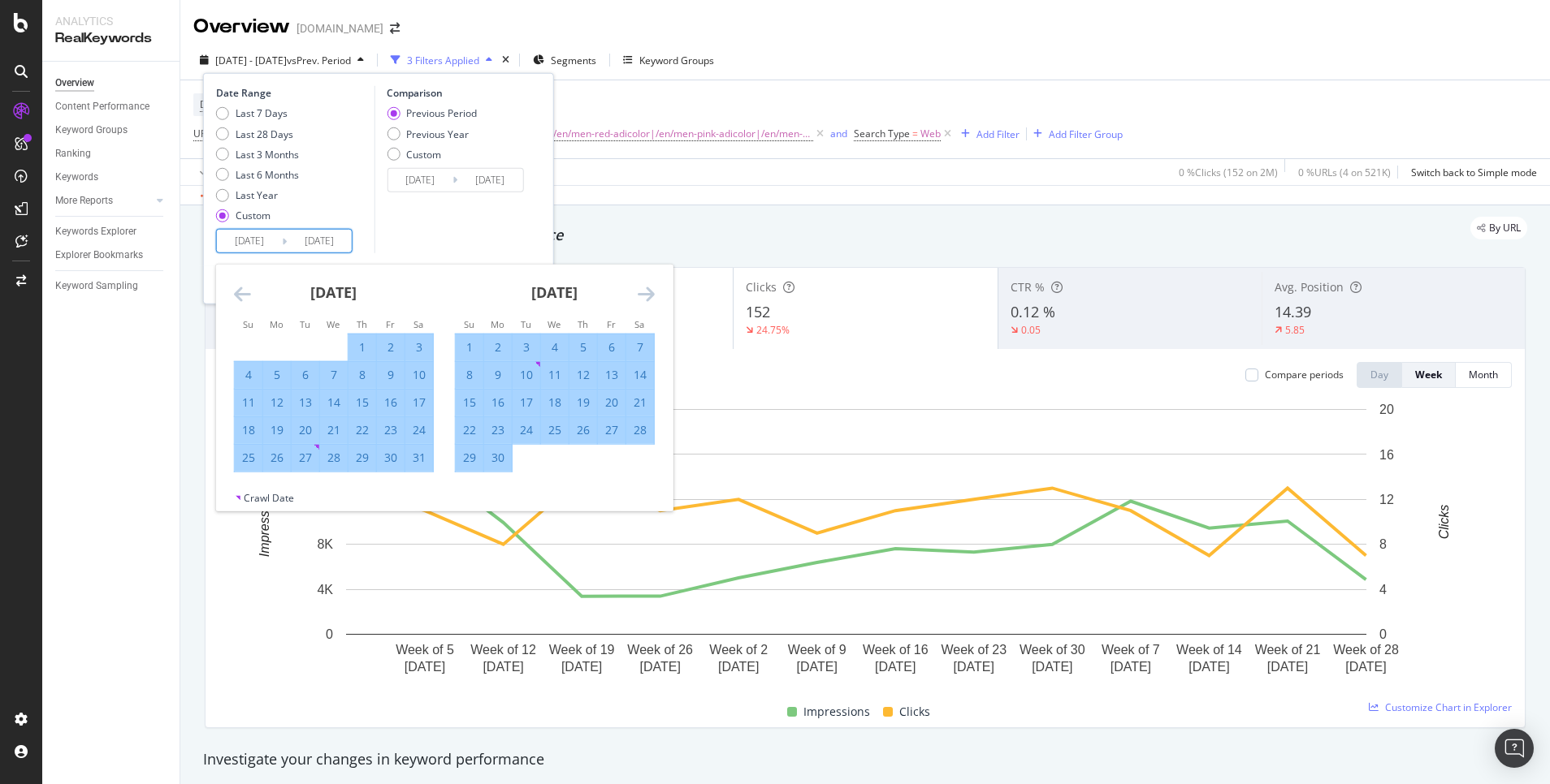
click at [637, 295] on icon "Move forward to switch to the next month." at bounding box center [646, 293] width 17 height 19
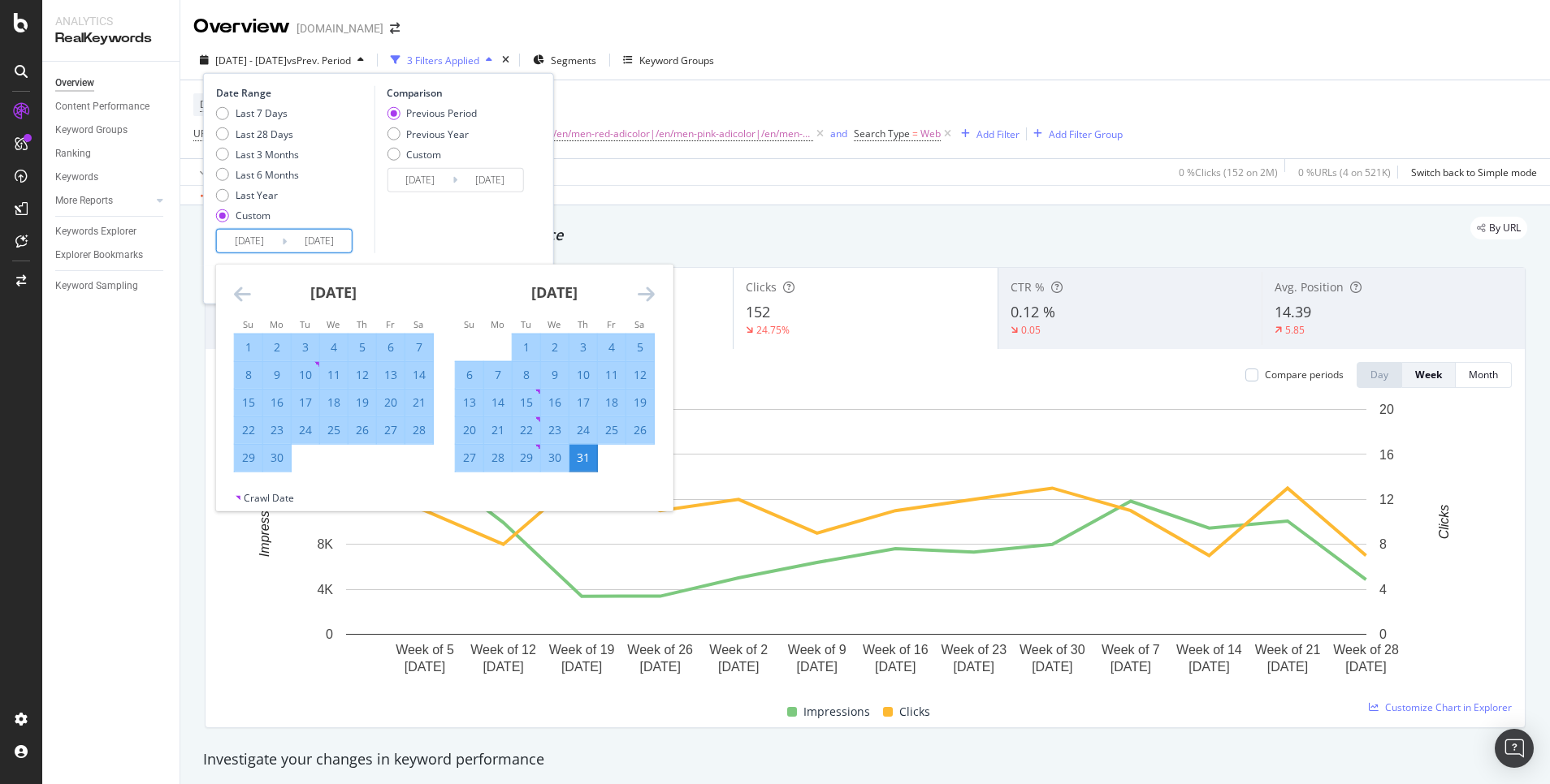
click at [304, 427] on div "24" at bounding box center [305, 430] width 28 height 16
type input "[DATE]"
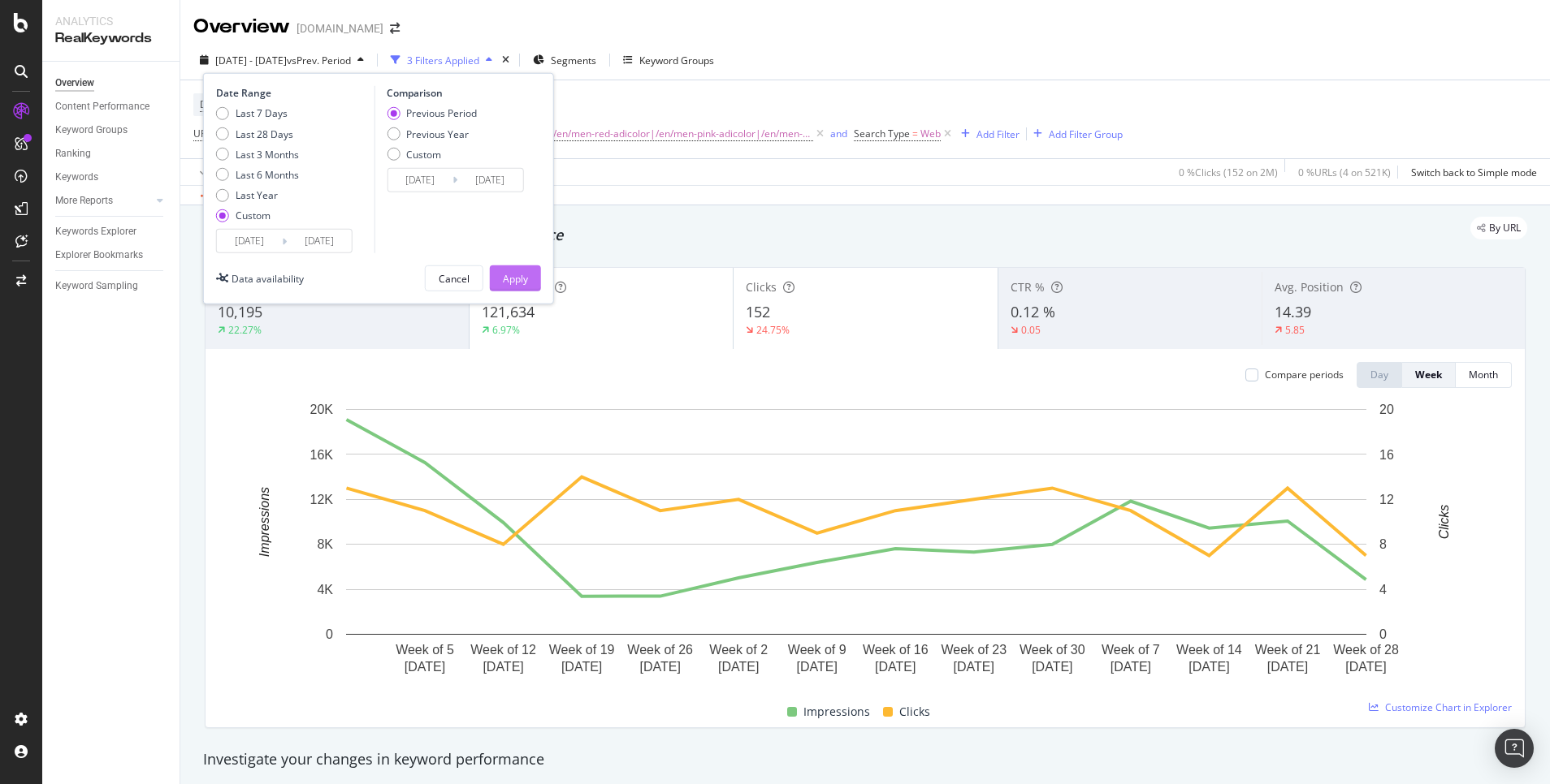
click at [511, 276] on div "Apply" at bounding box center [516, 278] width 25 height 14
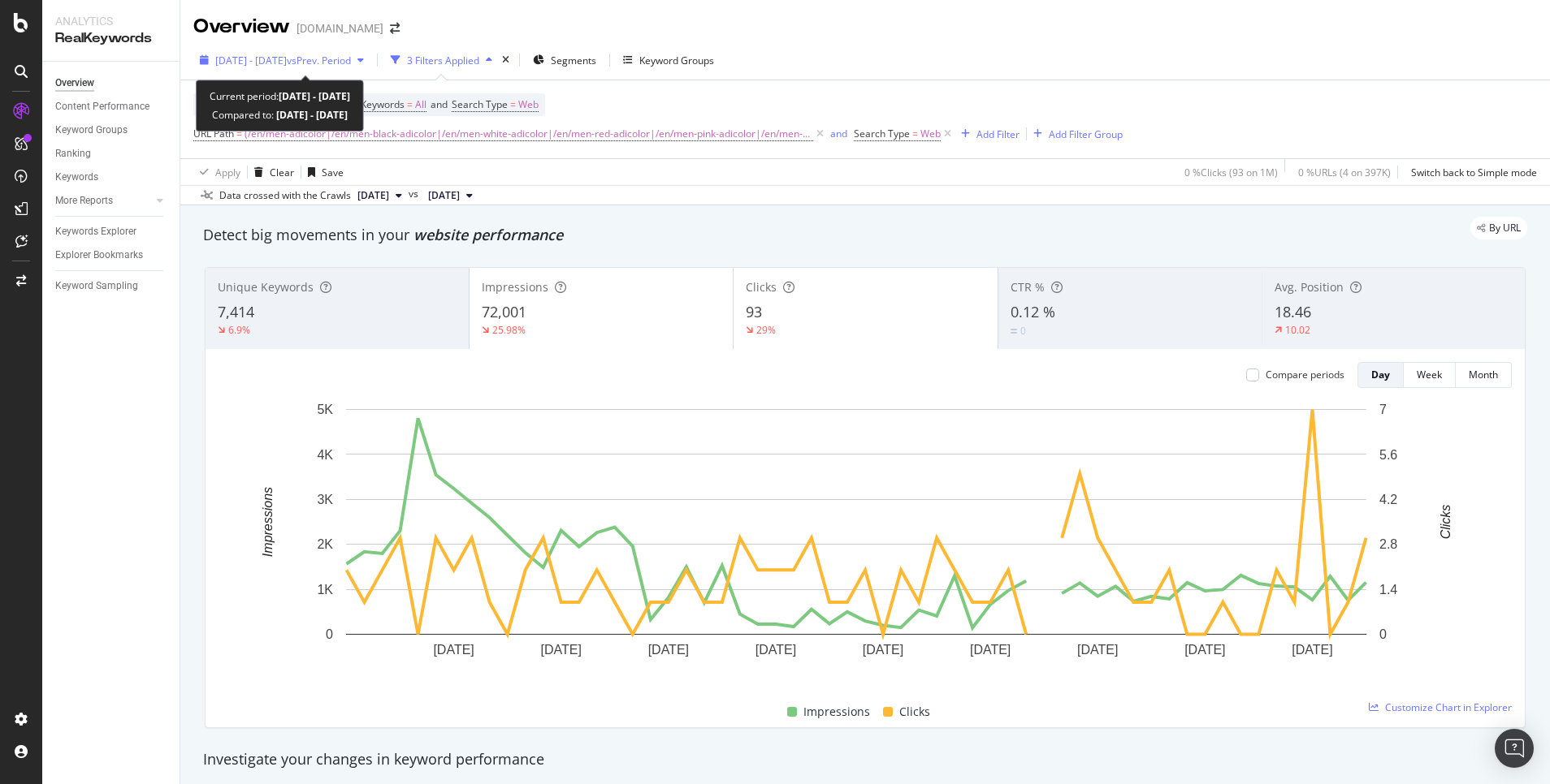
click at [346, 63] on span "vs Prev. Period" at bounding box center [319, 60] width 64 height 14
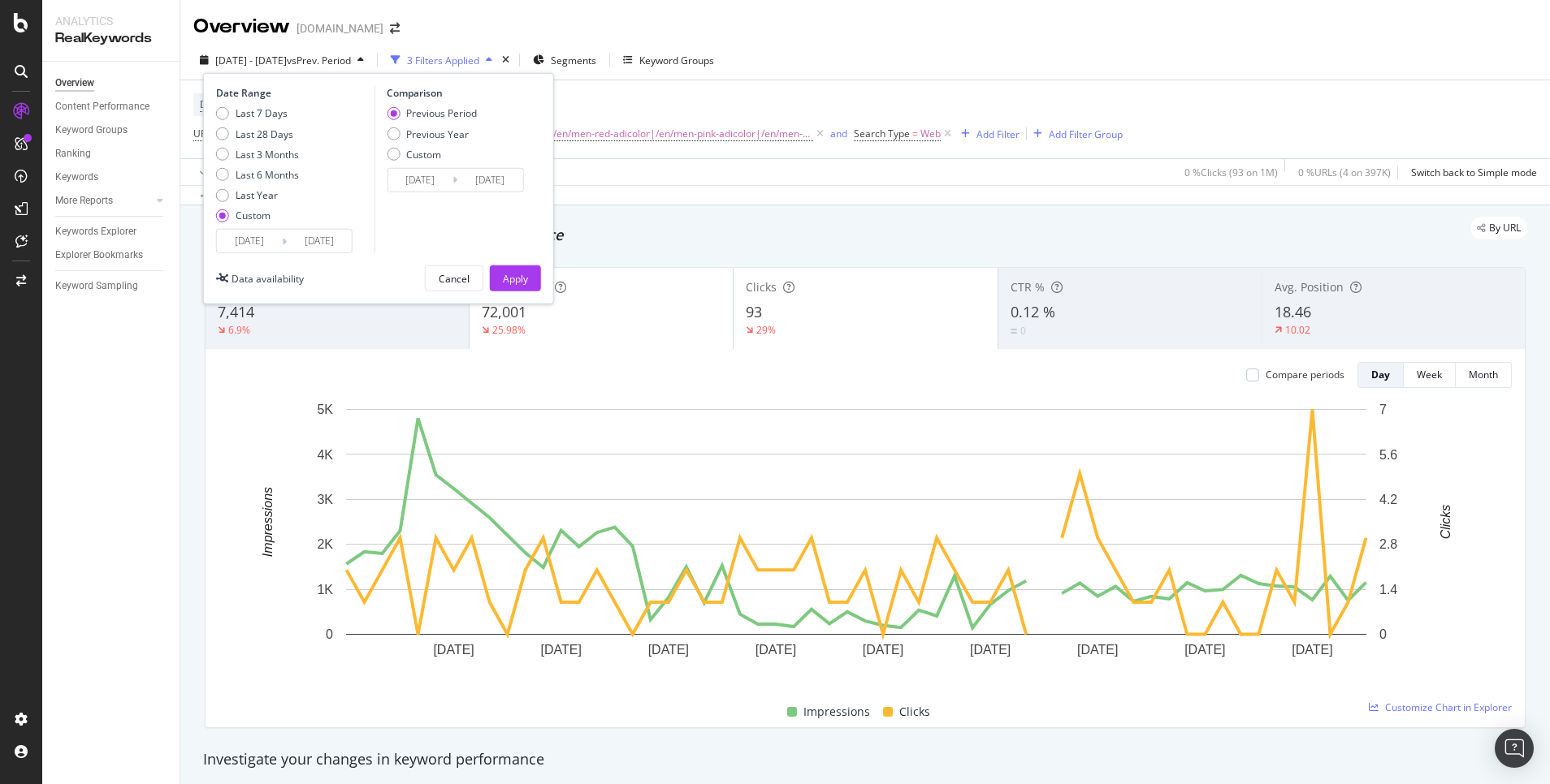
click at [336, 239] on input "[DATE]" at bounding box center [319, 241] width 65 height 23
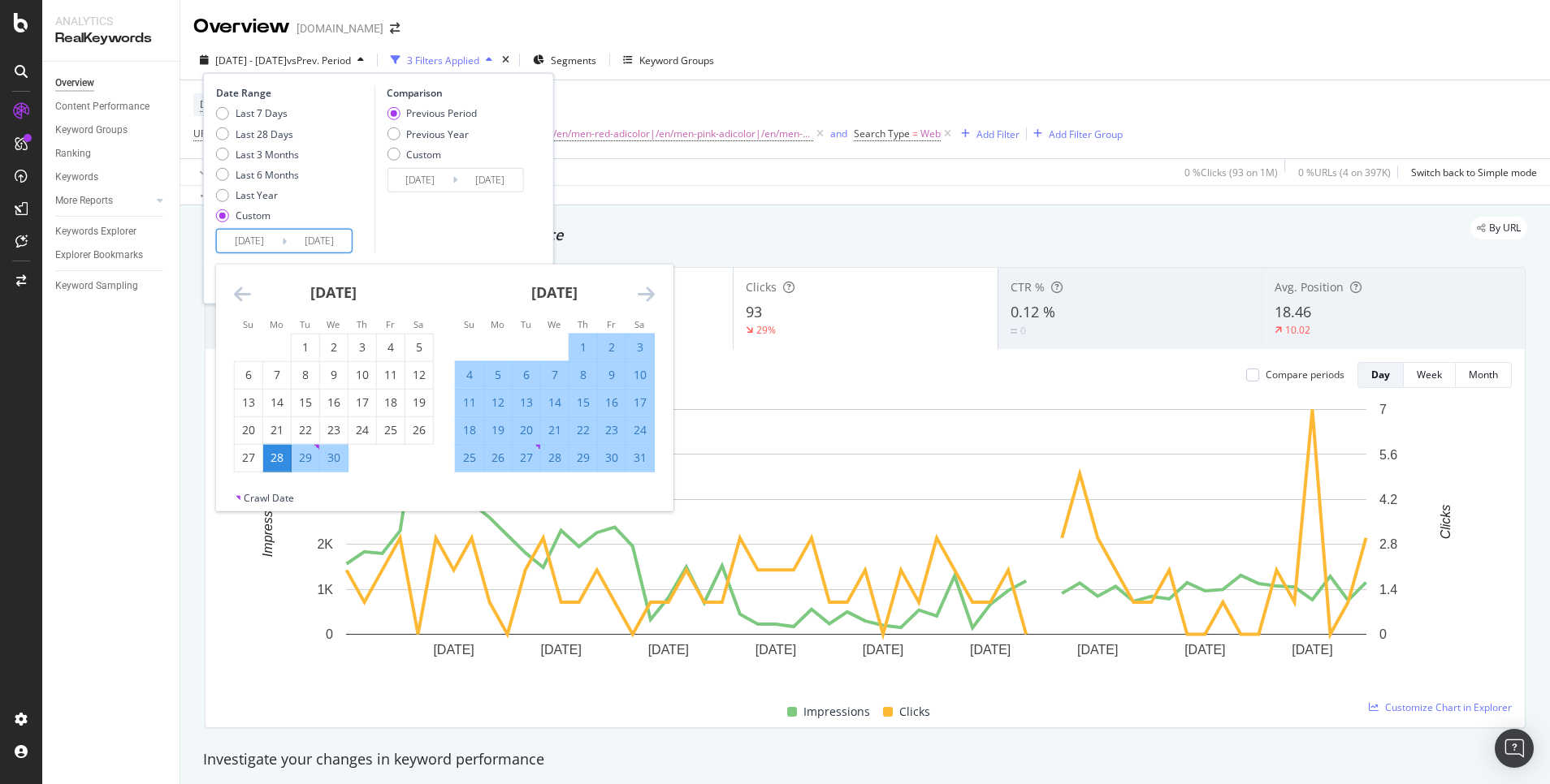
click at [637, 425] on div "24" at bounding box center [640, 430] width 28 height 16
type input "[DATE]"
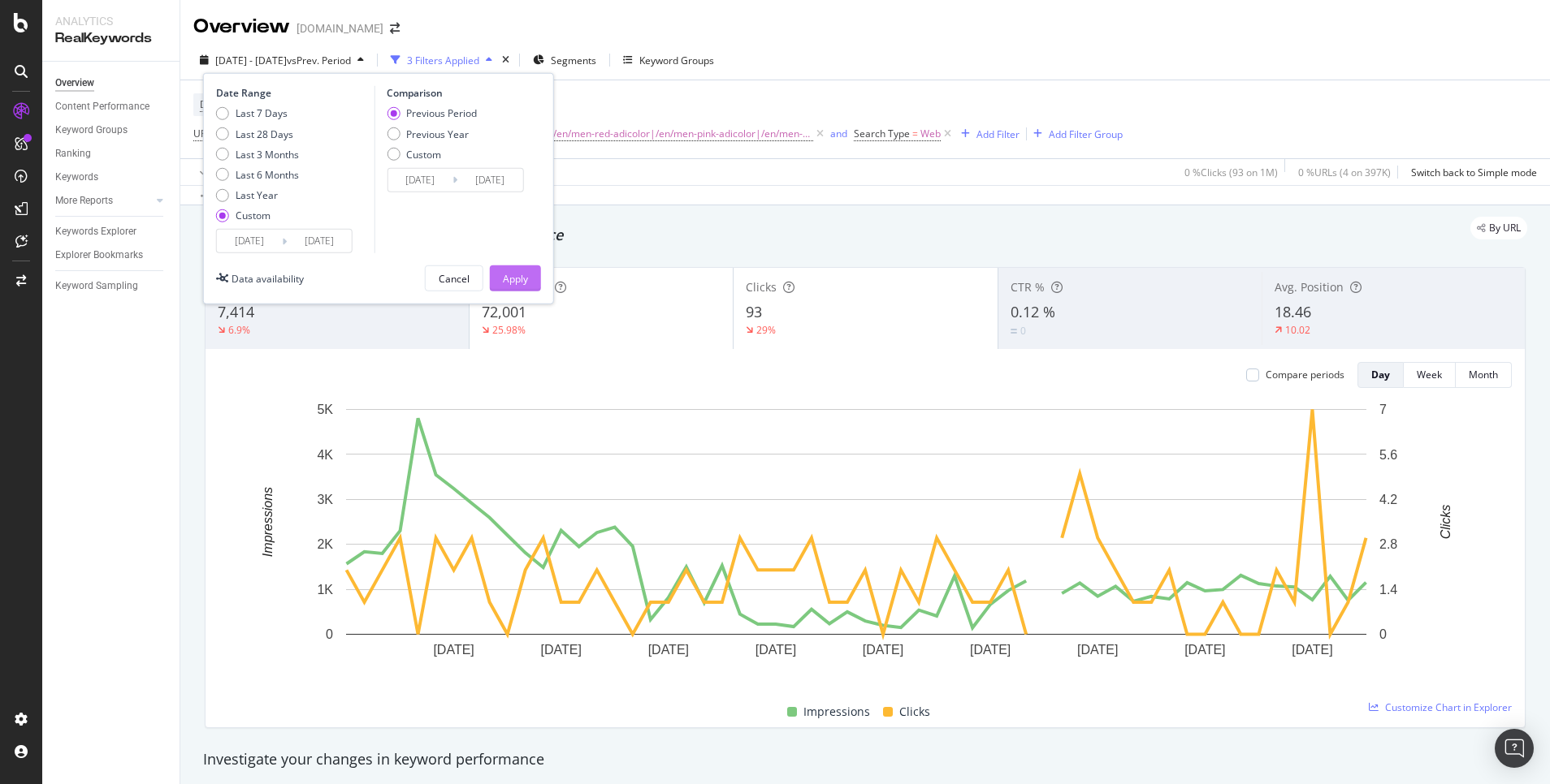
click at [527, 278] on div "Apply" at bounding box center [516, 278] width 25 height 14
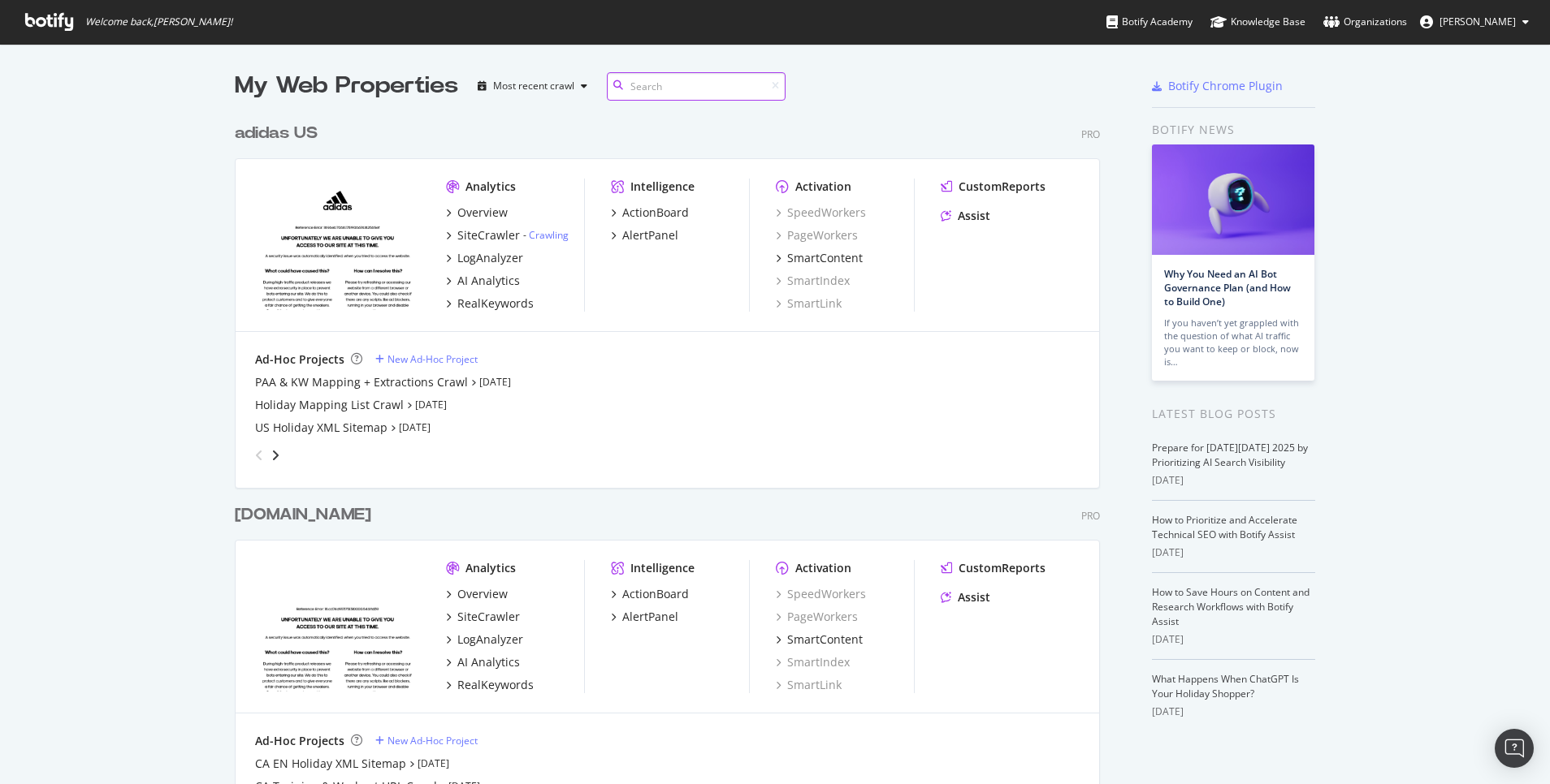
scroll to position [716, 860]
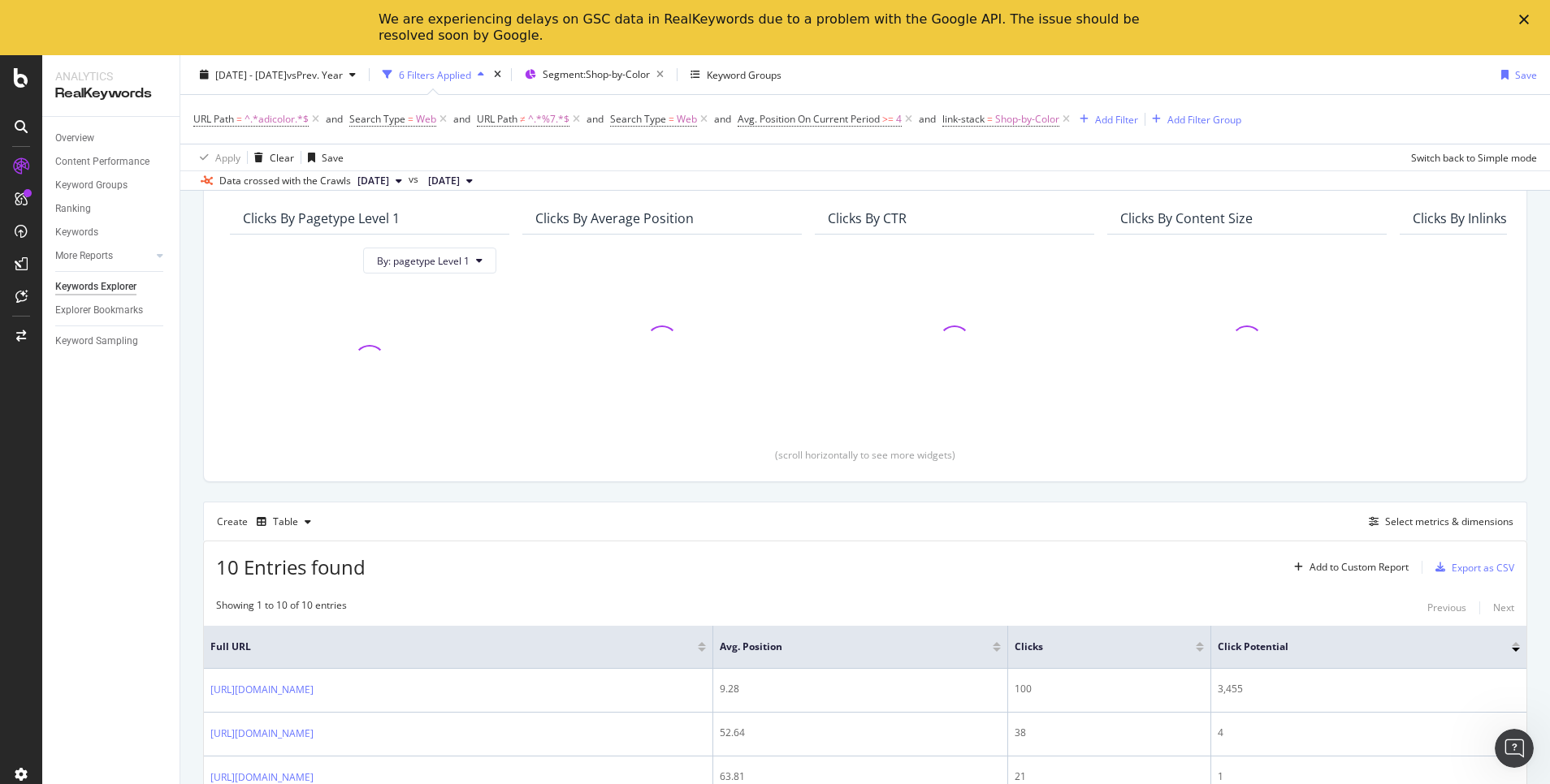
scroll to position [491, 0]
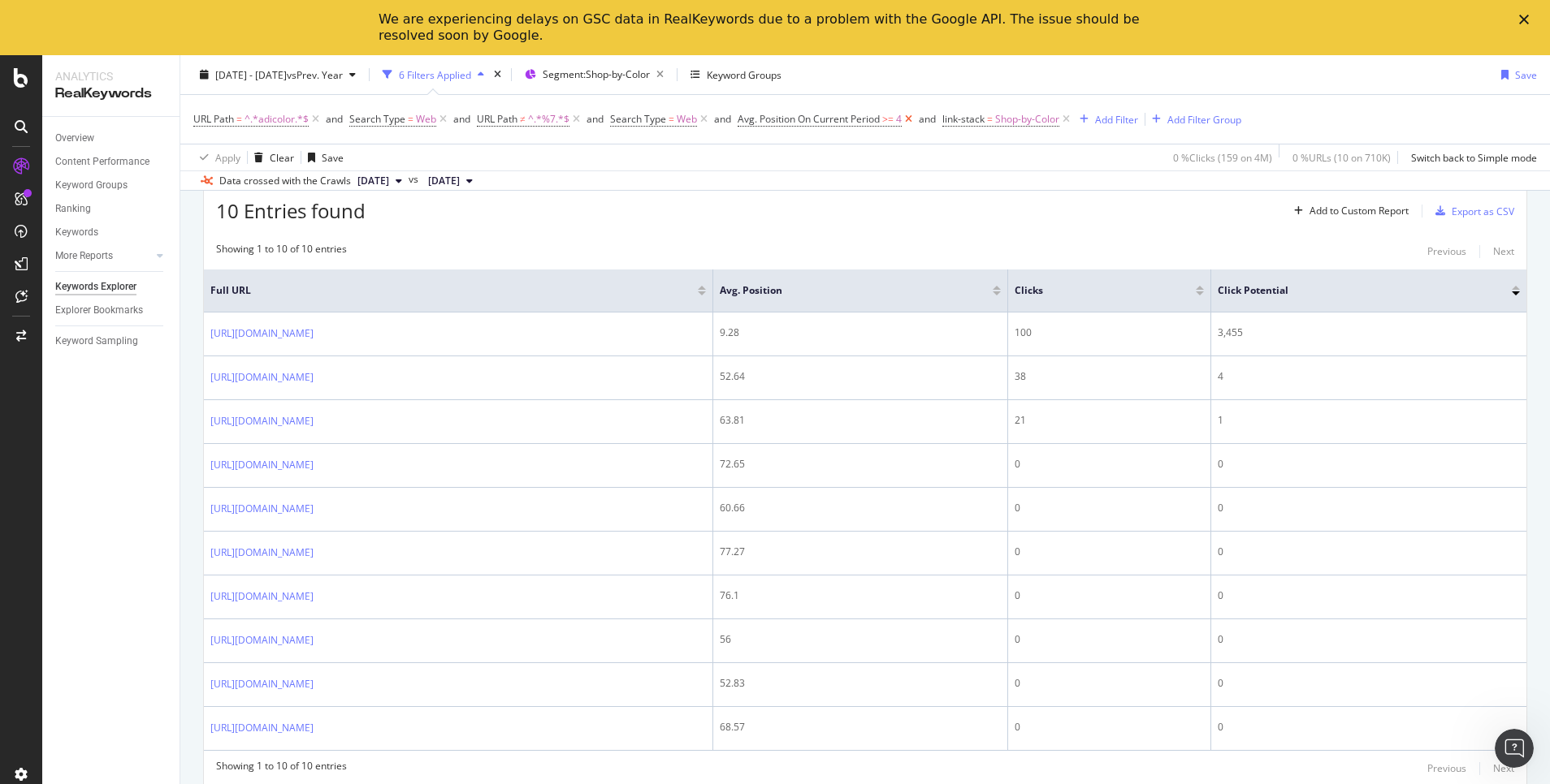
click at [914, 112] on icon at bounding box center [909, 119] width 14 height 16
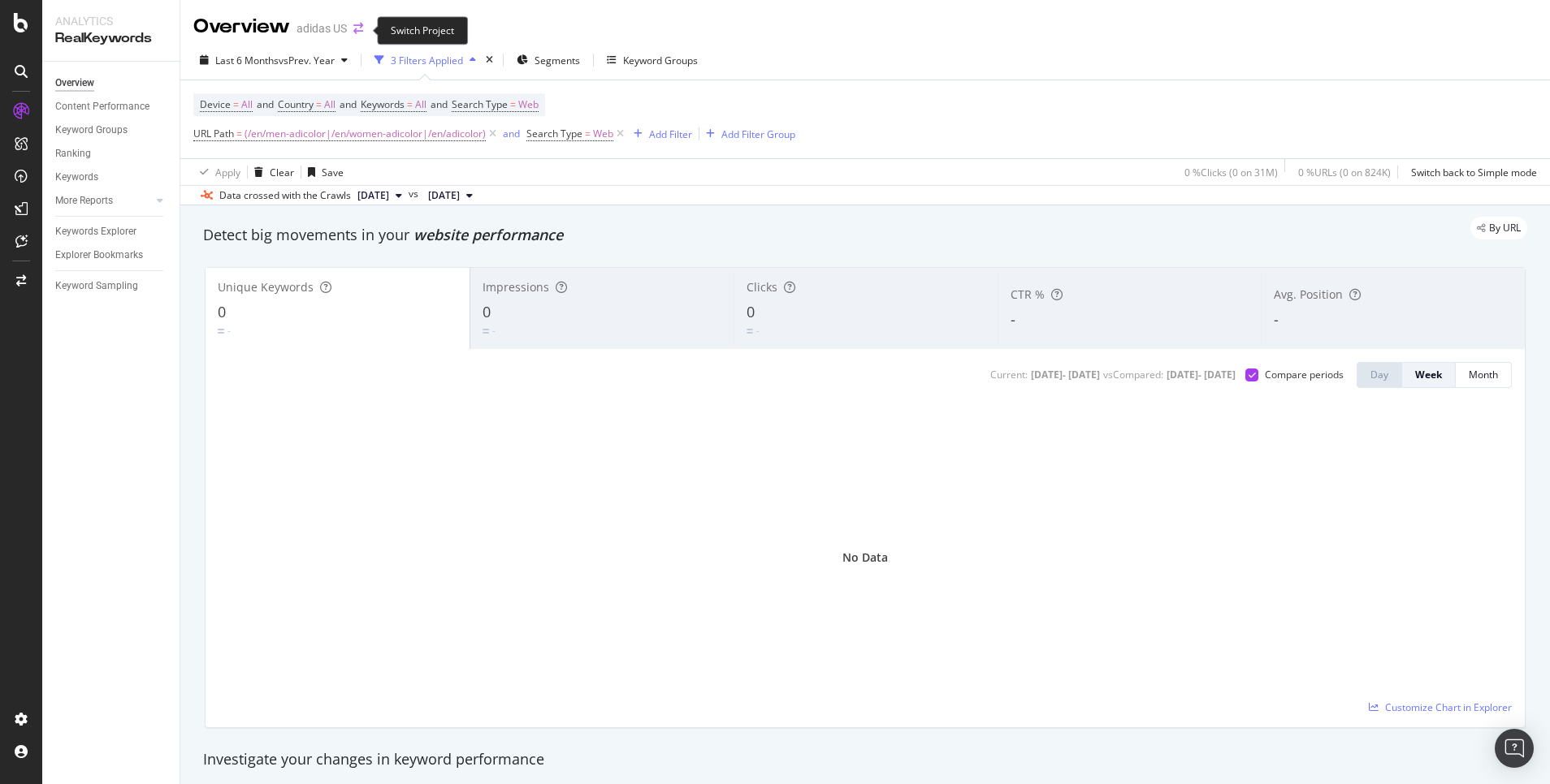
click at [353, 30] on icon "arrow-right-arrow-left" at bounding box center [358, 28] width 10 height 11
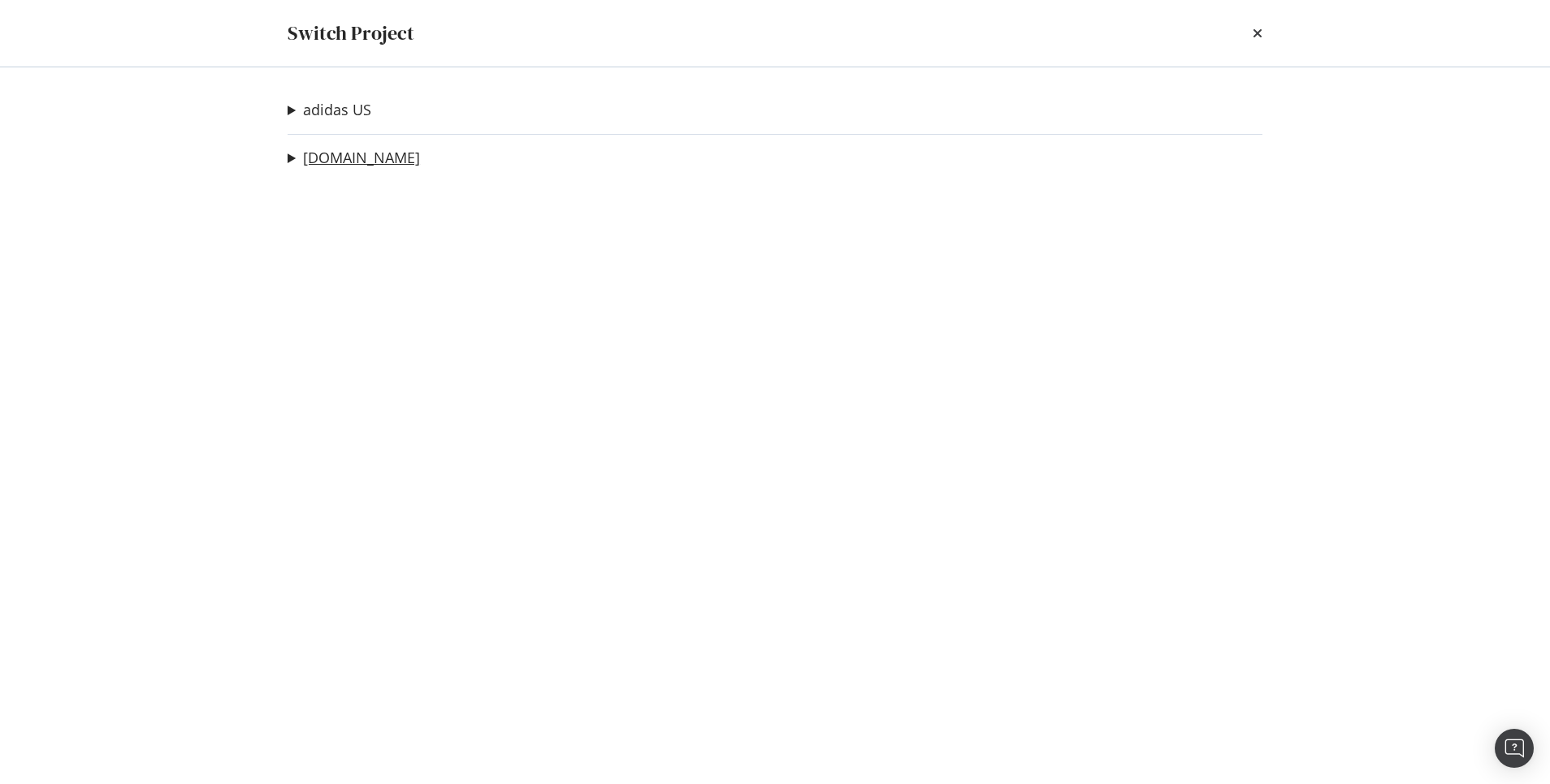
click at [330, 155] on link "[DOMAIN_NAME]" at bounding box center [361, 158] width 117 height 17
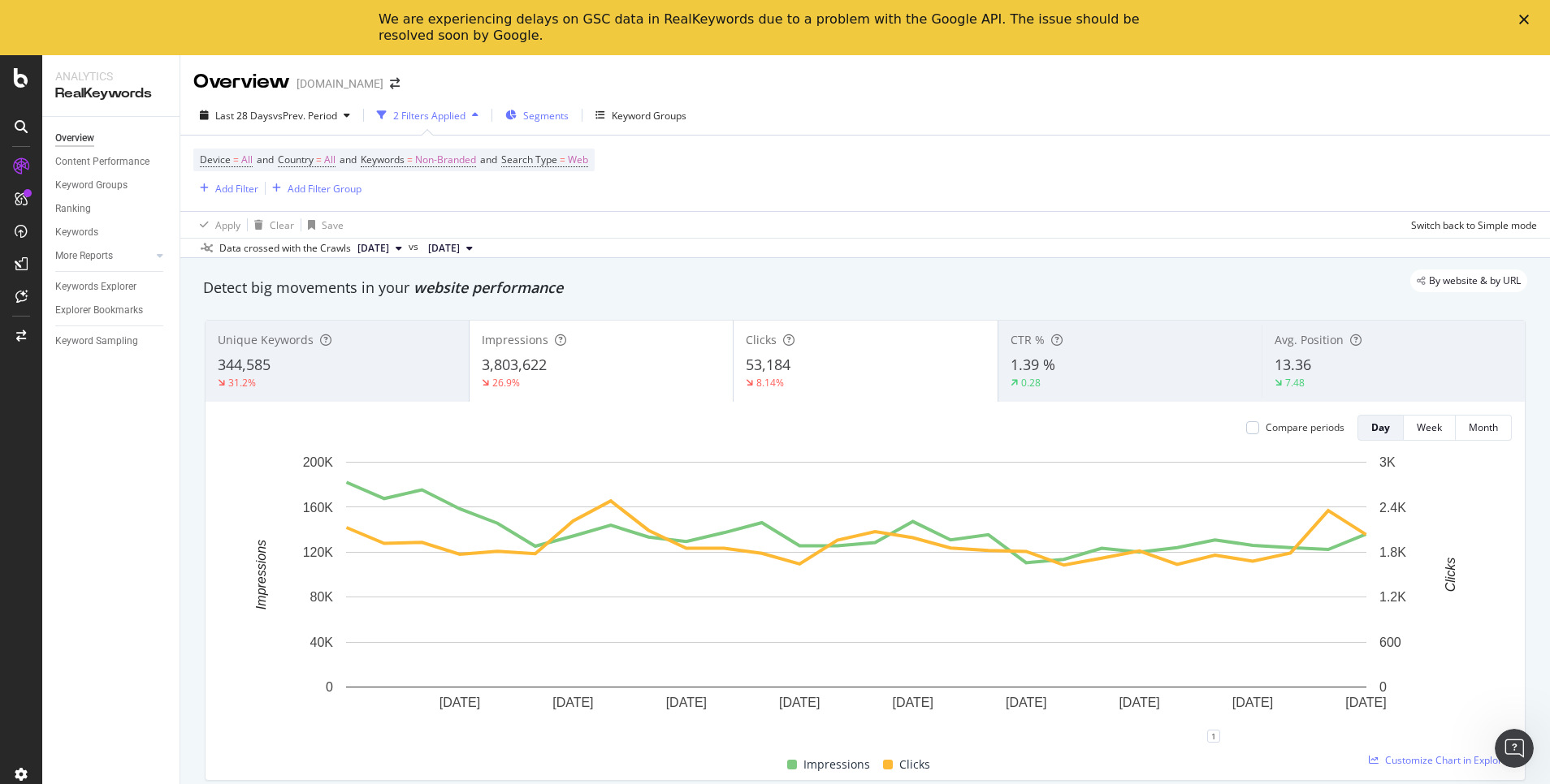
click at [531, 104] on div "Segments" at bounding box center [537, 115] width 63 height 24
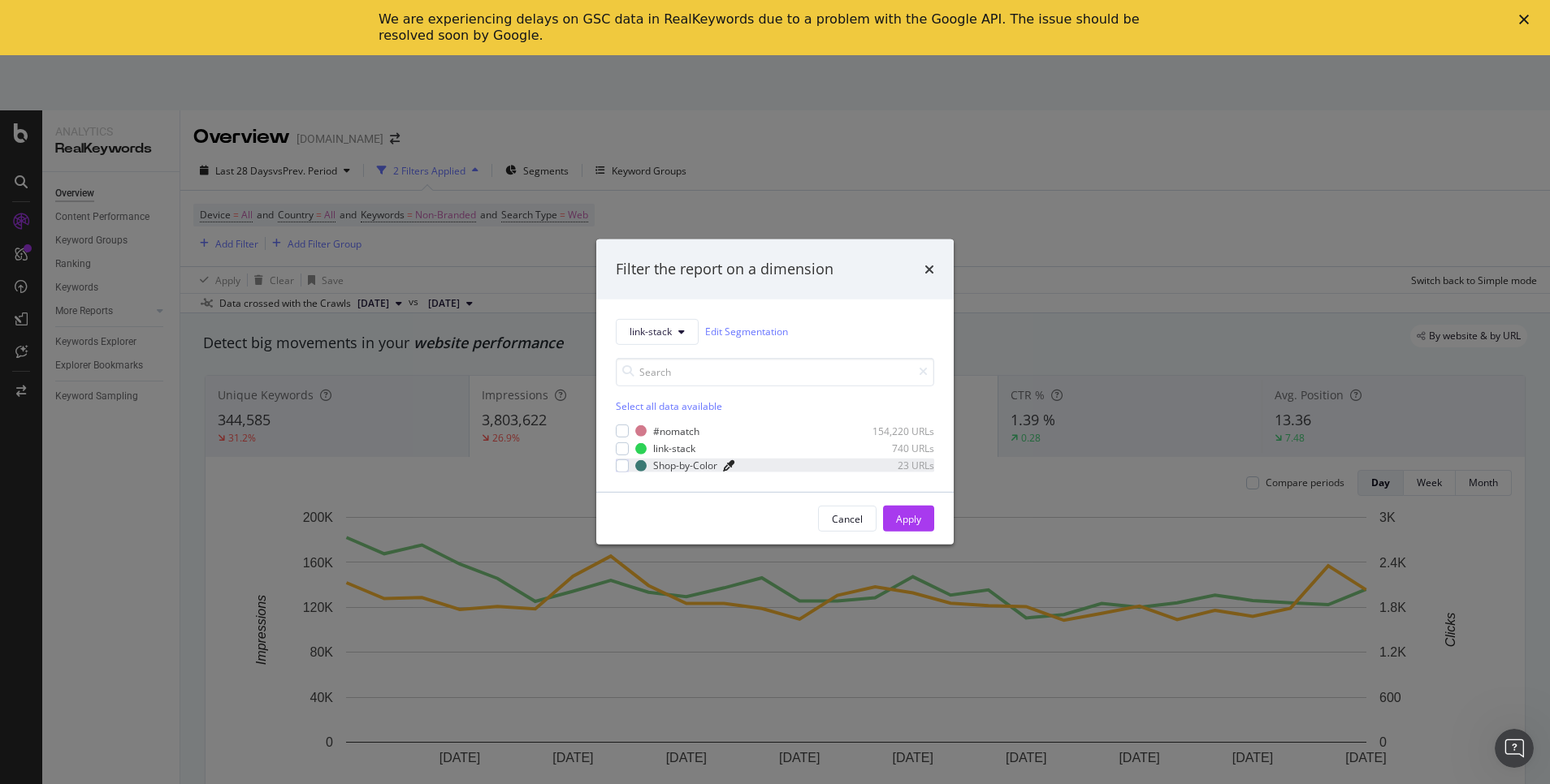
click at [733, 466] on icon "modal" at bounding box center [728, 466] width 11 height 11
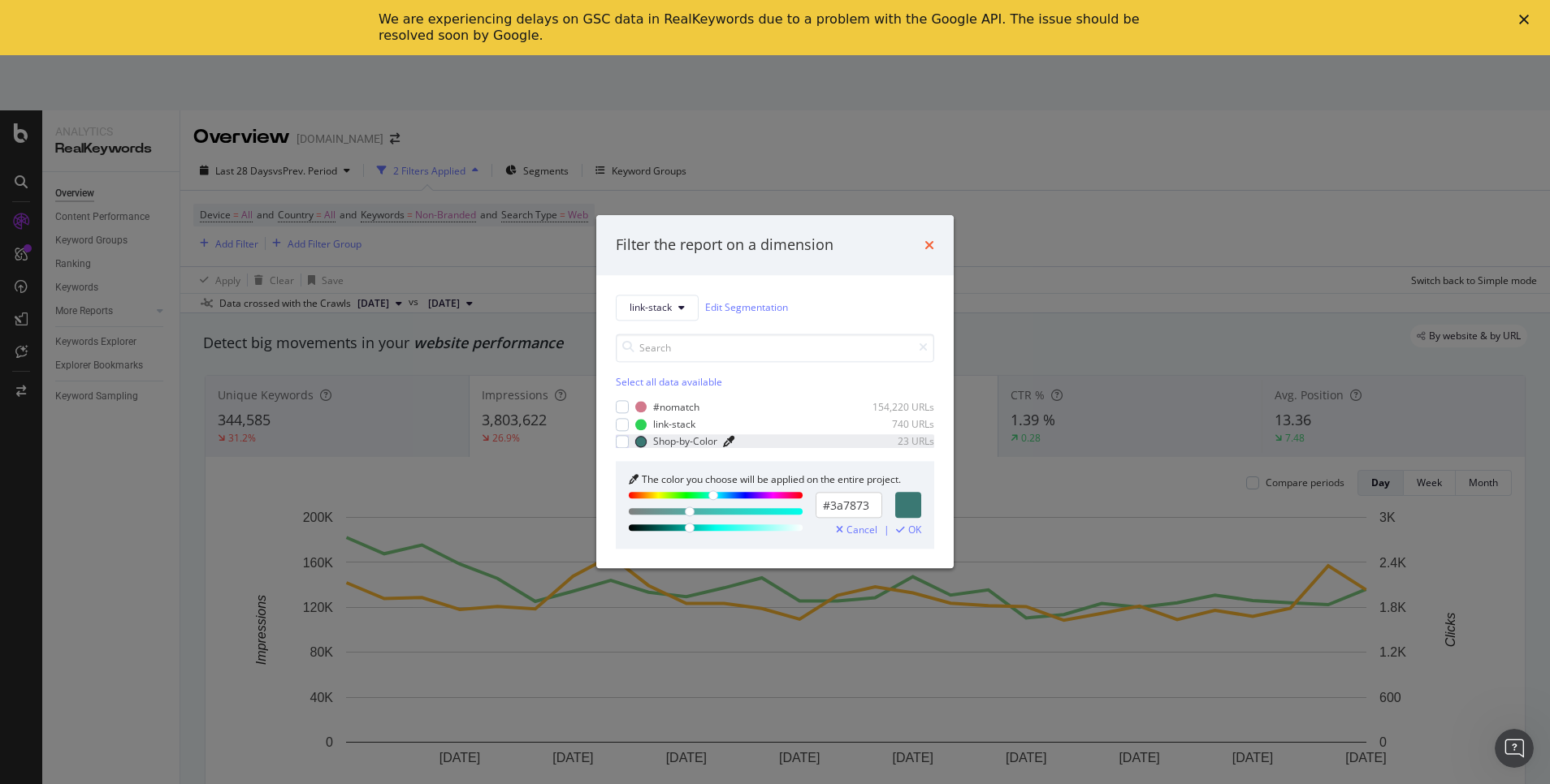
click at [929, 242] on icon "times" at bounding box center [930, 245] width 10 height 13
